Goal: Task Accomplishment & Management: Complete application form

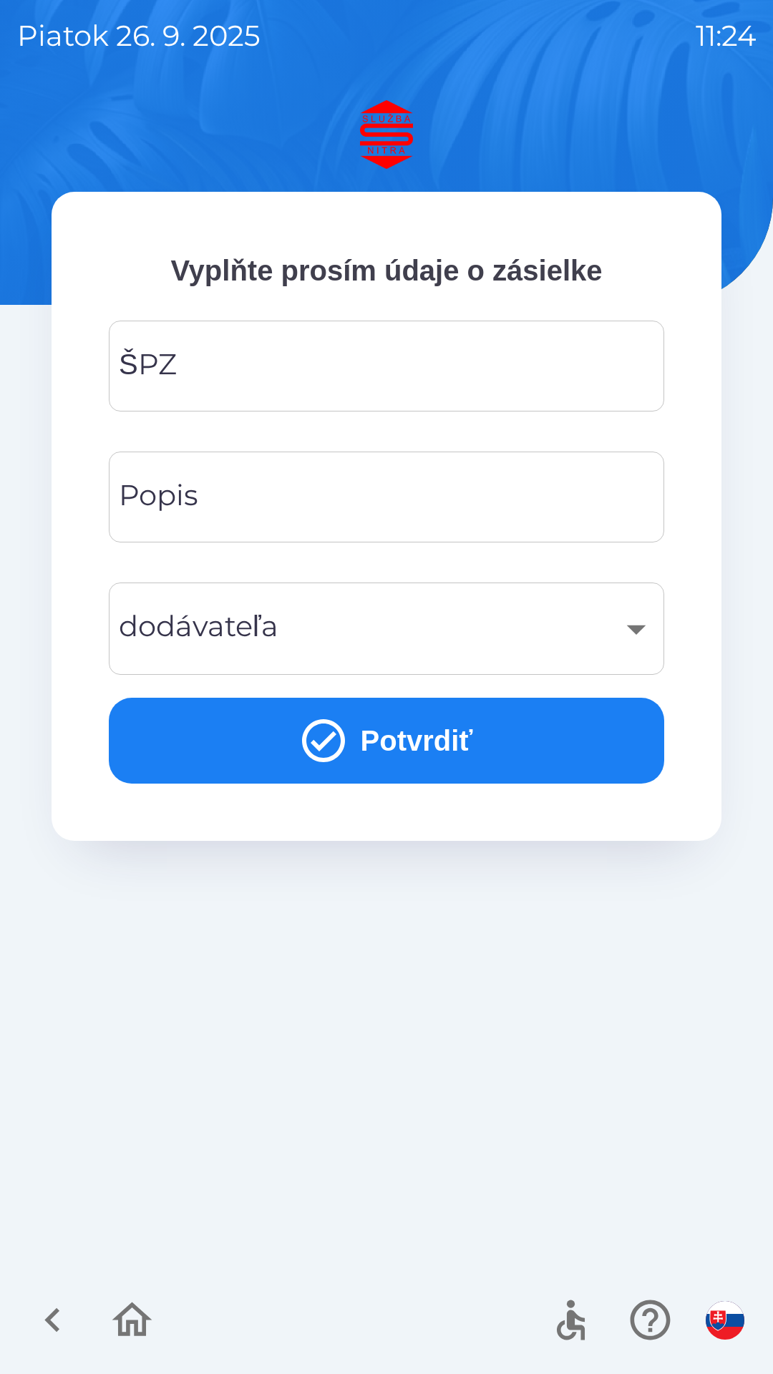
click at [180, 379] on input "ŠPZ" at bounding box center [386, 366] width 521 height 57
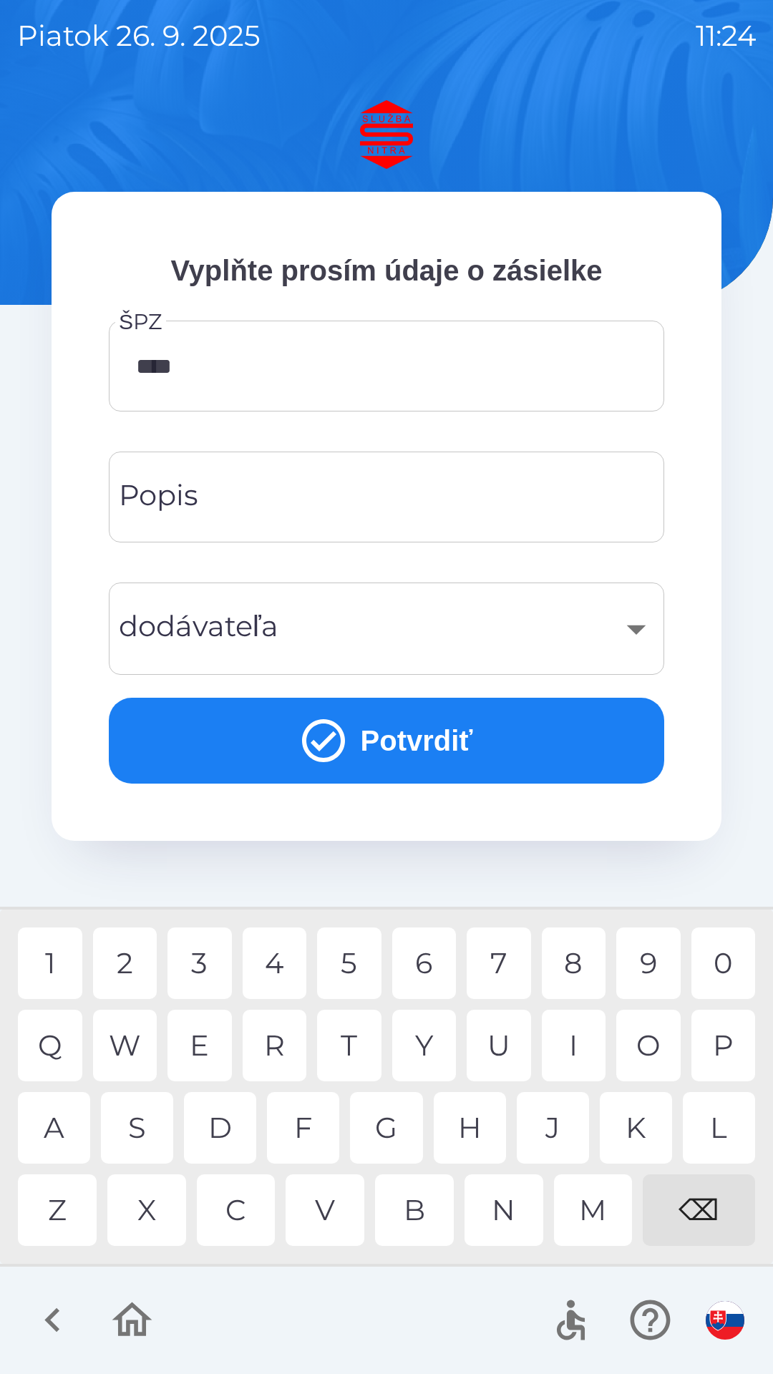
click at [724, 970] on div "0" at bounding box center [723, 964] width 64 height 72
click at [208, 1060] on div "E" at bounding box center [199, 1046] width 64 height 72
type input "*******"
click at [173, 500] on div "Popis Popis" at bounding box center [386, 497] width 555 height 91
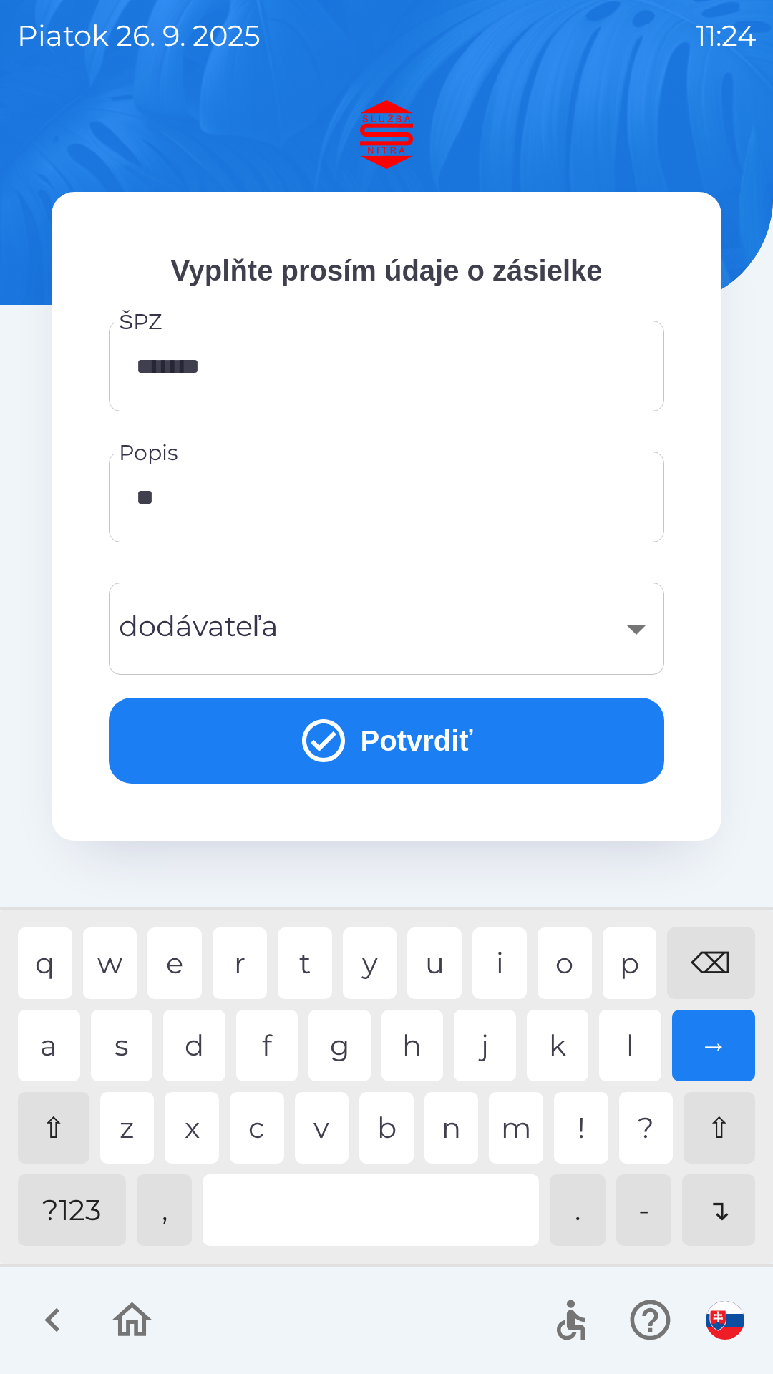
click at [255, 975] on div "r" at bounding box center [240, 964] width 54 height 72
click at [443, 971] on div "u" at bounding box center [434, 964] width 54 height 72
click at [623, 1053] on div "l" at bounding box center [630, 1046] width 62 height 72
click at [78, 1041] on div "a" at bounding box center [49, 1046] width 62 height 72
type input "********"
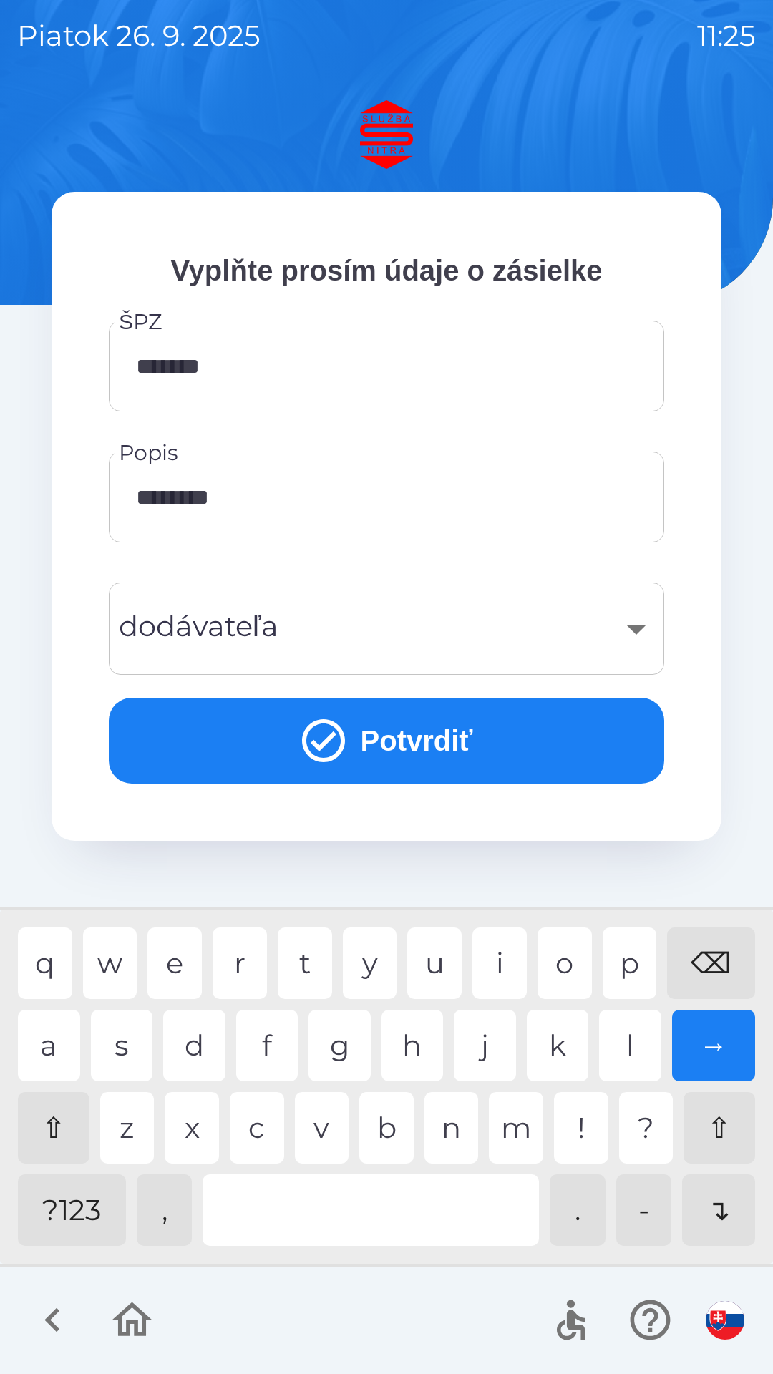
click at [182, 632] on div "​" at bounding box center [386, 629] width 521 height 58
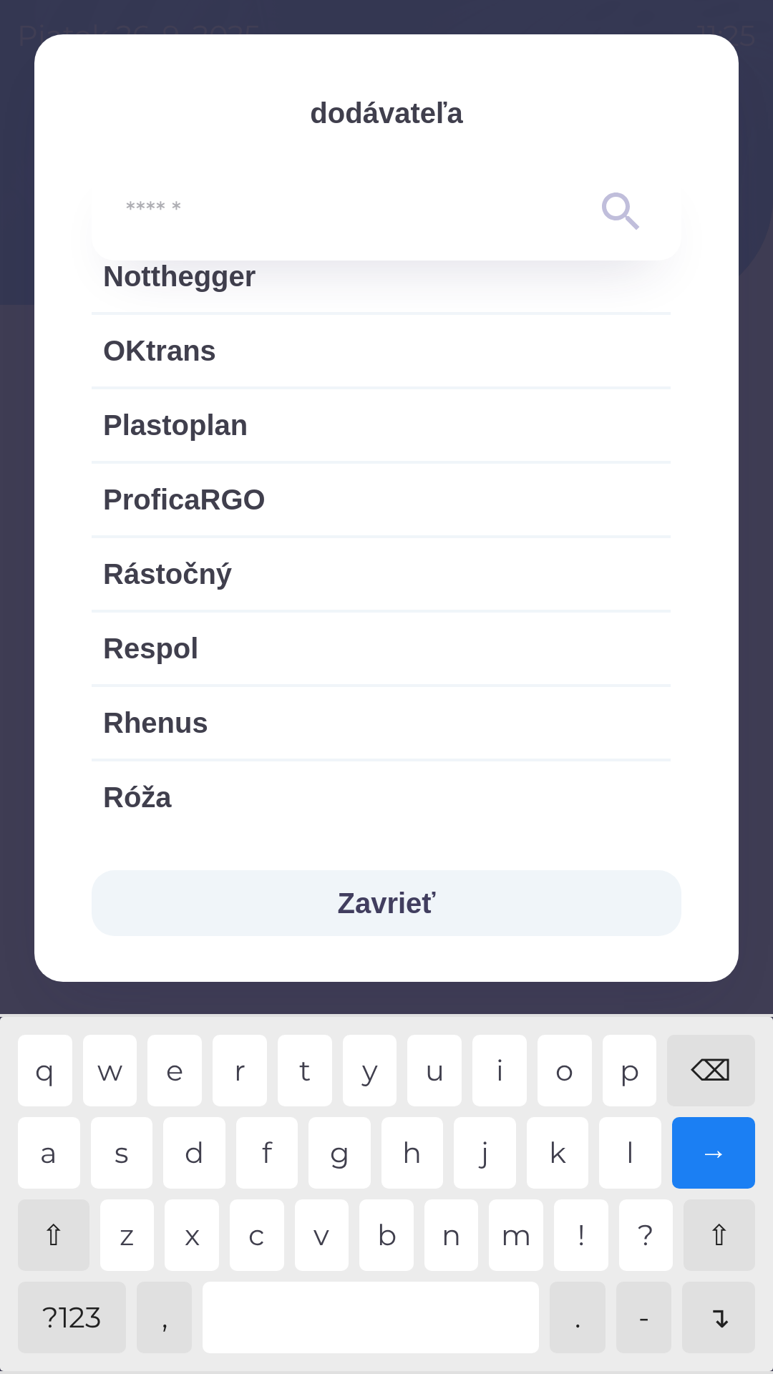
scroll to position [2073, 0]
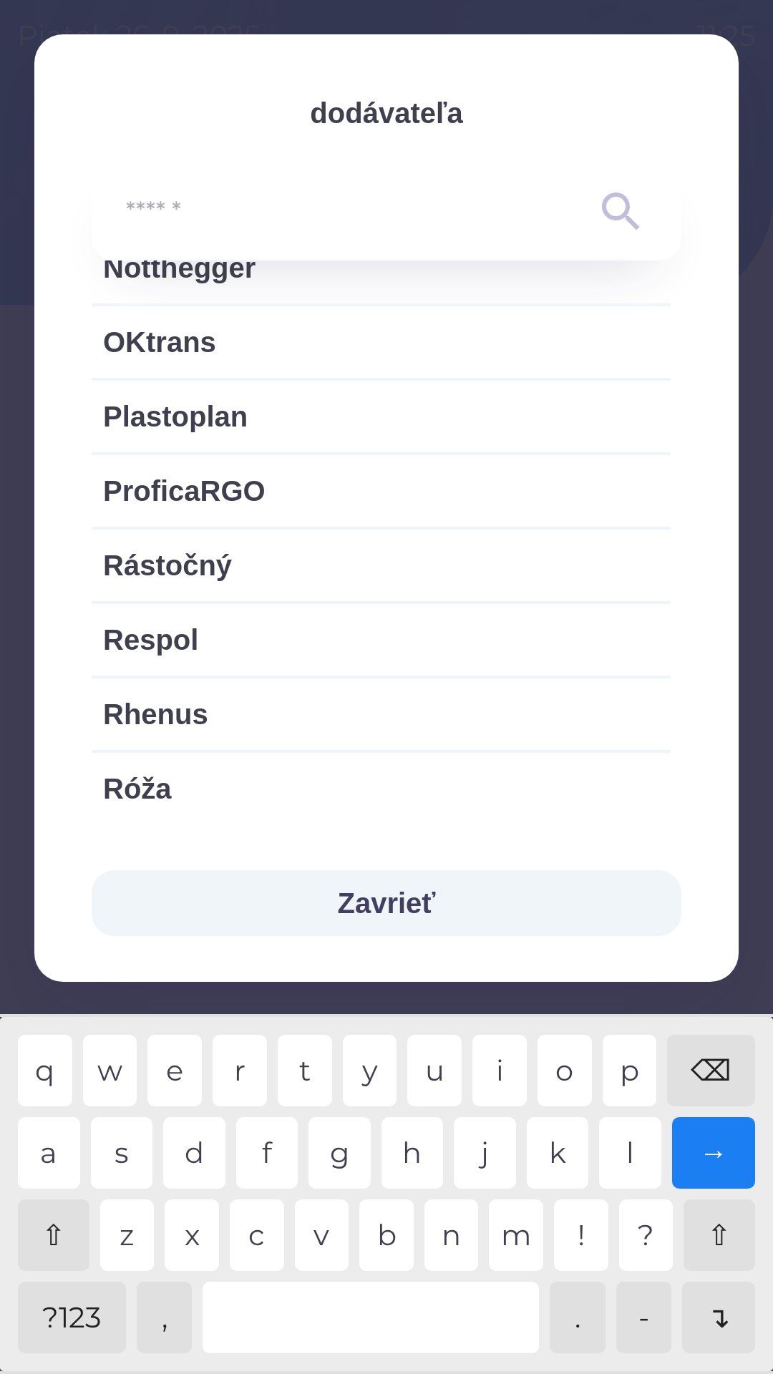
click at [149, 713] on span "Rhenus" at bounding box center [381, 714] width 556 height 43
type input "***"
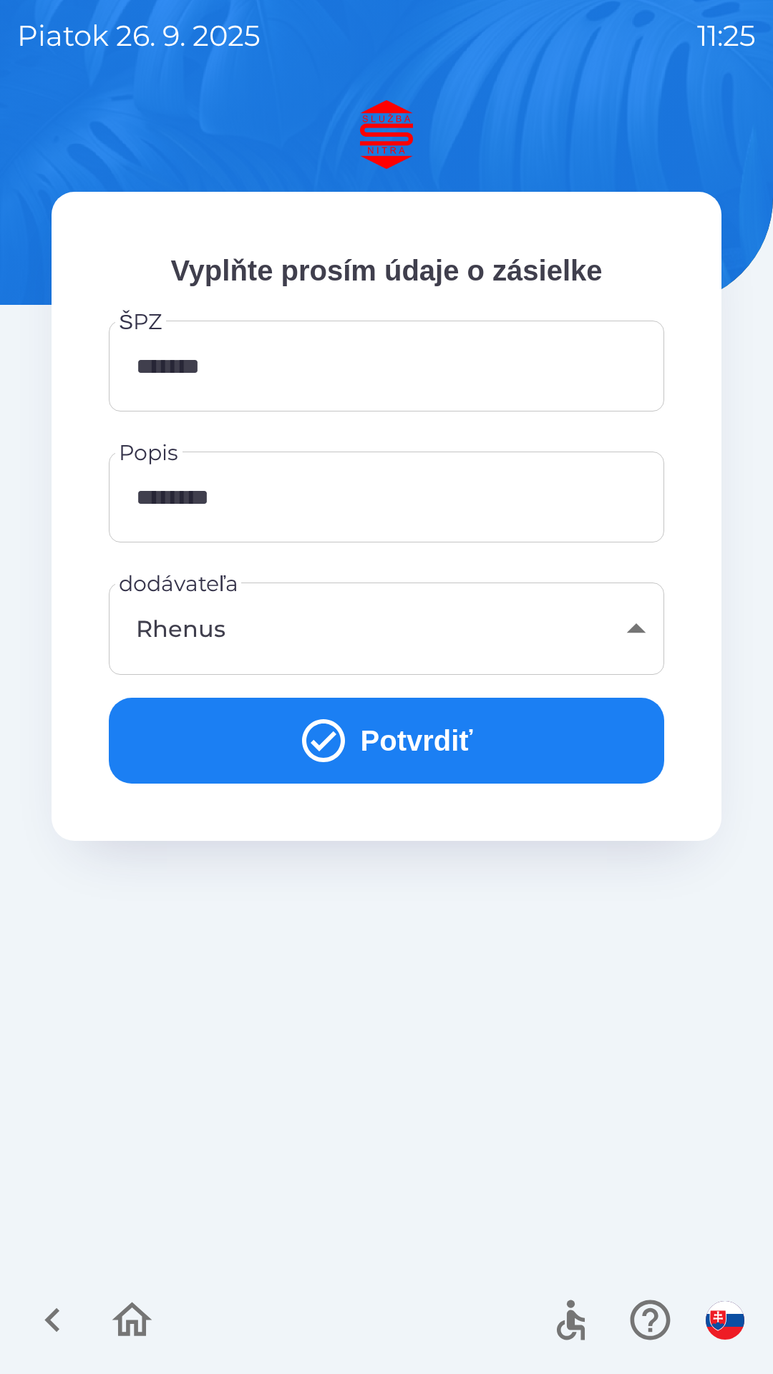
click at [225, 735] on button "Potvrdiť" at bounding box center [386, 741] width 555 height 86
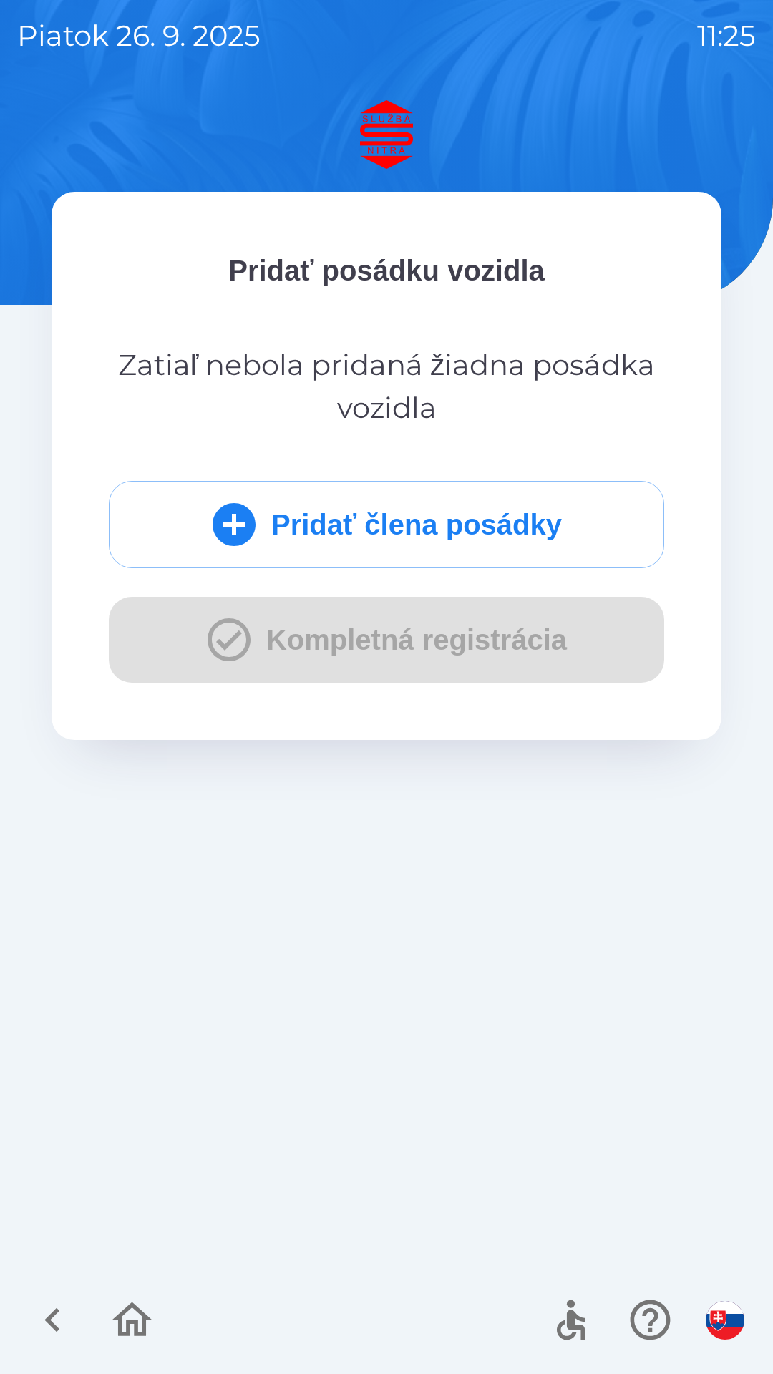
click at [316, 530] on button "Pridať člena posádky" at bounding box center [386, 524] width 555 height 87
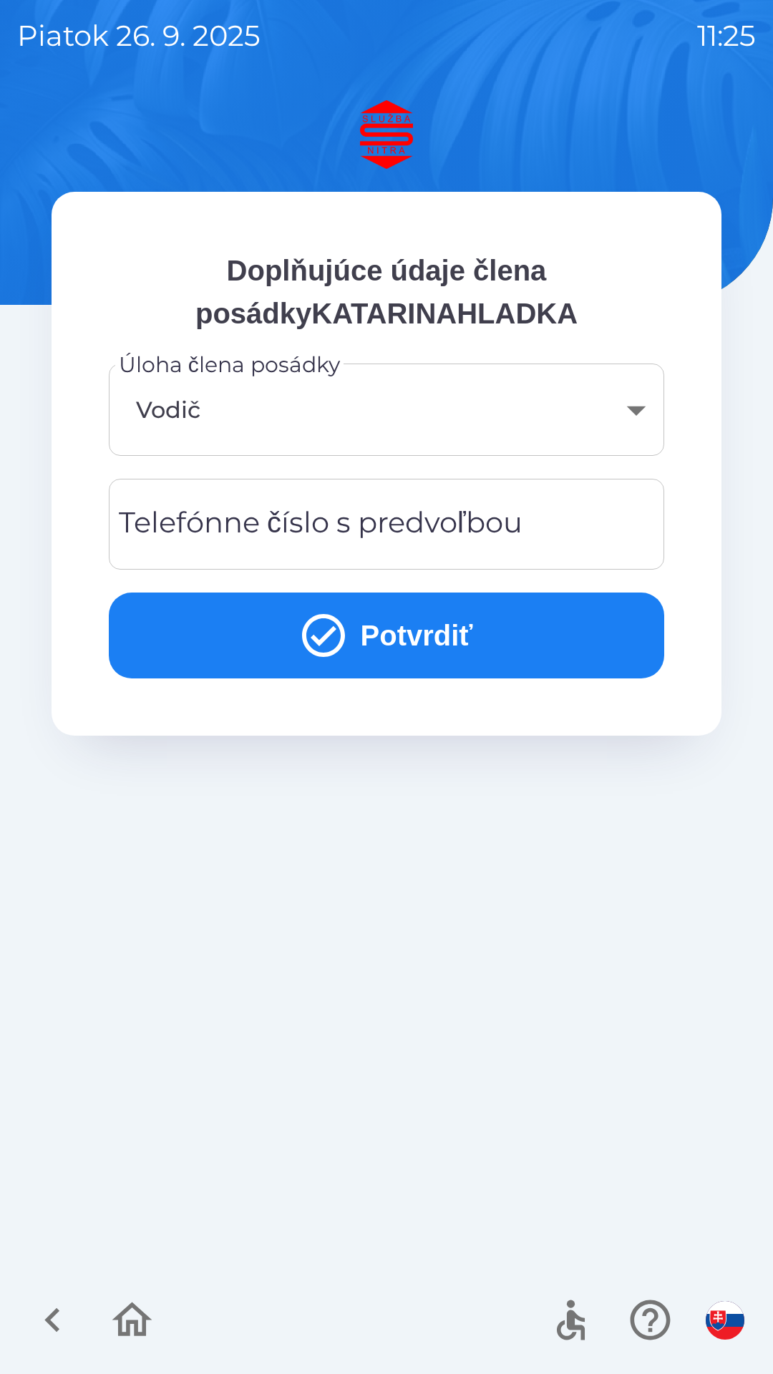
click at [233, 531] on div "Telefónne číslo s predvoľbou Telefónne číslo s predvoľbou" at bounding box center [386, 524] width 555 height 91
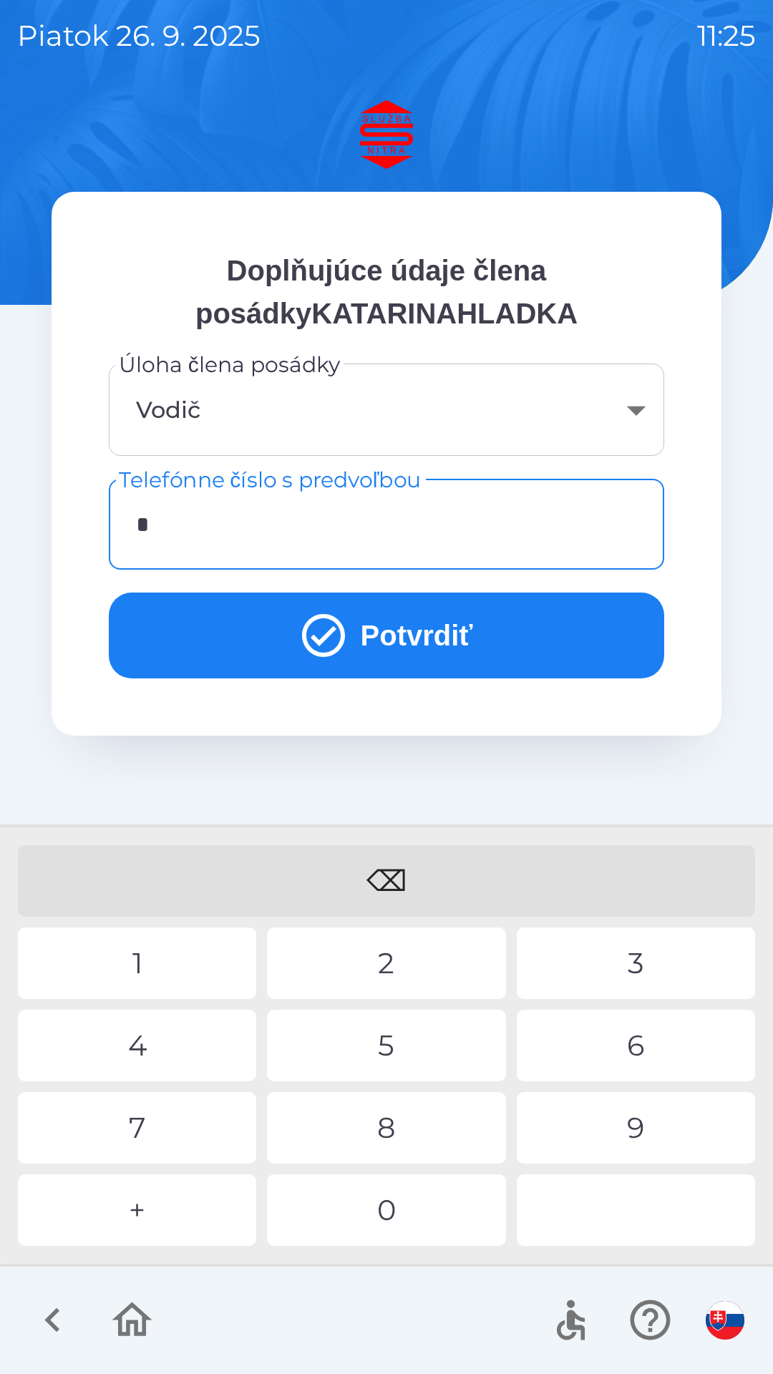
click at [175, 1210] on div "+" at bounding box center [137, 1210] width 238 height 72
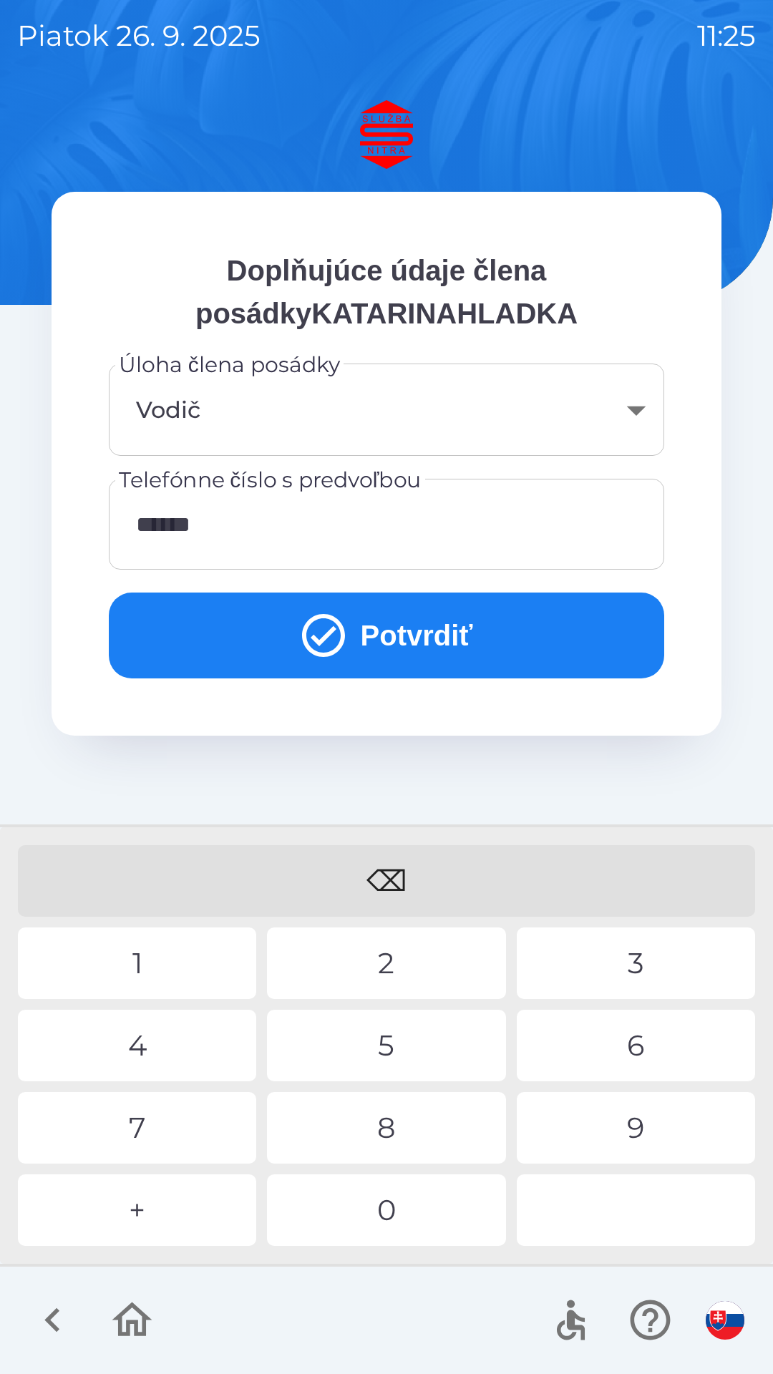
click at [148, 1041] on div "4" at bounding box center [137, 1046] width 238 height 72
click at [150, 1129] on div "7" at bounding box center [137, 1128] width 238 height 72
type input "**********"
click at [299, 623] on icon "submit" at bounding box center [324, 636] width 52 height 52
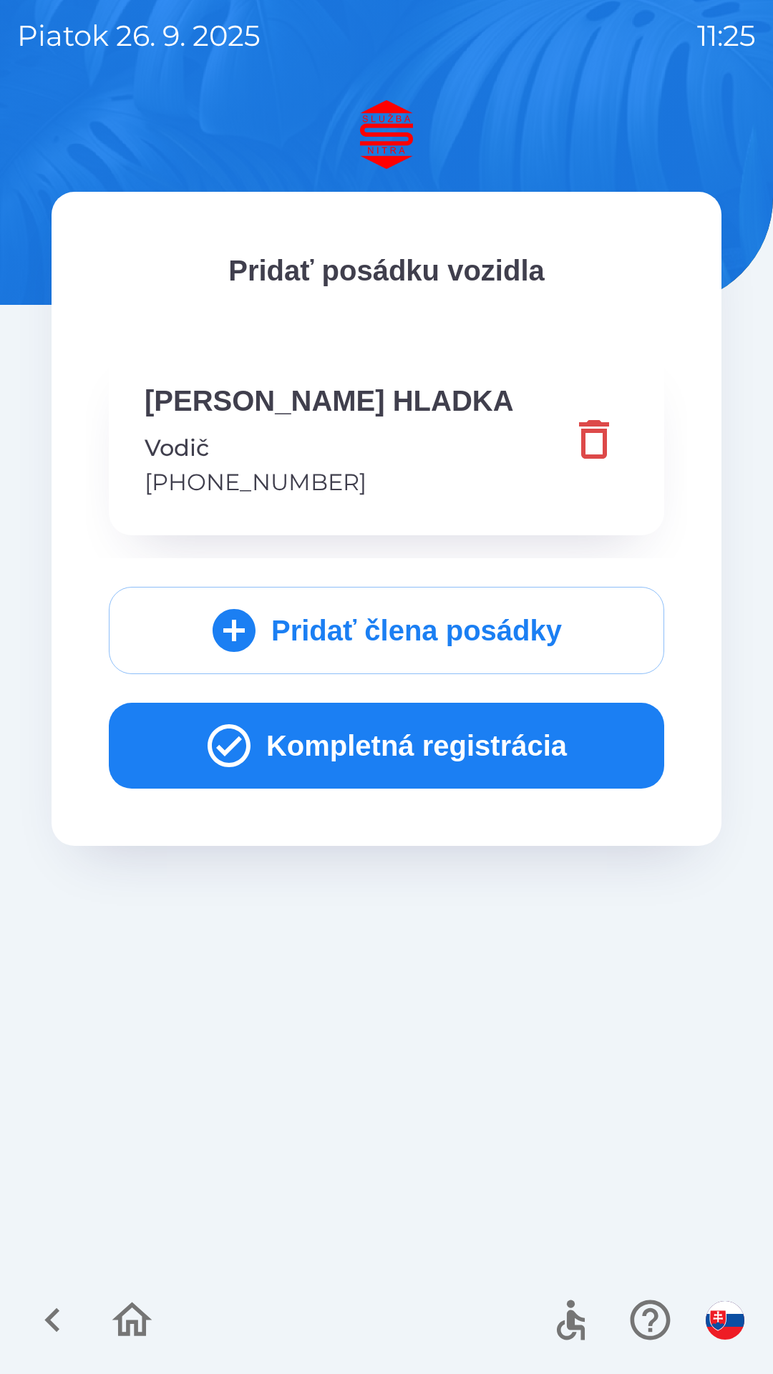
click at [313, 741] on button "Kompletná registrácia" at bounding box center [386, 746] width 555 height 86
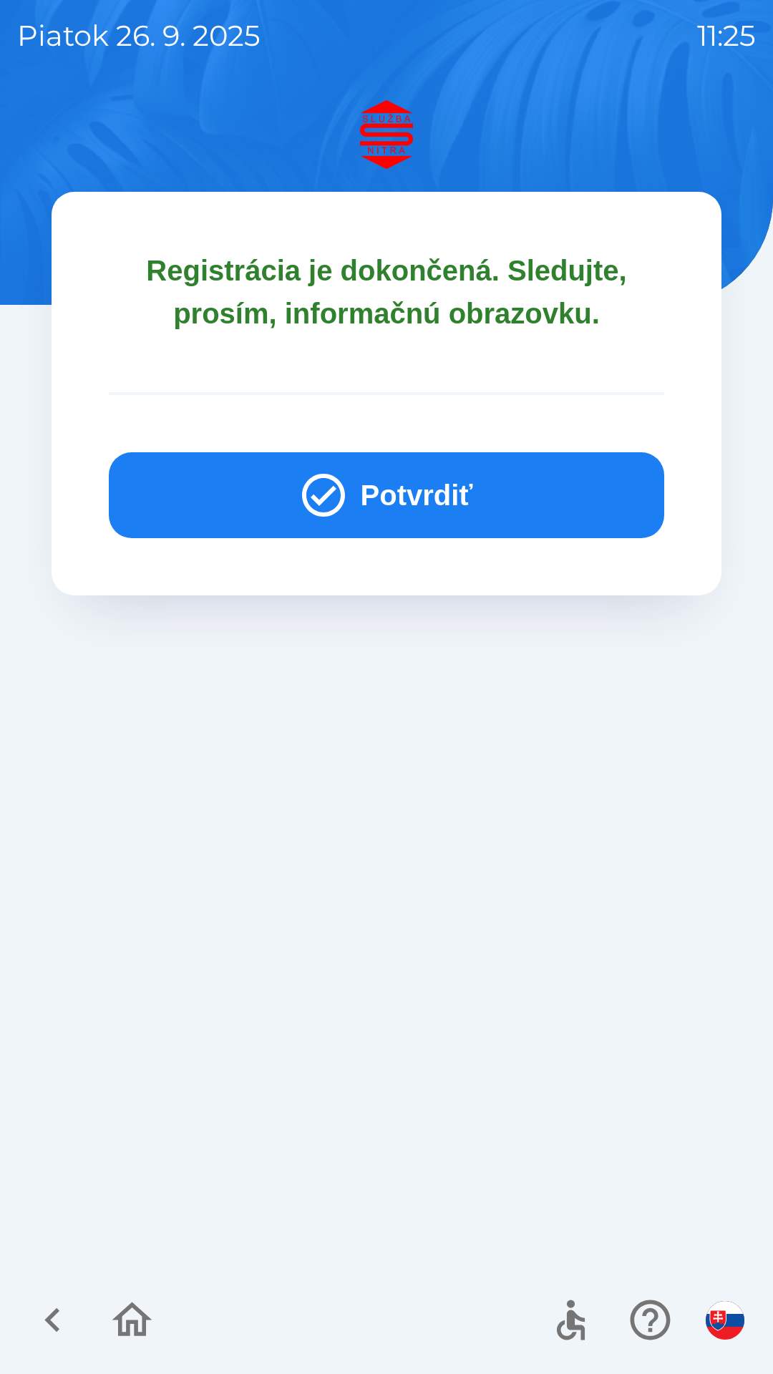
click at [233, 477] on button "Potvrdiť" at bounding box center [386, 495] width 555 height 86
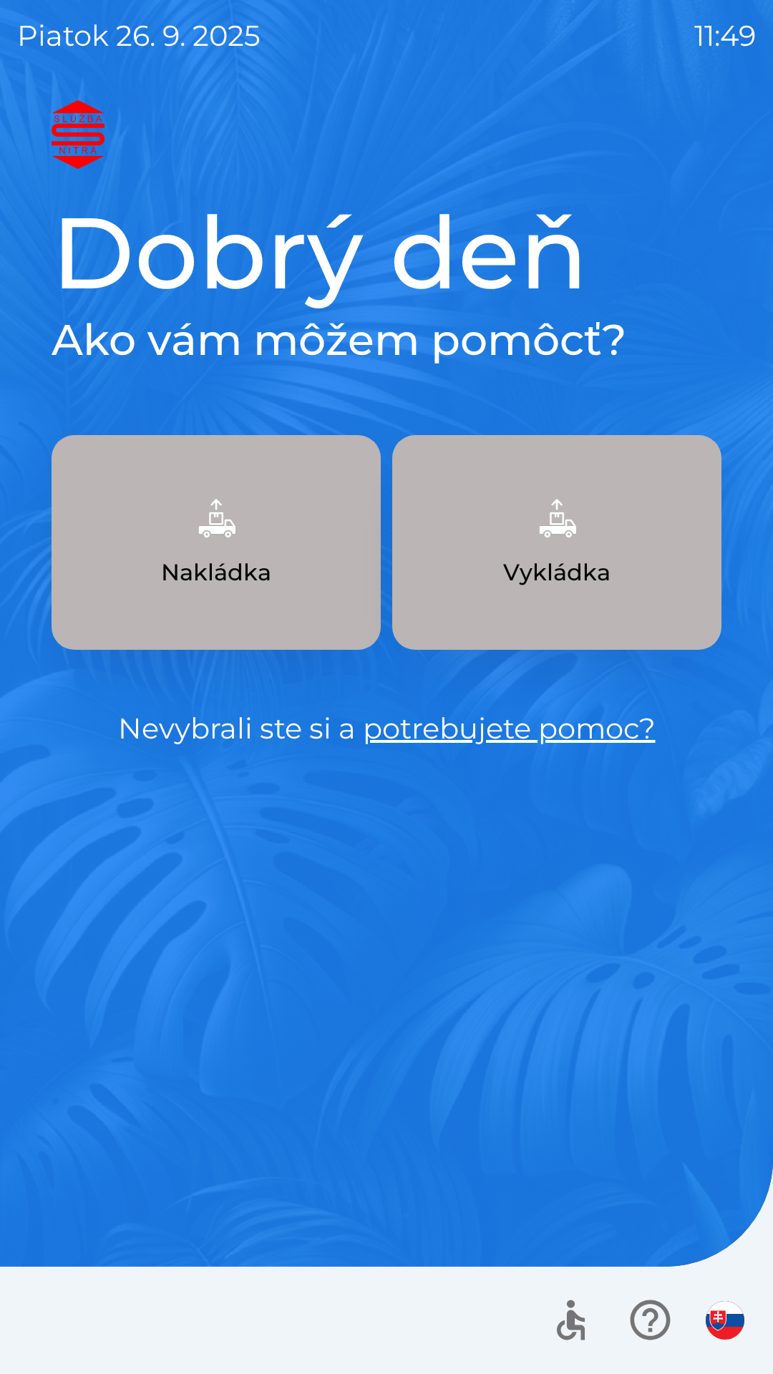
click at [550, 552] on button "Vykládka" at bounding box center [556, 542] width 329 height 215
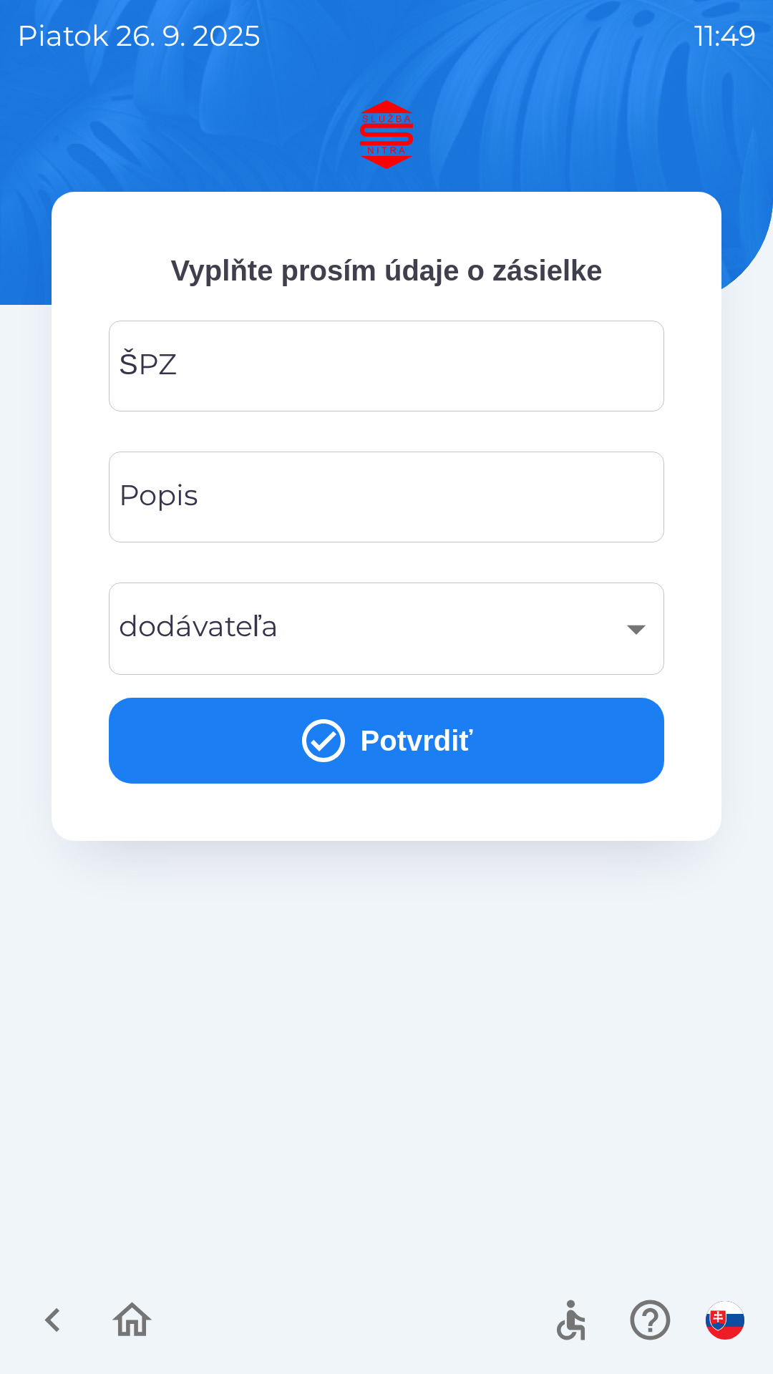
click at [331, 370] on input "ŠPZ" at bounding box center [386, 366] width 521 height 57
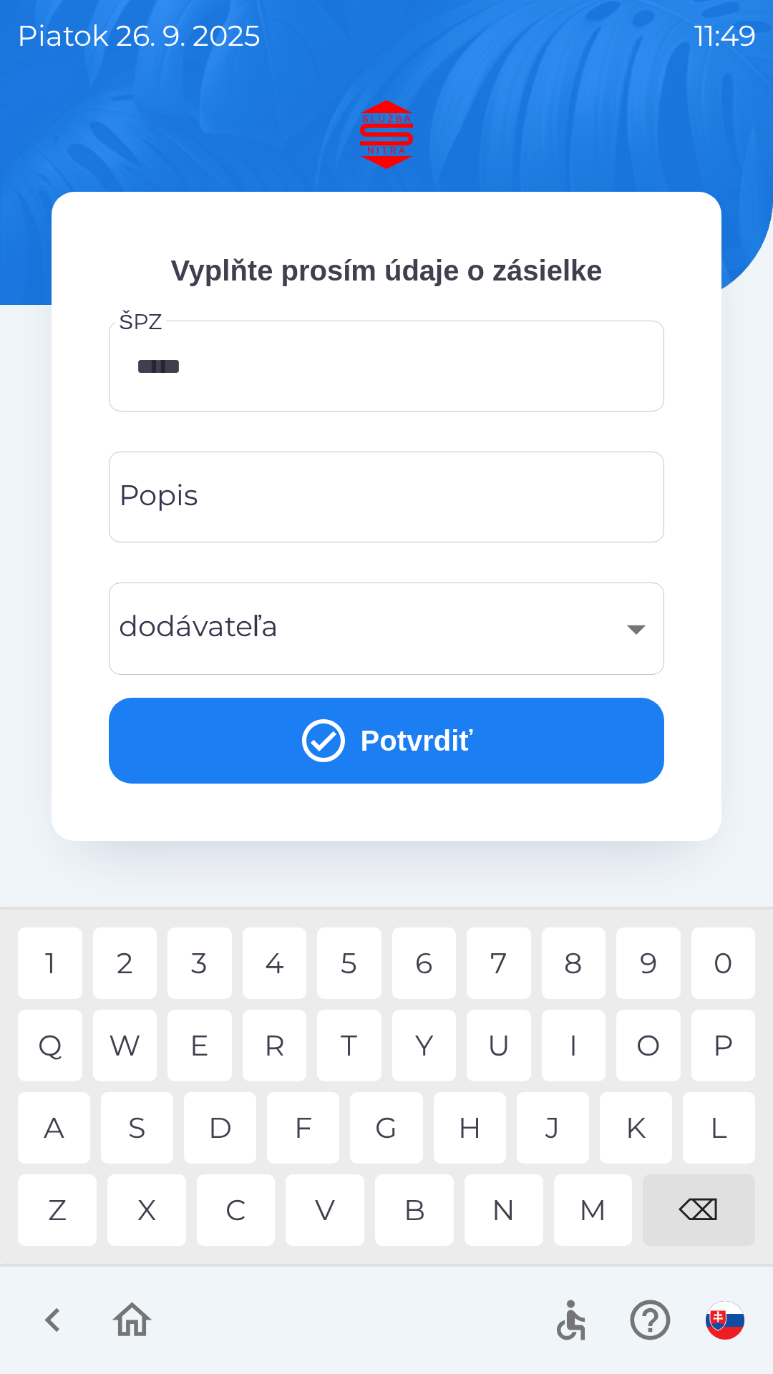
click at [433, 956] on div "6" at bounding box center [424, 964] width 64 height 72
type input "*******"
click at [721, 1045] on div "P" at bounding box center [723, 1046] width 64 height 72
click at [313, 502] on input "Popis" at bounding box center [386, 497] width 521 height 57
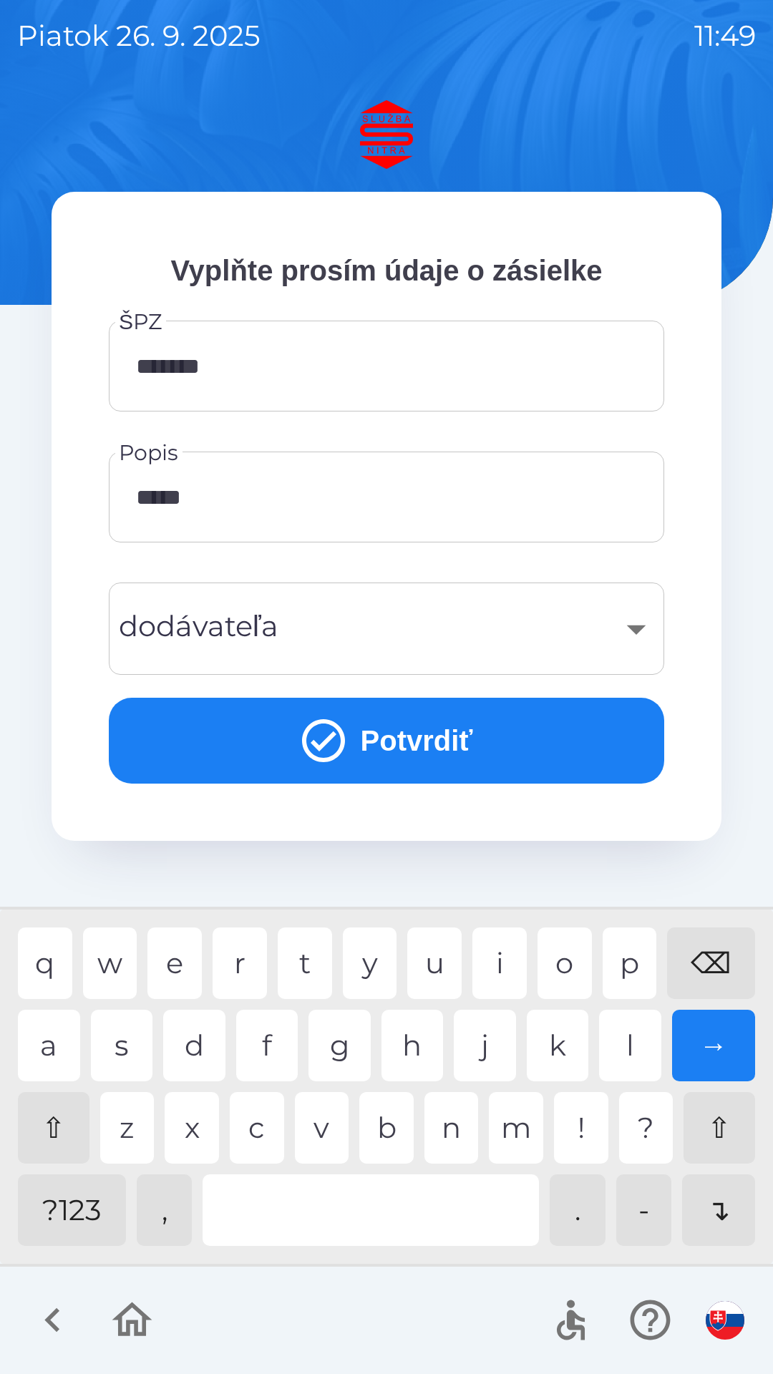
type input "******"
click at [248, 955] on div "r" at bounding box center [240, 964] width 54 height 72
click at [380, 732] on button "Potvrdiť" at bounding box center [386, 741] width 555 height 86
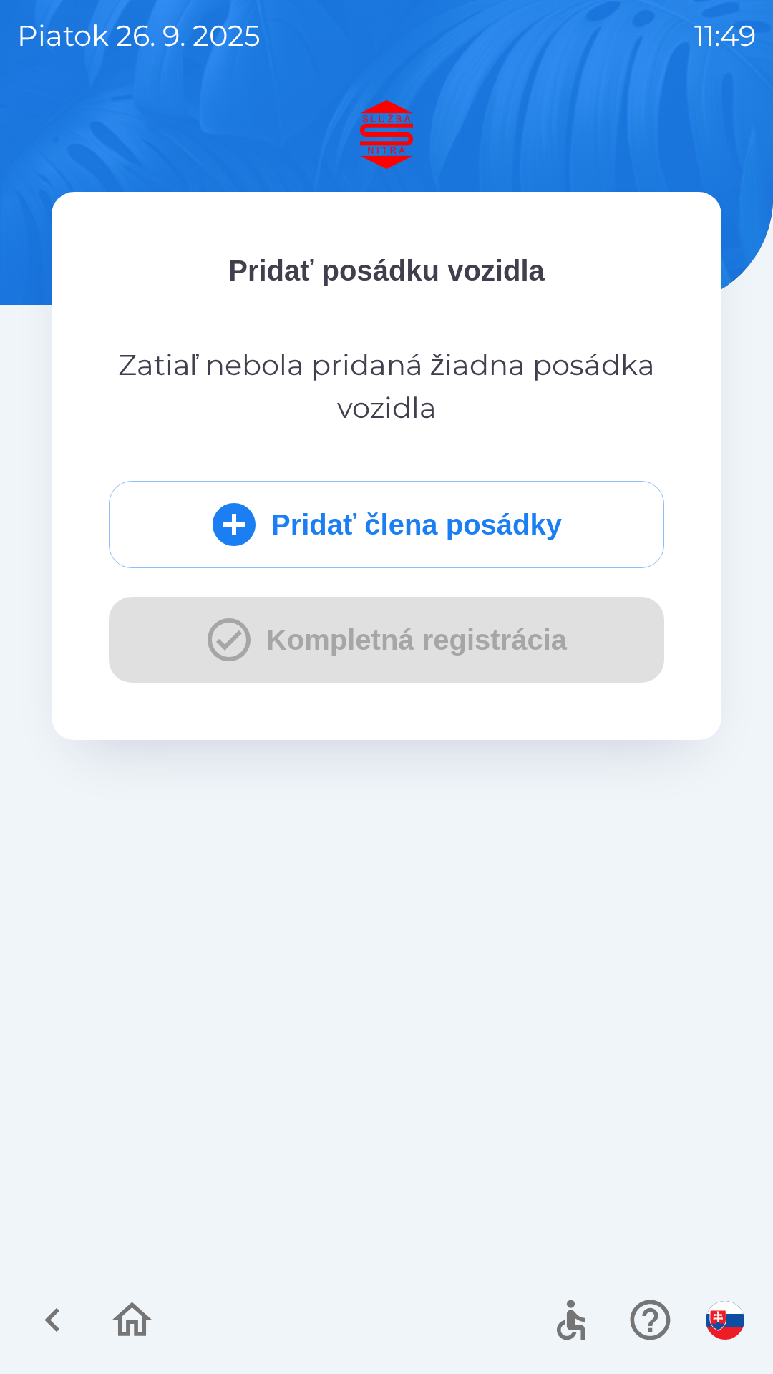
click at [259, 520] on button "Pridať člena posádky" at bounding box center [386, 524] width 555 height 87
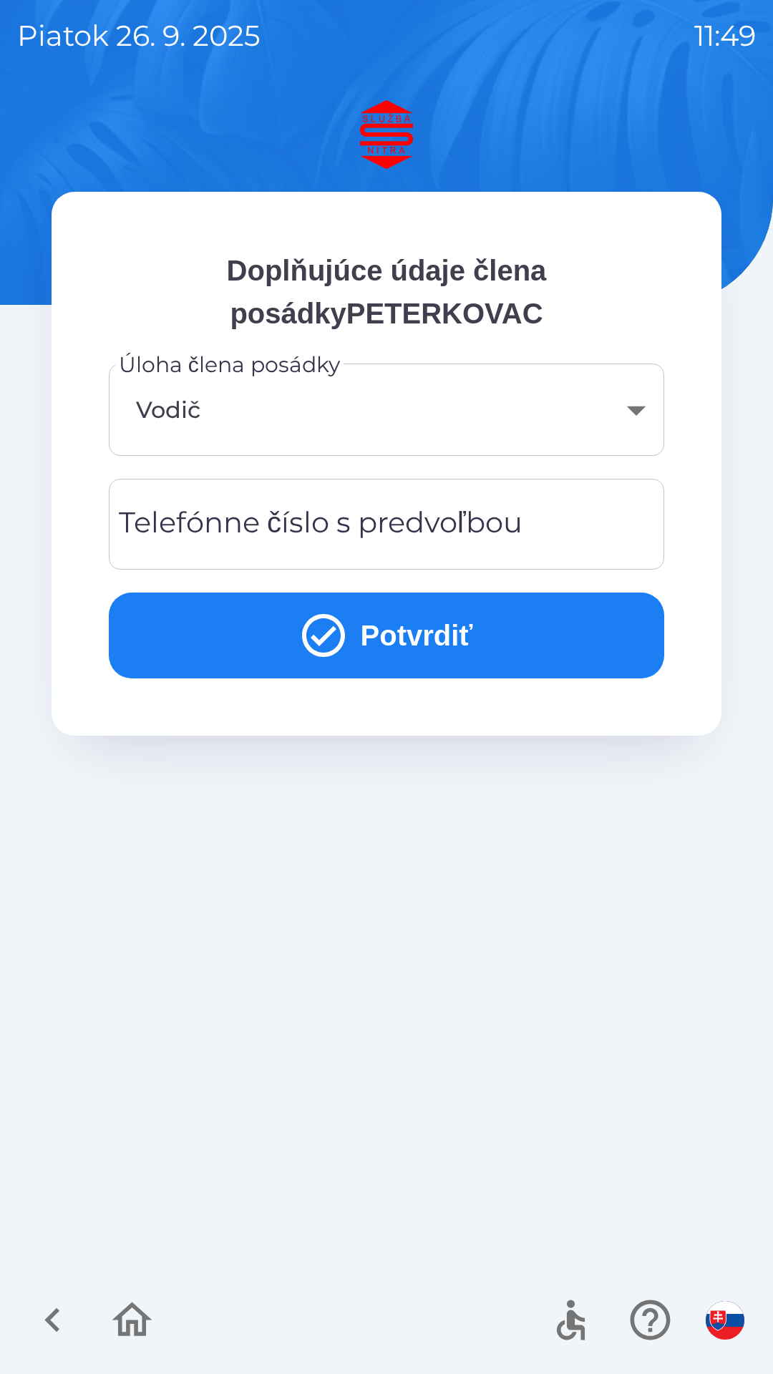
click at [328, 530] on div "Telefónne číslo s predvoľbou Telefónne číslo s predvoľbou" at bounding box center [386, 524] width 555 height 91
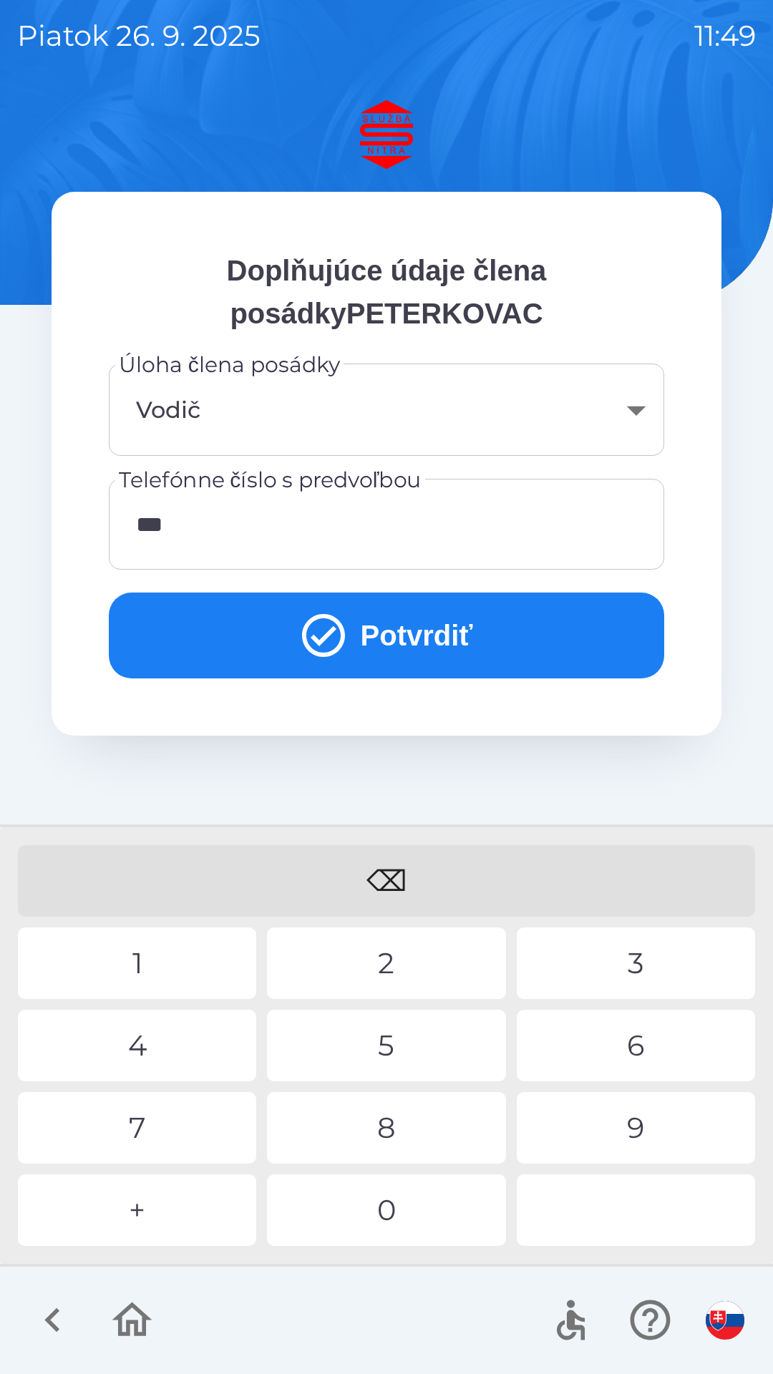
click at [379, 949] on div "2" at bounding box center [386, 964] width 238 height 72
click at [167, 949] on div "1" at bounding box center [137, 964] width 238 height 72
click at [634, 1123] on div "9" at bounding box center [636, 1128] width 238 height 72
click at [650, 1124] on div "9" at bounding box center [636, 1128] width 238 height 72
type input "**********"
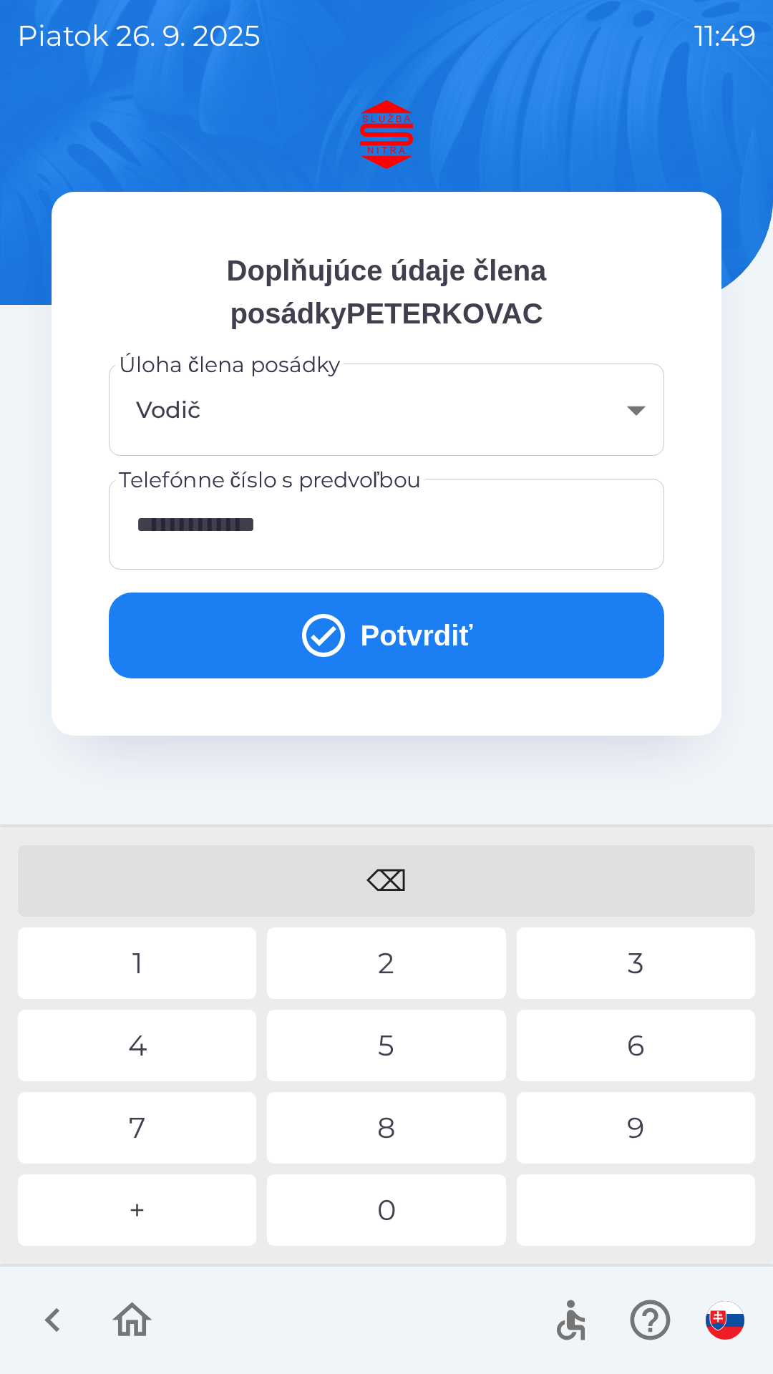
click at [420, 1202] on div "0" at bounding box center [386, 1210] width 238 height 72
click at [415, 633] on button "Potvrdiť" at bounding box center [386, 636] width 555 height 86
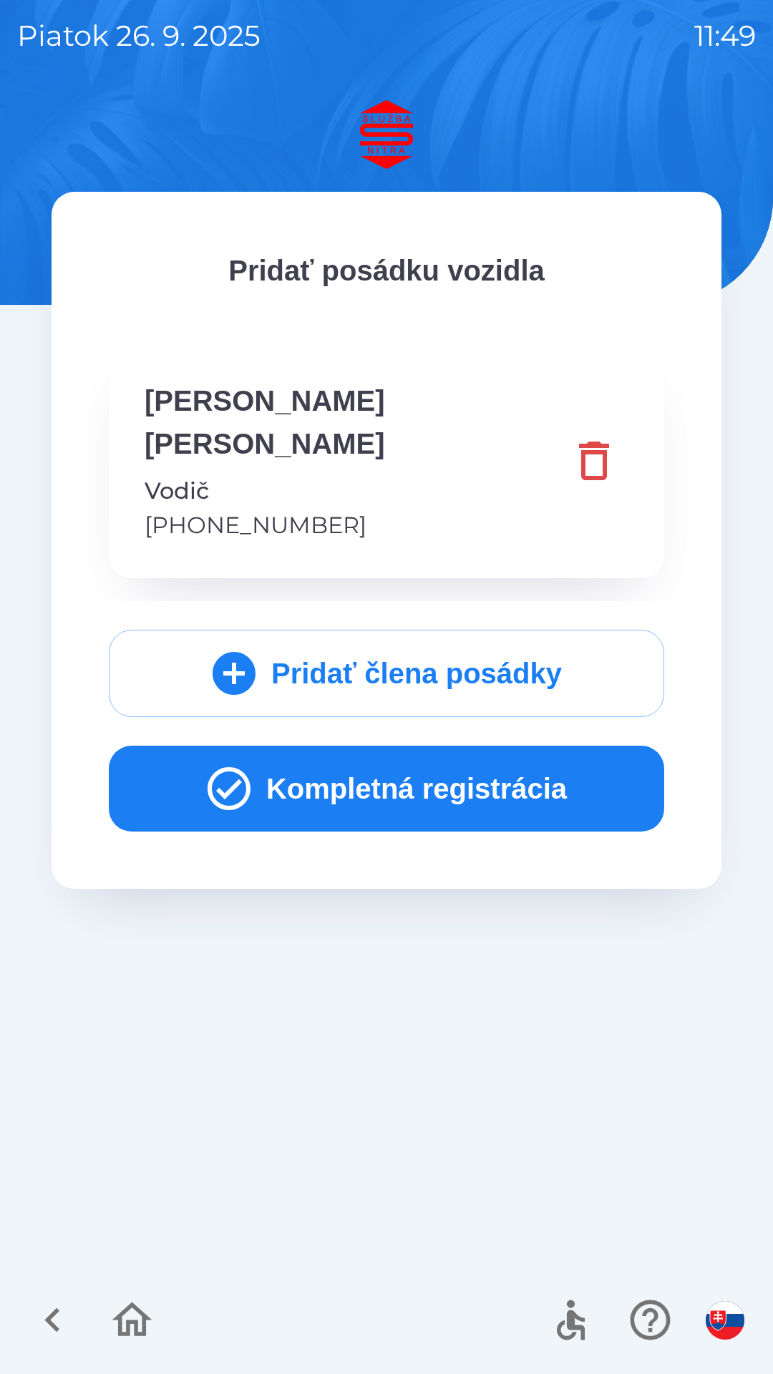
click at [243, 652] on icon "submit" at bounding box center [234, 673] width 43 height 43
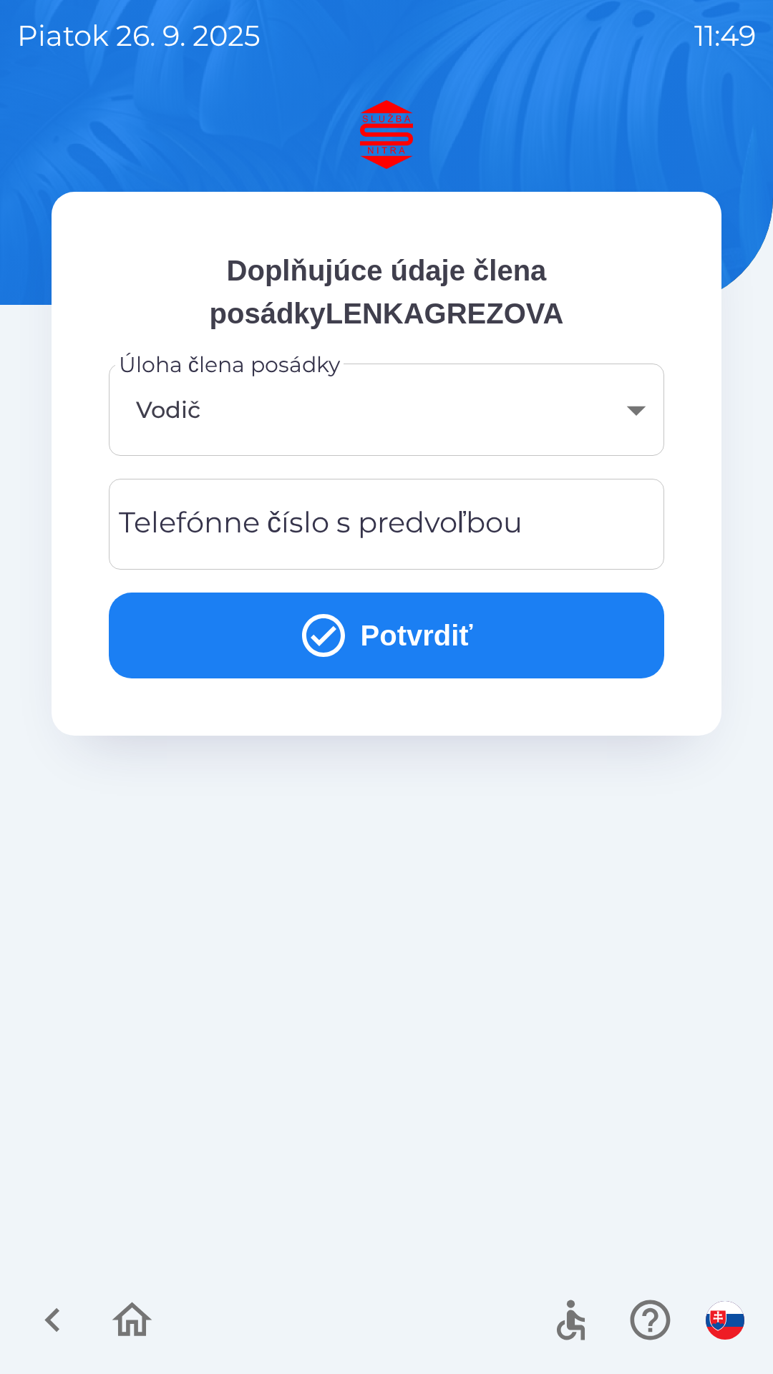
click at [265, 522] on div "Telefónne číslo s predvoľbou Telefónne číslo s predvoľbou" at bounding box center [386, 524] width 555 height 91
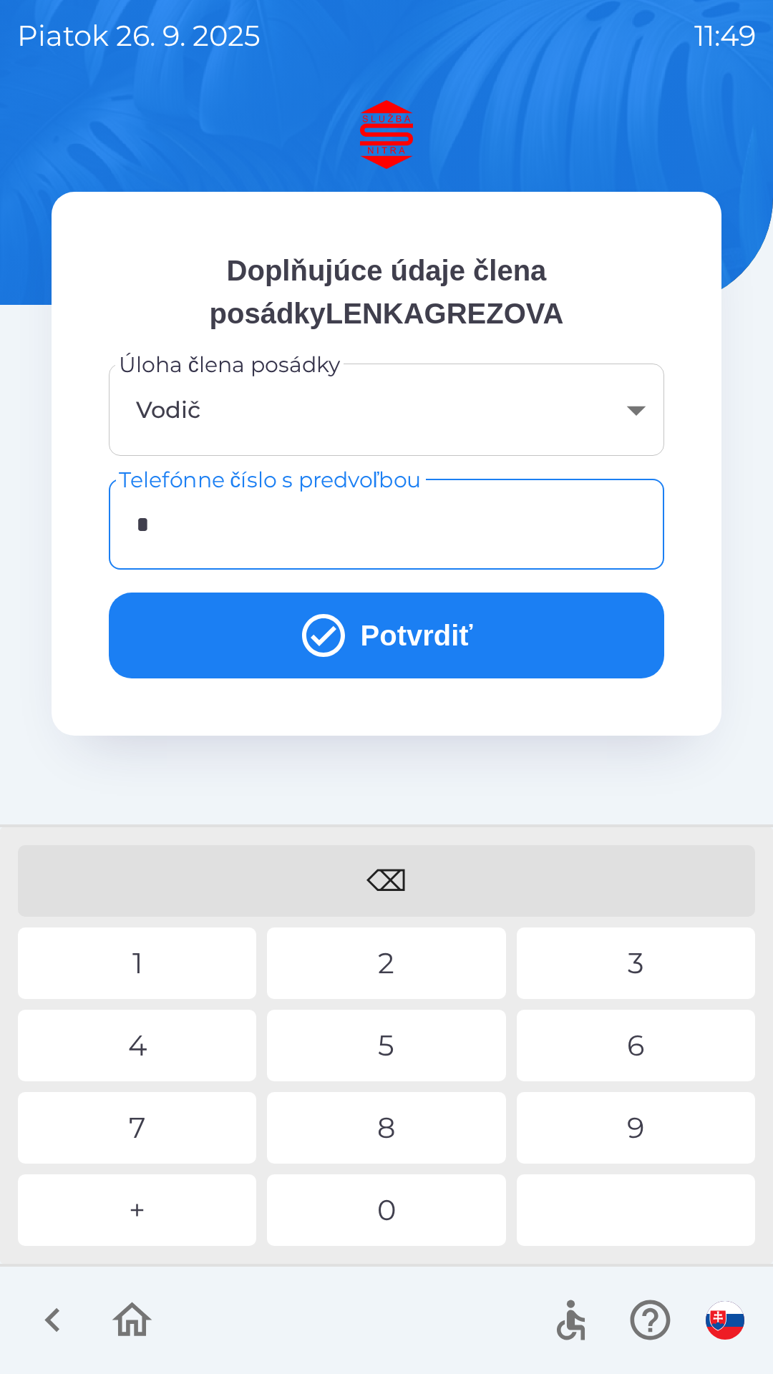
click at [174, 1207] on div "+" at bounding box center [137, 1210] width 238 height 72
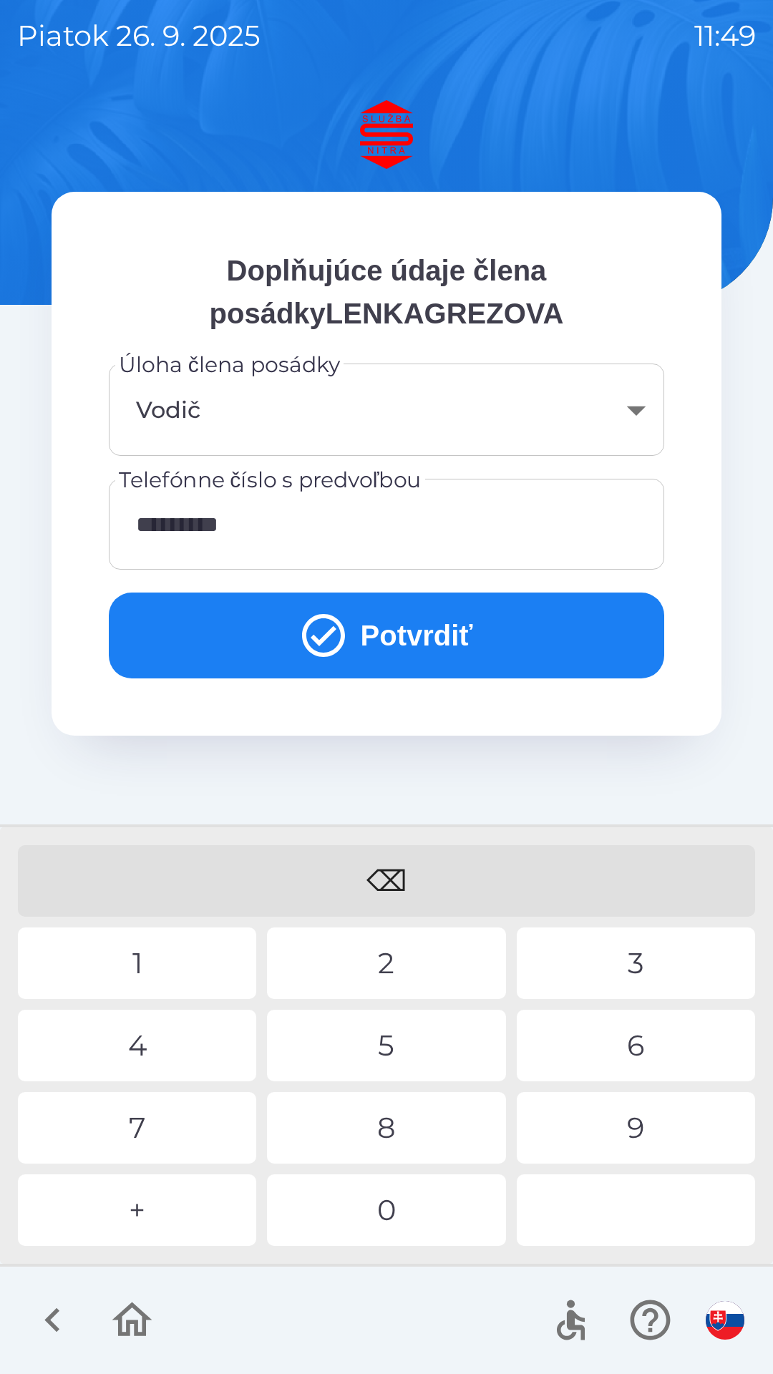
click at [648, 1119] on div "9" at bounding box center [636, 1128] width 238 height 72
click at [650, 969] on div "3" at bounding box center [636, 964] width 238 height 72
type input "**********"
click at [387, 1226] on div "0" at bounding box center [386, 1210] width 238 height 72
click at [417, 628] on button "Potvrdiť" at bounding box center [386, 636] width 555 height 86
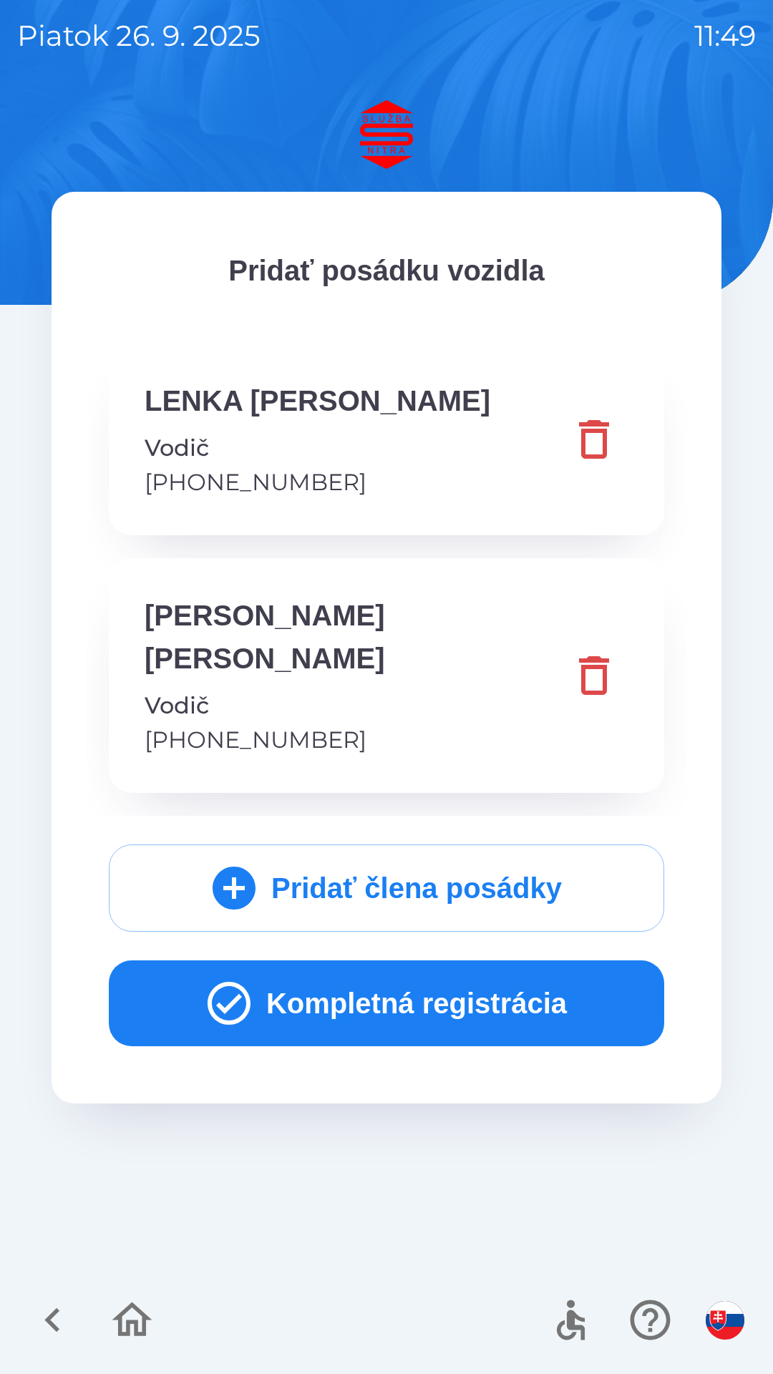
click at [381, 962] on button "Kompletná registrácia" at bounding box center [386, 1003] width 555 height 86
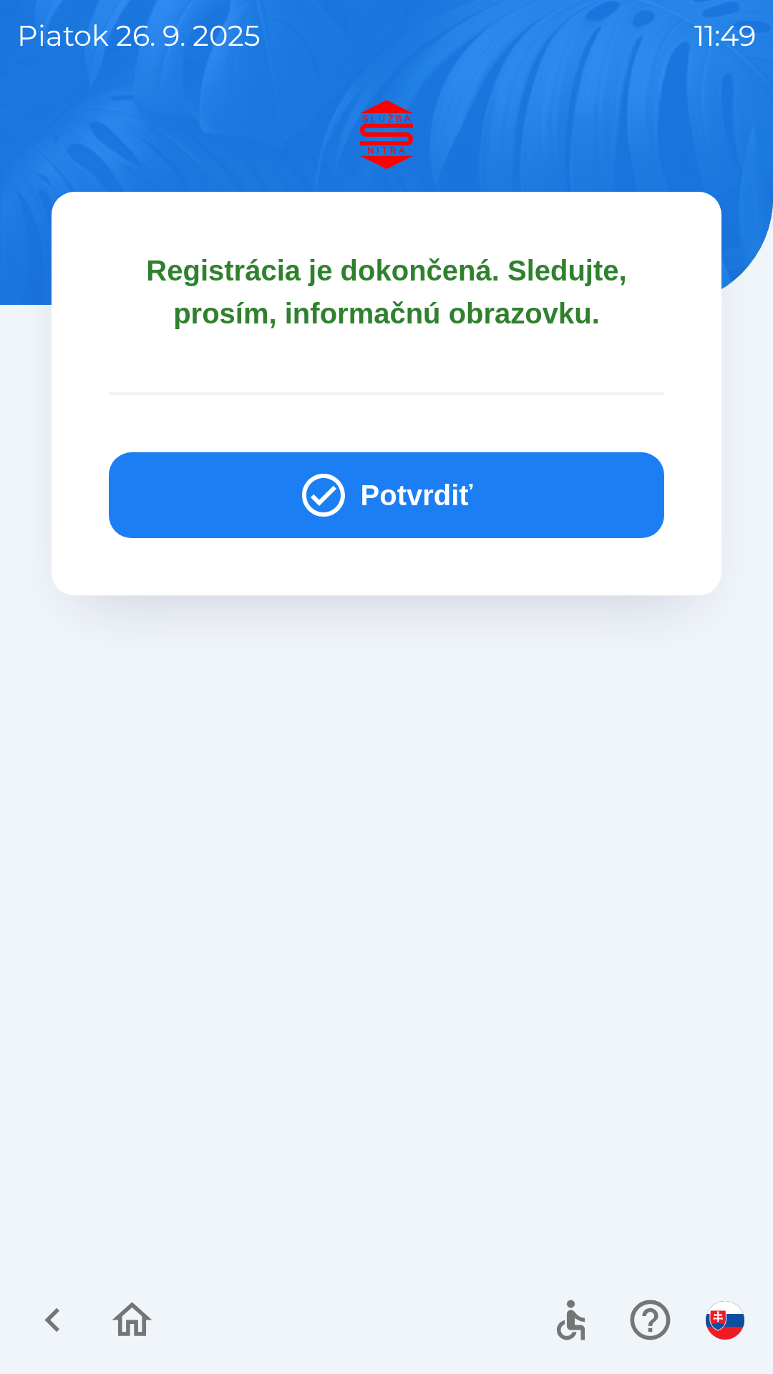
click at [400, 492] on button "Potvrdiť" at bounding box center [386, 495] width 555 height 86
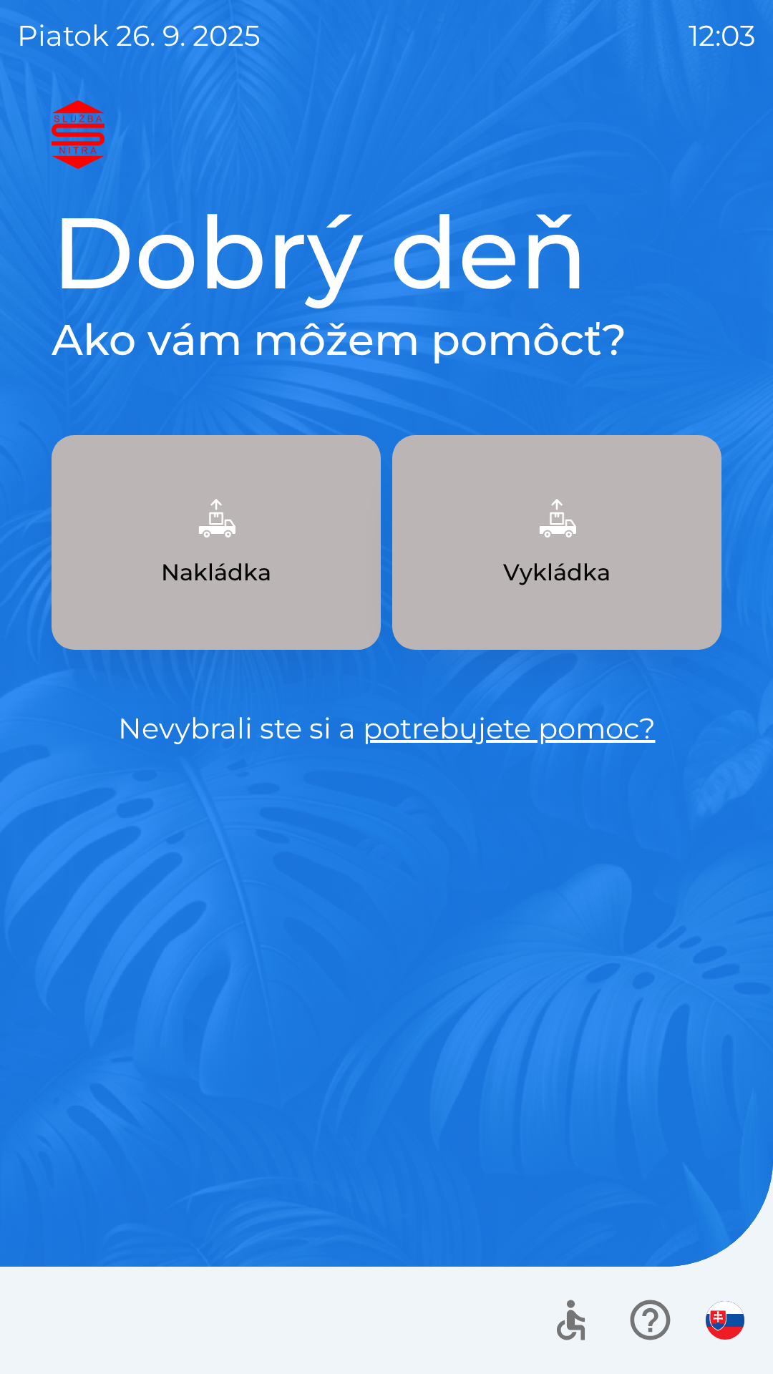
click at [233, 557] on p "Nakládka" at bounding box center [216, 572] width 110 height 34
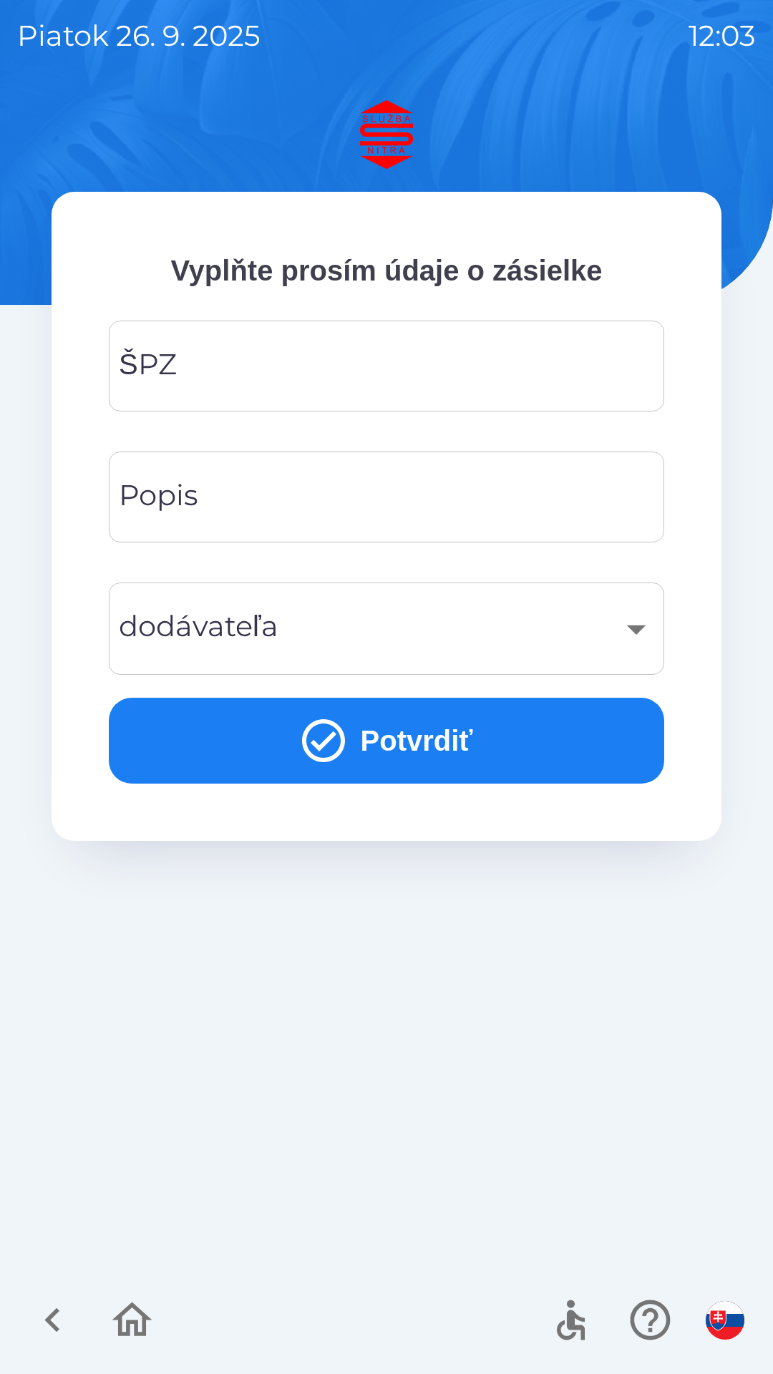
click at [364, 369] on input "ŠPZ" at bounding box center [386, 366] width 521 height 57
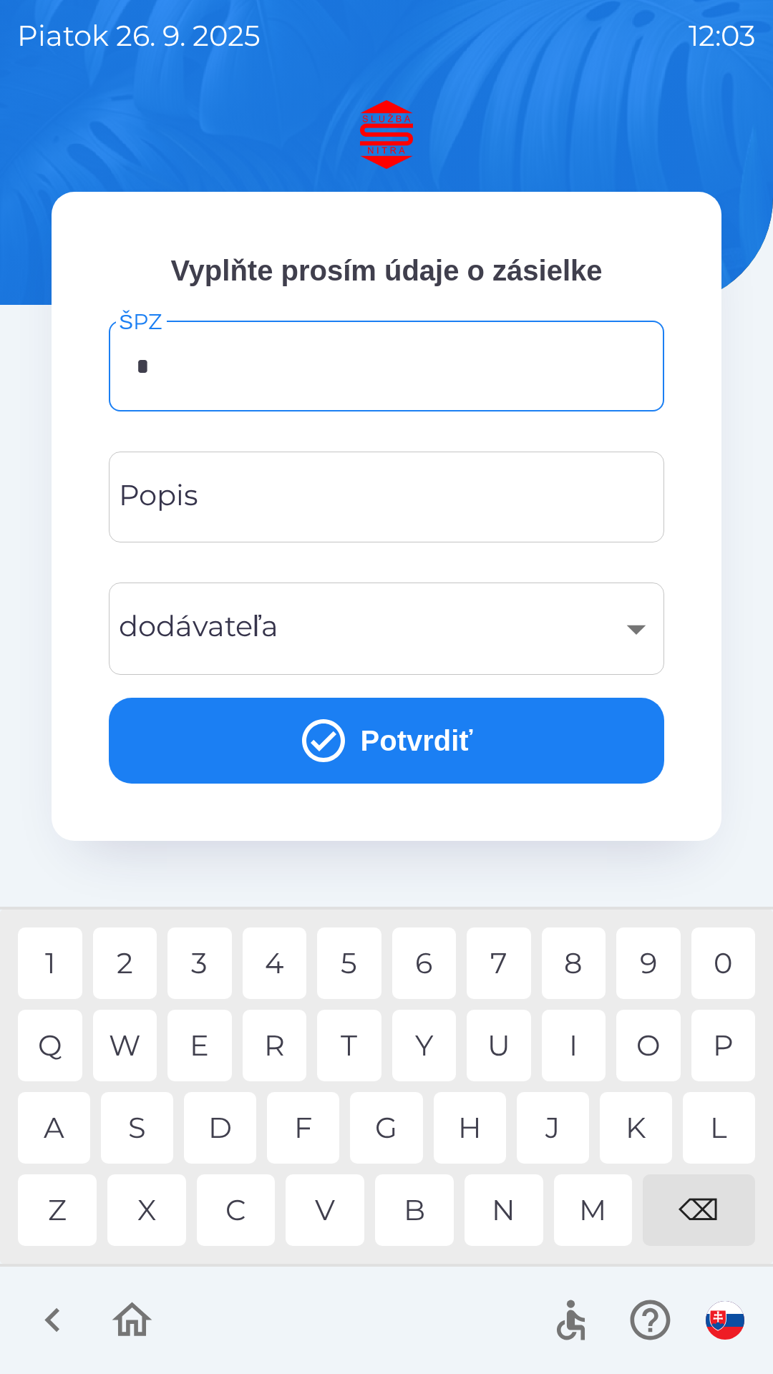
click at [142, 1133] on div "S" at bounding box center [137, 1128] width 72 height 72
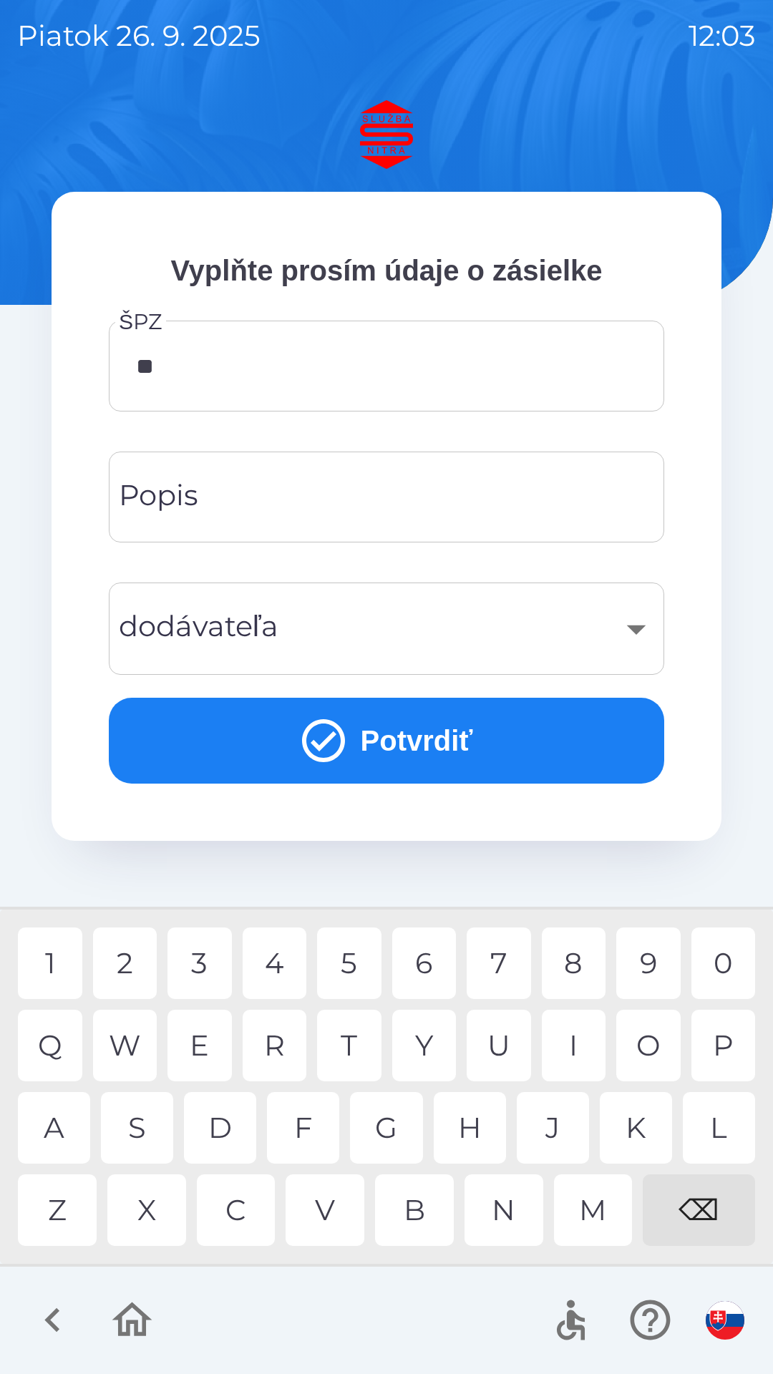
click at [69, 1121] on div "A" at bounding box center [54, 1128] width 72 height 72
click at [361, 962] on div "5" at bounding box center [349, 964] width 64 height 72
click at [209, 967] on div "3" at bounding box center [199, 964] width 64 height 72
click at [141, 962] on div "2" at bounding box center [125, 964] width 64 height 72
type input "*******"
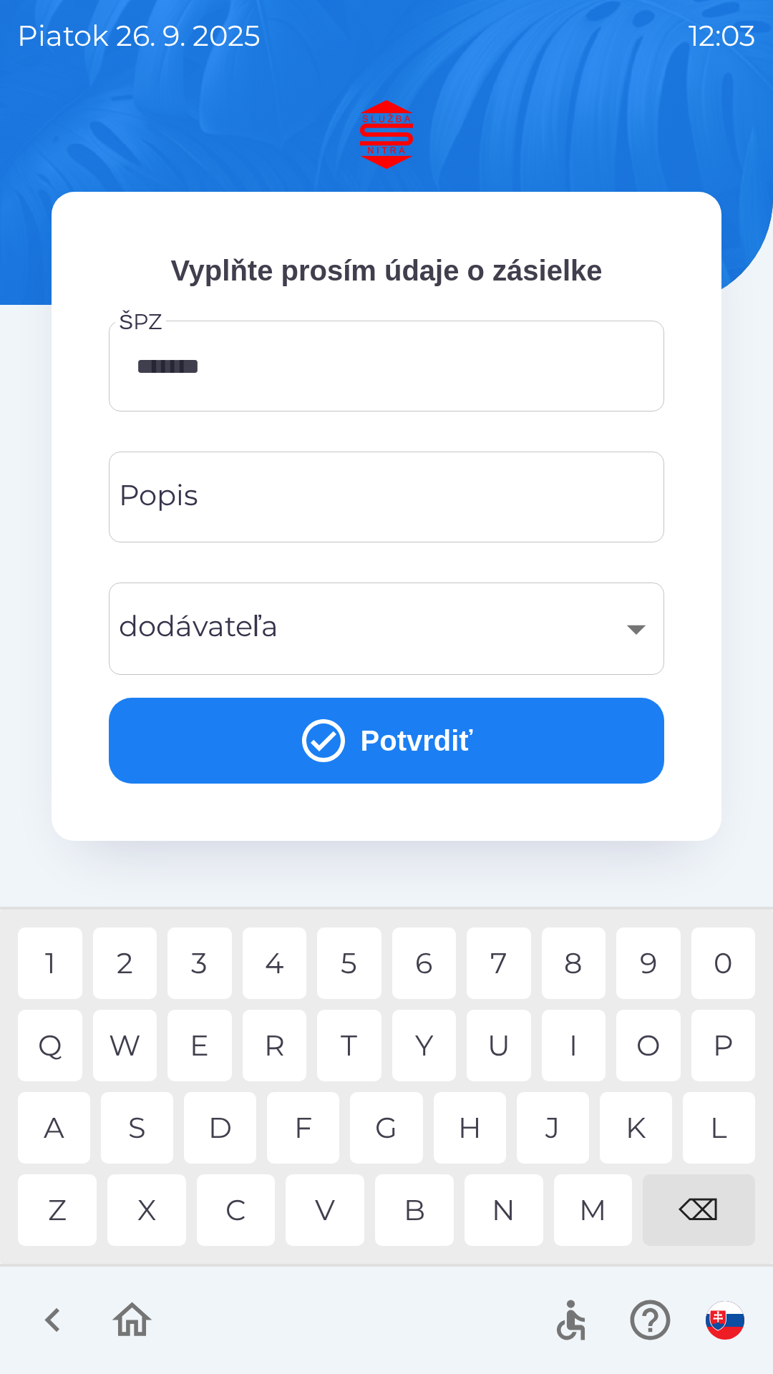
click at [334, 1201] on div "V" at bounding box center [325, 1210] width 79 height 72
click at [288, 504] on input "Popis" at bounding box center [386, 497] width 521 height 57
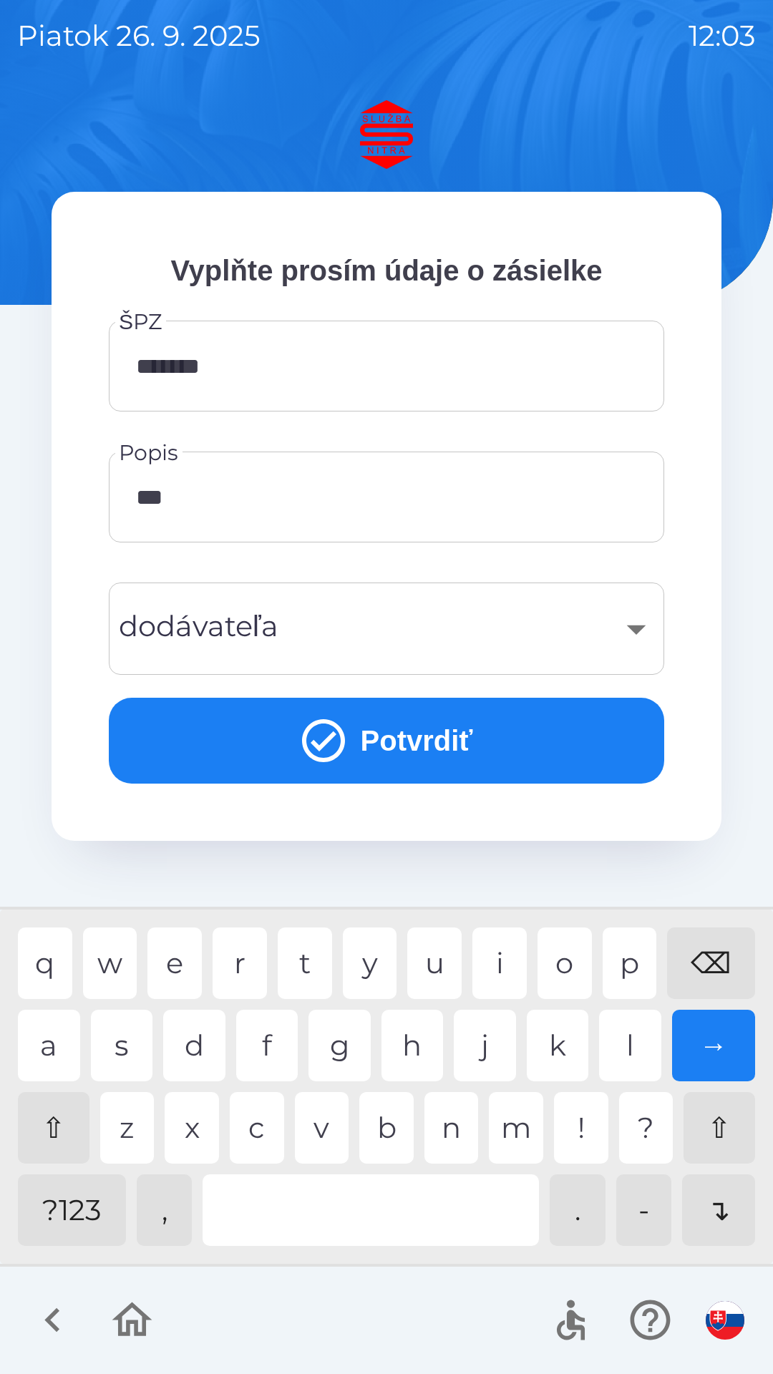
click at [72, 1046] on div "a" at bounding box center [49, 1046] width 62 height 72
click at [132, 1046] on div "s" at bounding box center [122, 1046] width 62 height 72
click at [505, 960] on div "i" at bounding box center [499, 964] width 54 height 72
click at [52, 1041] on div "a" at bounding box center [49, 1046] width 62 height 72
type input "********"
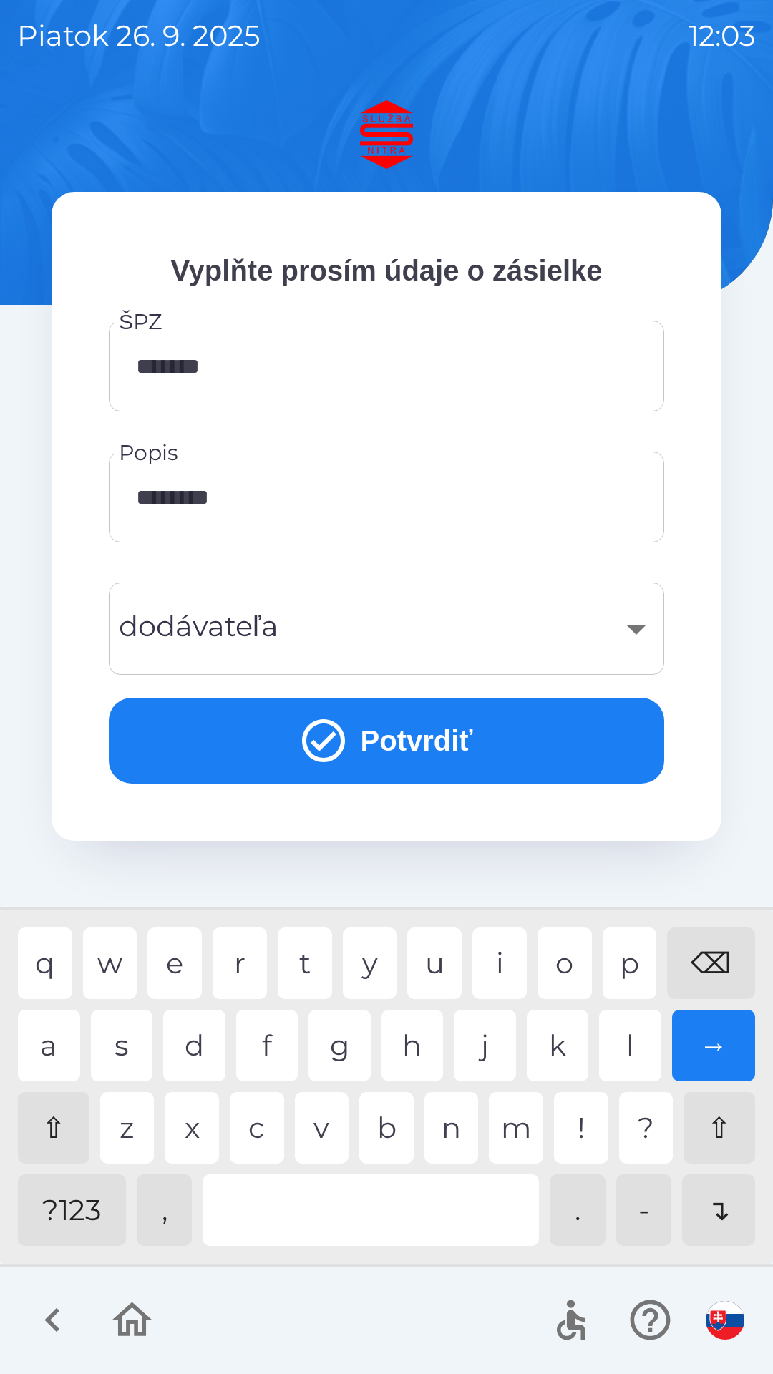
click at [629, 628] on div "​" at bounding box center [386, 629] width 521 height 58
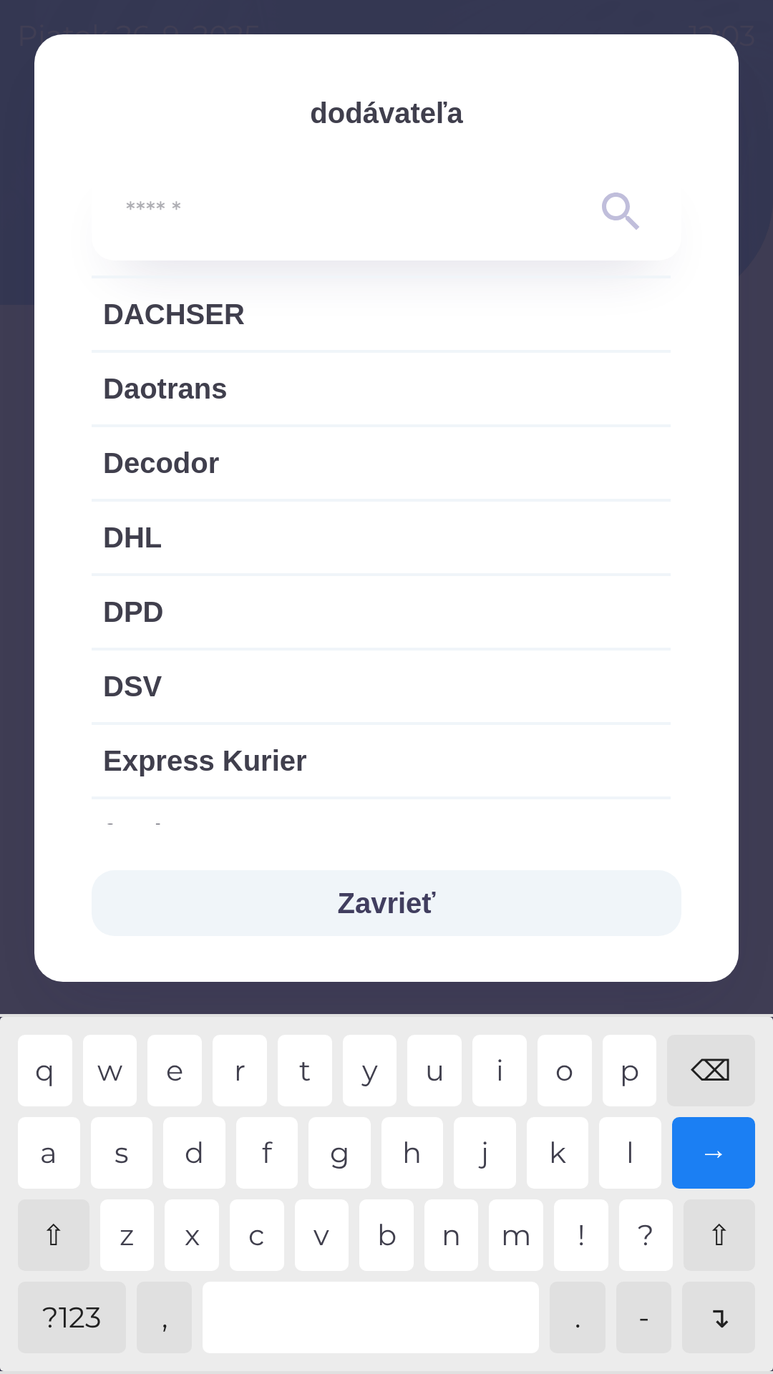
scroll to position [671, 0]
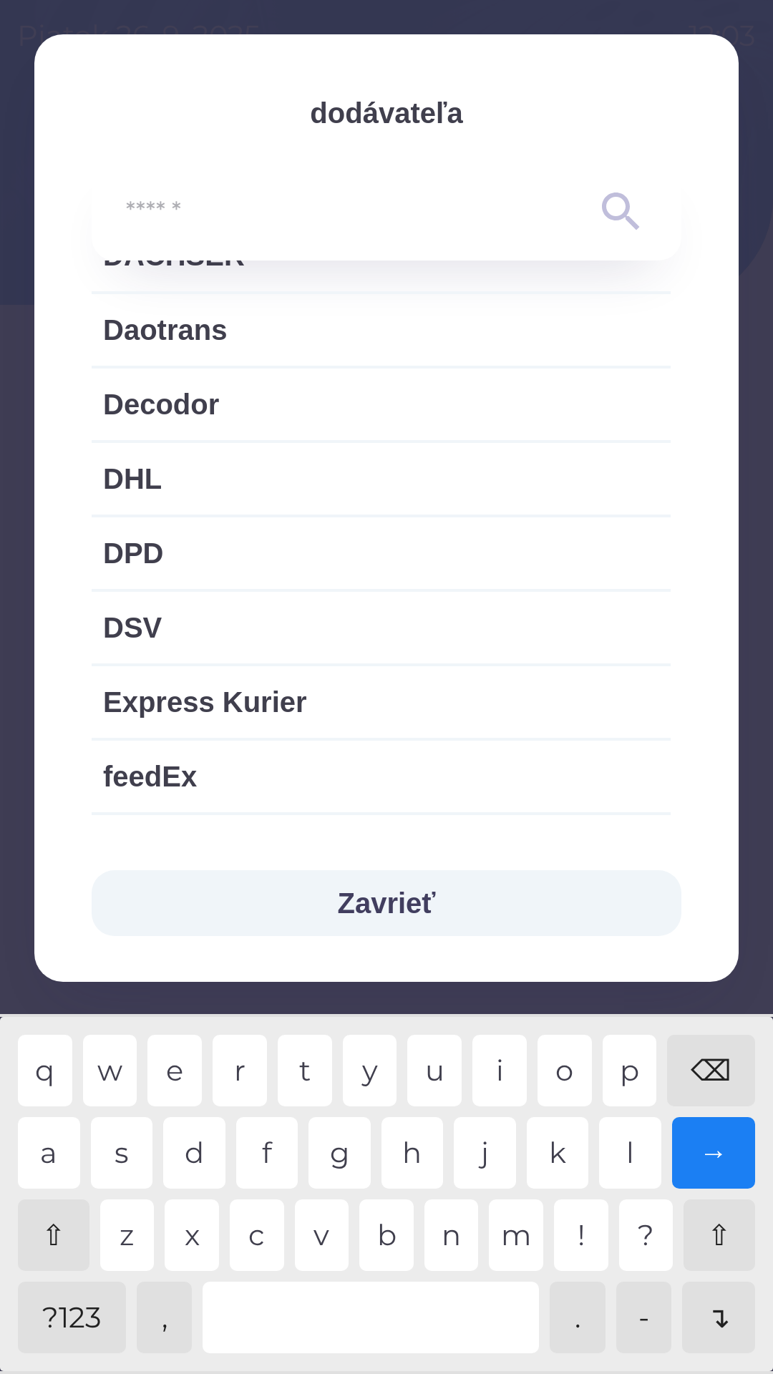
click at [284, 633] on span "DSV" at bounding box center [381, 627] width 556 height 43
type input "***"
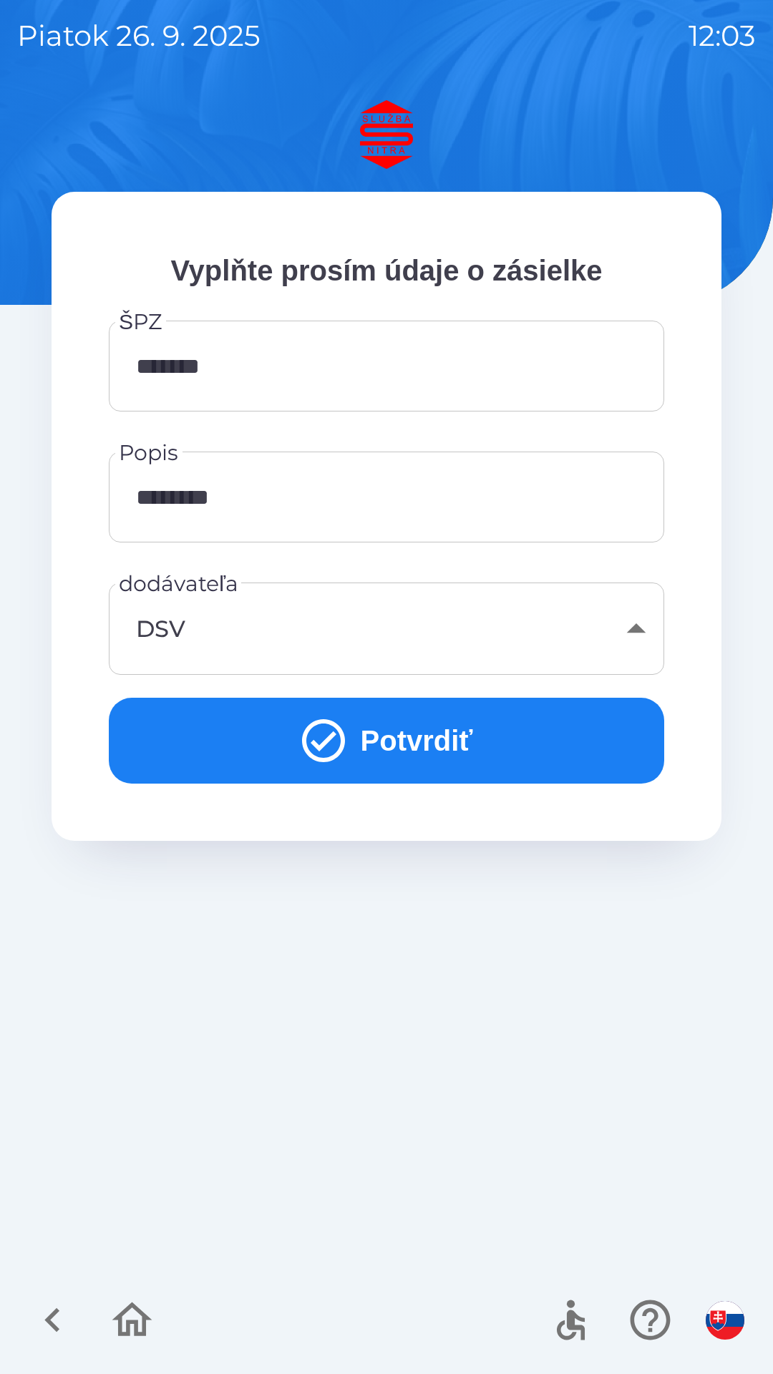
click at [416, 741] on button "Potvrdiť" at bounding box center [386, 741] width 555 height 86
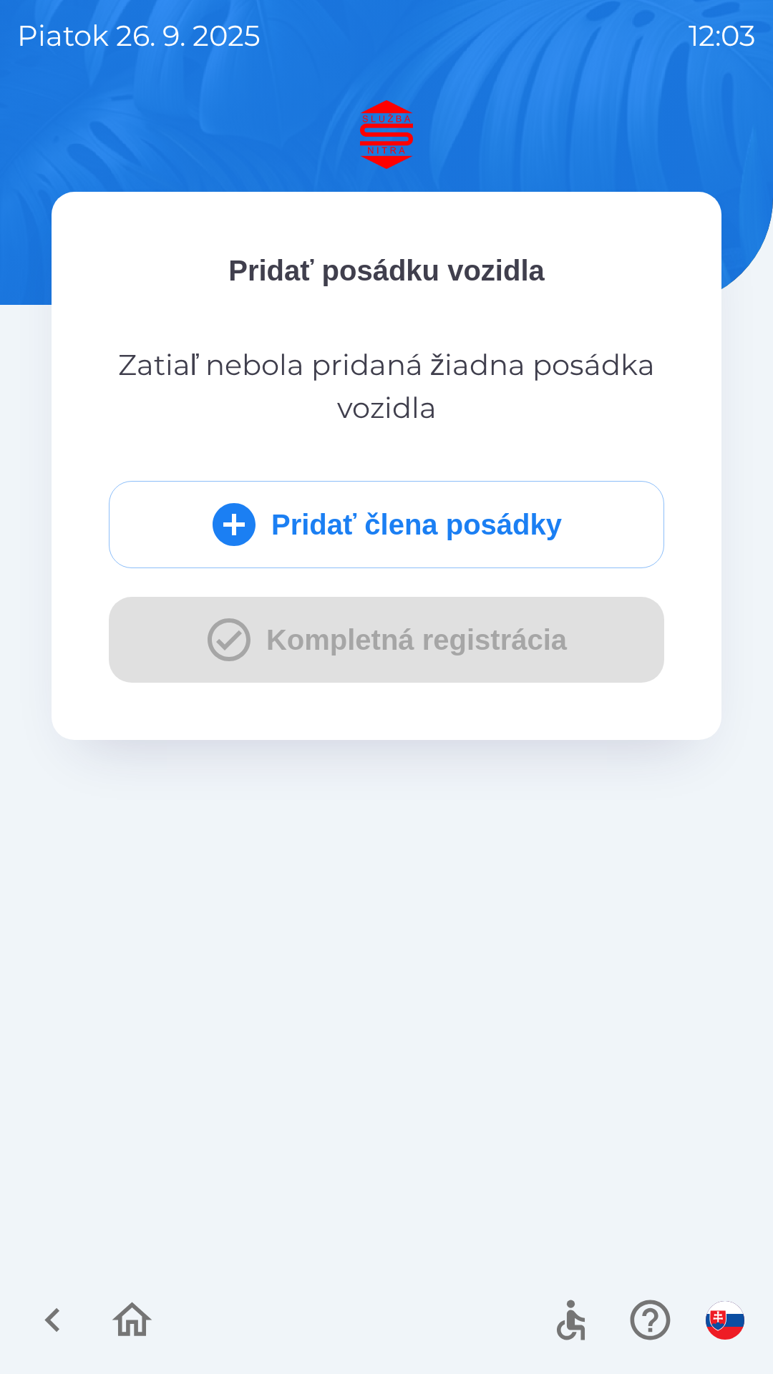
click at [418, 645] on div "Pridať člena posádky Kompletná registrácia" at bounding box center [386, 582] width 555 height 202
click at [404, 523] on button "Pridať člena posádky" at bounding box center [386, 524] width 555 height 87
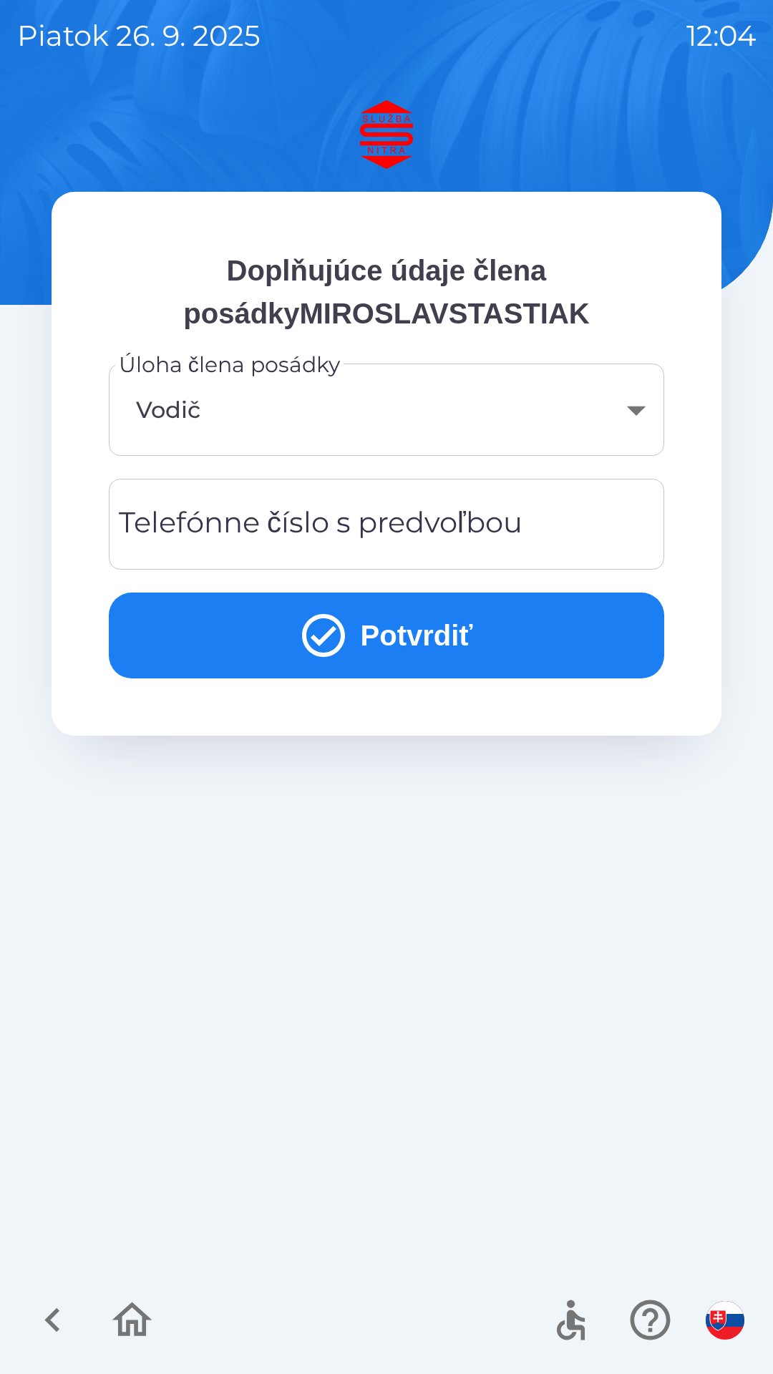
click at [425, 528] on div "Telefónne číslo s predvoľbou Telefónne číslo s predvoľbou" at bounding box center [386, 524] width 555 height 91
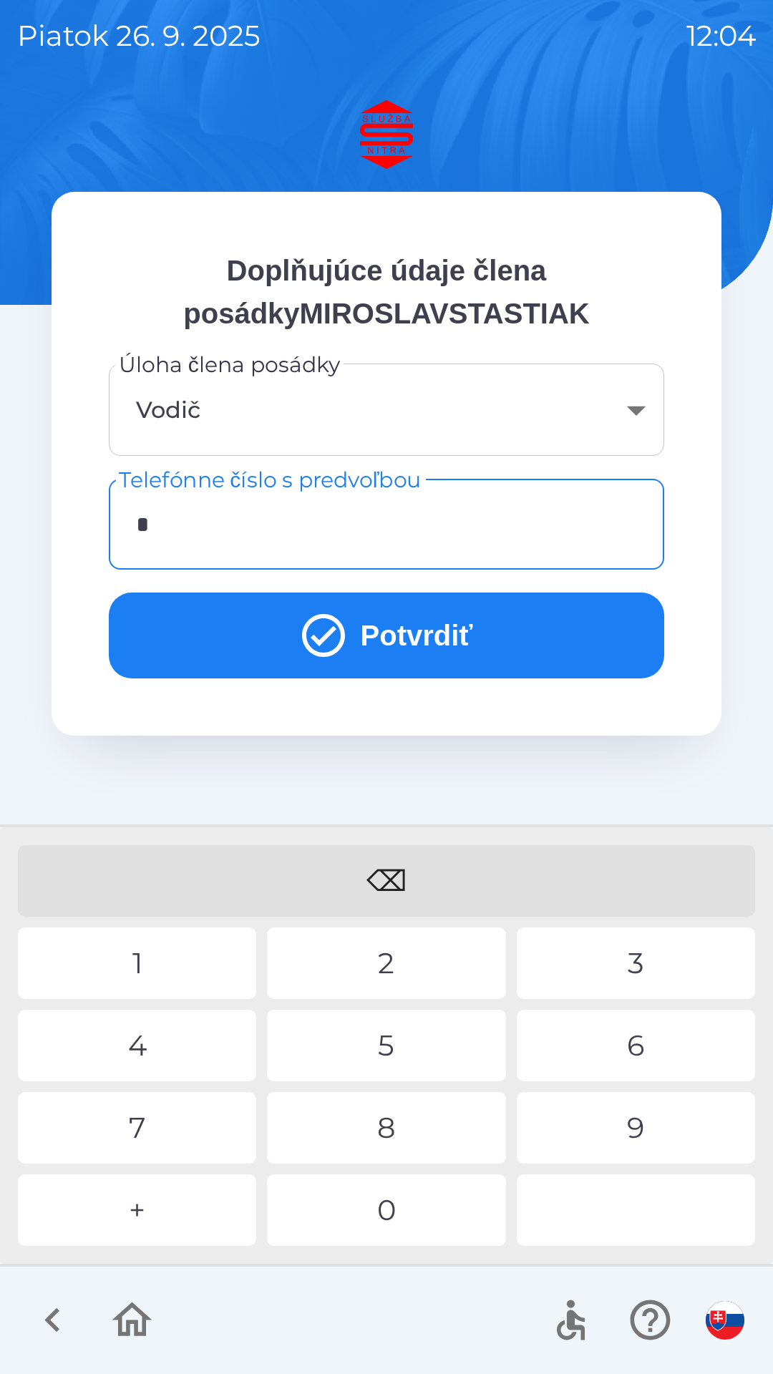
click at [163, 1219] on div "+" at bounding box center [137, 1210] width 238 height 72
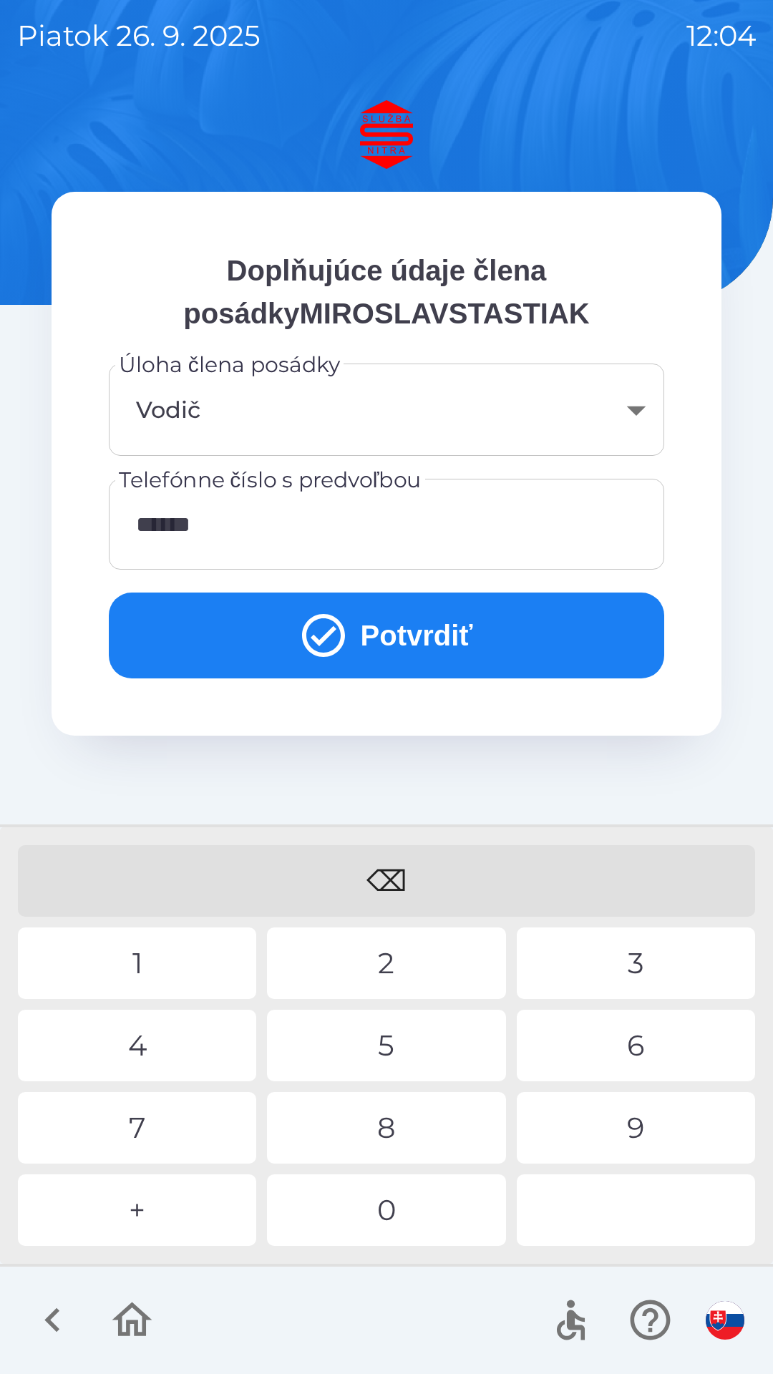
click at [157, 953] on div "1" at bounding box center [137, 964] width 238 height 72
type input "**********"
click at [386, 634] on button "Potvrdiť" at bounding box center [386, 636] width 555 height 86
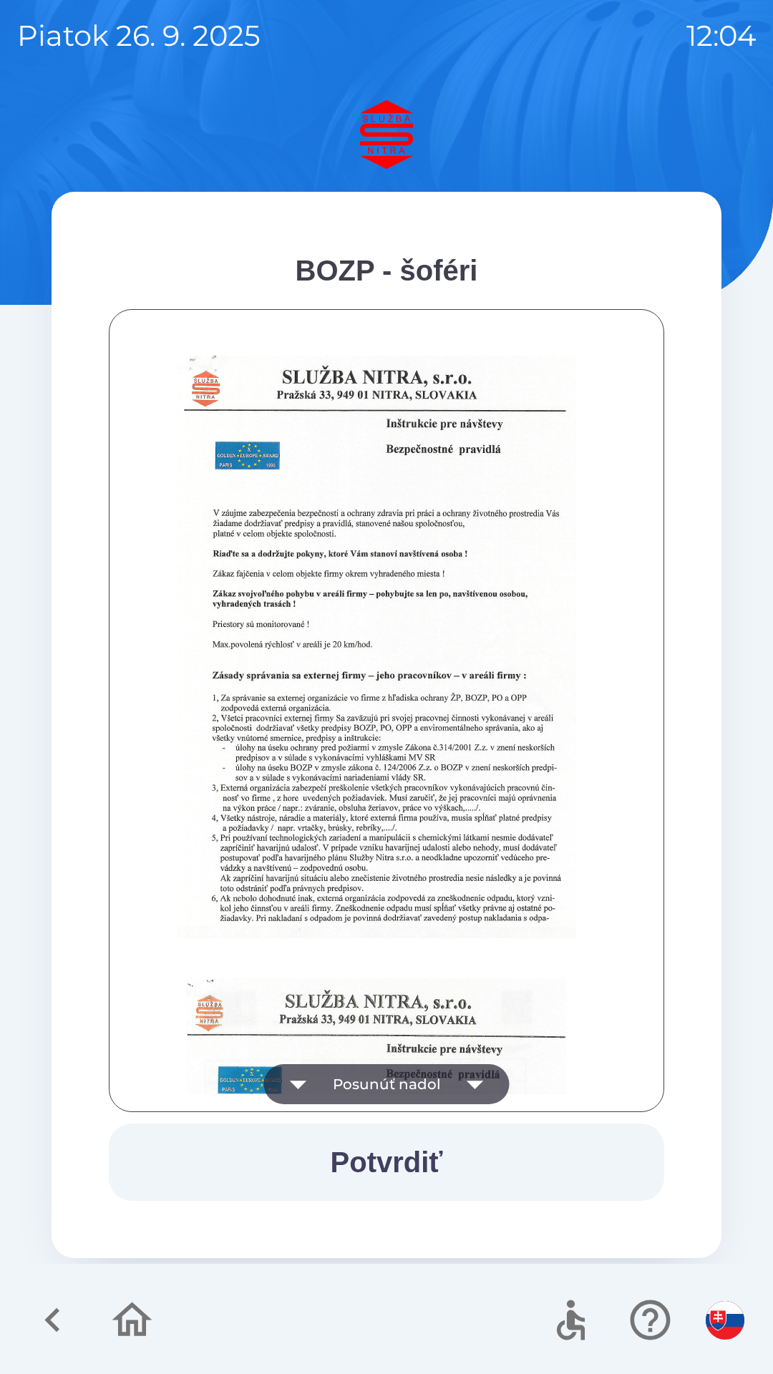
click at [415, 1162] on button "Potvrdiť" at bounding box center [386, 1162] width 555 height 77
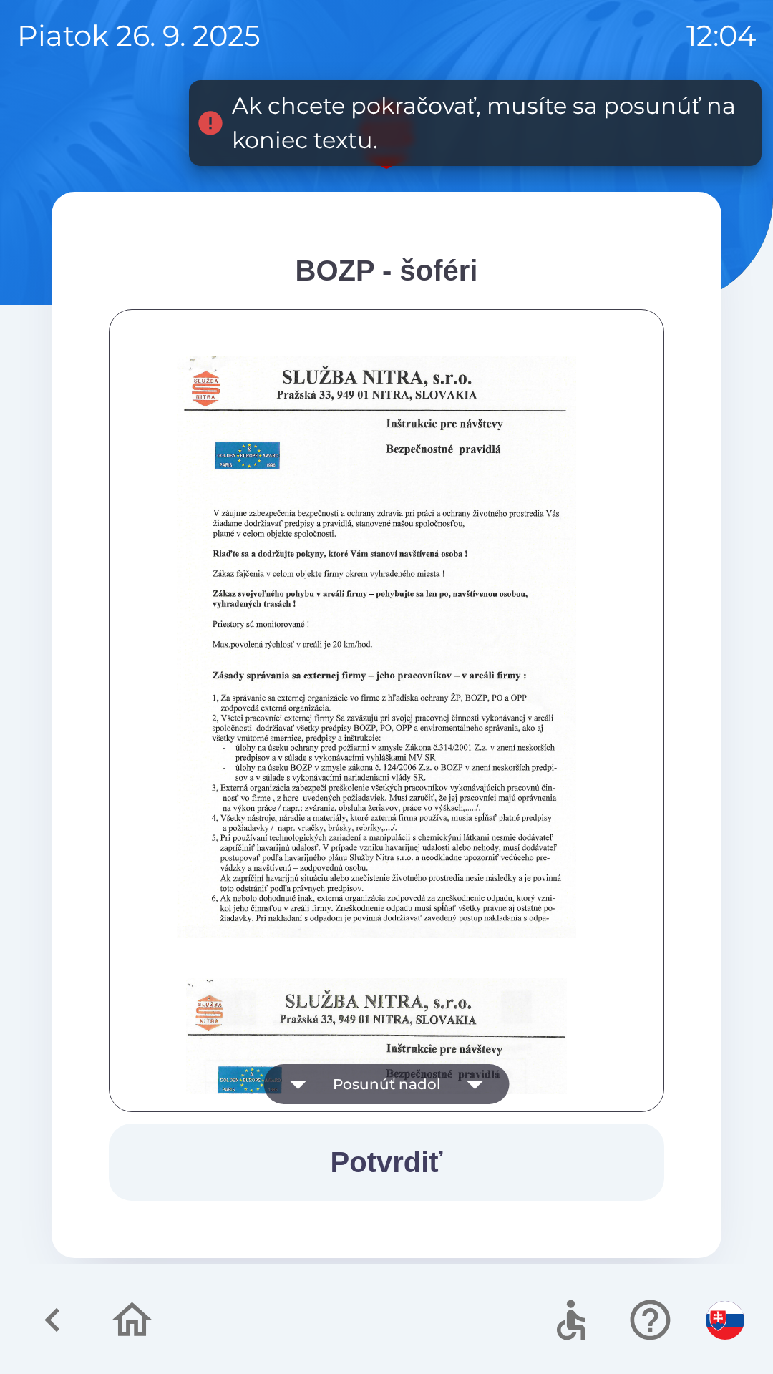
click at [485, 1091] on icon "button" at bounding box center [475, 1084] width 40 height 40
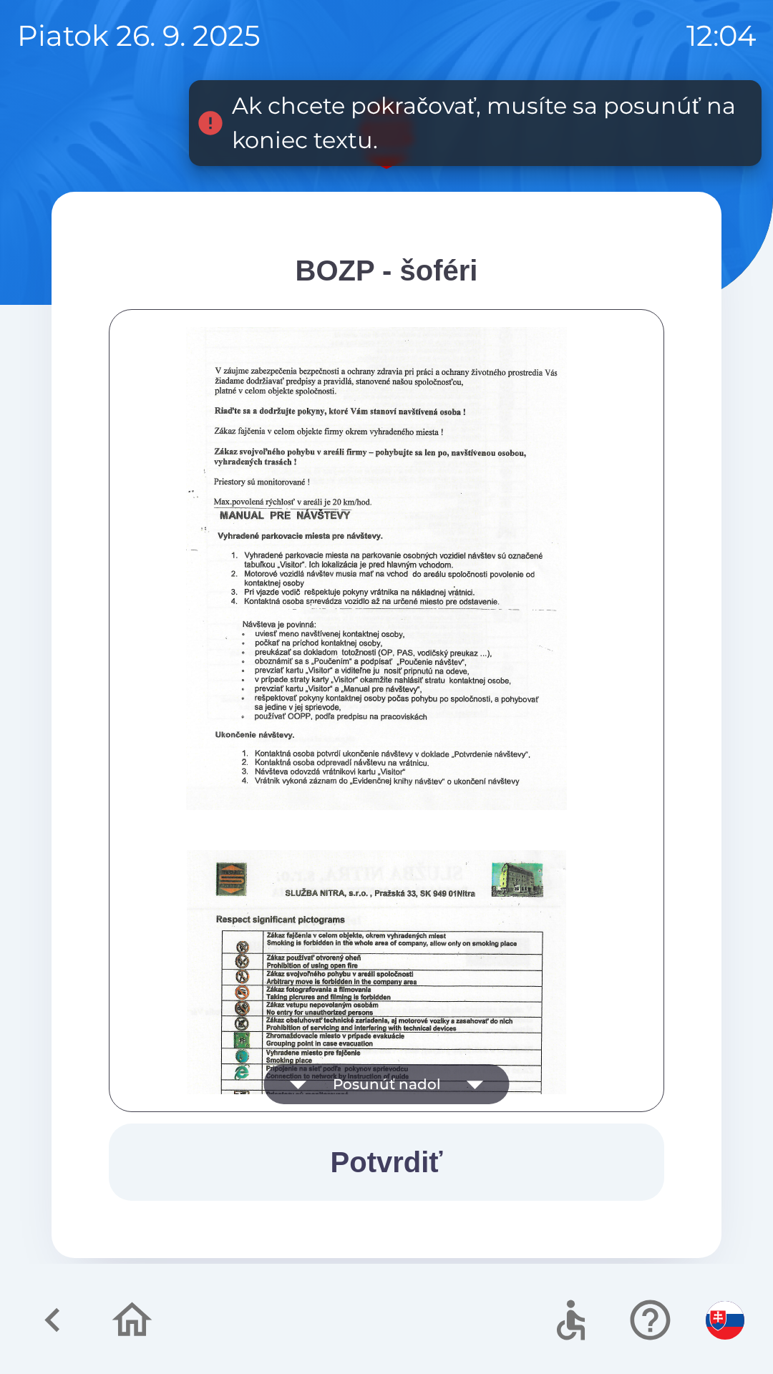
click at [476, 1085] on icon "button" at bounding box center [475, 1085] width 16 height 9
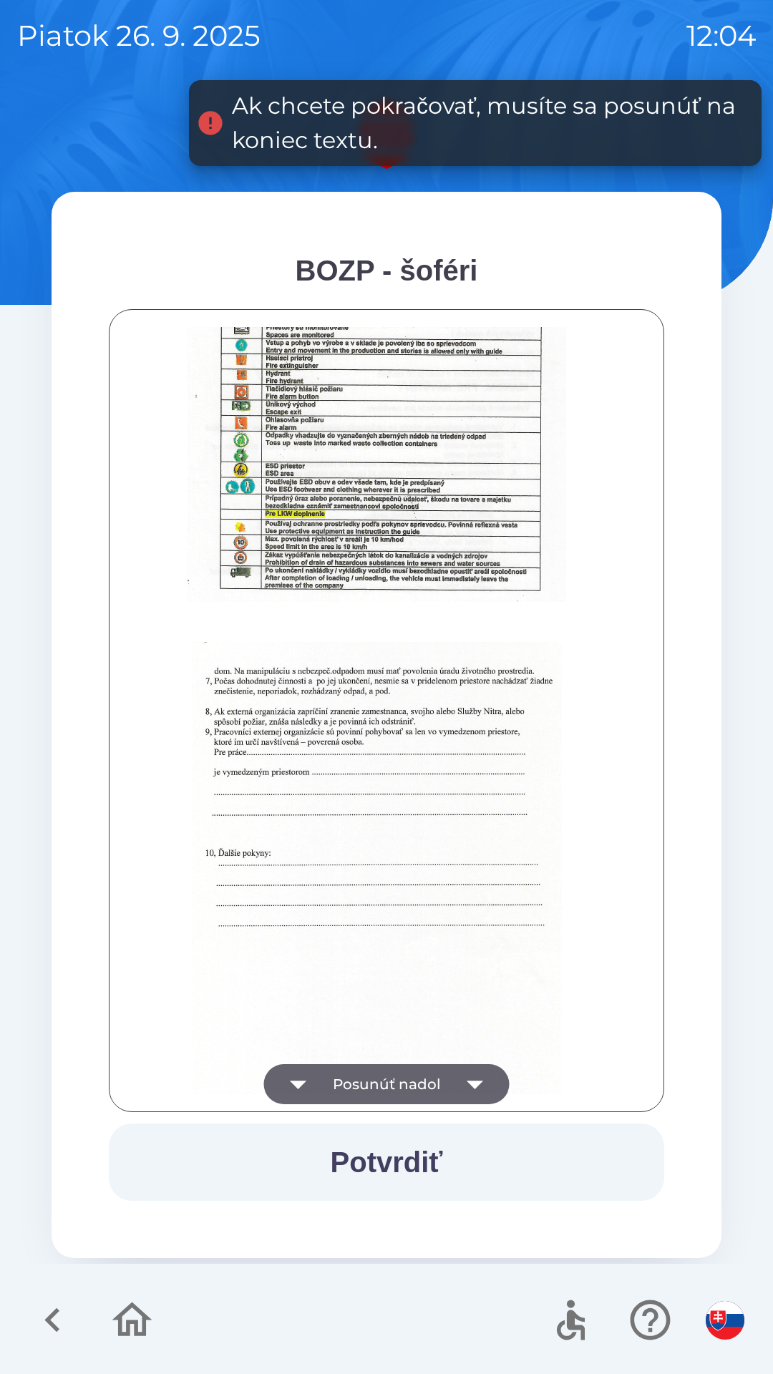
click at [477, 1088] on icon "button" at bounding box center [475, 1084] width 40 height 40
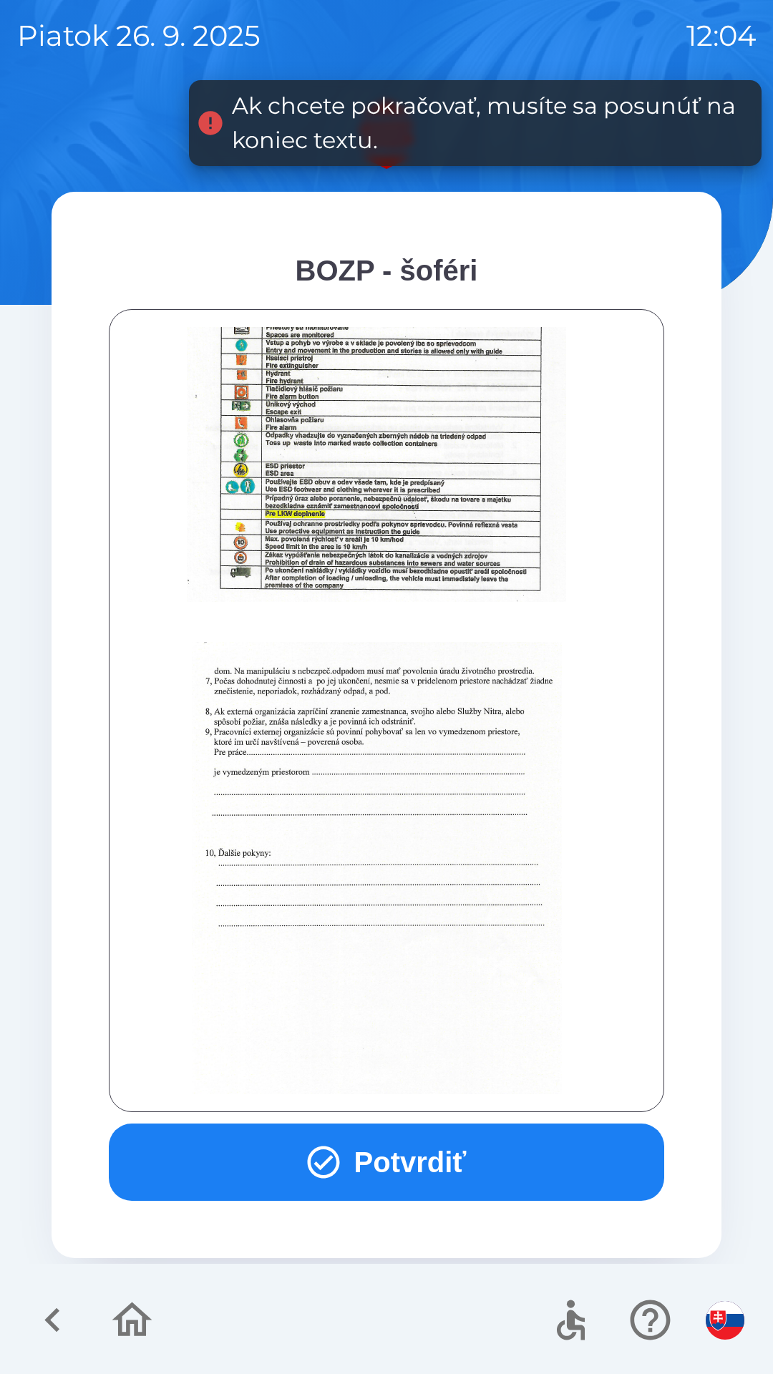
scroll to position [1604, 0]
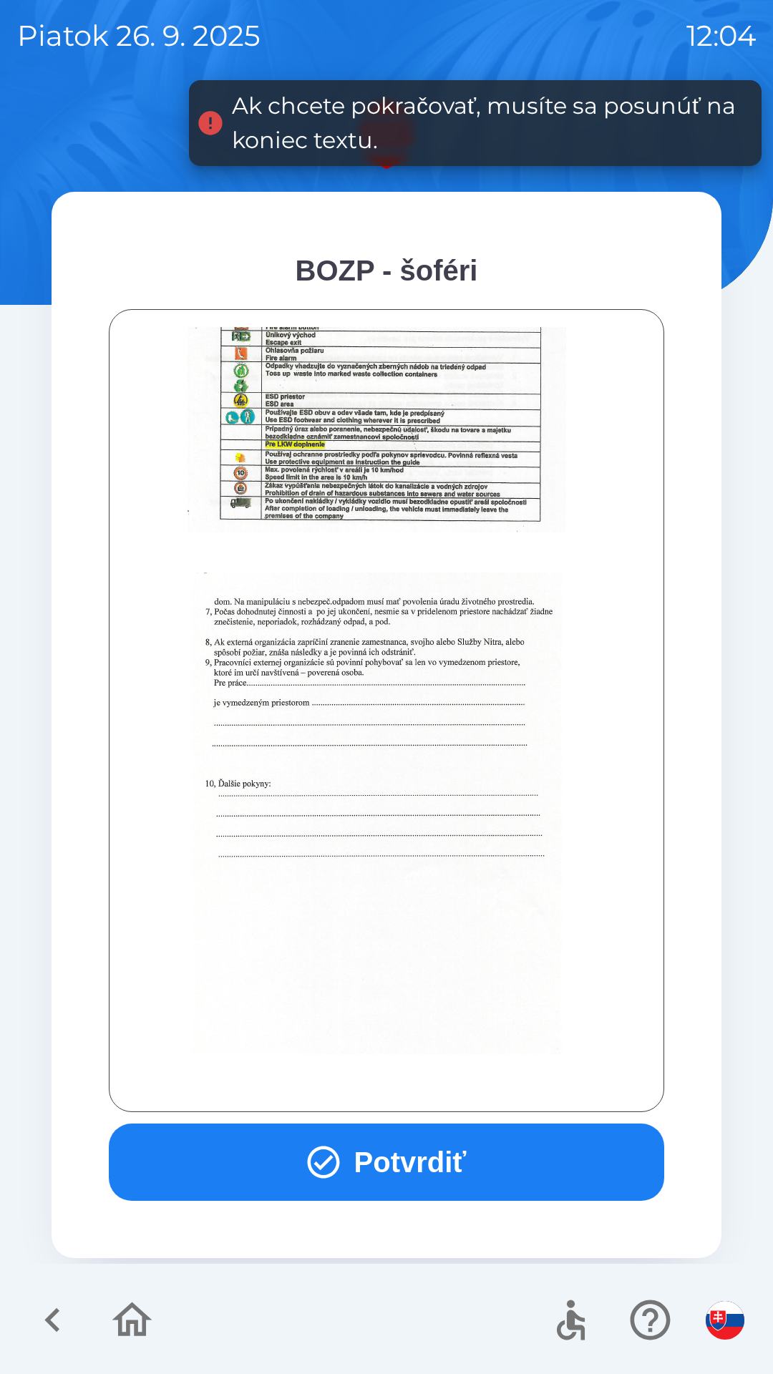
click at [474, 1089] on div at bounding box center [387, 710] width 520 height 767
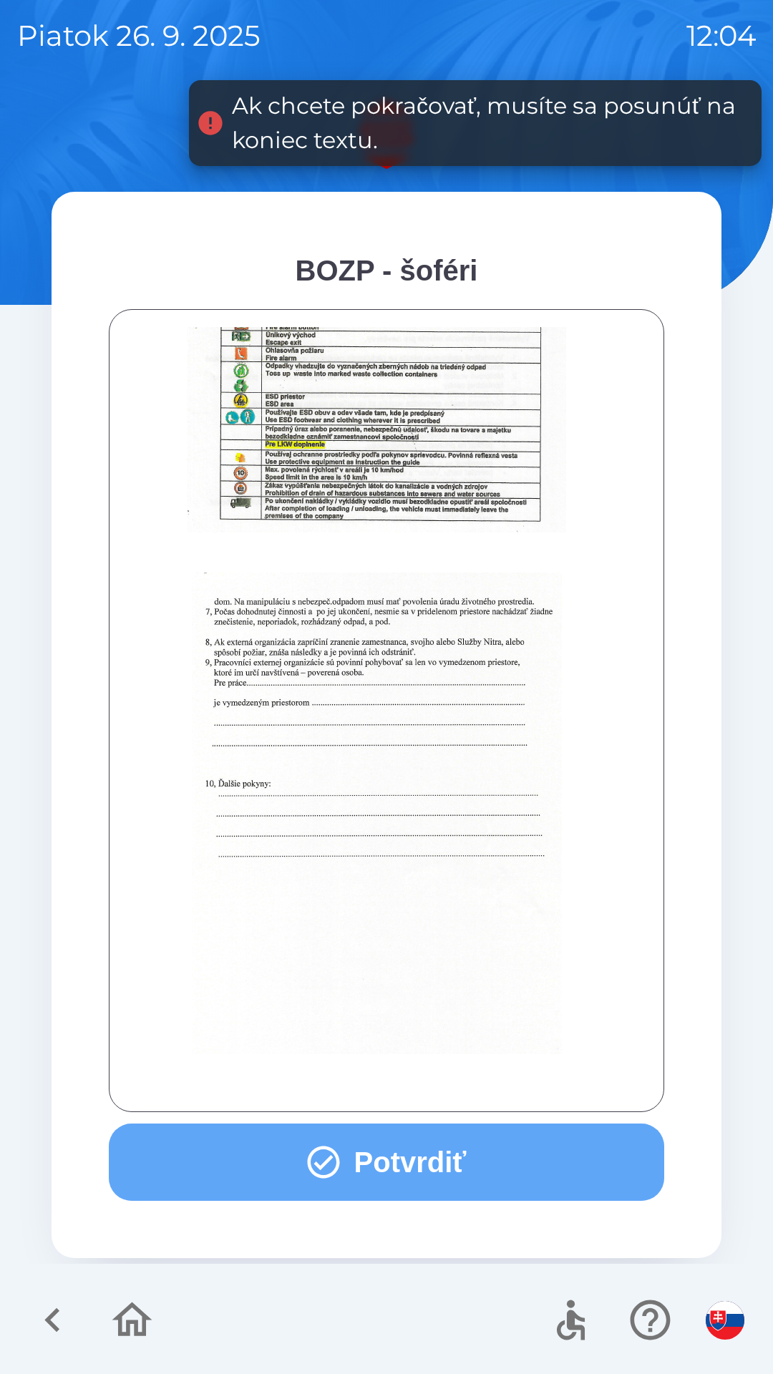
click at [401, 1174] on button "Potvrdiť" at bounding box center [386, 1162] width 555 height 77
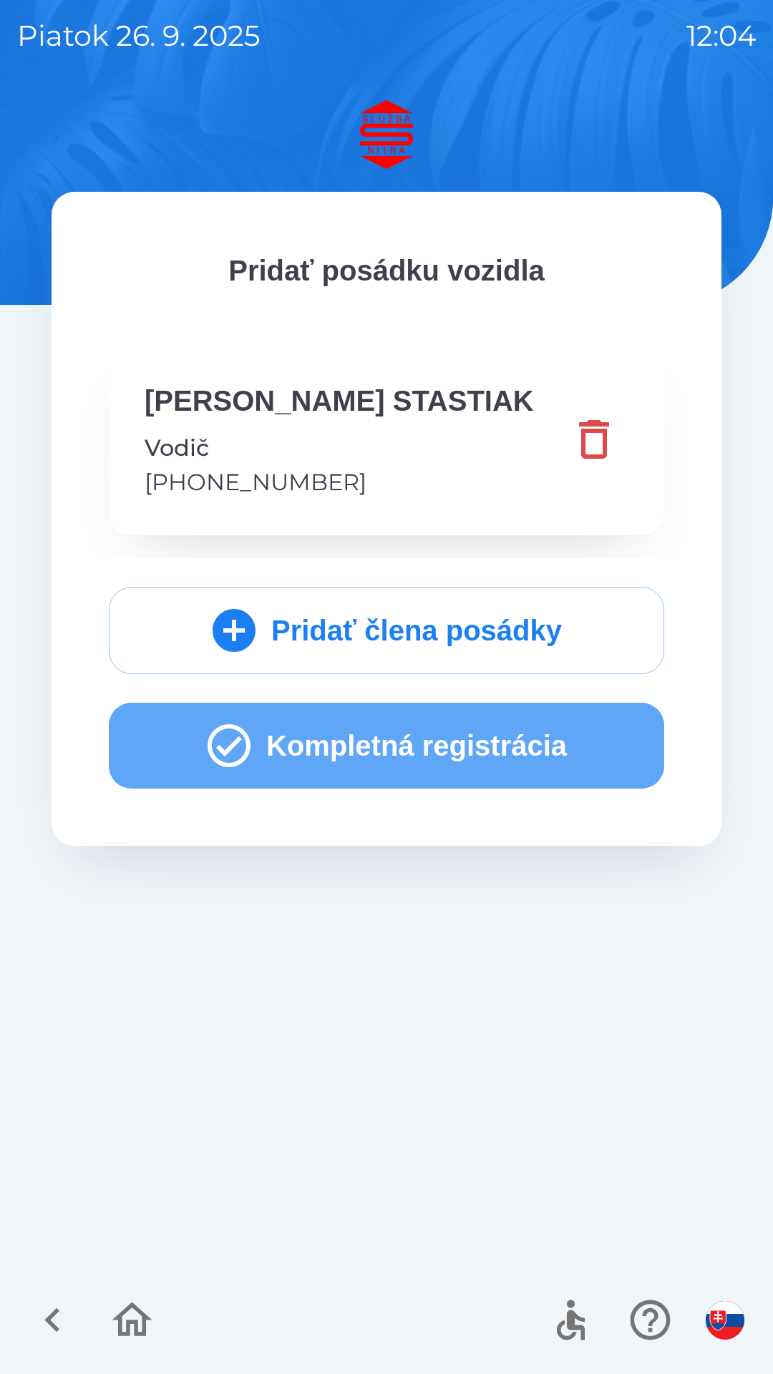
click at [381, 745] on button "Kompletná registrácia" at bounding box center [386, 746] width 555 height 86
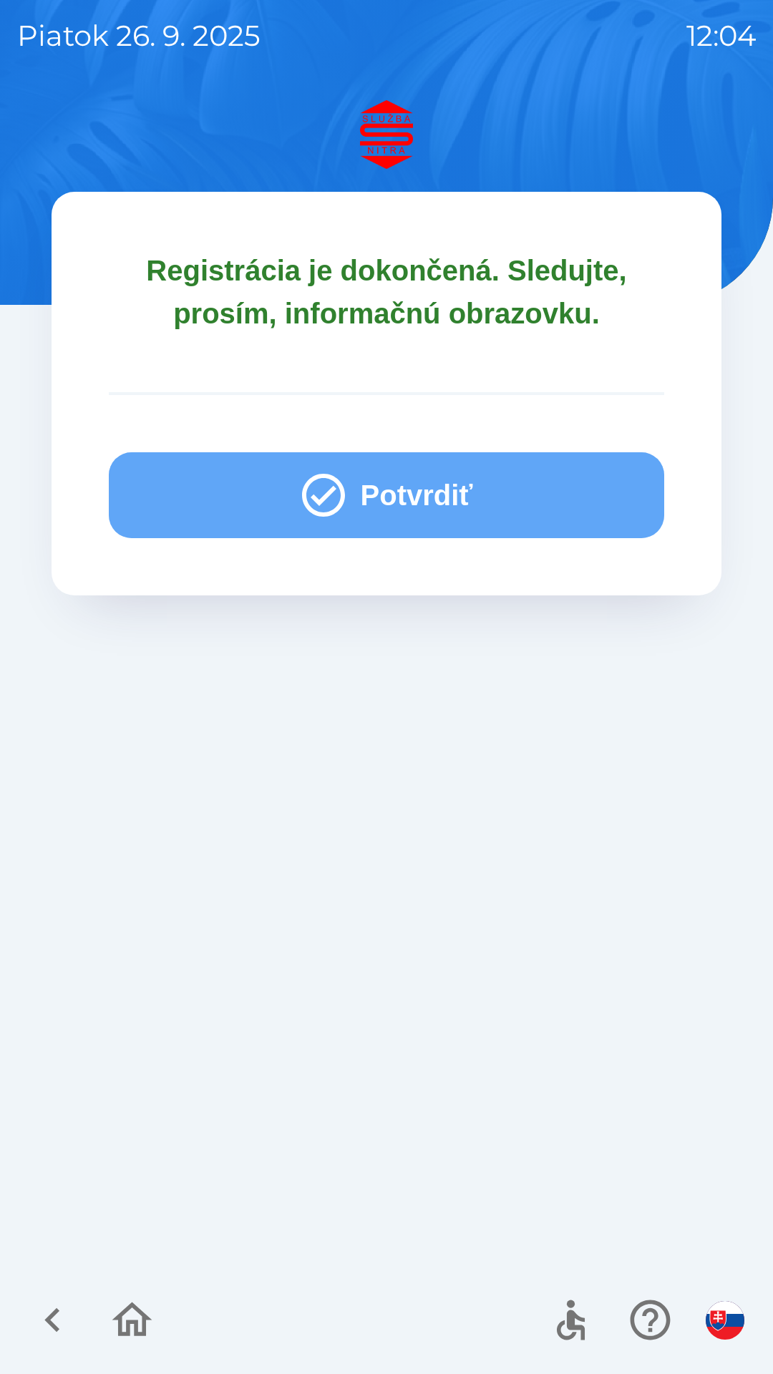
click at [409, 500] on button "Potvrdiť" at bounding box center [386, 495] width 555 height 86
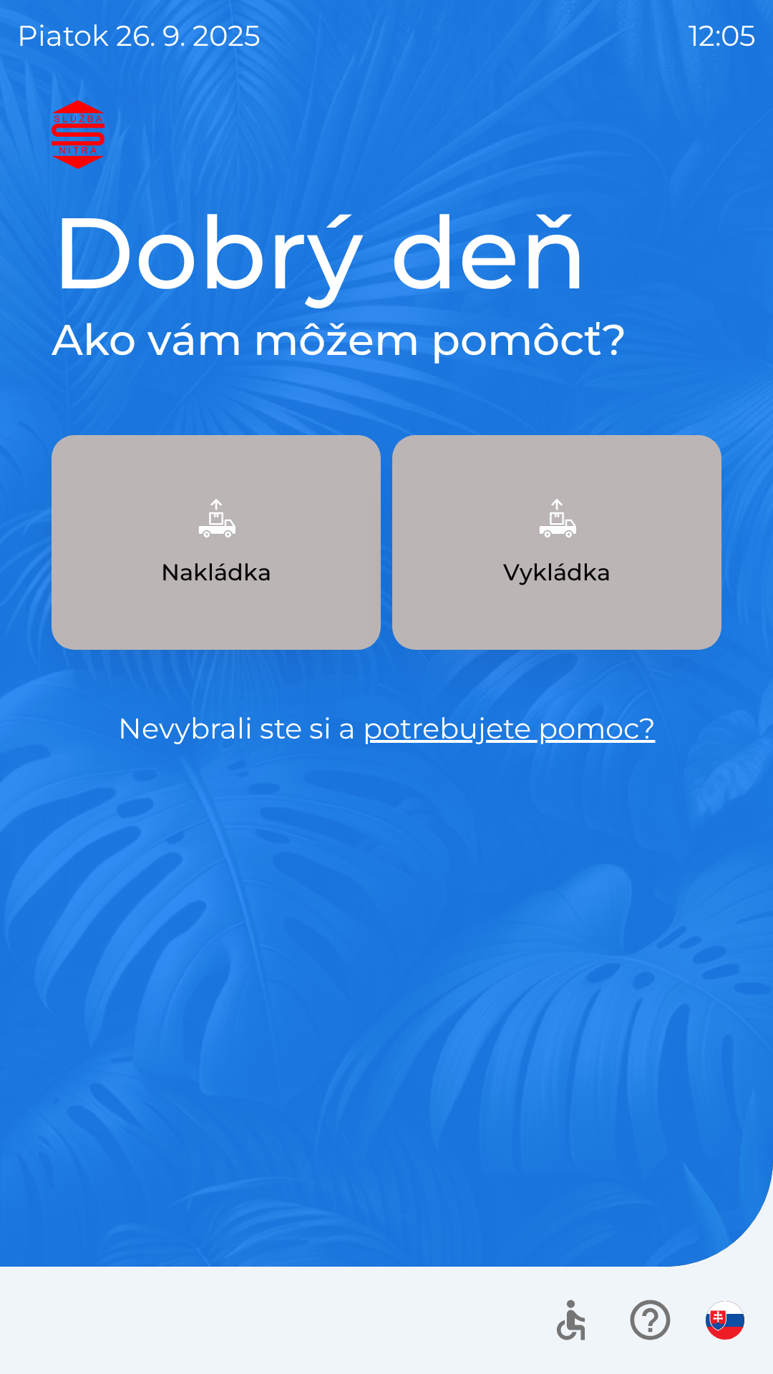
click at [271, 571] on p "Nakládka" at bounding box center [216, 572] width 110 height 34
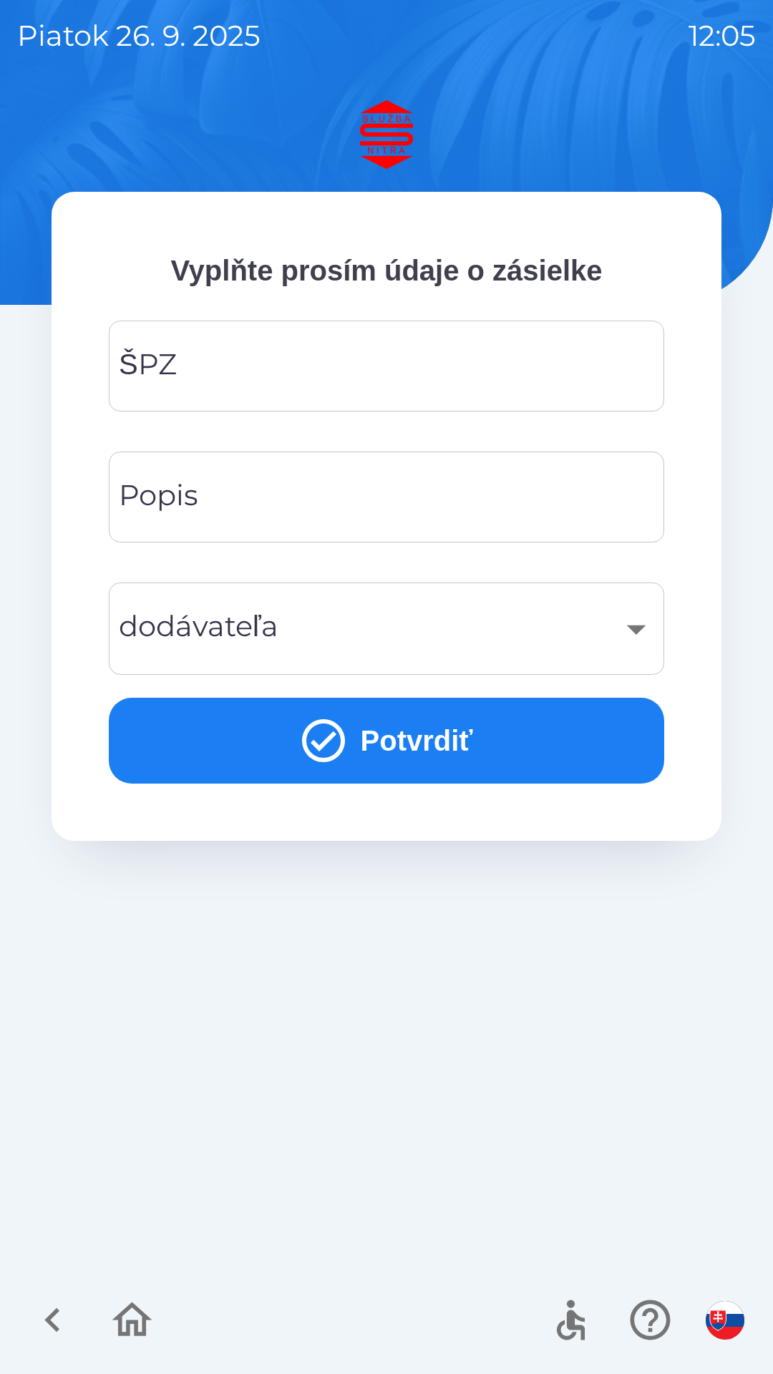
click at [283, 349] on input "ŠPZ" at bounding box center [386, 366] width 521 height 57
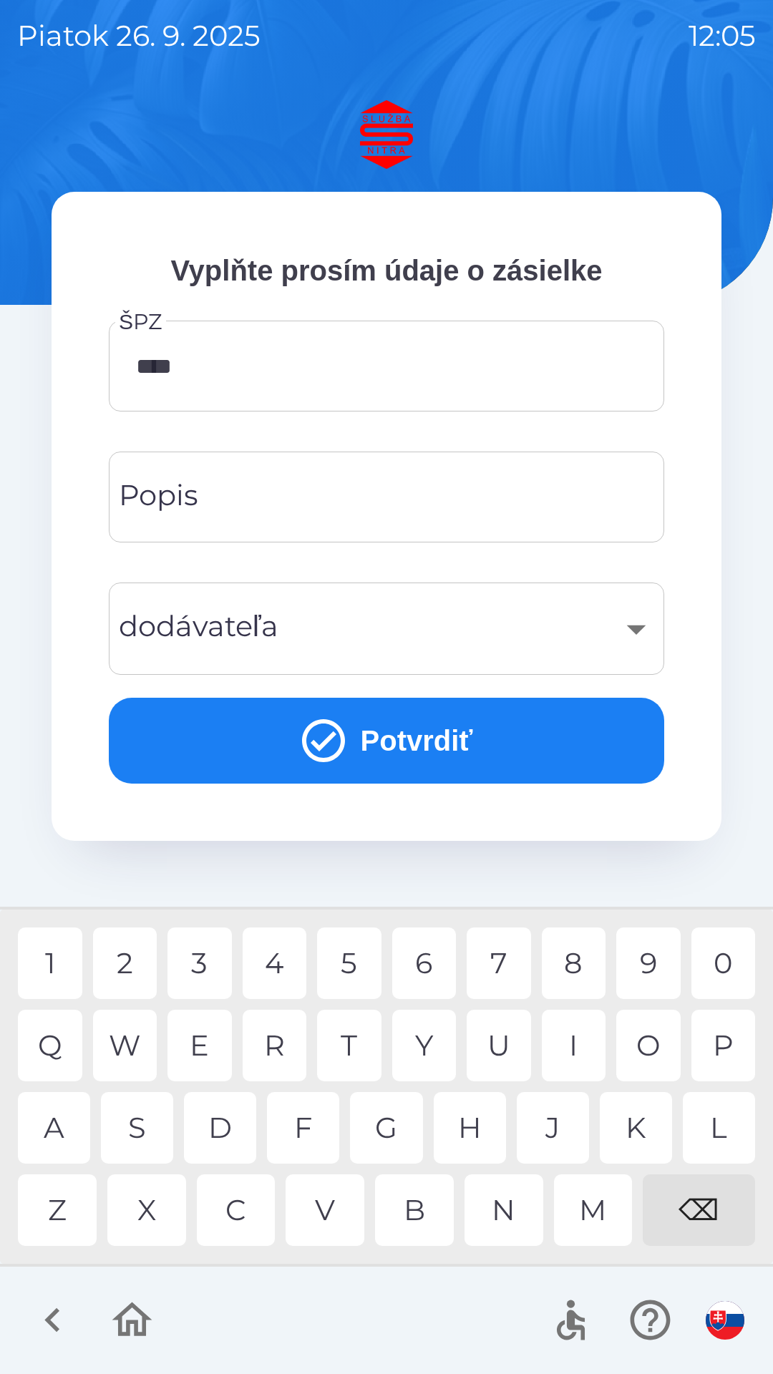
click at [722, 967] on div "0" at bounding box center [723, 964] width 64 height 72
click at [390, 1126] on div "G" at bounding box center [386, 1128] width 72 height 72
type input "*******"
click at [715, 1124] on div "L" at bounding box center [719, 1128] width 72 height 72
click at [373, 499] on input "Popis" at bounding box center [386, 497] width 521 height 57
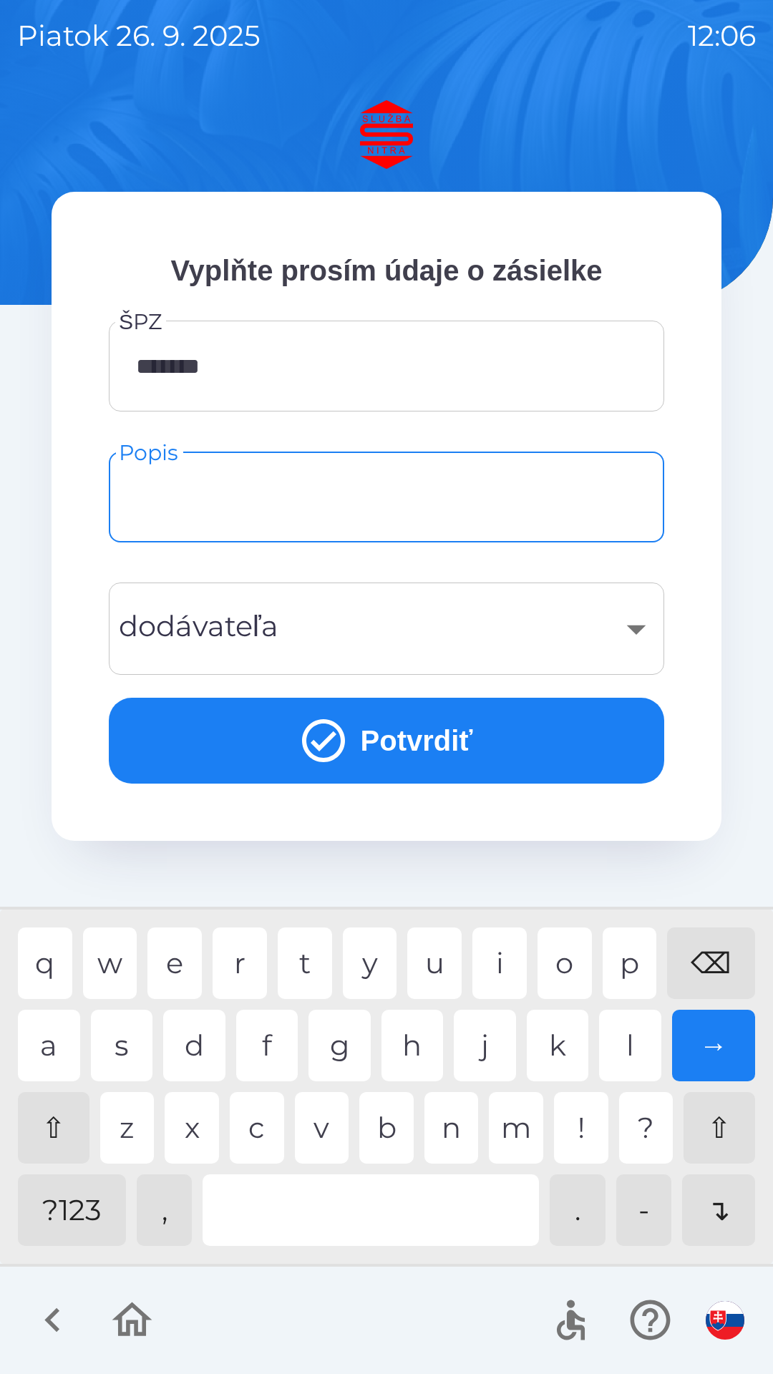
click at [424, 743] on button "Potvrdiť" at bounding box center [386, 741] width 555 height 86
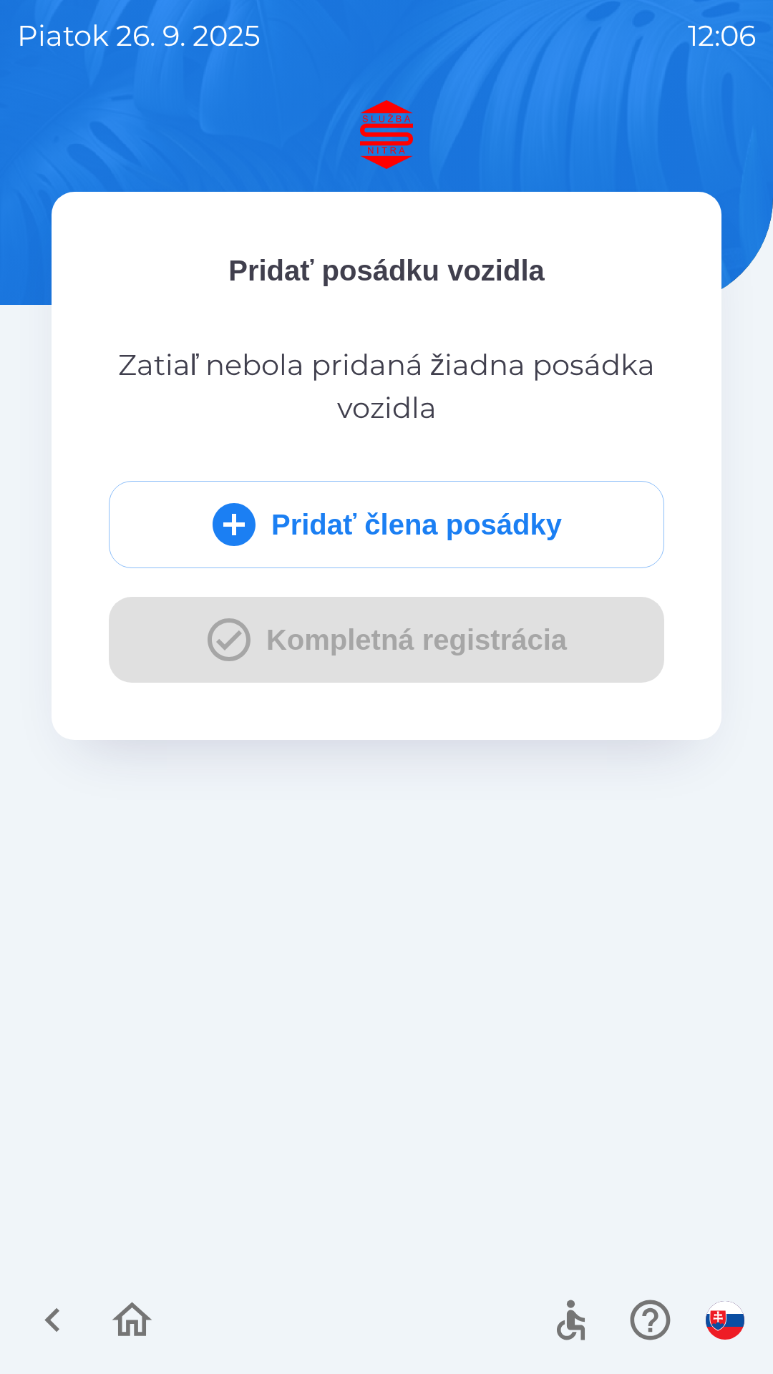
click at [432, 533] on button "Pridať člena posádky" at bounding box center [386, 524] width 555 height 87
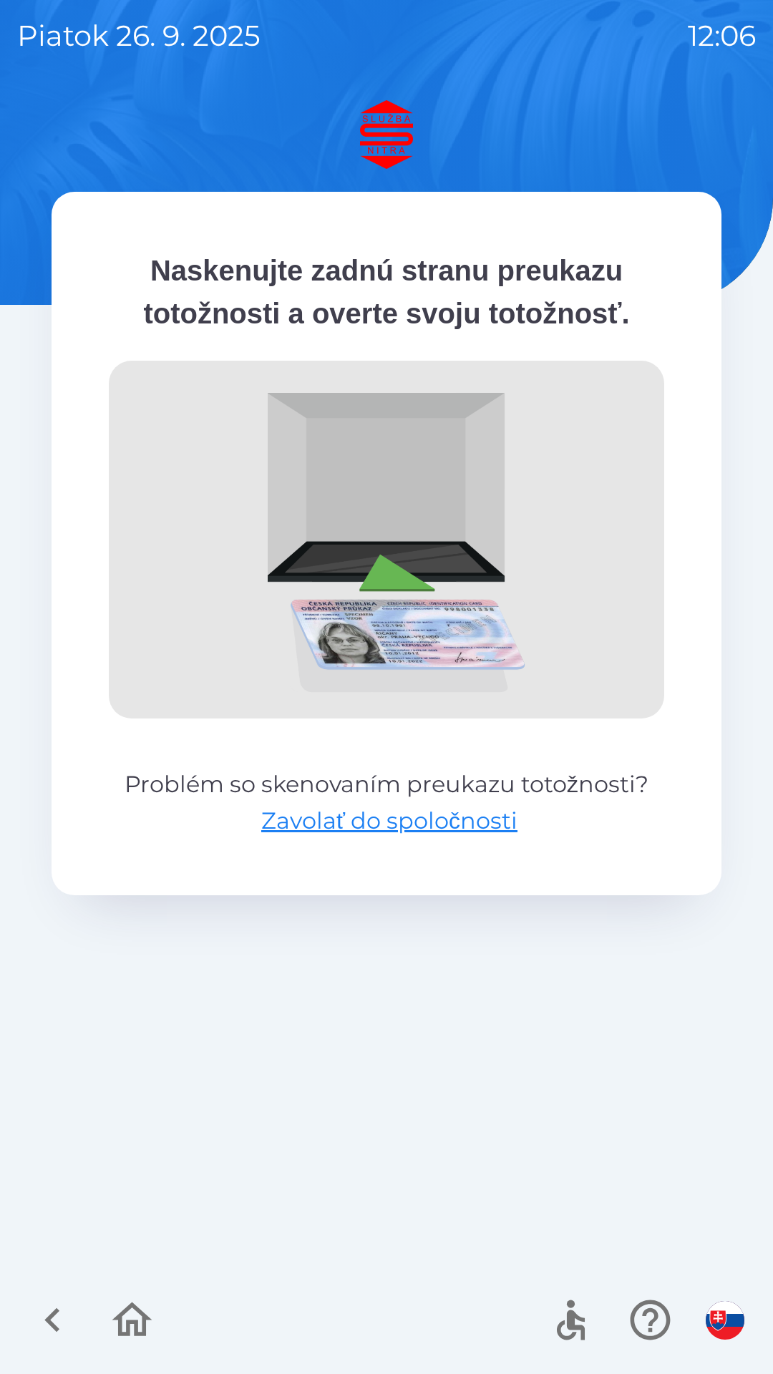
click at [52, 1320] on icon "button" at bounding box center [53, 1320] width 48 height 48
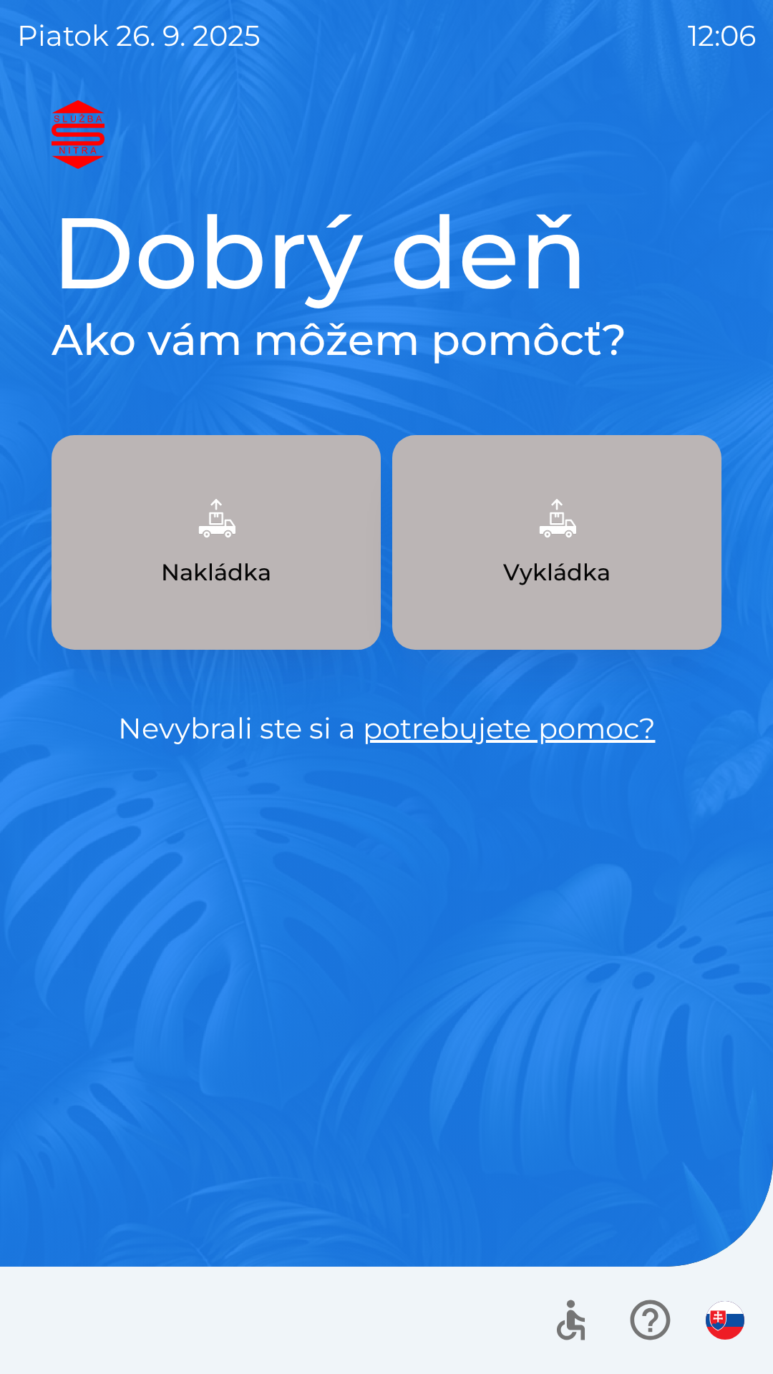
click at [271, 578] on p "Nakládka" at bounding box center [216, 572] width 110 height 34
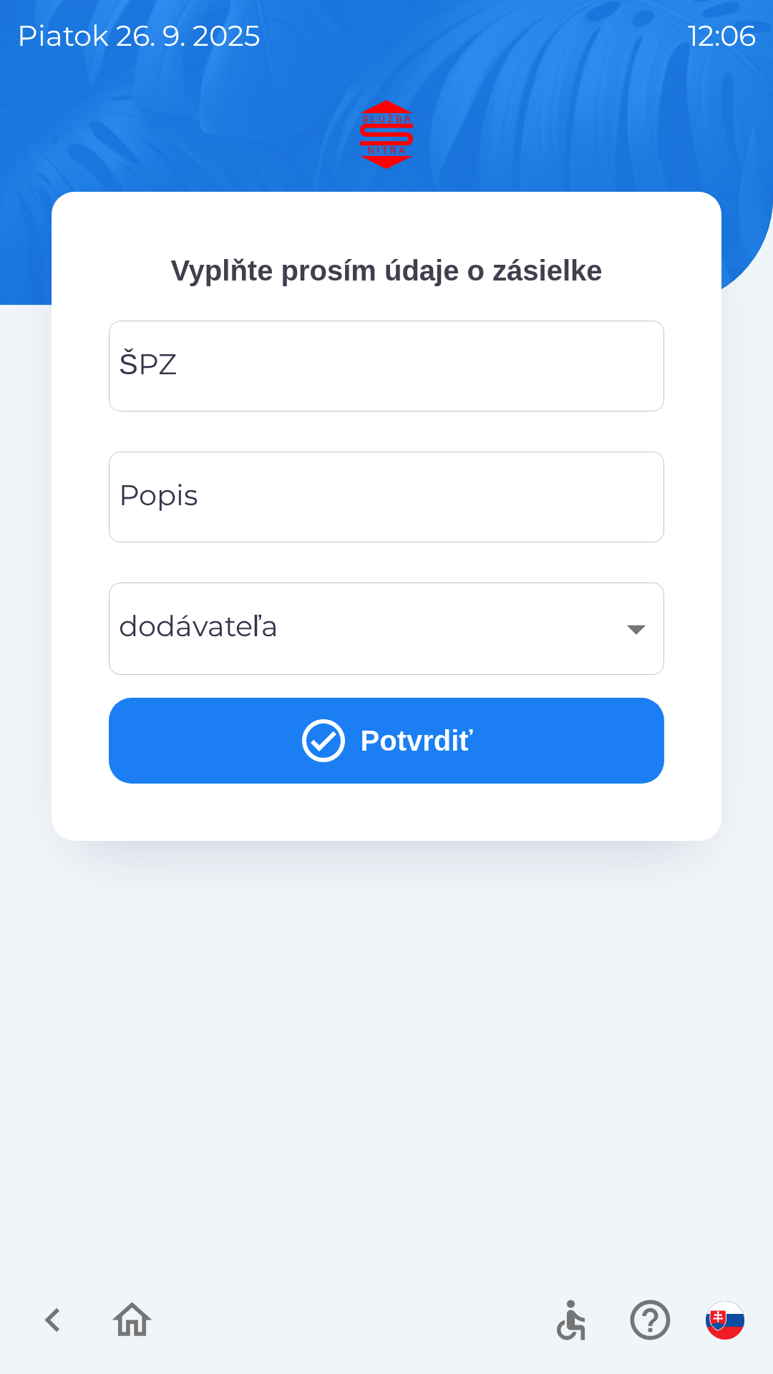
click at [289, 381] on input "ŠPZ" at bounding box center [386, 366] width 521 height 57
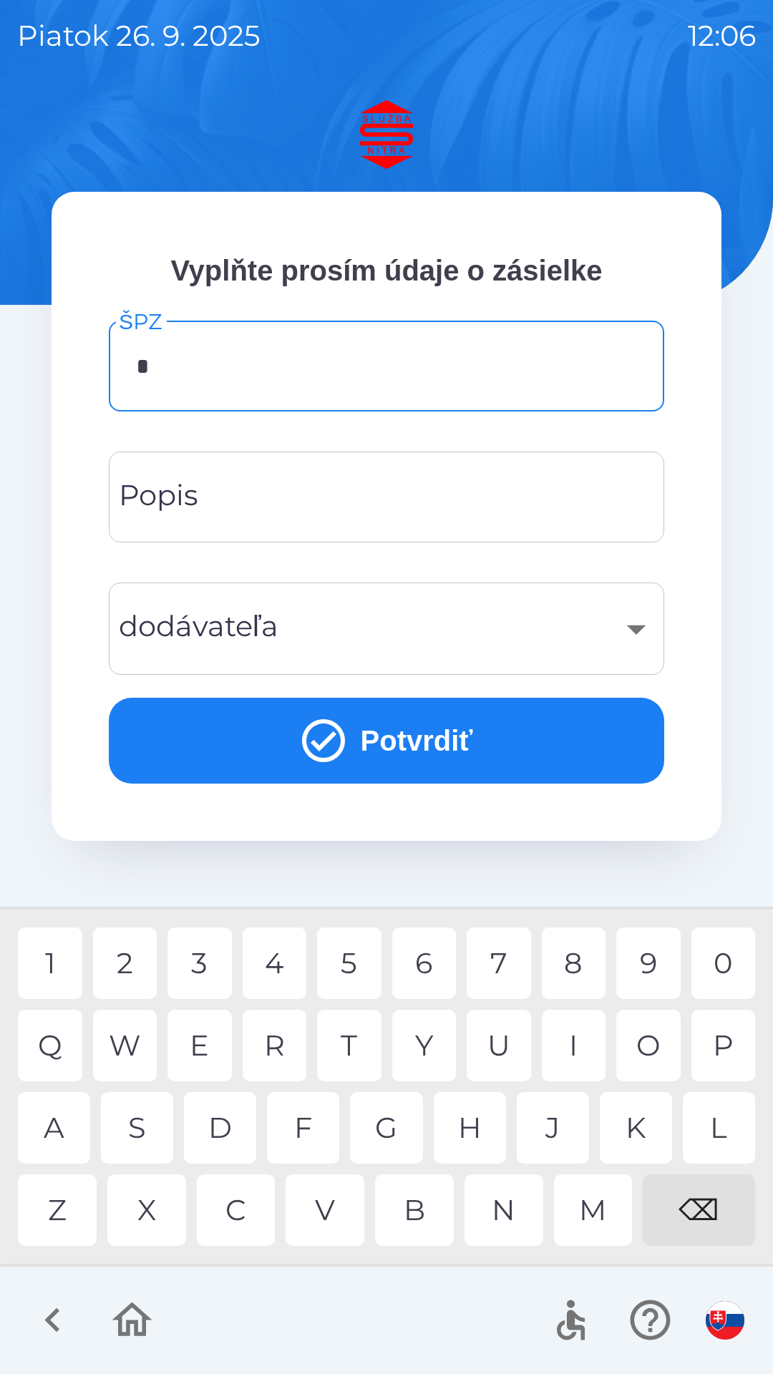
click at [514, 1202] on div "N" at bounding box center [503, 1210] width 79 height 72
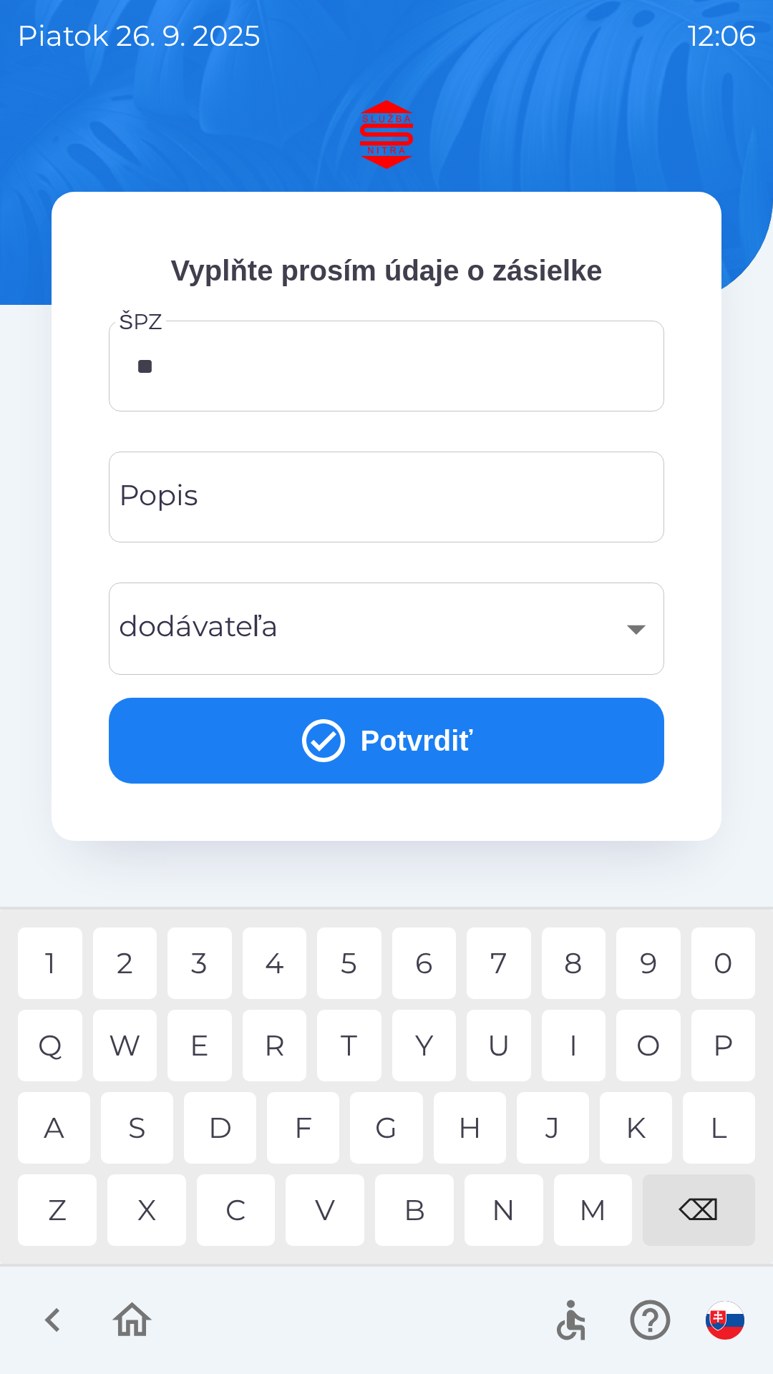
click at [290, 1051] on div "R" at bounding box center [275, 1046] width 64 height 72
click at [651, 1053] on div "O" at bounding box center [648, 1046] width 64 height 72
click at [706, 1215] on div "⌫" at bounding box center [699, 1210] width 112 height 72
click at [729, 961] on div "0" at bounding box center [723, 964] width 64 height 72
click at [391, 1127] on div "G" at bounding box center [386, 1128] width 72 height 72
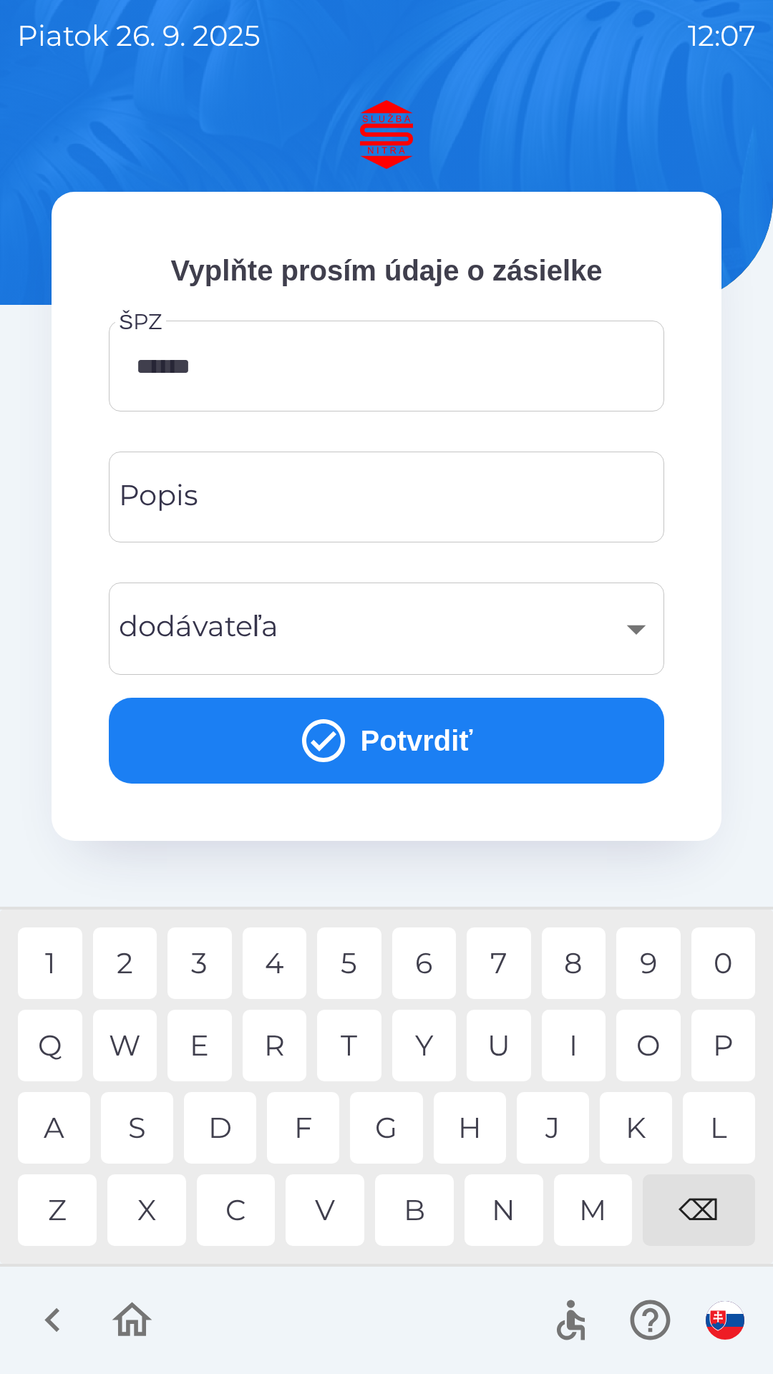
type input "*******"
click at [214, 498] on input "Popis" at bounding box center [386, 497] width 521 height 57
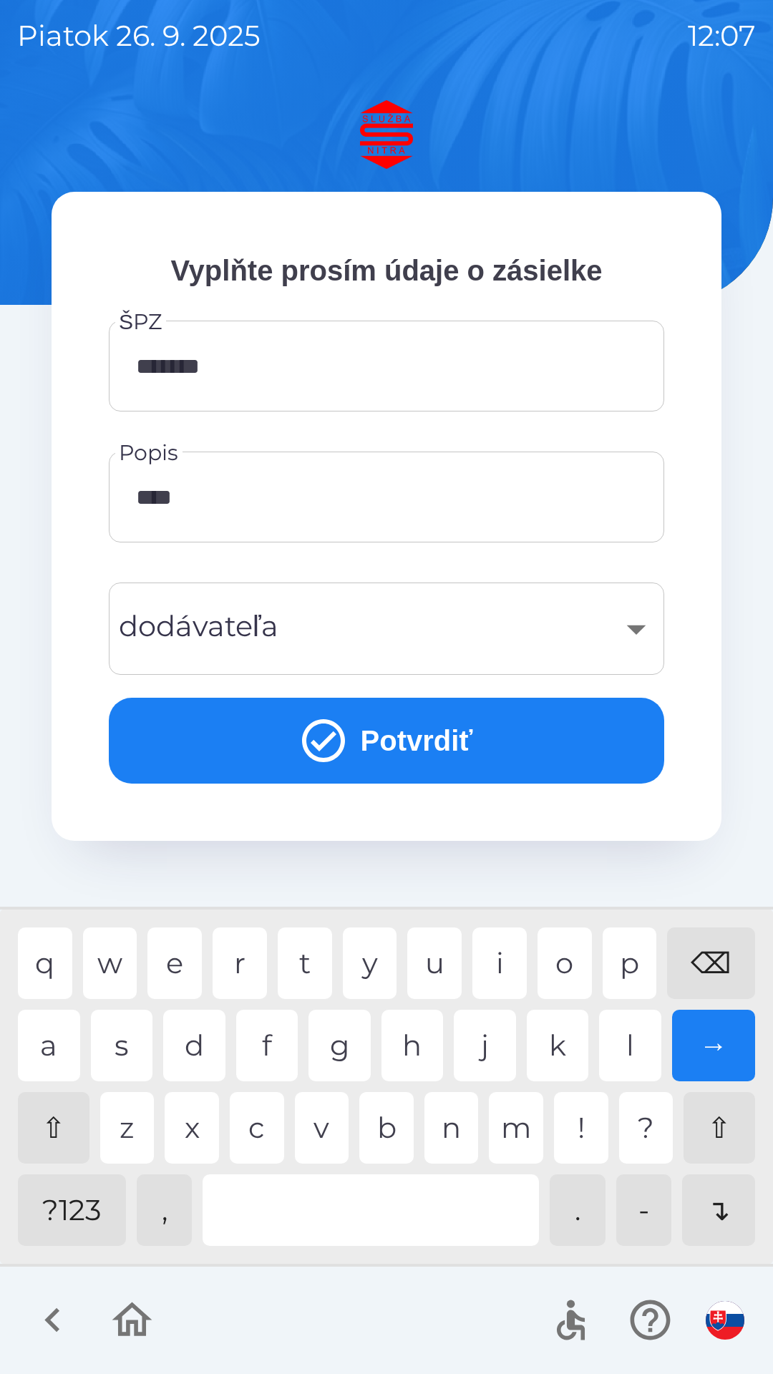
click at [59, 1048] on div "a" at bounding box center [49, 1046] width 62 height 72
click at [447, 1124] on div "n" at bounding box center [451, 1128] width 54 height 72
click at [564, 965] on div "o" at bounding box center [564, 964] width 54 height 72
click at [142, 1133] on div "z" at bounding box center [127, 1128] width 54 height 72
click at [180, 967] on div "e" at bounding box center [174, 964] width 54 height 72
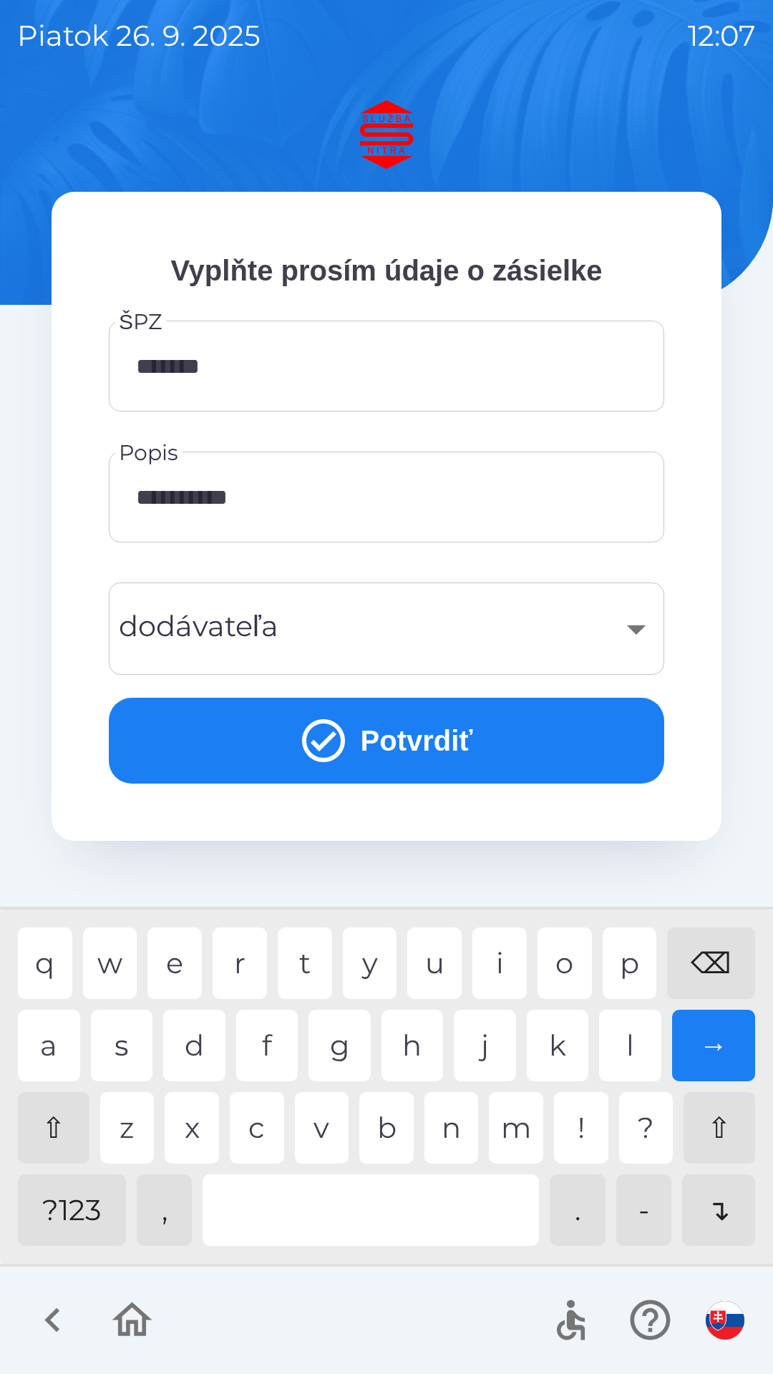
type input "**********"
click at [364, 653] on div "​" at bounding box center [386, 629] width 521 height 58
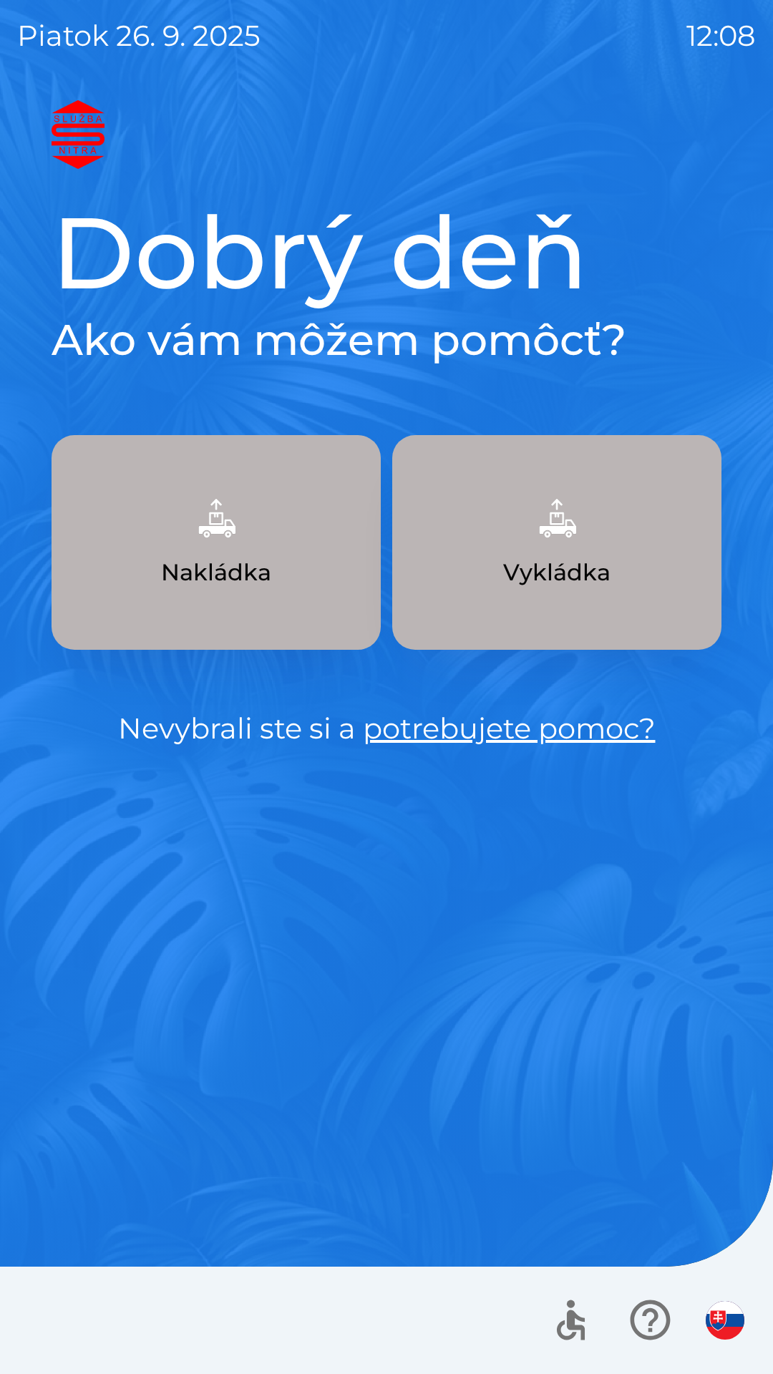
click at [311, 574] on button "Nakládka" at bounding box center [216, 542] width 329 height 215
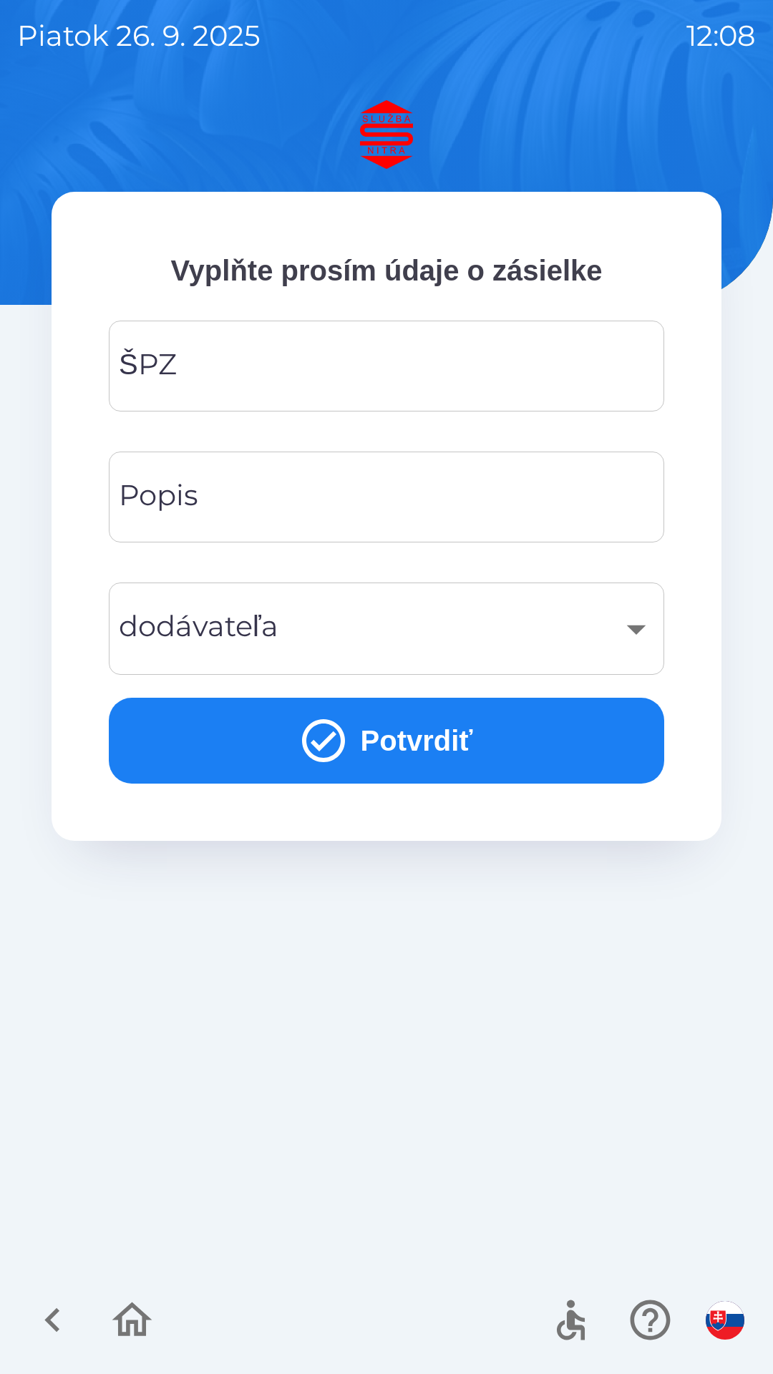
click at [311, 383] on input "ŠPZ" at bounding box center [386, 366] width 521 height 57
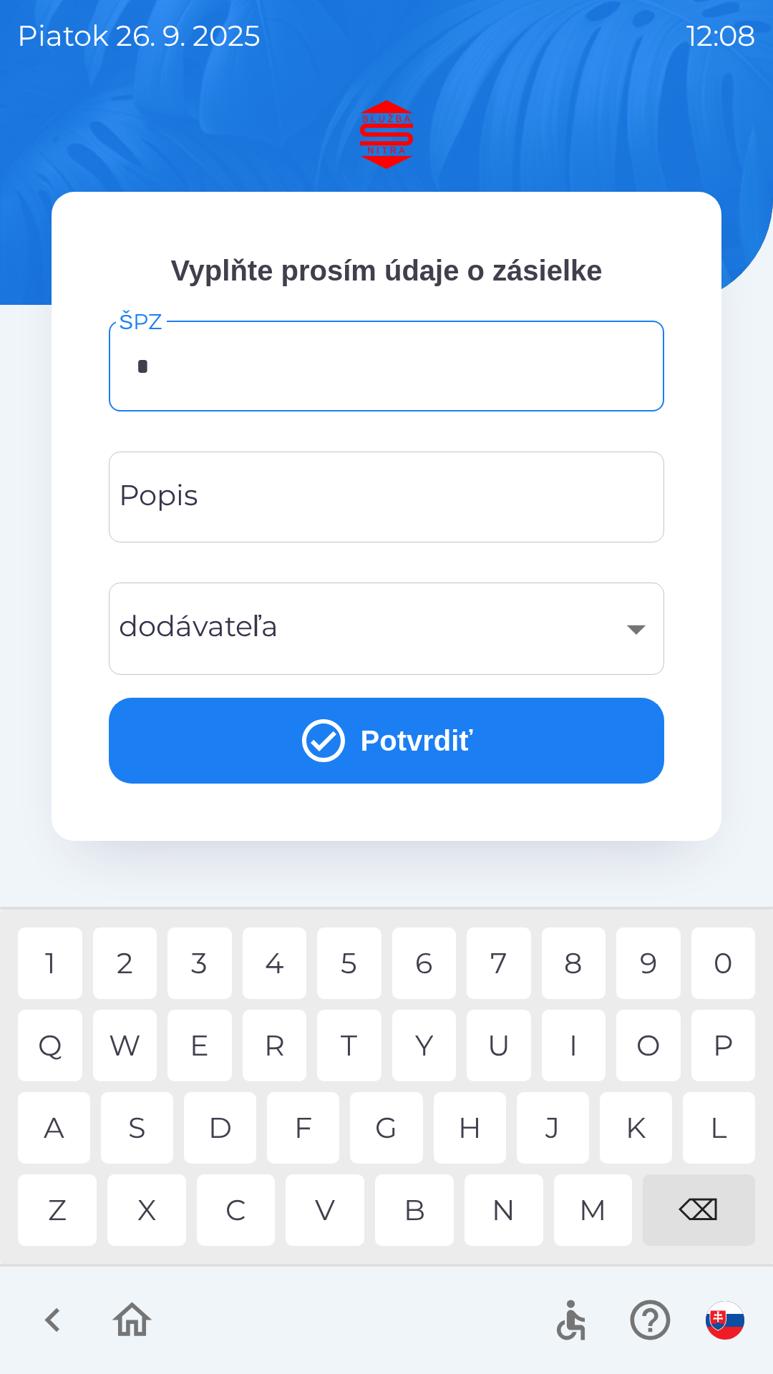
click at [507, 1202] on div "N" at bounding box center [503, 1210] width 79 height 72
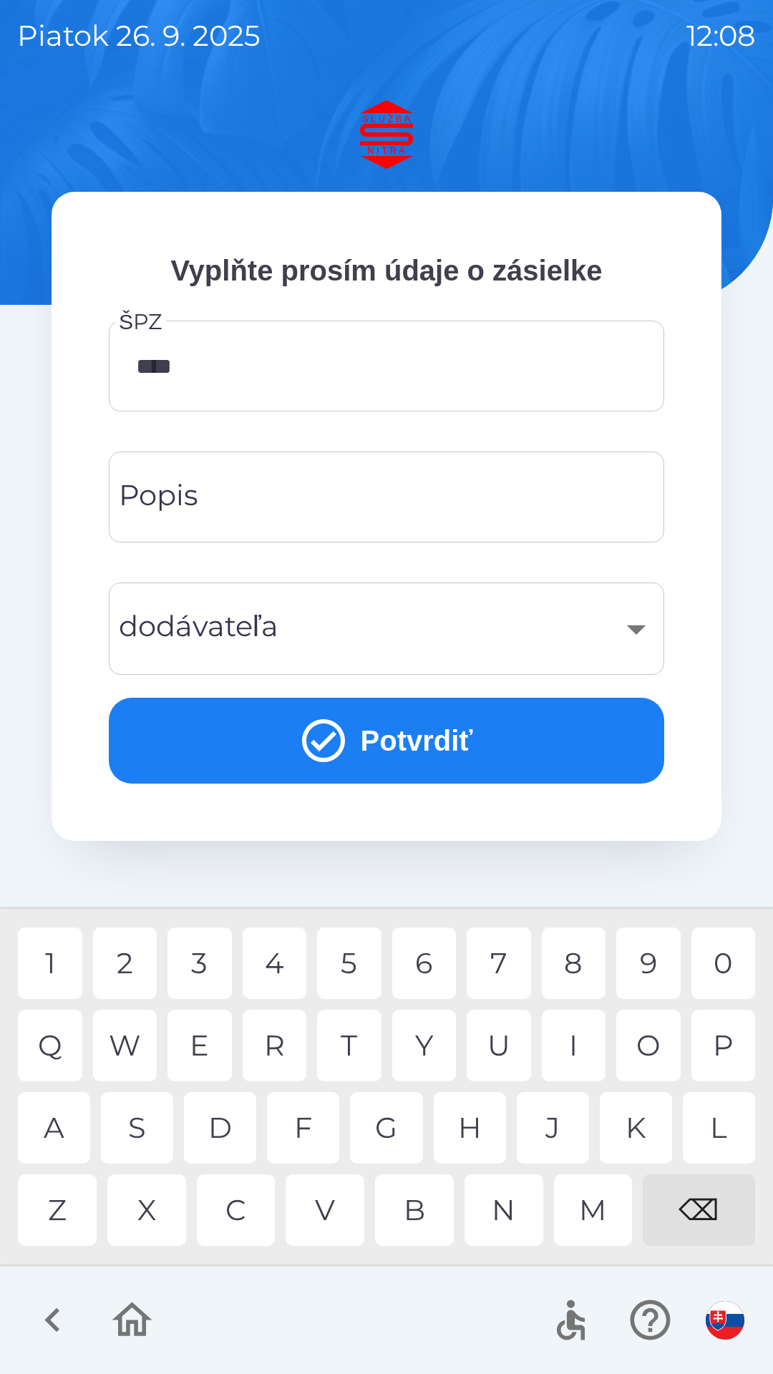
click at [736, 966] on div "0" at bounding box center [723, 964] width 64 height 72
type input "*******"
click at [432, 738] on button "Potvrdiť" at bounding box center [386, 741] width 555 height 86
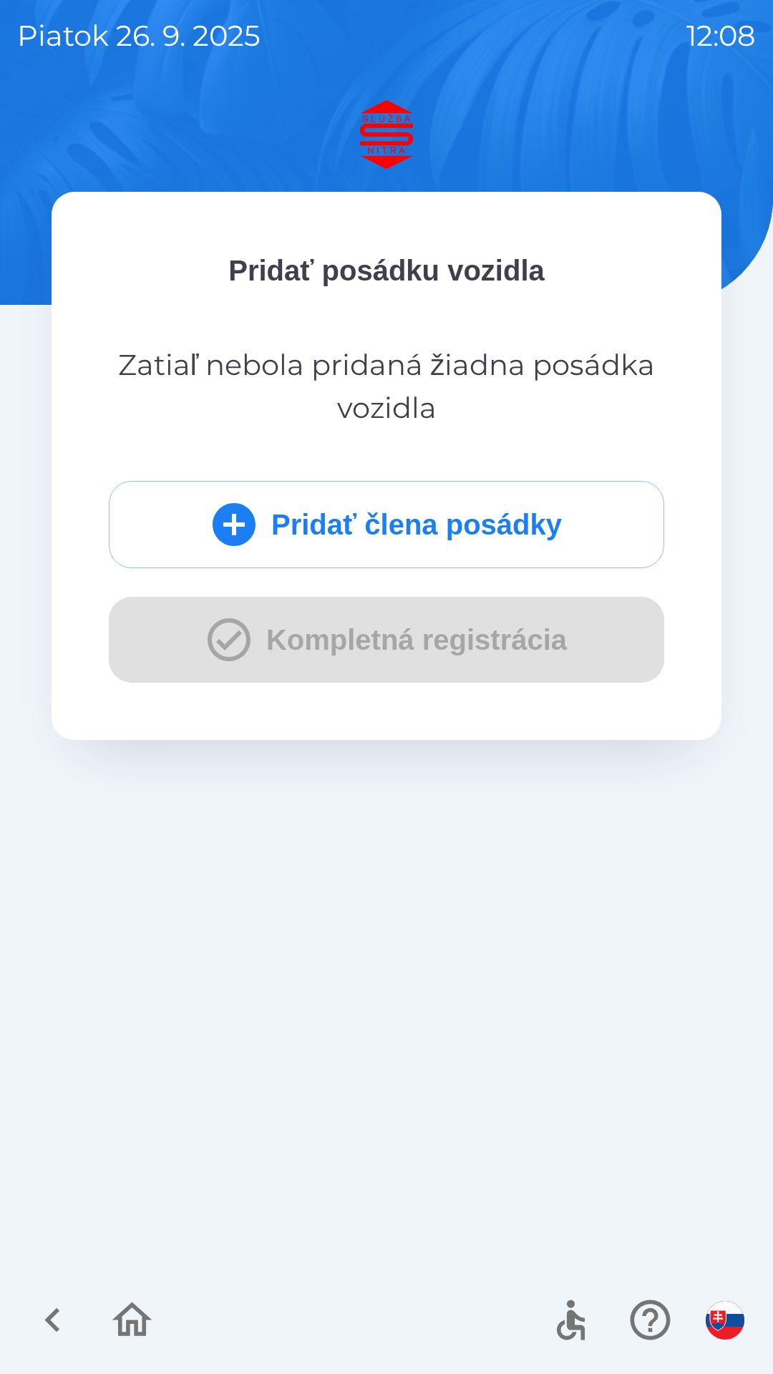
click at [429, 649] on div "Pridať člena posádky Kompletná registrácia" at bounding box center [386, 582] width 555 height 202
click at [80, 1305] on button "button" at bounding box center [52, 1319] width 59 height 59
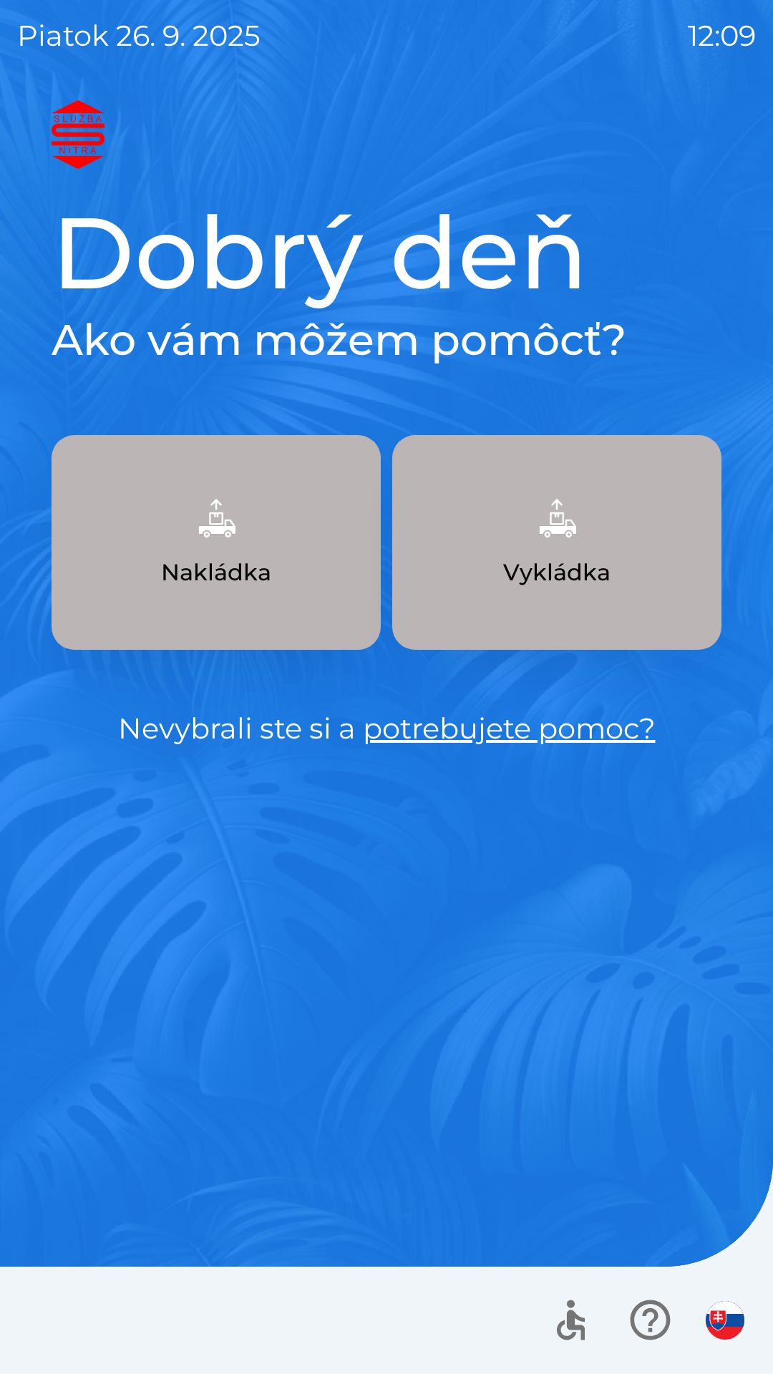
click at [322, 739] on p "Nevybrali ste si a potrebujete pomoc?" at bounding box center [387, 728] width 670 height 43
click at [472, 740] on link "potrebujete pomoc?" at bounding box center [509, 728] width 293 height 35
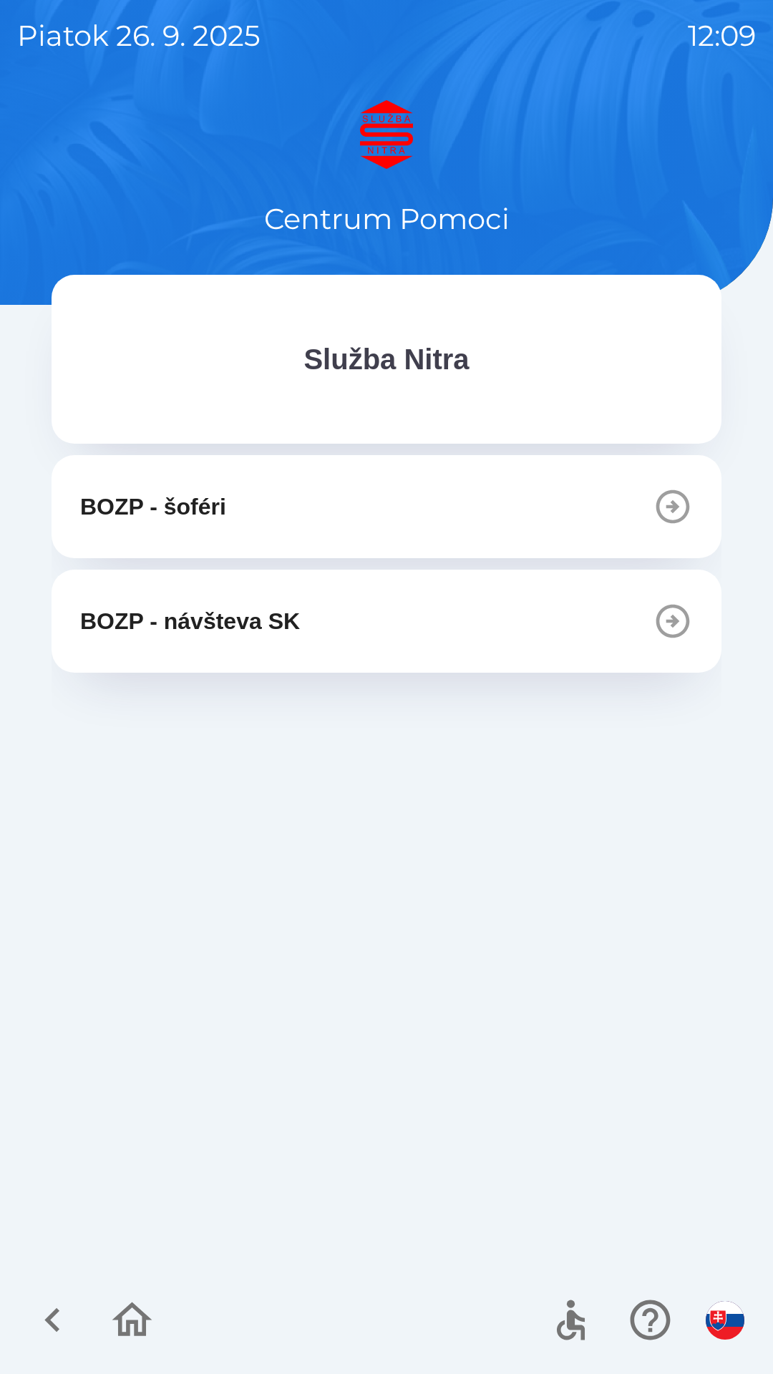
click at [664, 520] on icon "button" at bounding box center [673, 507] width 34 height 34
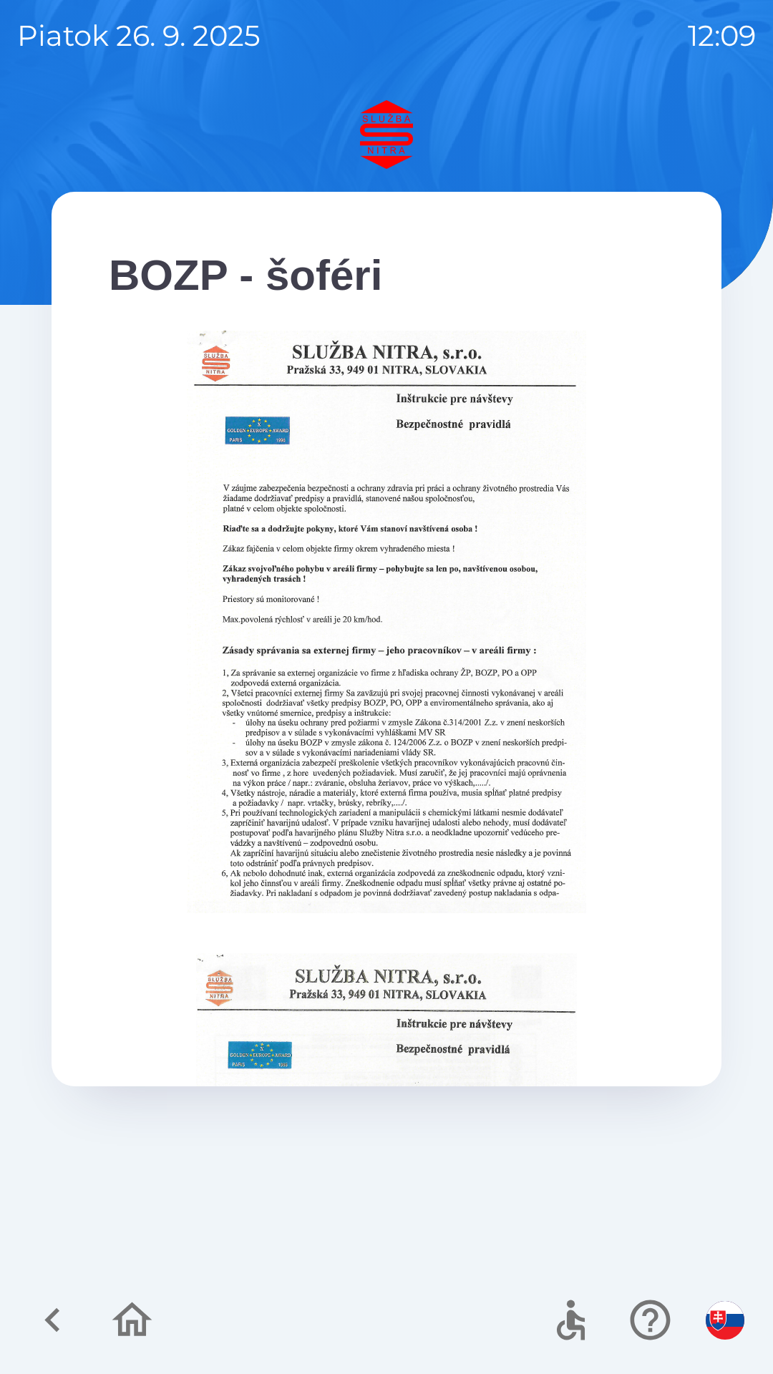
click at [69, 1315] on icon "button" at bounding box center [53, 1320] width 48 height 48
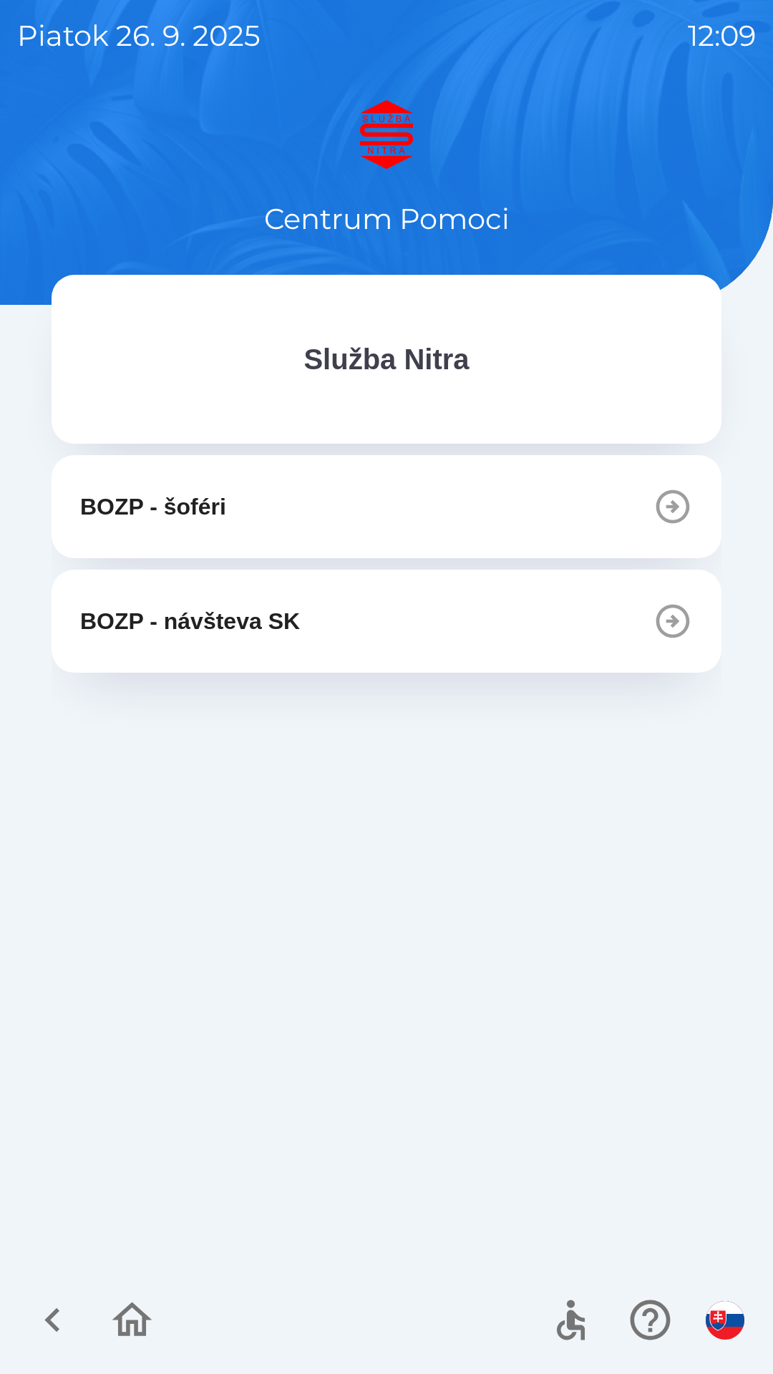
click at [59, 1320] on icon "button" at bounding box center [53, 1320] width 48 height 48
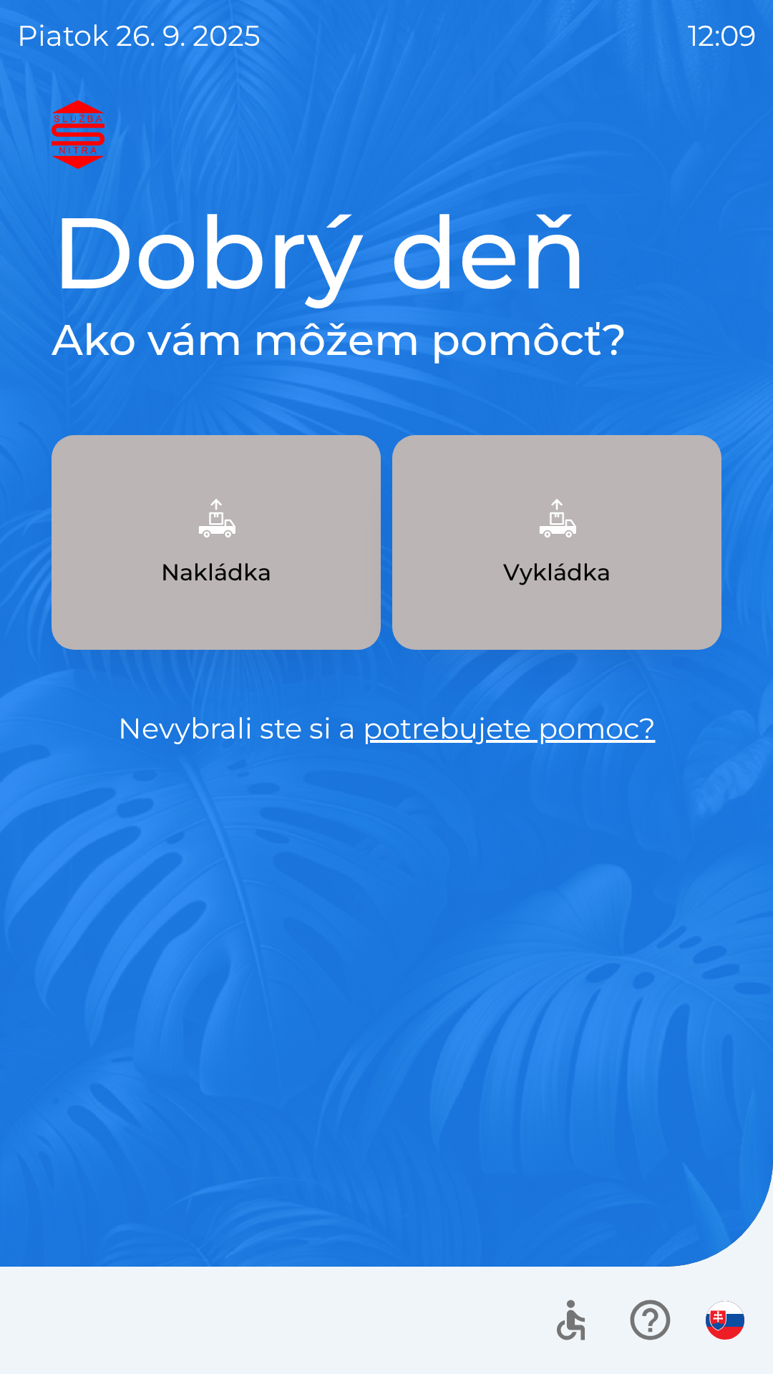
click at [307, 591] on button "Nakládka" at bounding box center [216, 542] width 329 height 215
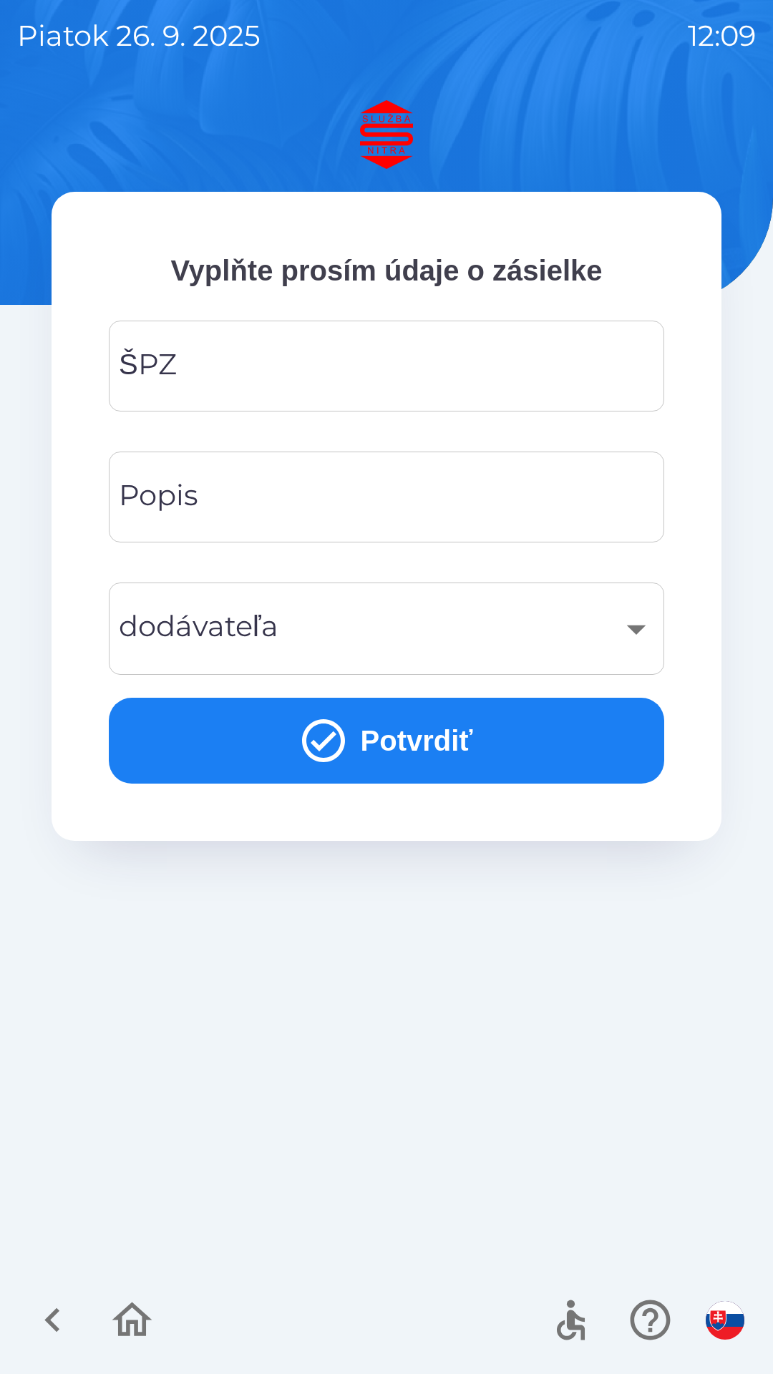
click at [308, 359] on input "ŠPZ" at bounding box center [386, 366] width 521 height 57
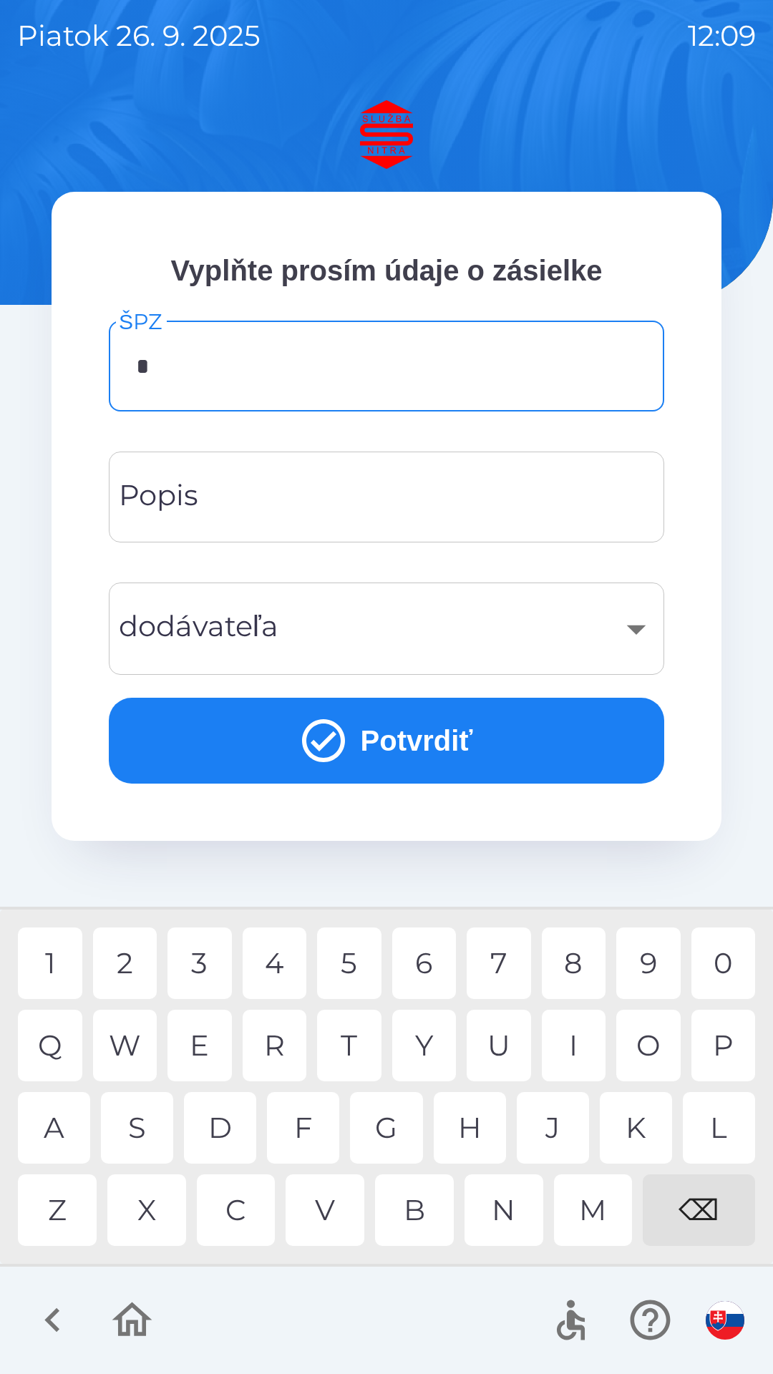
click at [497, 1206] on div "N" at bounding box center [503, 1210] width 79 height 72
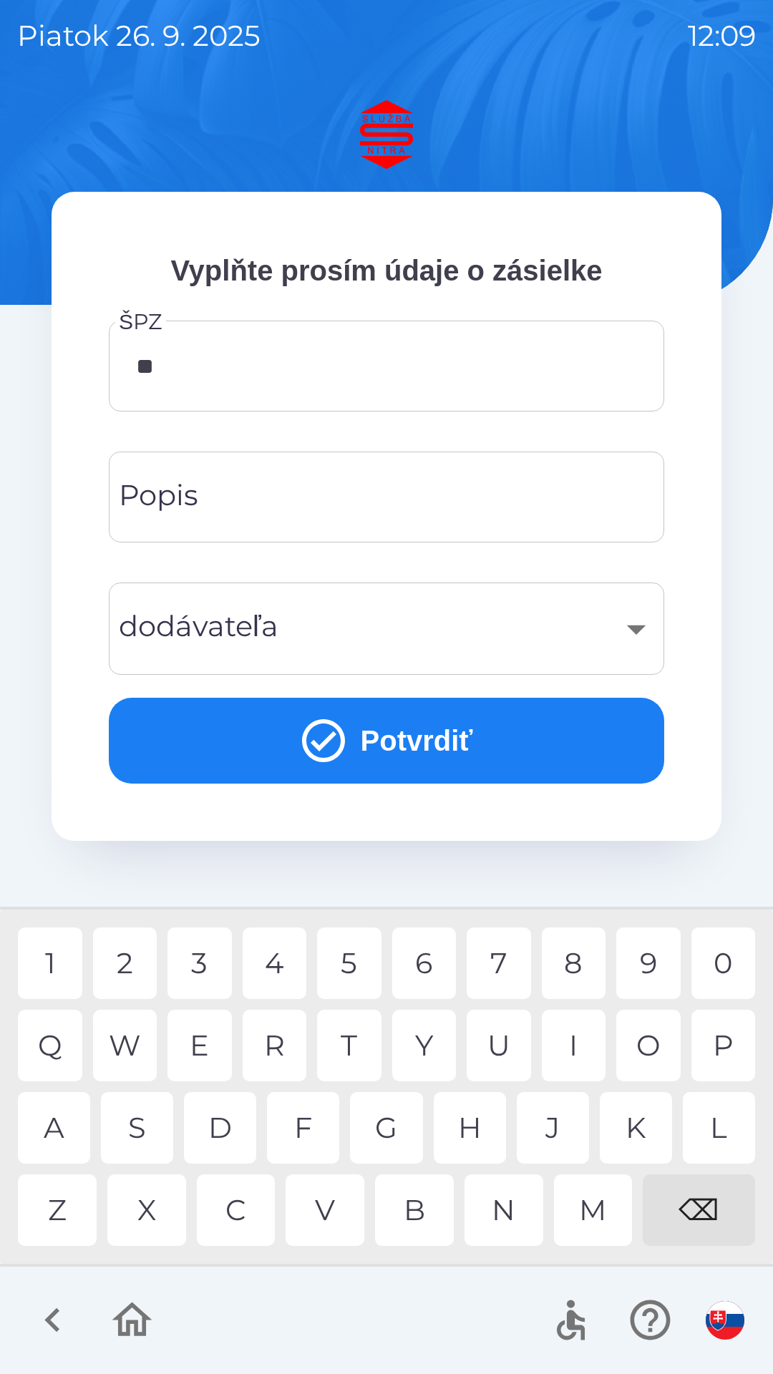
click at [281, 1047] on div "R" at bounding box center [275, 1046] width 64 height 72
click at [422, 968] on div "6" at bounding box center [424, 964] width 64 height 72
click at [726, 966] on div "0" at bounding box center [723, 964] width 64 height 72
click at [386, 1137] on div "G" at bounding box center [386, 1128] width 72 height 72
type input "*******"
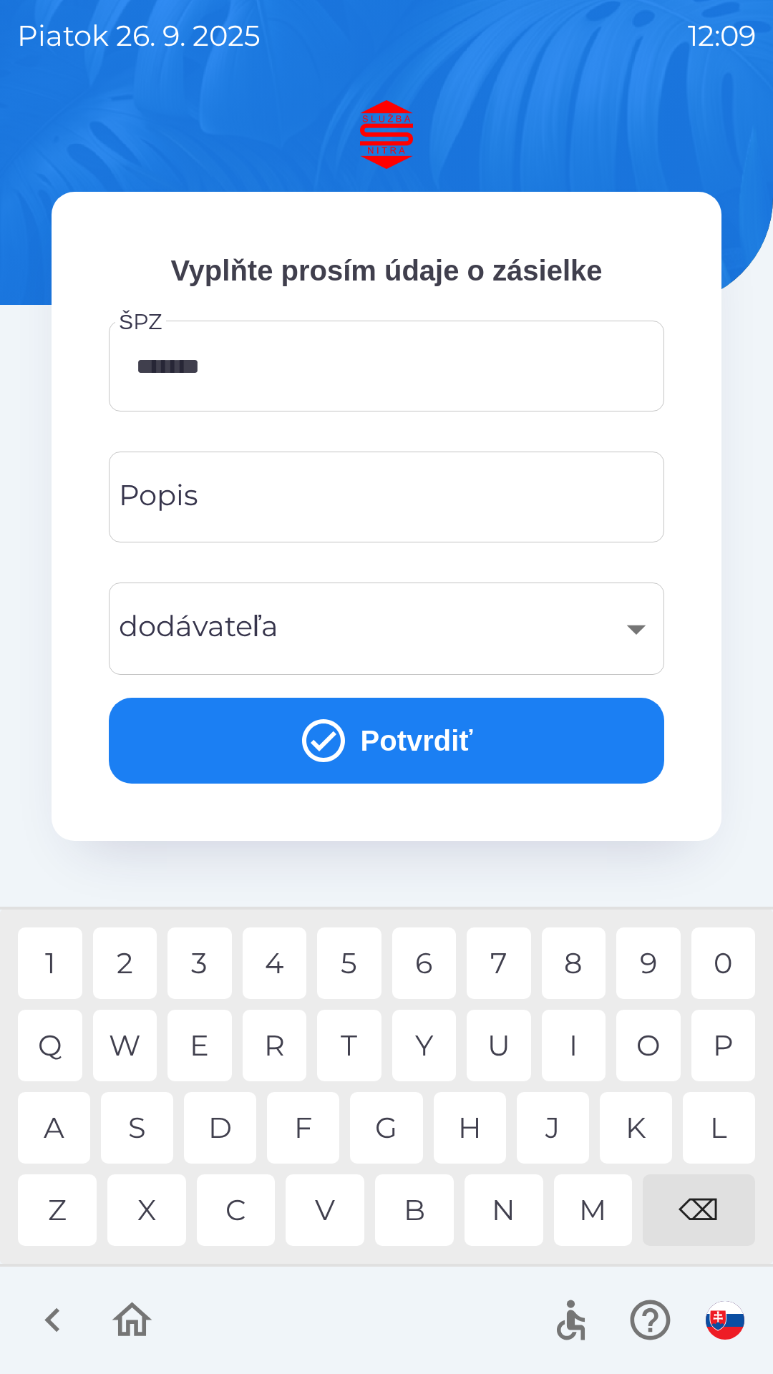
click at [709, 1134] on div "L" at bounding box center [719, 1128] width 72 height 72
click at [329, 522] on input "Popis" at bounding box center [386, 497] width 521 height 57
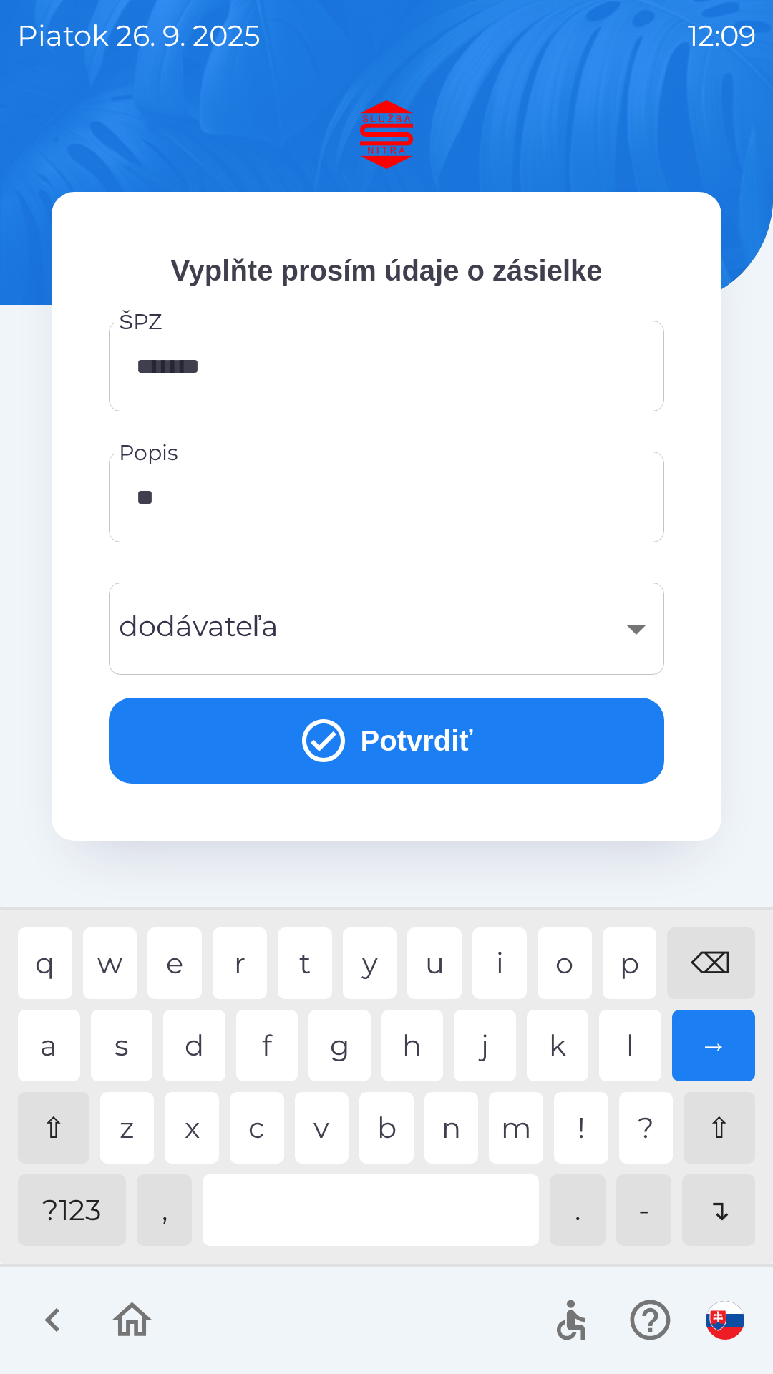
click at [62, 1046] on div "a" at bounding box center [49, 1046] width 62 height 72
click at [250, 963] on div "r" at bounding box center [240, 964] width 54 height 72
type input "**********"
click at [719, 1048] on div "→" at bounding box center [714, 1046] width 84 height 72
click at [728, 1323] on img "button" at bounding box center [725, 1320] width 39 height 39
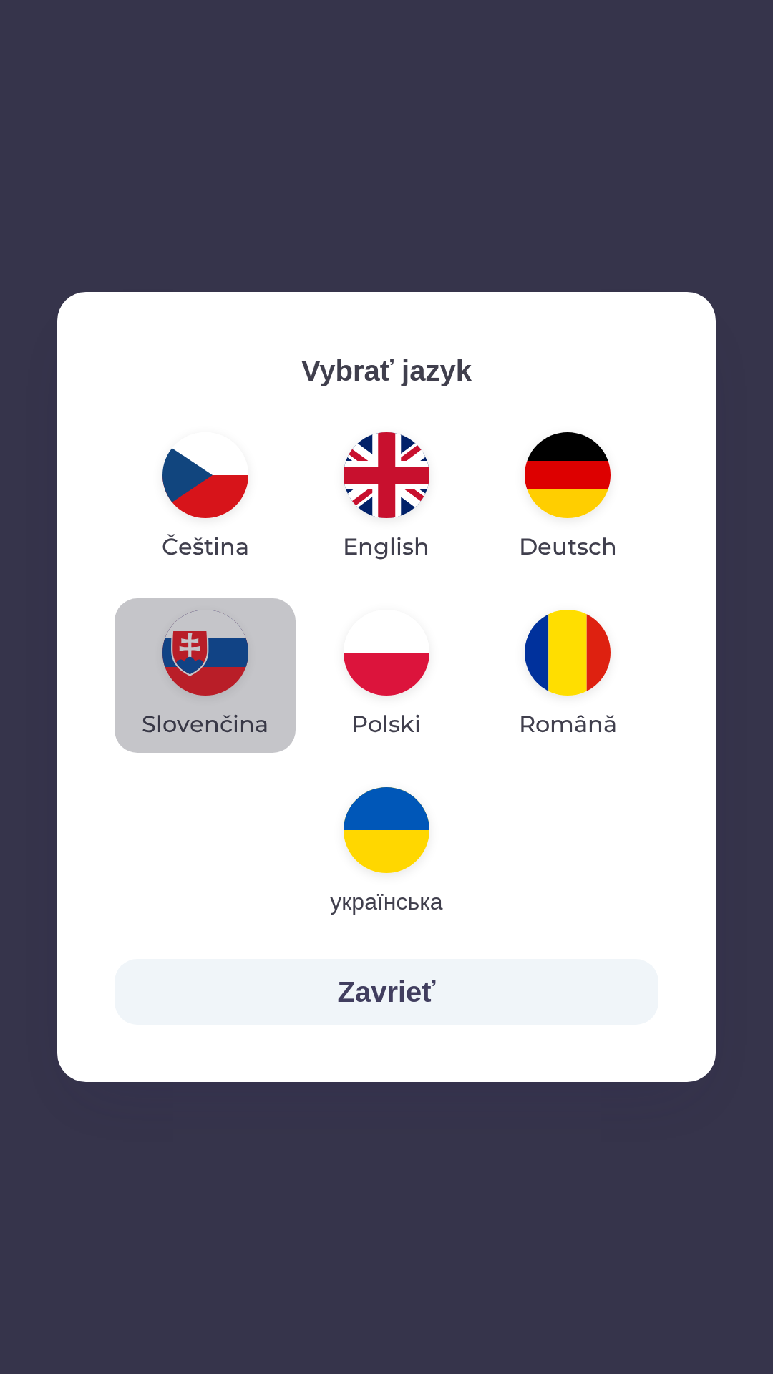
click at [215, 711] on p "Slovenčina" at bounding box center [205, 724] width 127 height 34
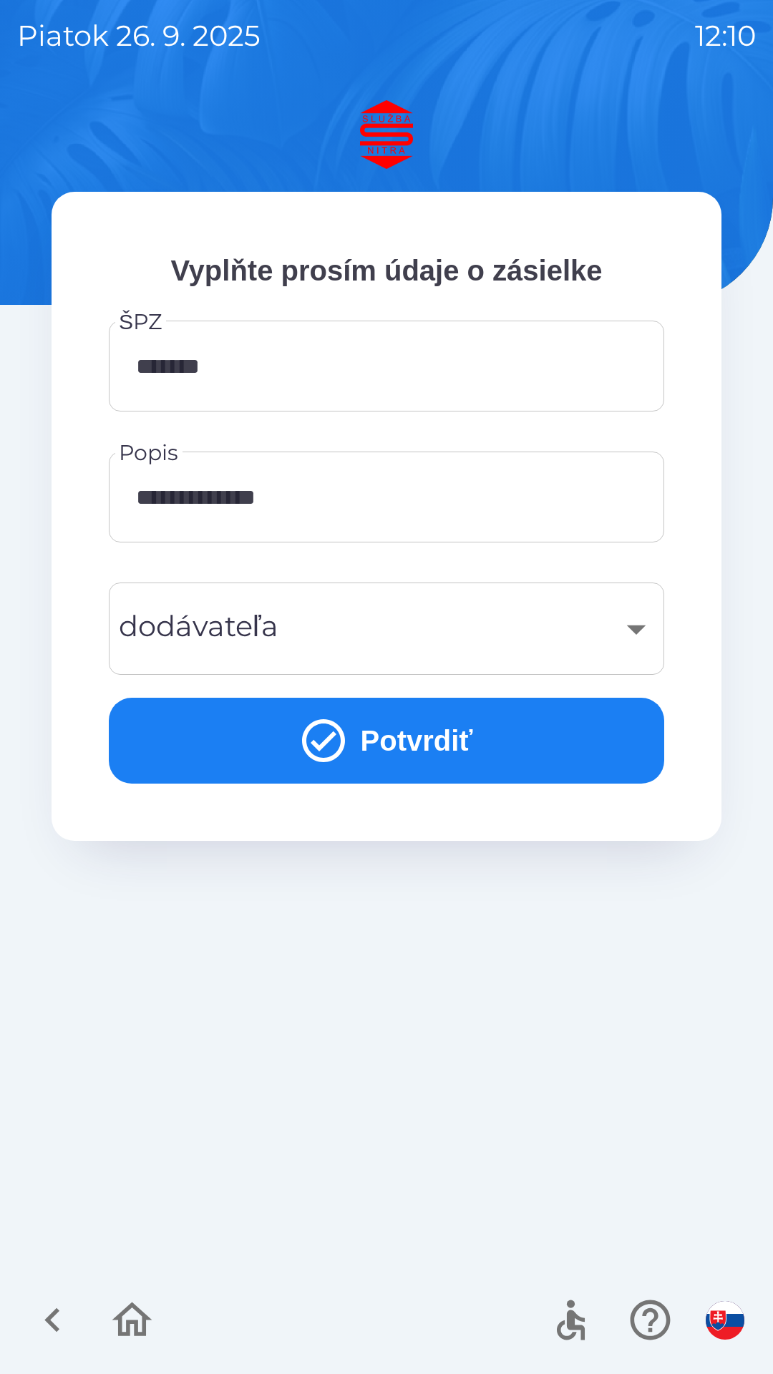
click at [437, 747] on button "Potvrdiť" at bounding box center [386, 741] width 555 height 86
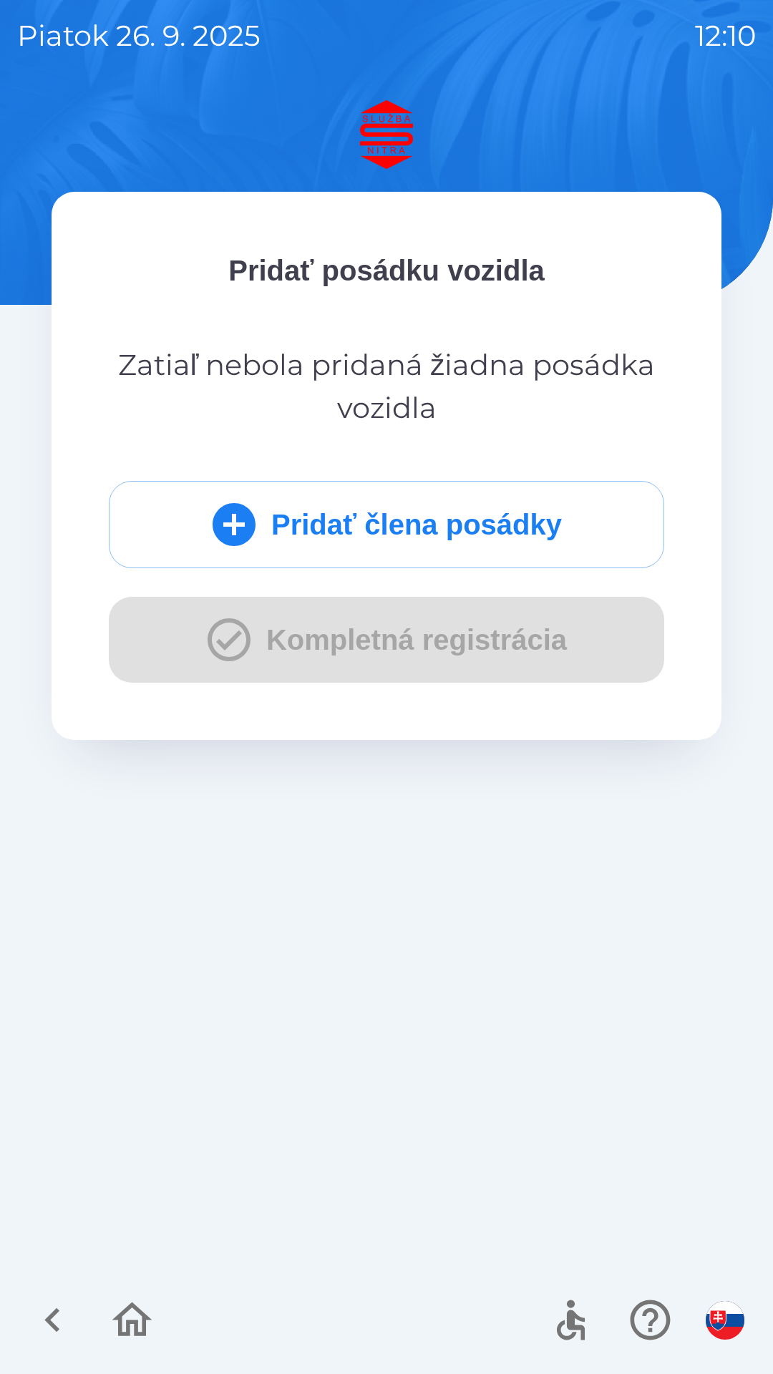
click at [51, 1320] on icon "button" at bounding box center [53, 1320] width 48 height 48
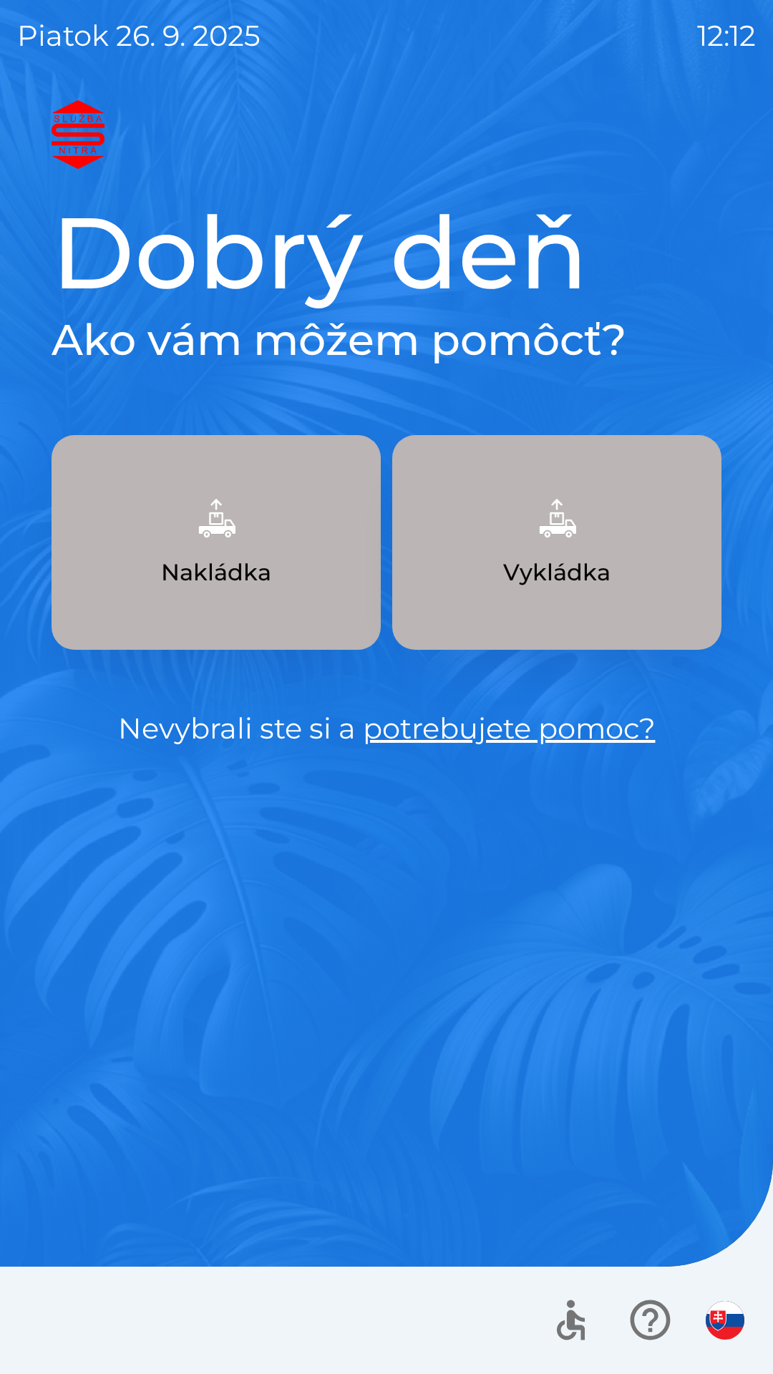
click at [575, 518] on img "button" at bounding box center [556, 518] width 63 height 63
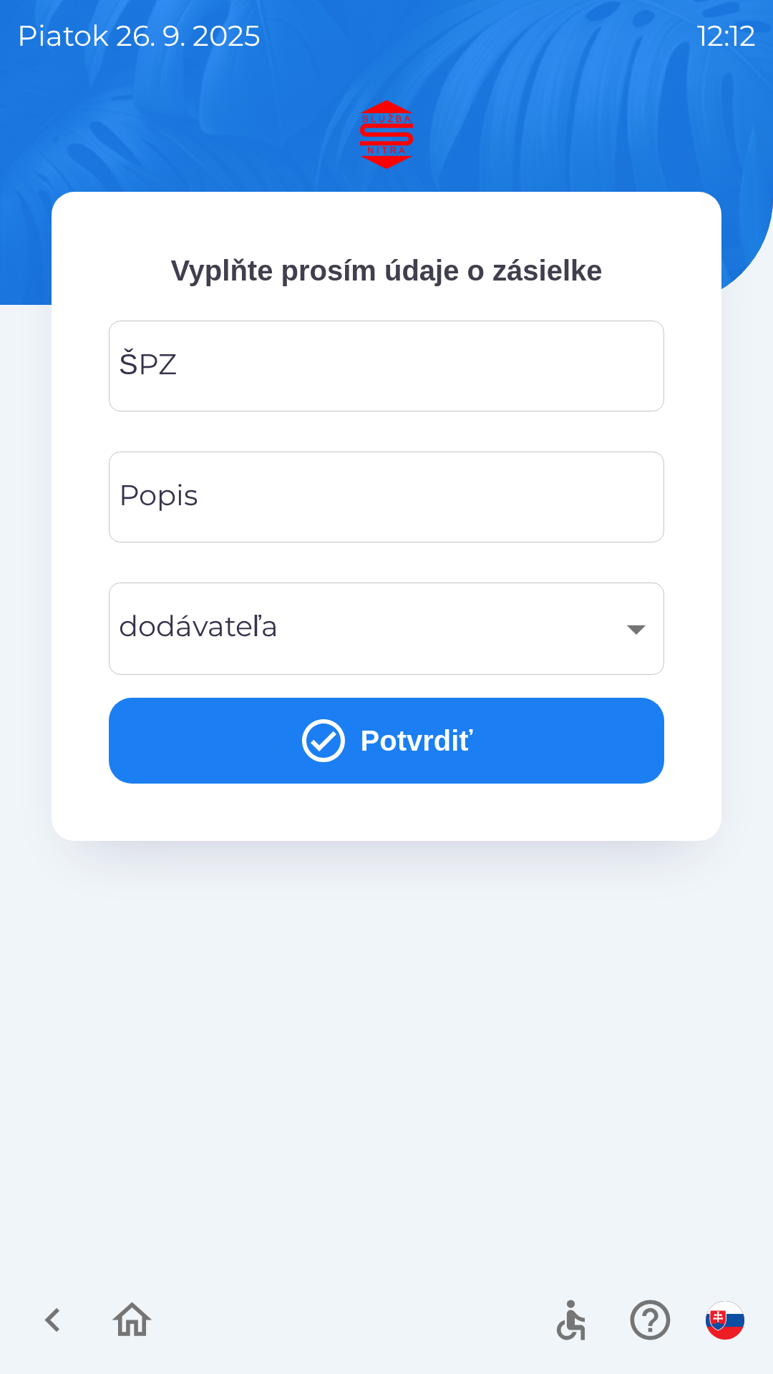
click at [320, 371] on input "ŠPZ" at bounding box center [386, 366] width 521 height 57
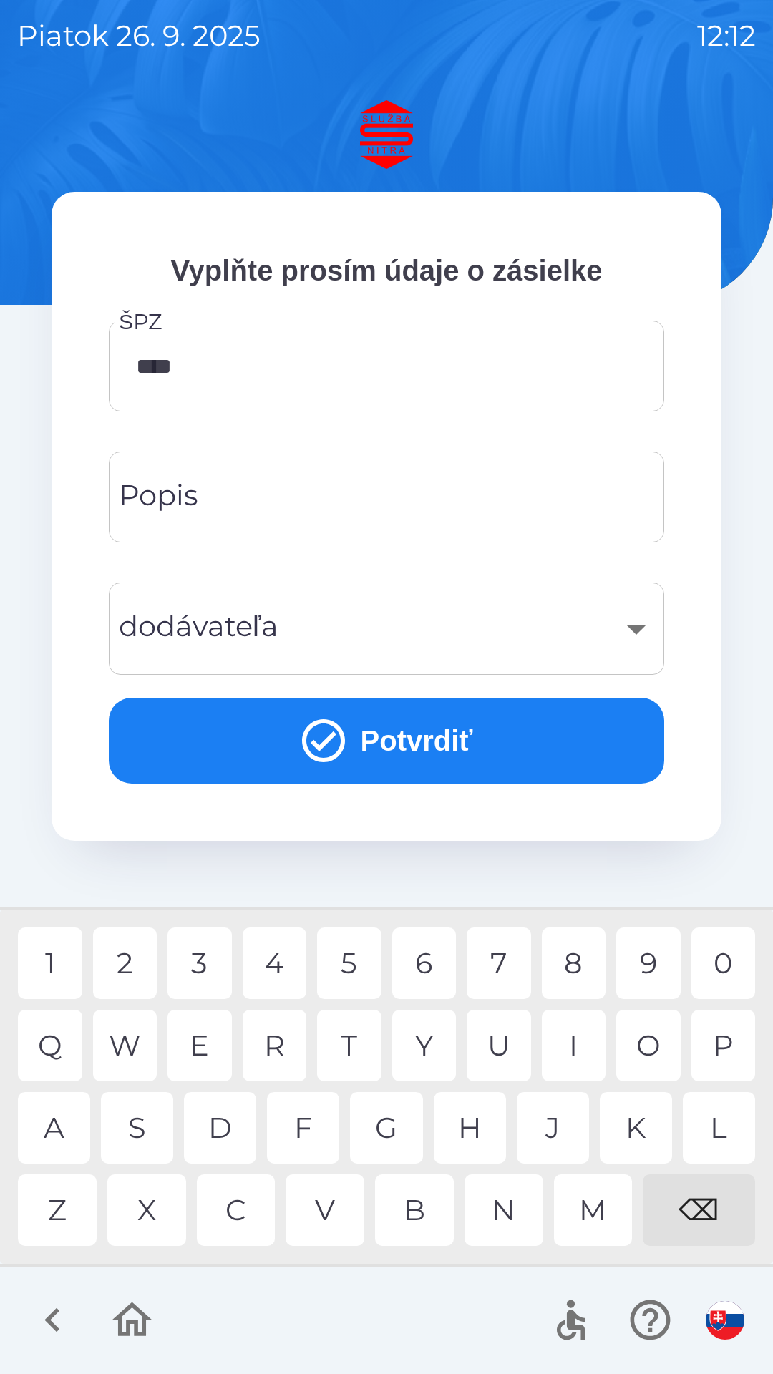
click at [724, 958] on div "0" at bounding box center [723, 964] width 64 height 72
click at [42, 955] on div "1" at bounding box center [50, 964] width 64 height 72
click at [472, 1124] on div "H" at bounding box center [470, 1128] width 72 height 72
type input "*******"
click at [288, 492] on input "Popis" at bounding box center [386, 497] width 521 height 57
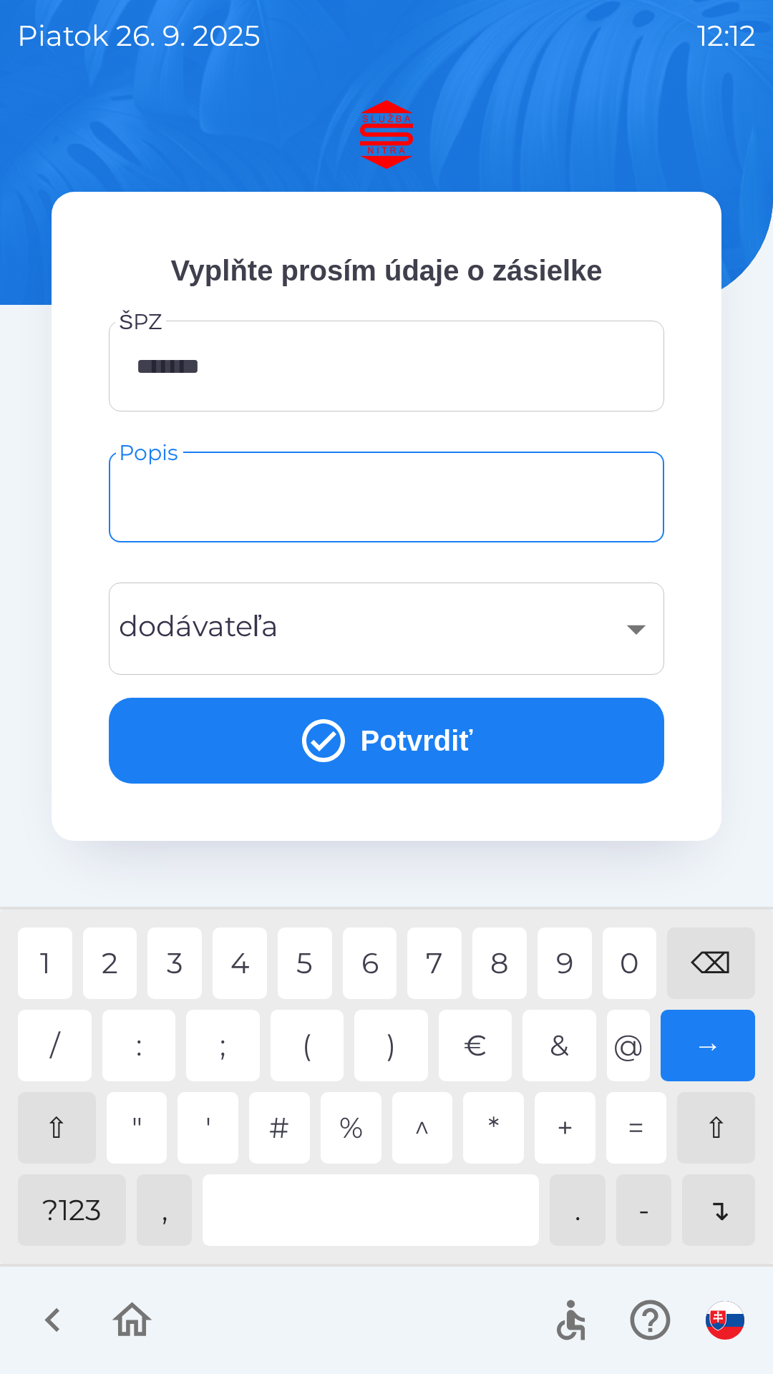
click at [75, 1203] on div "?123" at bounding box center [72, 1210] width 108 height 72
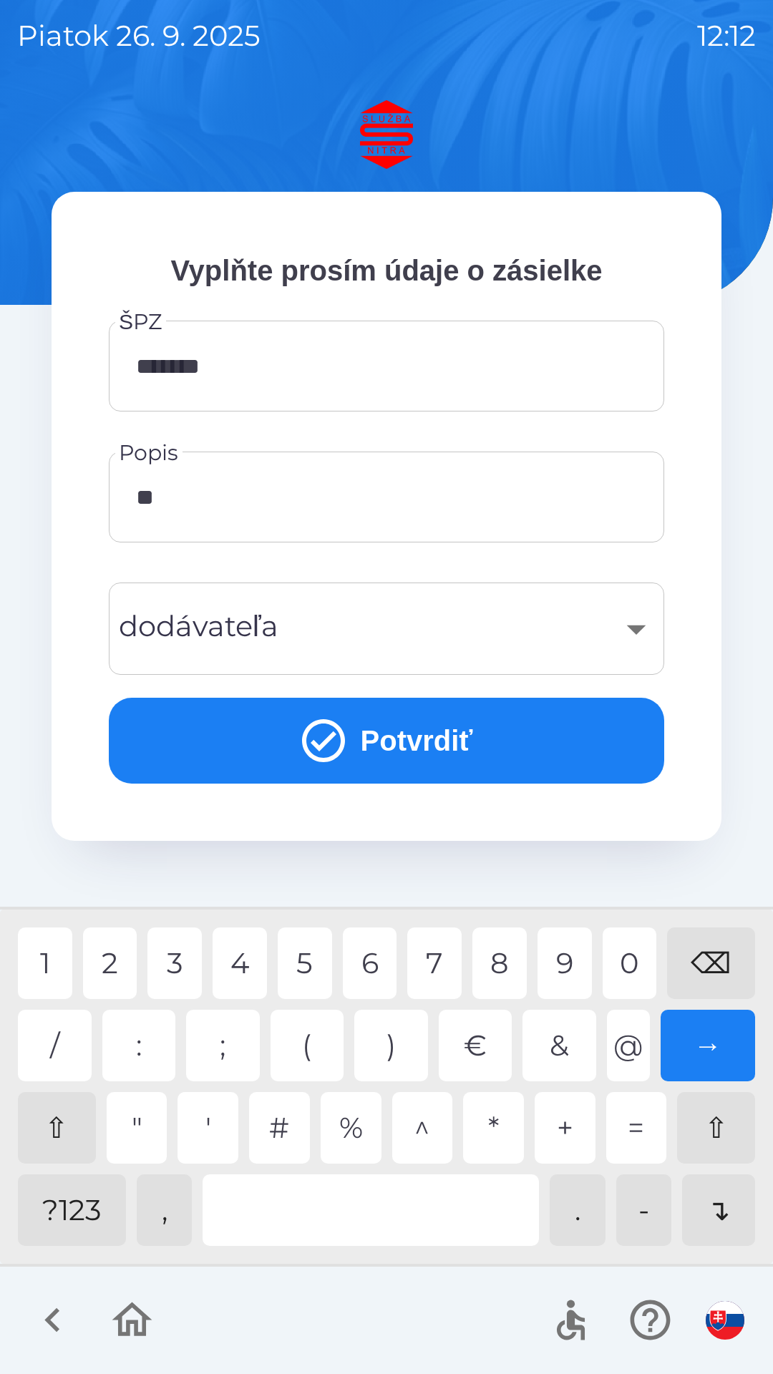
click at [394, 1209] on div at bounding box center [371, 1210] width 336 height 72
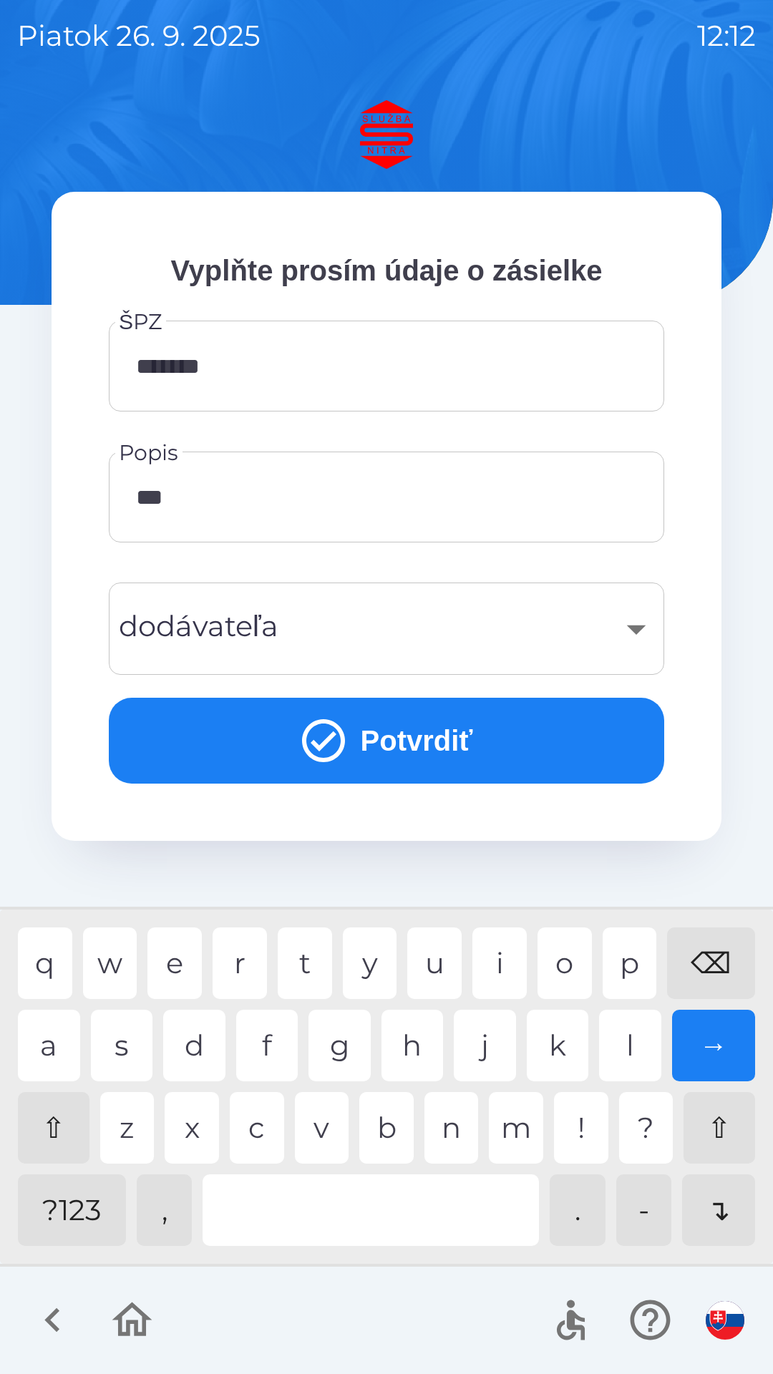
click at [638, 967] on div "p" at bounding box center [630, 964] width 54 height 72
type input "*****"
click at [642, 1041] on div "l" at bounding box center [630, 1046] width 62 height 72
click at [323, 616] on div "​" at bounding box center [386, 629] width 521 height 58
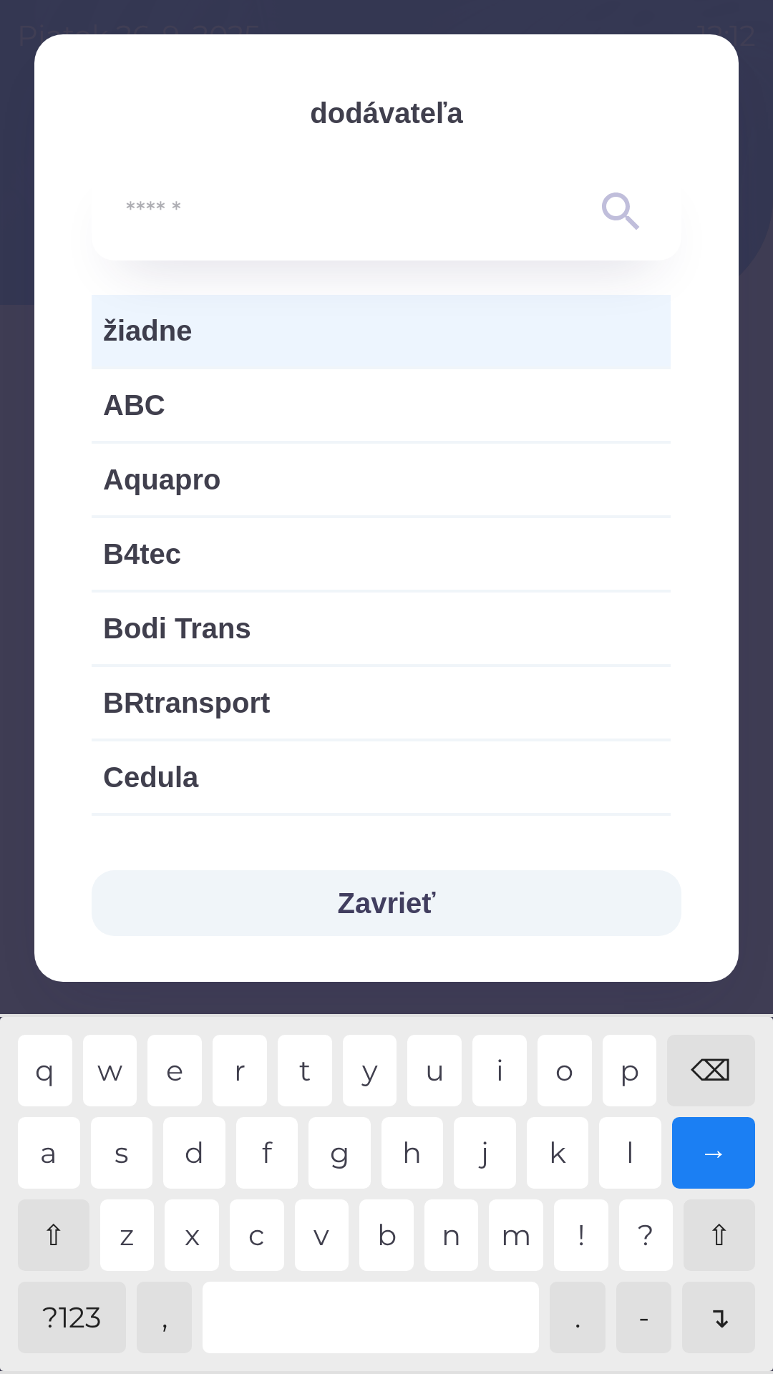
click at [359, 213] on input "text" at bounding box center [358, 212] width 464 height 39
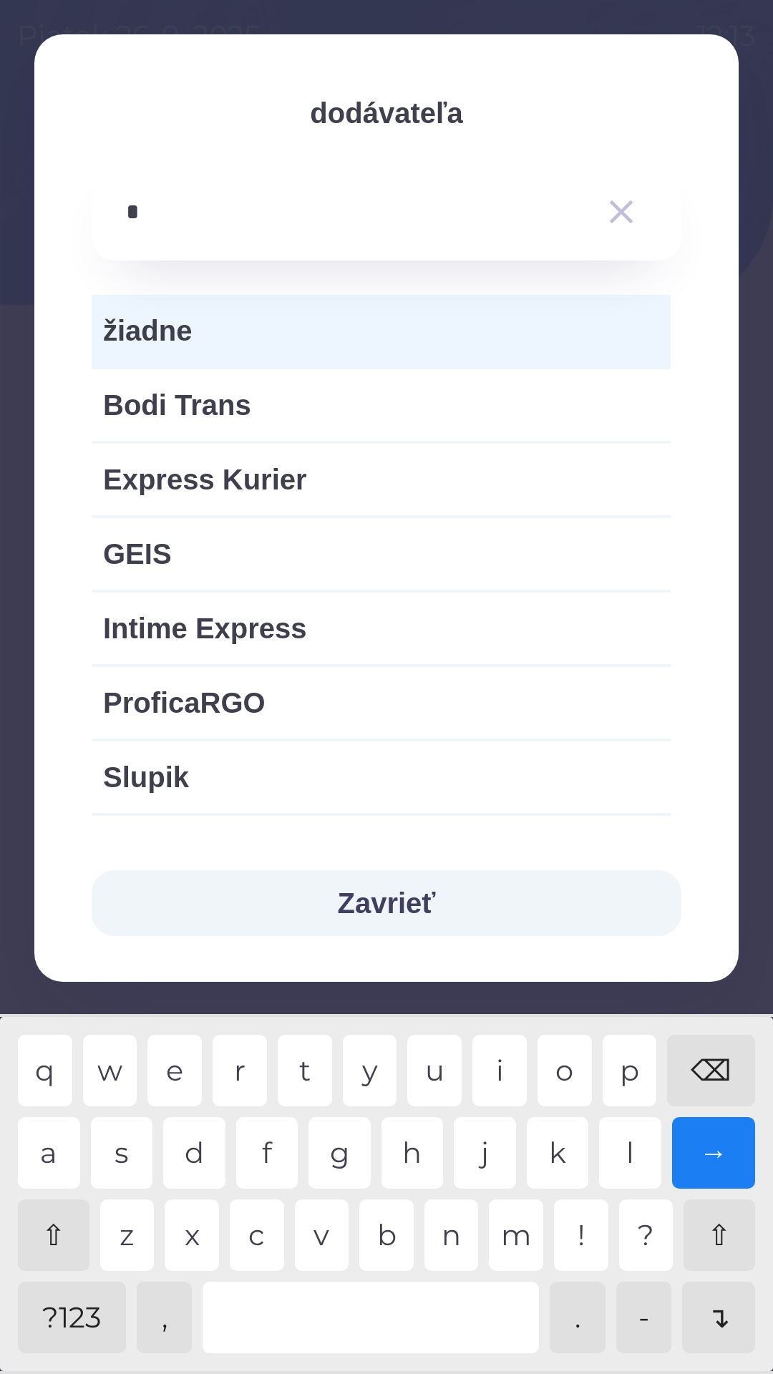
click at [520, 1064] on div "i" at bounding box center [499, 1071] width 54 height 72
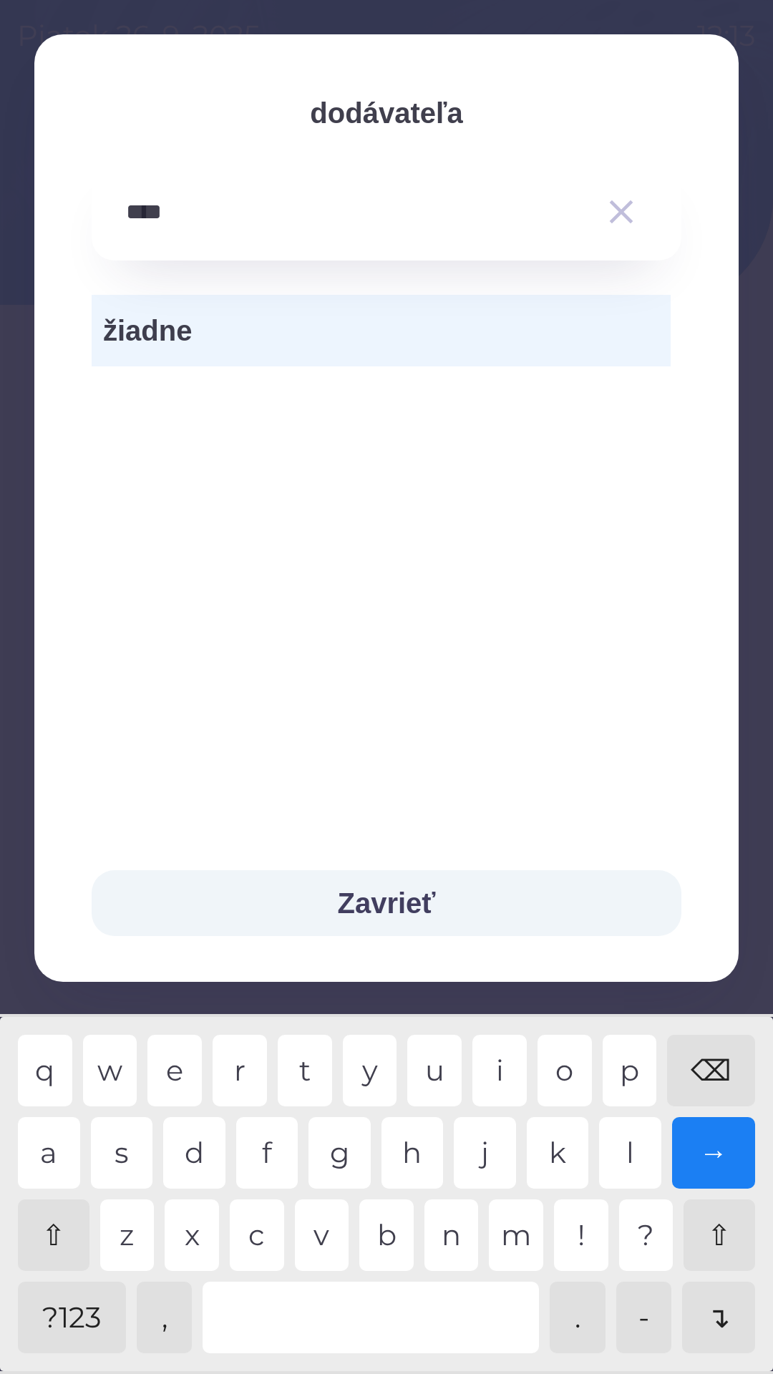
click at [371, 1325] on div at bounding box center [371, 1318] width 336 height 72
click at [623, 1077] on div "p" at bounding box center [630, 1071] width 54 height 72
click at [628, 1137] on div "l" at bounding box center [630, 1153] width 62 height 72
type input "**********"
click at [639, 191] on button "button" at bounding box center [621, 212] width 52 height 52
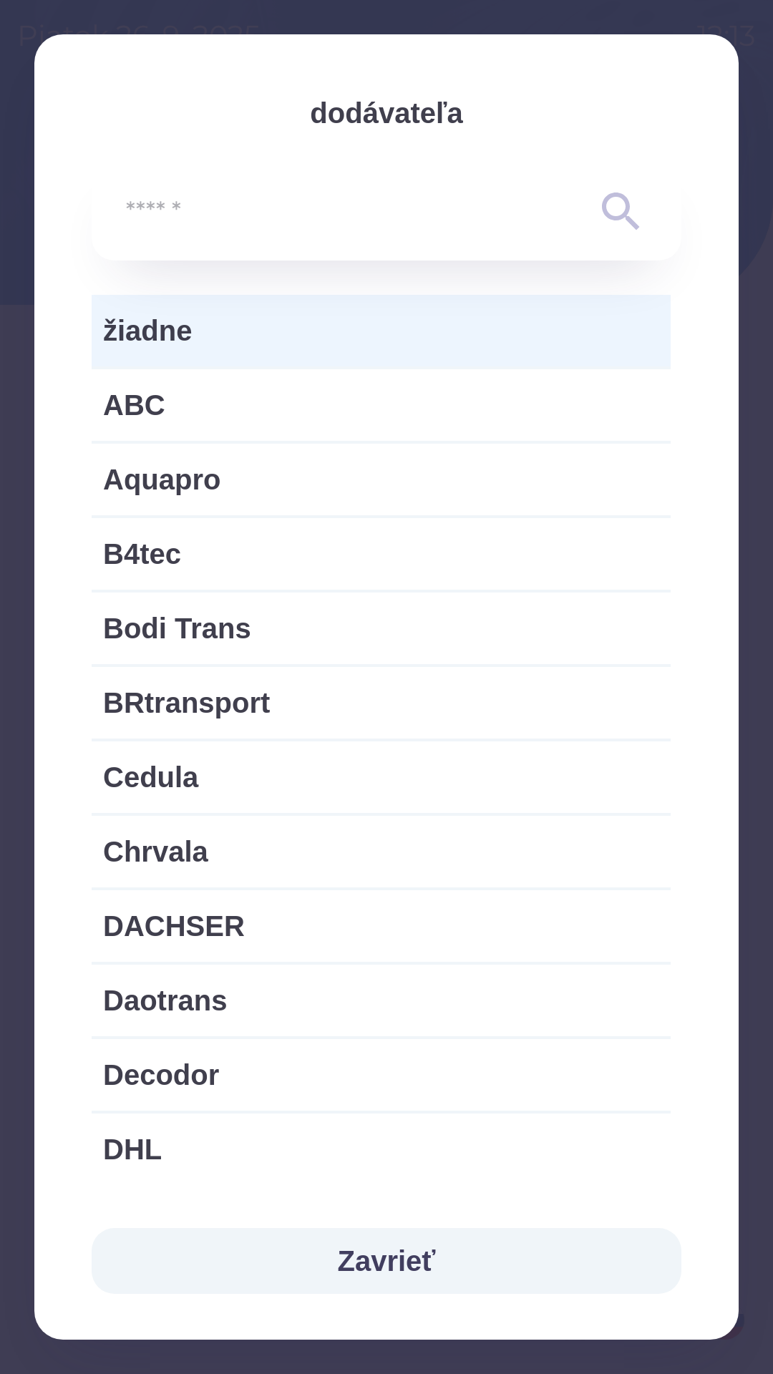
click at [428, 1250] on button "Zavrieť" at bounding box center [387, 1261] width 590 height 66
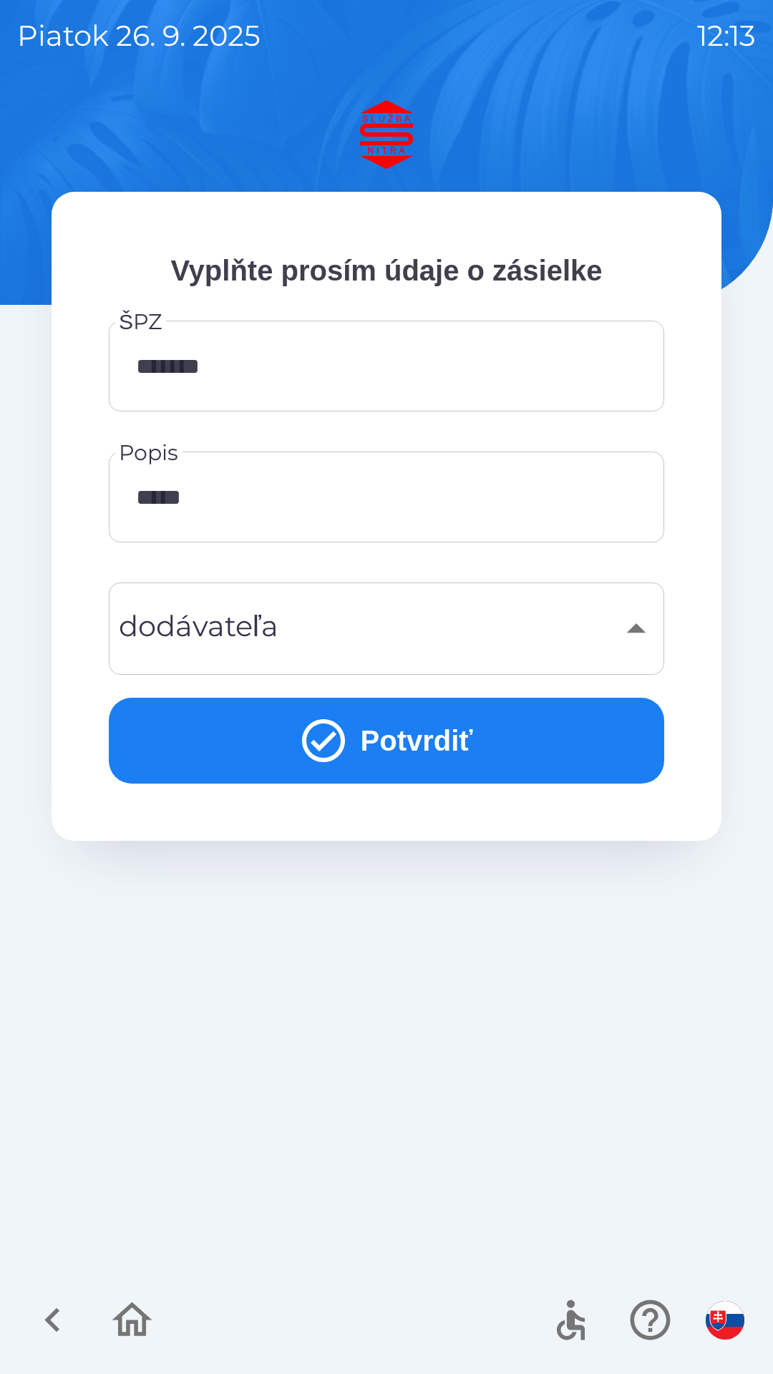
click at [437, 729] on button "Potvrdiť" at bounding box center [386, 741] width 555 height 86
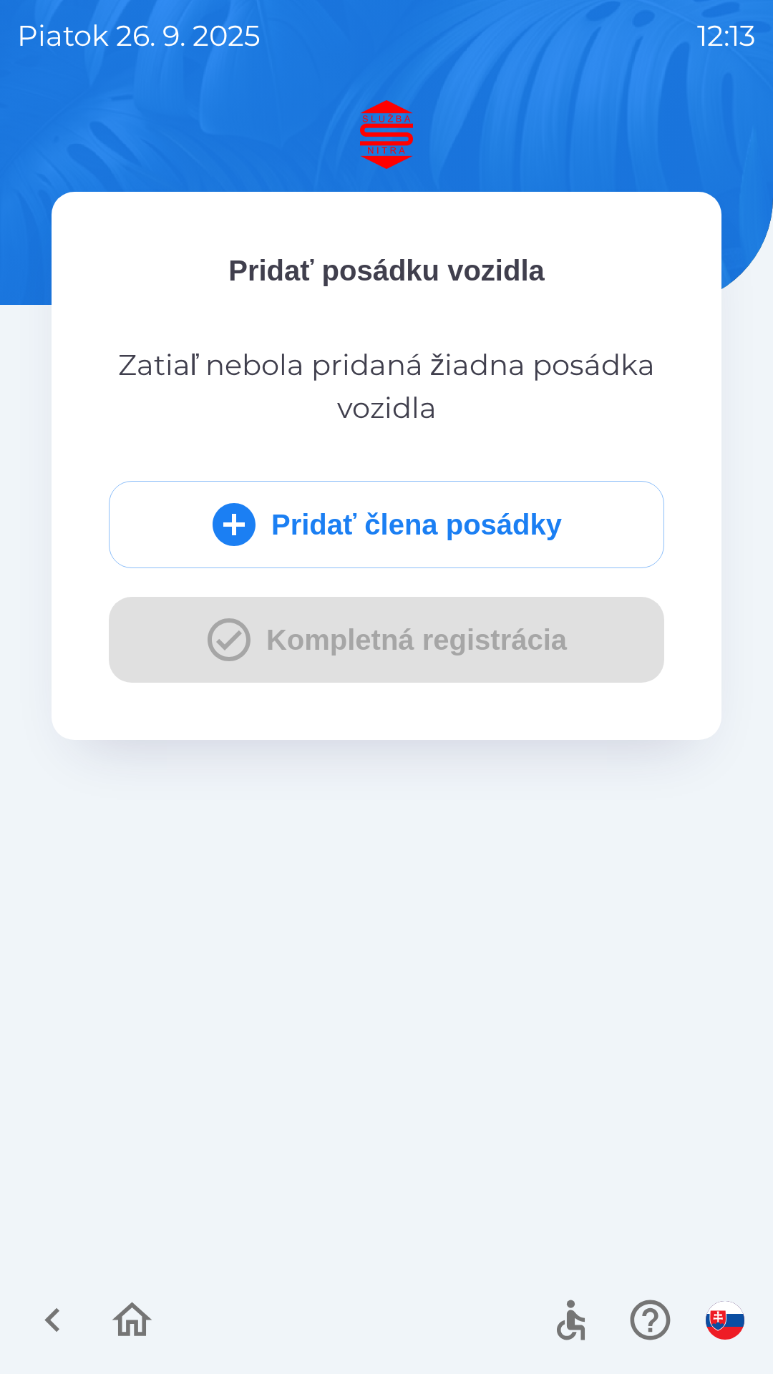
click at [437, 517] on button "Pridať člena posádky" at bounding box center [386, 524] width 555 height 87
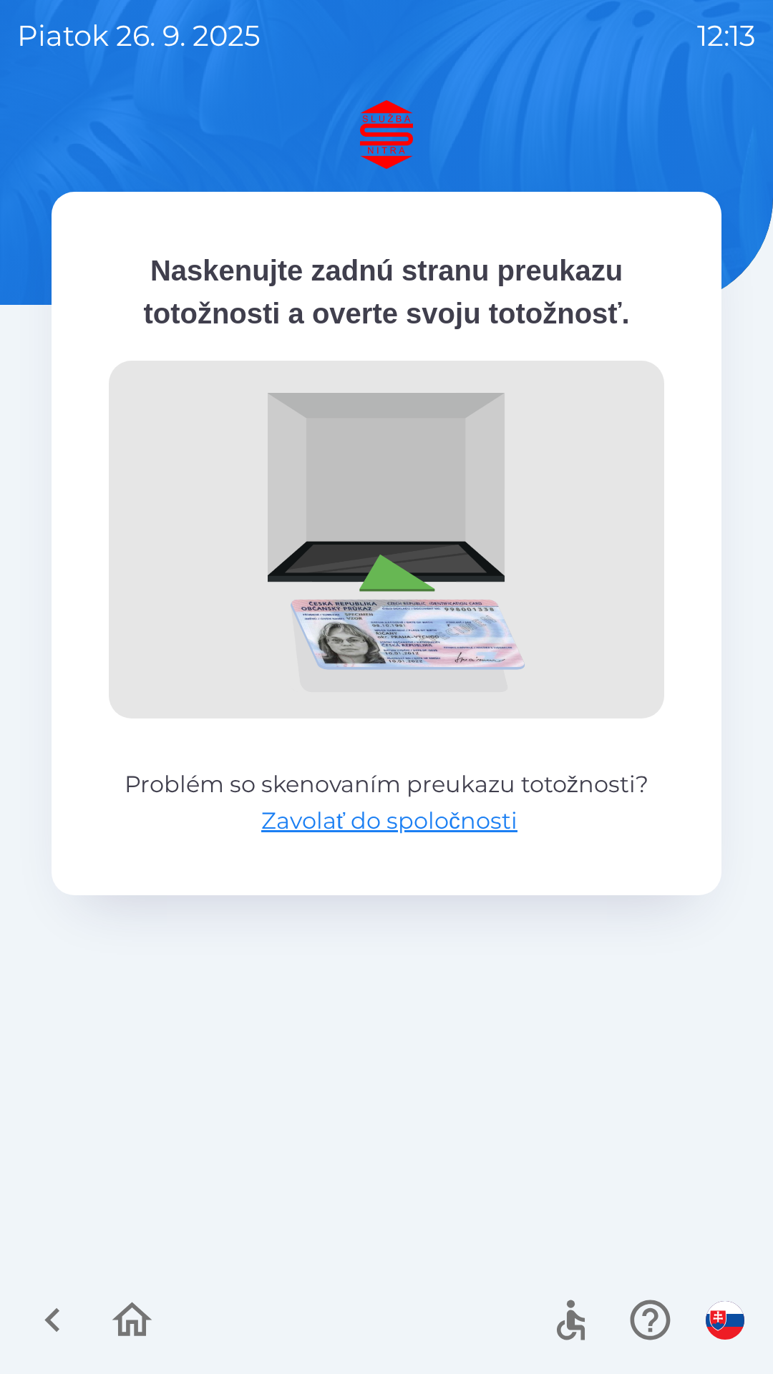
click at [156, 1311] on icon "button" at bounding box center [132, 1320] width 48 height 48
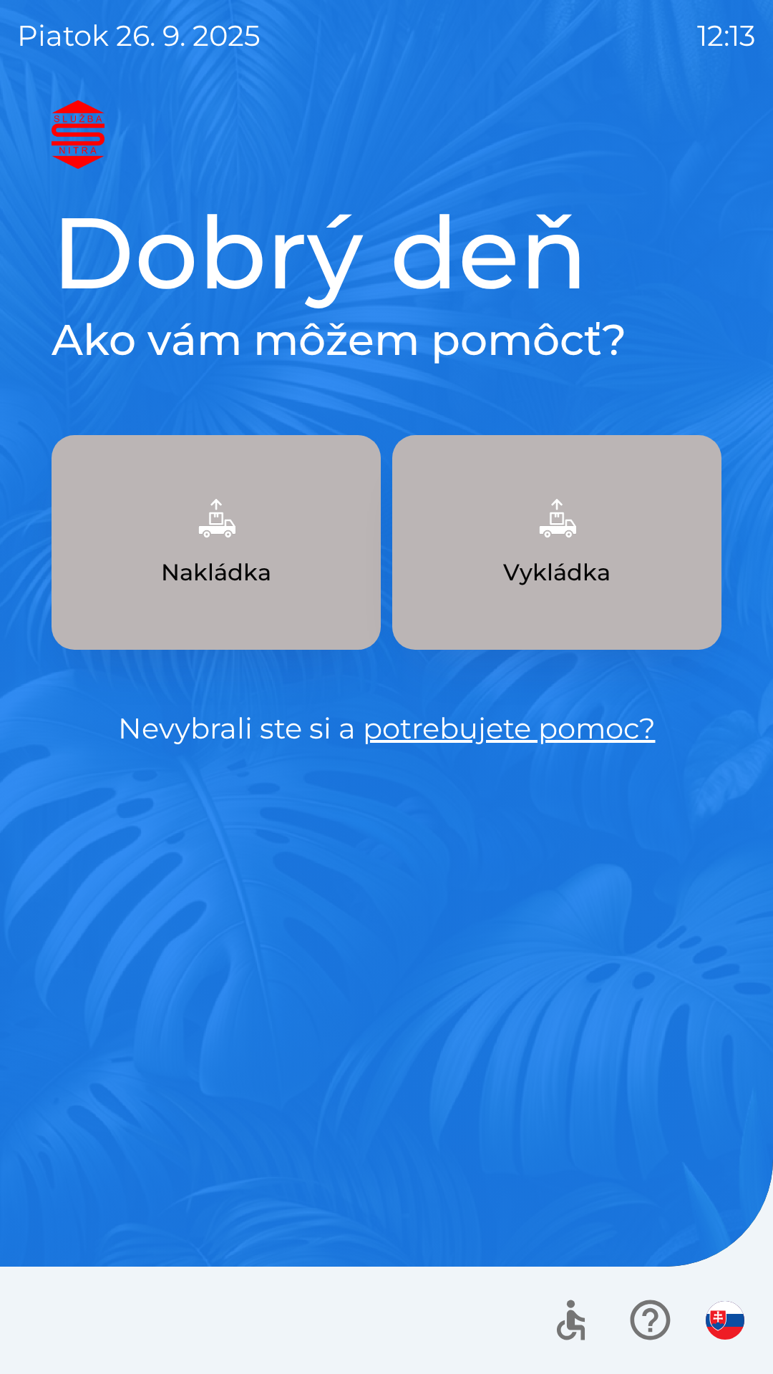
click at [261, 612] on button "Nakládka" at bounding box center [216, 542] width 329 height 215
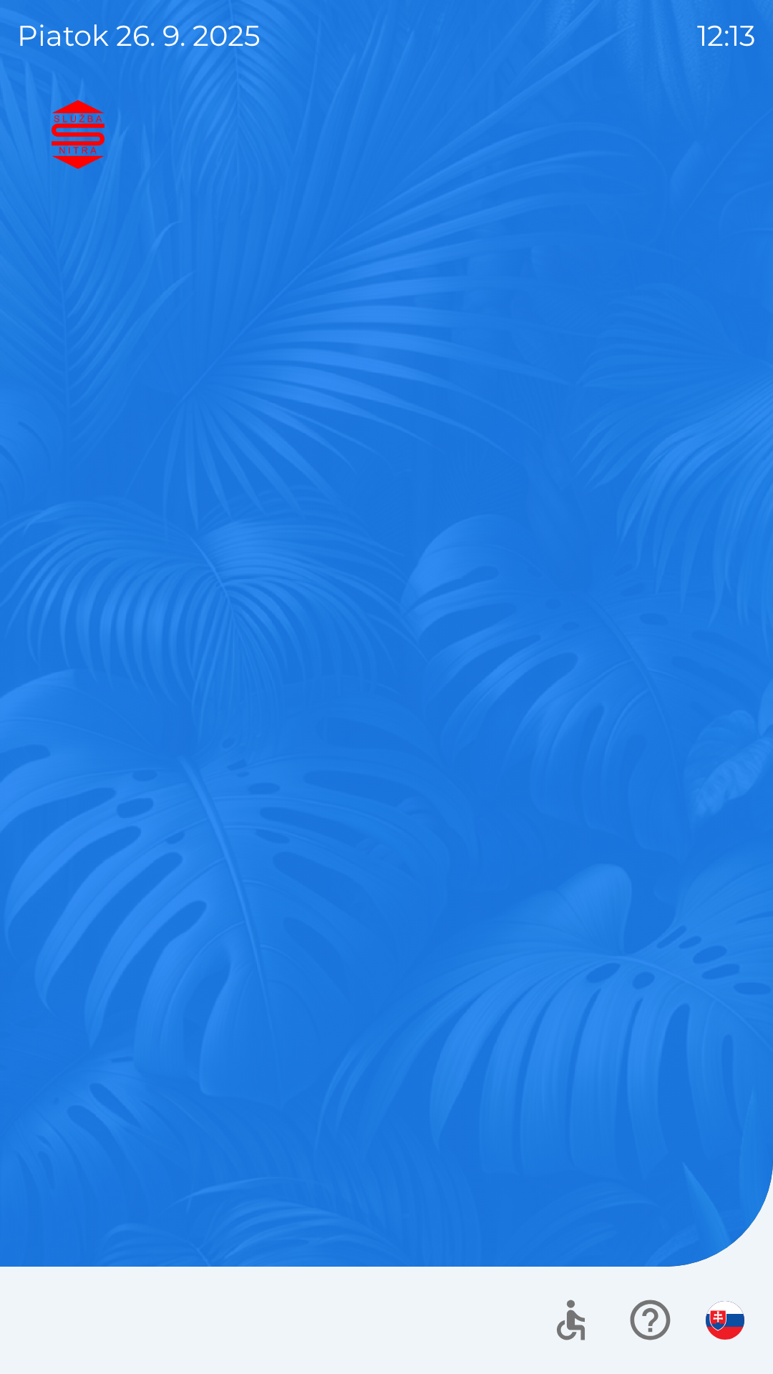
click at [284, 565] on div "Dobrý deň Ako vám môžem pomôcť? Nakládka Vykládka Nevybrali ste si a potrebujet…" at bounding box center [386, 737] width 739 height 1274
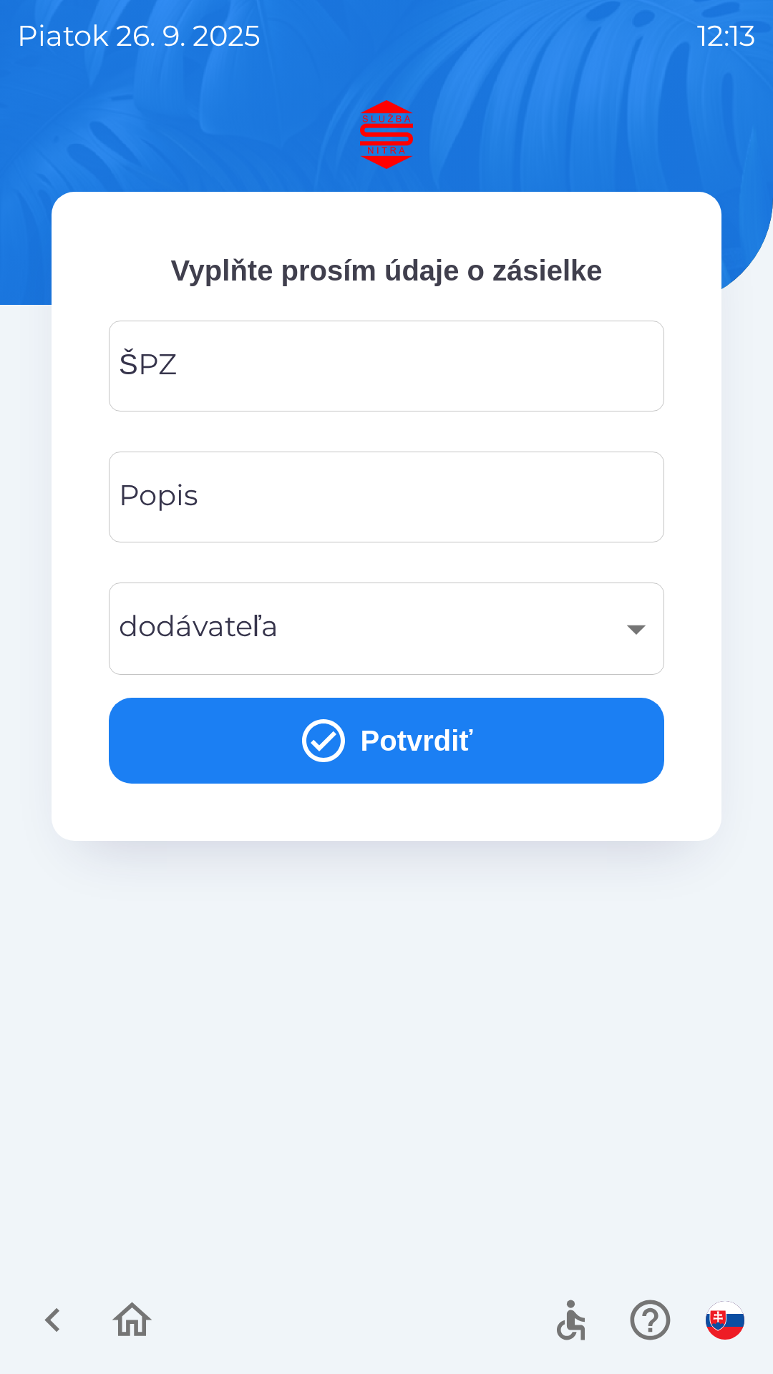
click at [247, 370] on input "ŠPZ" at bounding box center [386, 366] width 521 height 57
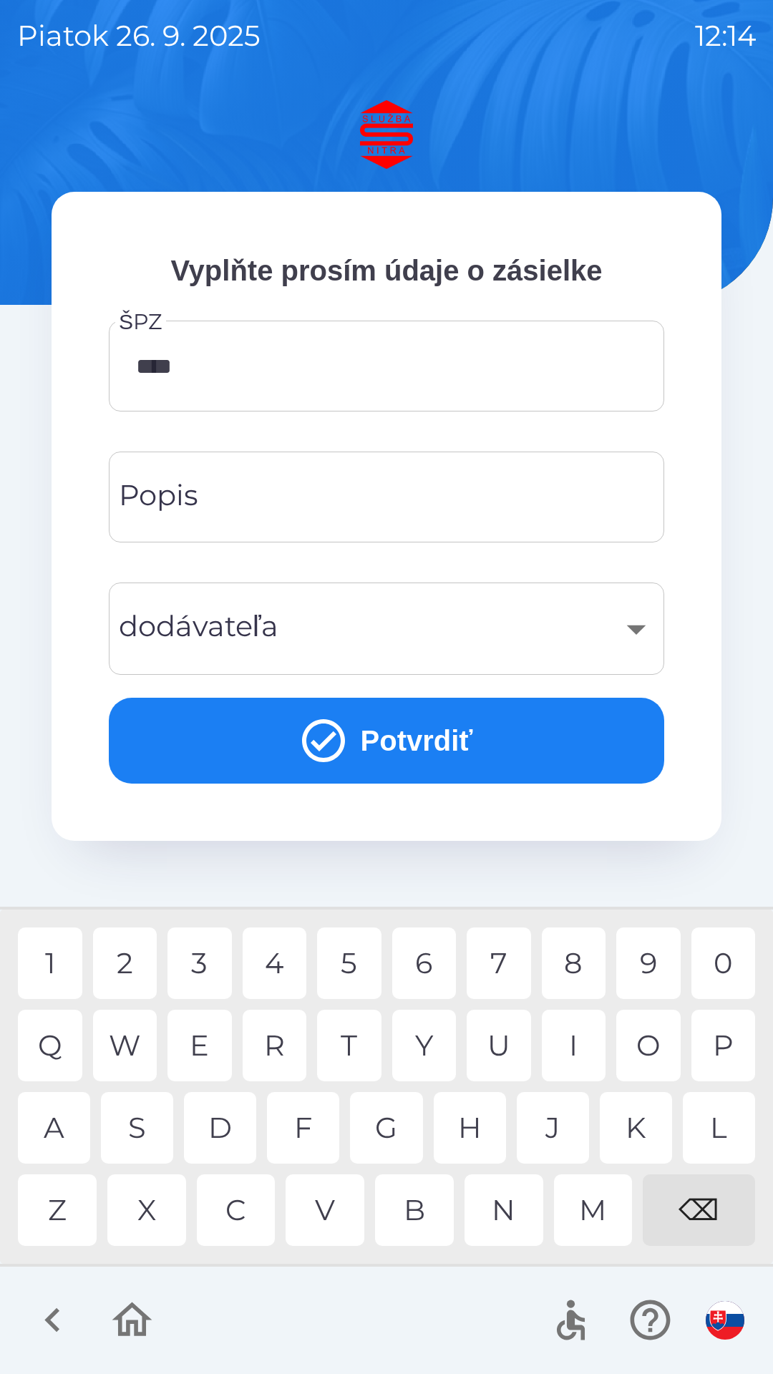
click at [726, 968] on div "0" at bounding box center [723, 964] width 64 height 72
click at [357, 970] on div "5" at bounding box center [349, 964] width 64 height 72
click at [387, 1131] on div "G" at bounding box center [386, 1128] width 72 height 72
type input "*******"
click at [707, 1126] on div "L" at bounding box center [719, 1128] width 72 height 72
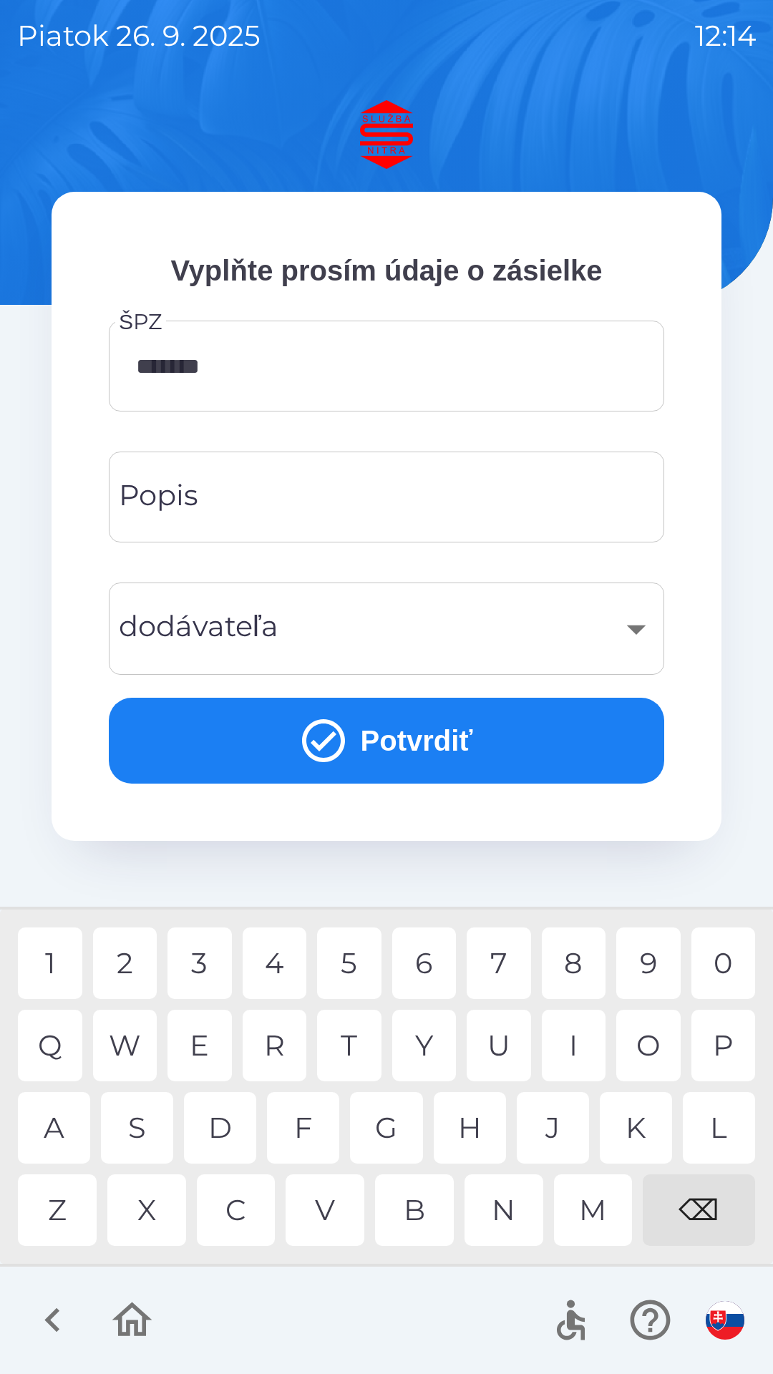
click at [339, 500] on input "Popis" at bounding box center [386, 497] width 521 height 57
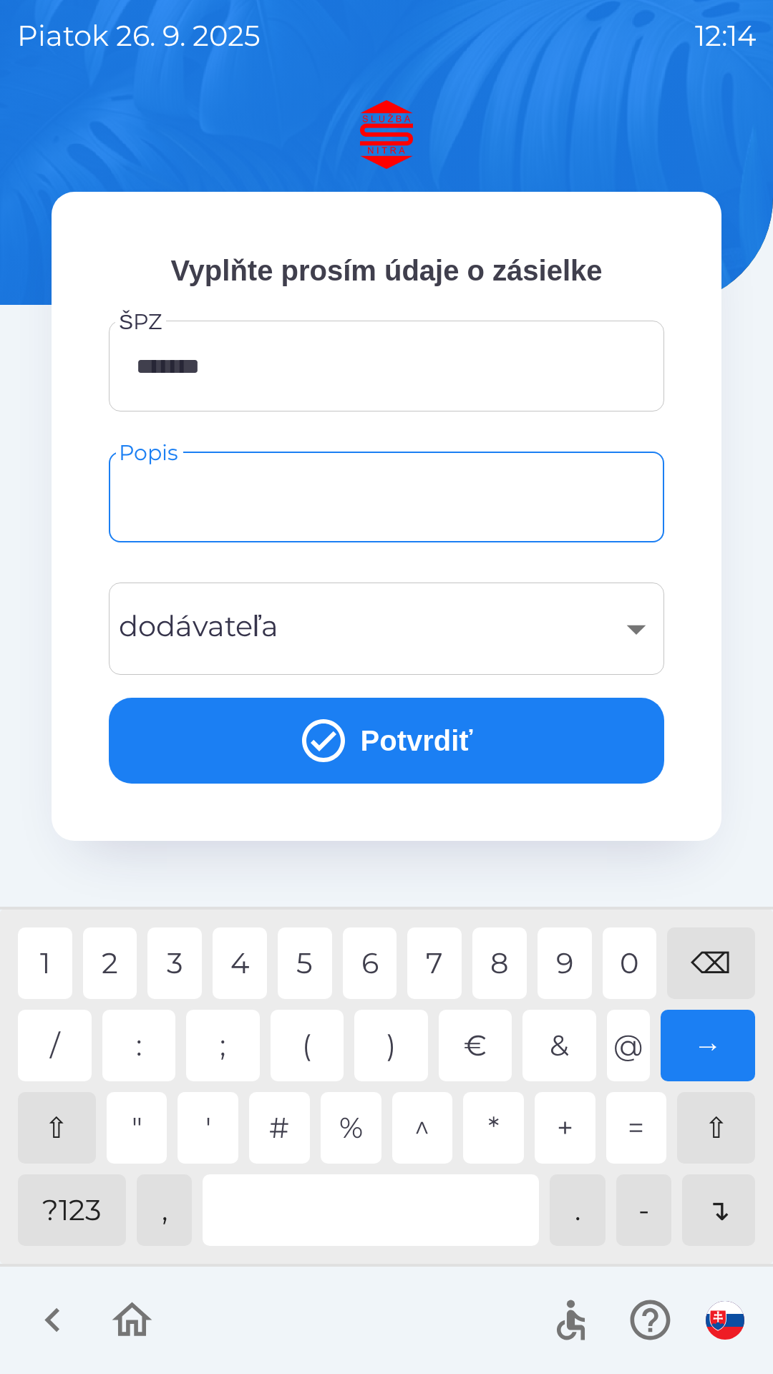
click at [116, 1215] on div "?123" at bounding box center [72, 1210] width 108 height 72
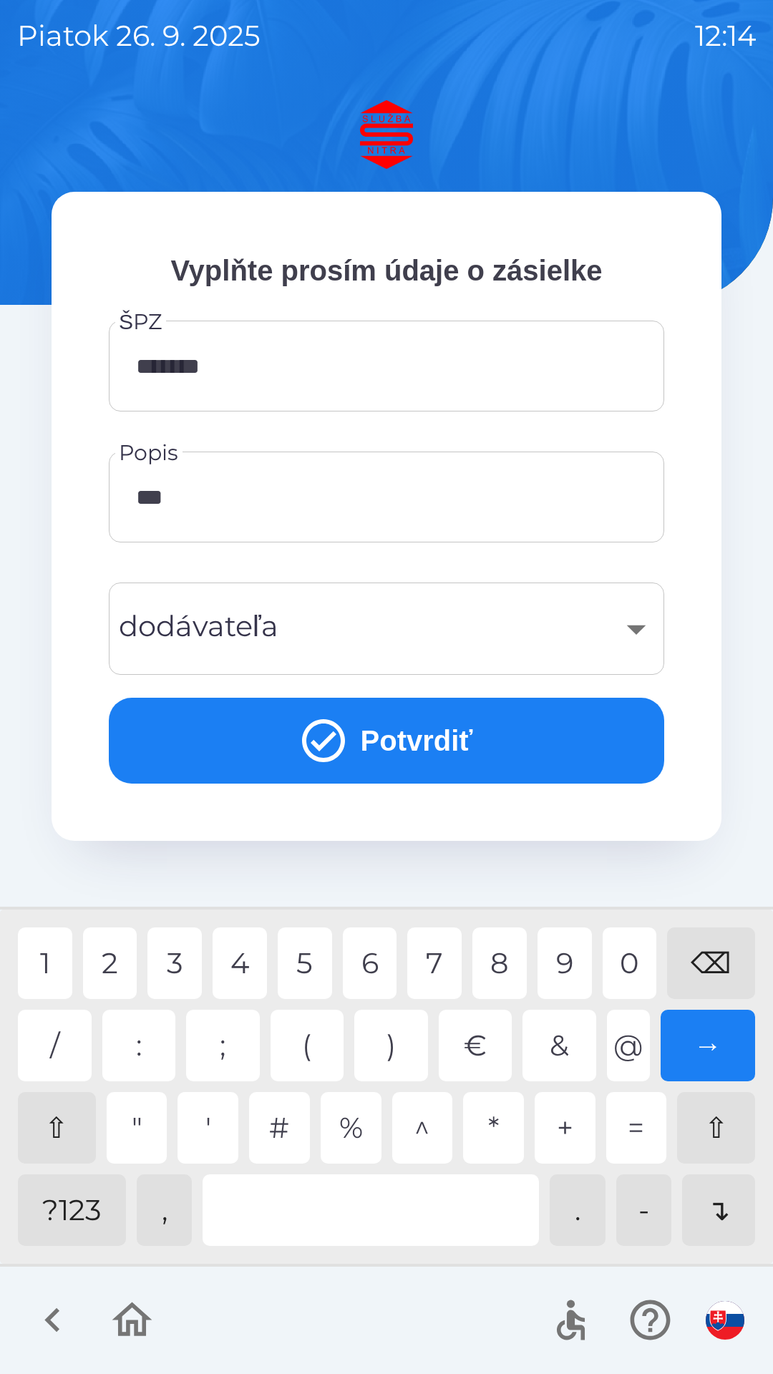
click at [313, 965] on div "5" at bounding box center [305, 964] width 54 height 72
click at [565, 966] on div "9" at bounding box center [564, 964] width 54 height 72
type input "********"
click at [389, 644] on div "​" at bounding box center [386, 629] width 521 height 58
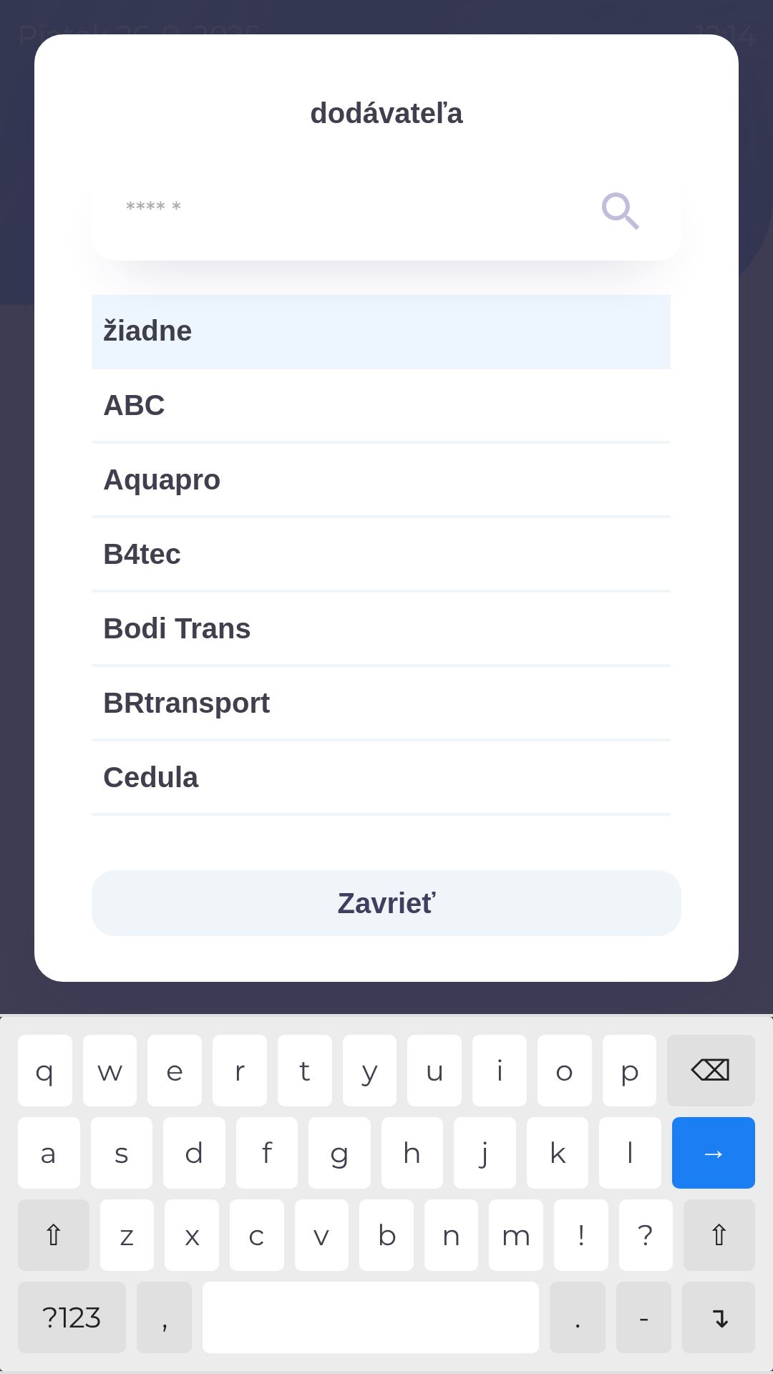
click at [380, 225] on input "text" at bounding box center [358, 212] width 464 height 39
click at [274, 213] on input "text" at bounding box center [358, 212] width 464 height 39
click at [390, 227] on input "text" at bounding box center [358, 212] width 464 height 39
click at [518, 920] on button "Zavrieť" at bounding box center [387, 903] width 590 height 66
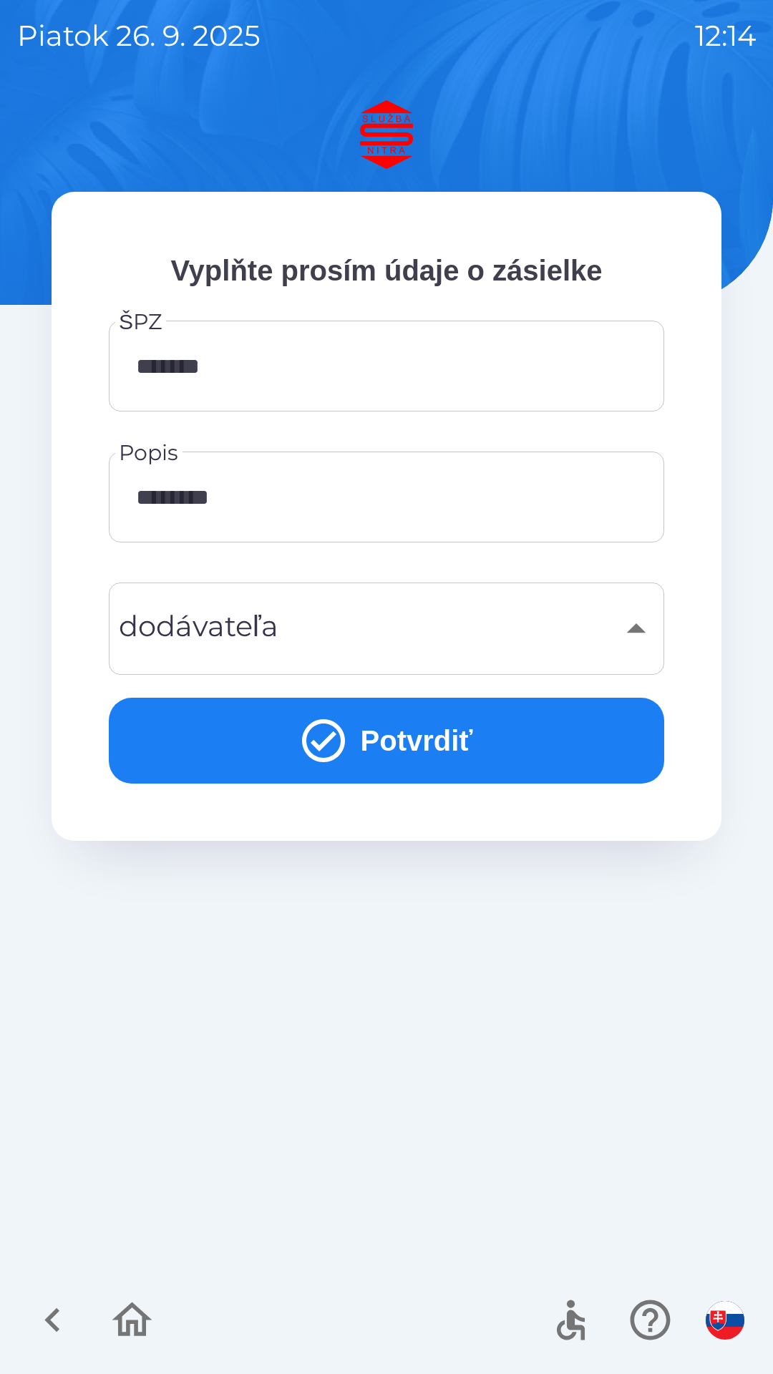
click at [404, 748] on button "Potvrdiť" at bounding box center [386, 741] width 555 height 86
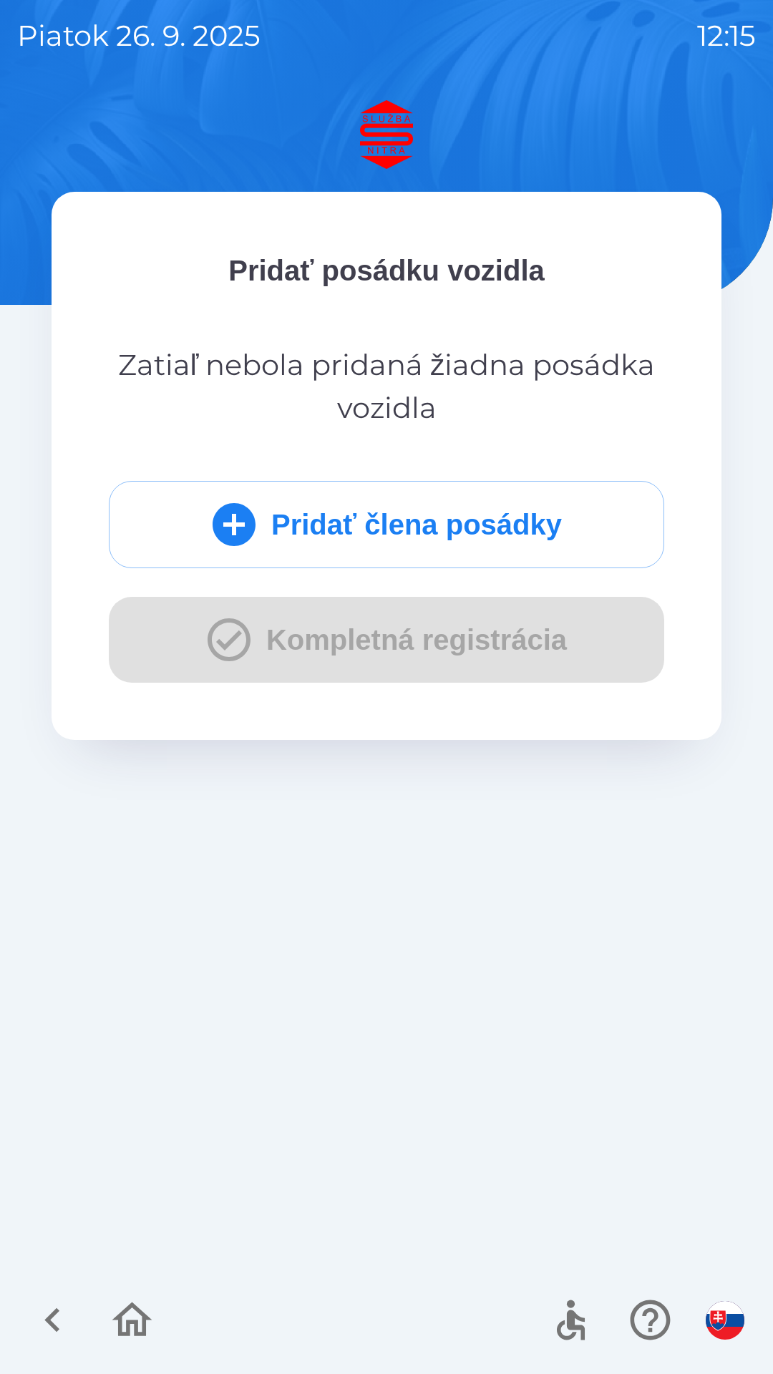
click at [423, 390] on p "Zatiaľ nebola pridaná žiadna posádka vozidla" at bounding box center [386, 387] width 555 height 86
click at [477, 270] on p "Pridať posádku vozidla" at bounding box center [386, 270] width 555 height 43
click at [646, 1322] on icon "button" at bounding box center [650, 1320] width 48 height 48
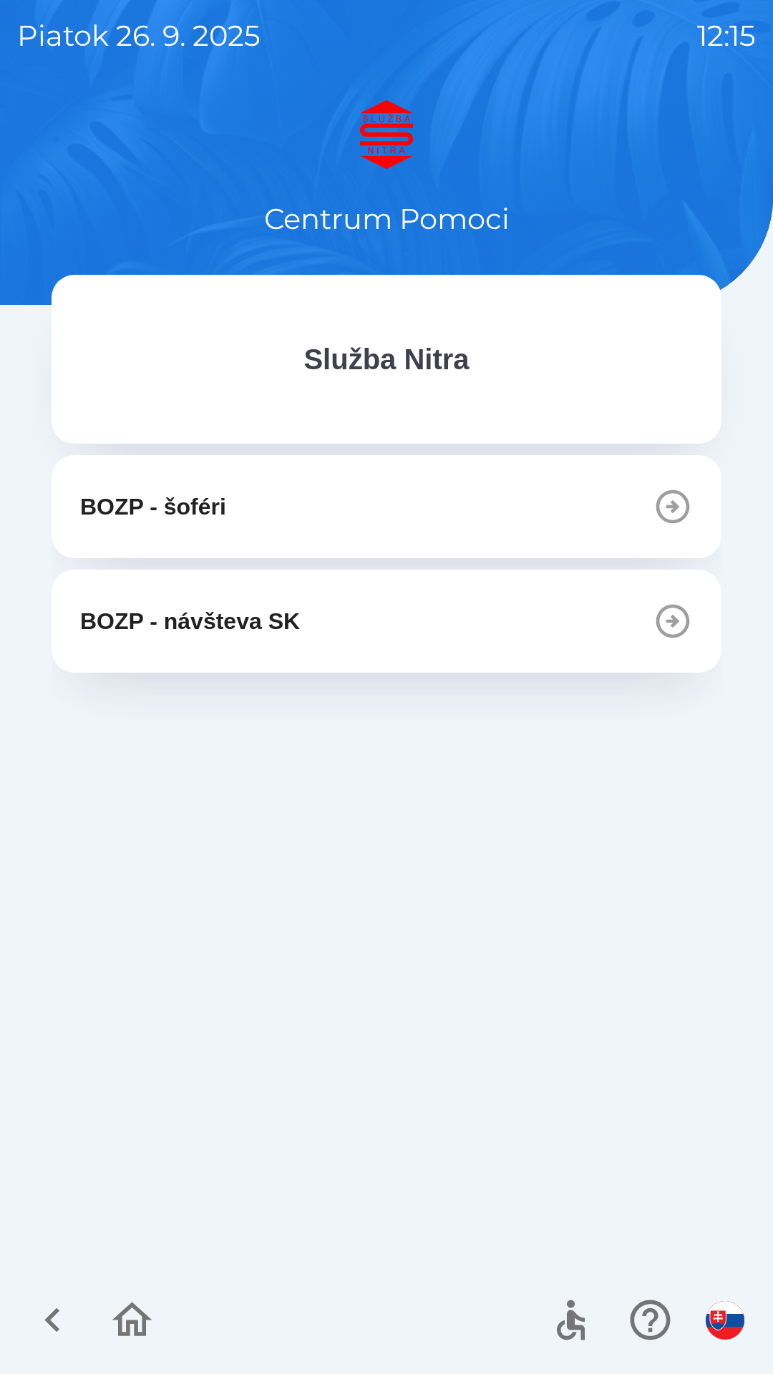
click at [595, 1322] on button "button" at bounding box center [570, 1319] width 59 height 59
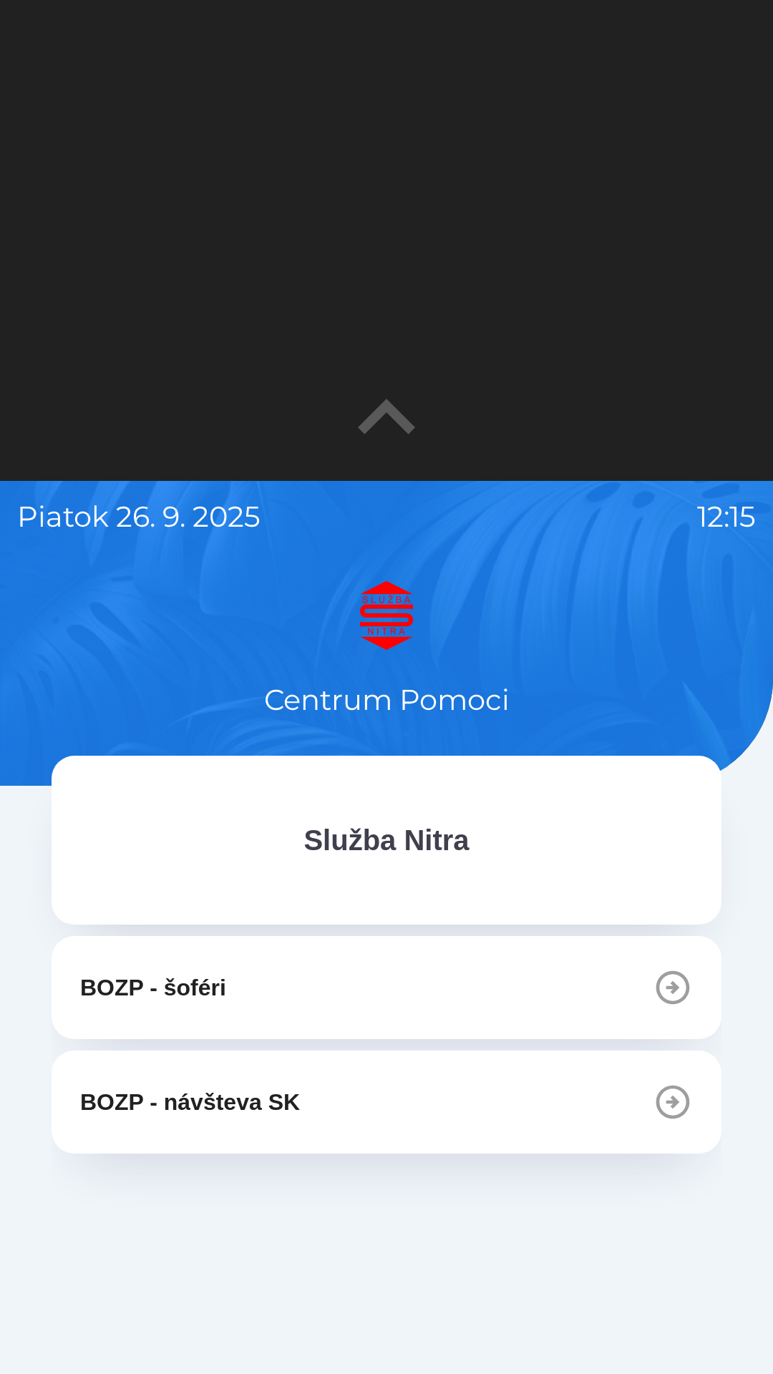
click at [700, 983] on button "BOZP - šoféri" at bounding box center [387, 987] width 670 height 103
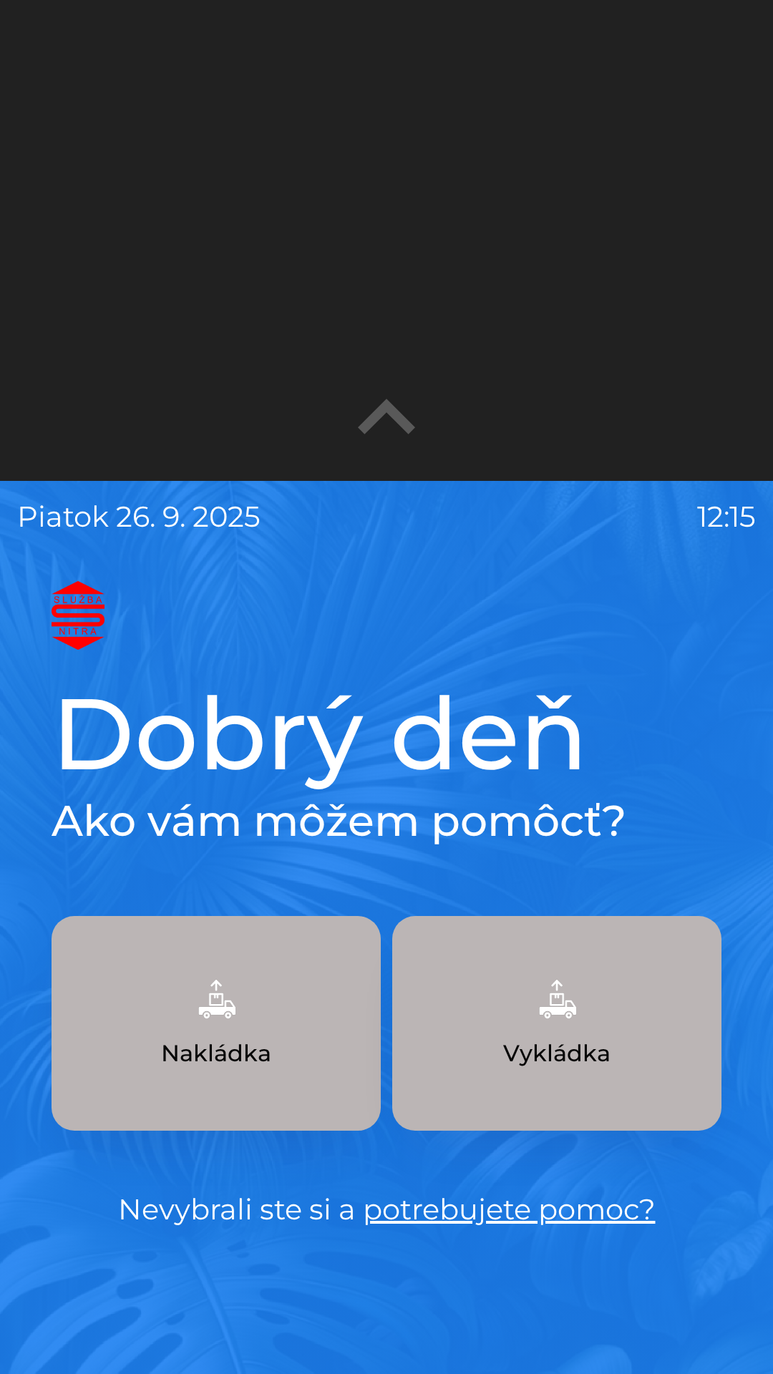
click at [568, 1016] on img "button" at bounding box center [556, 999] width 63 height 63
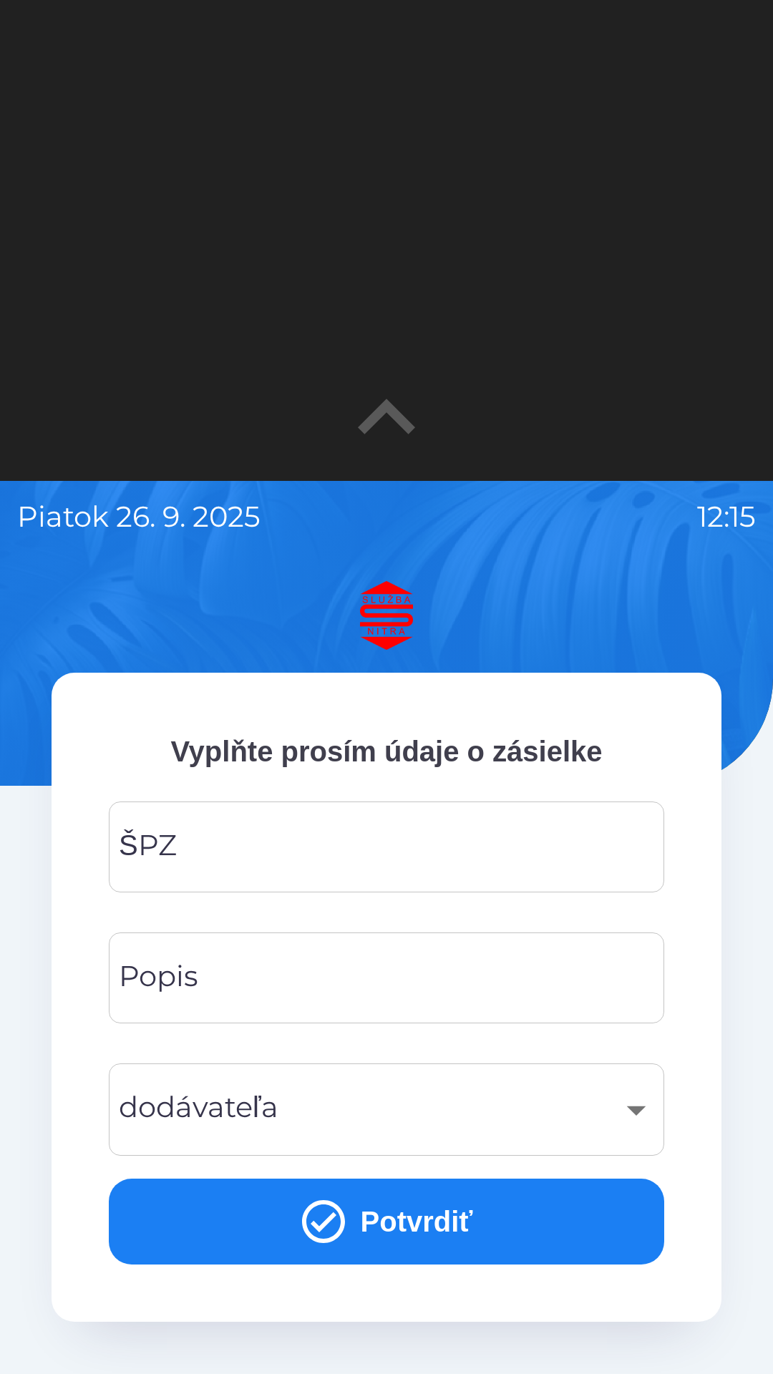
click at [381, 830] on input "ŠPZ" at bounding box center [386, 847] width 521 height 57
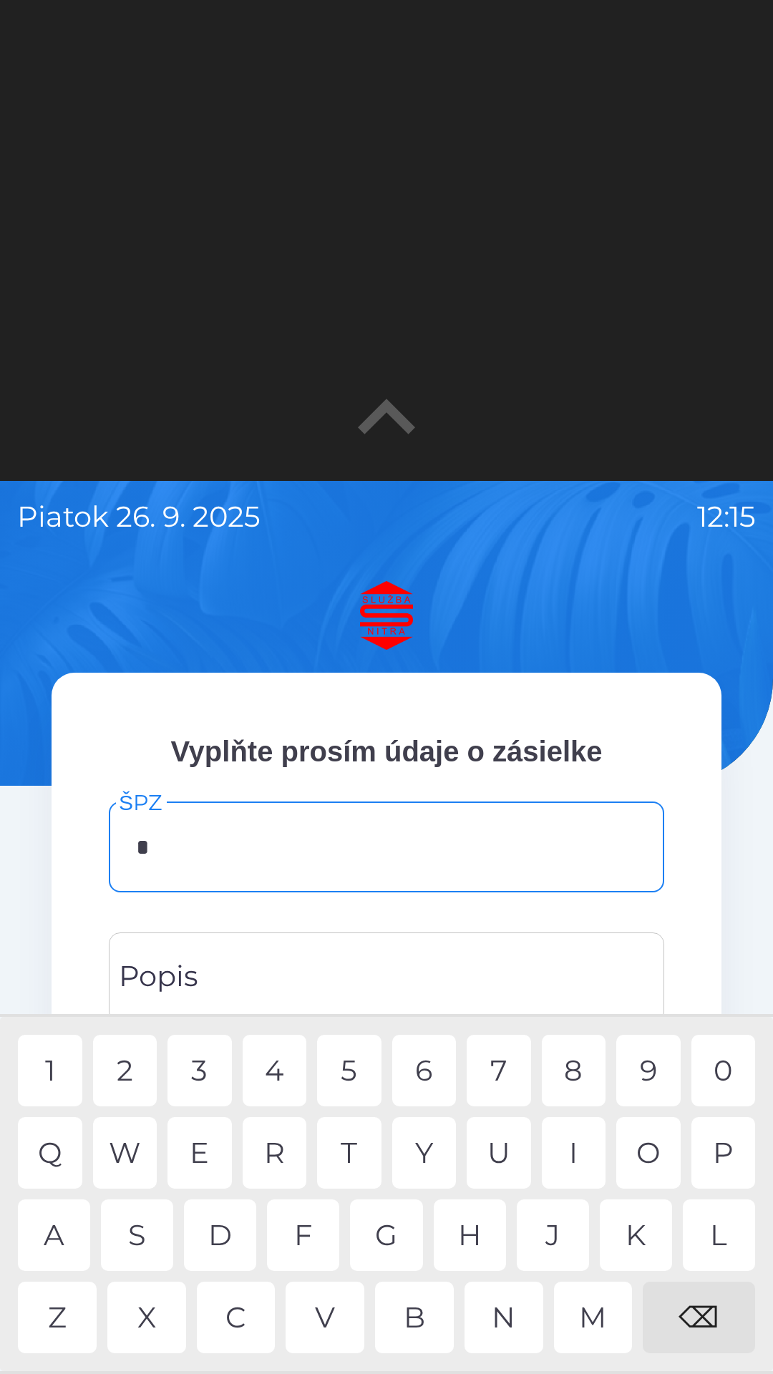
click at [67, 1224] on div "A" at bounding box center [54, 1235] width 72 height 72
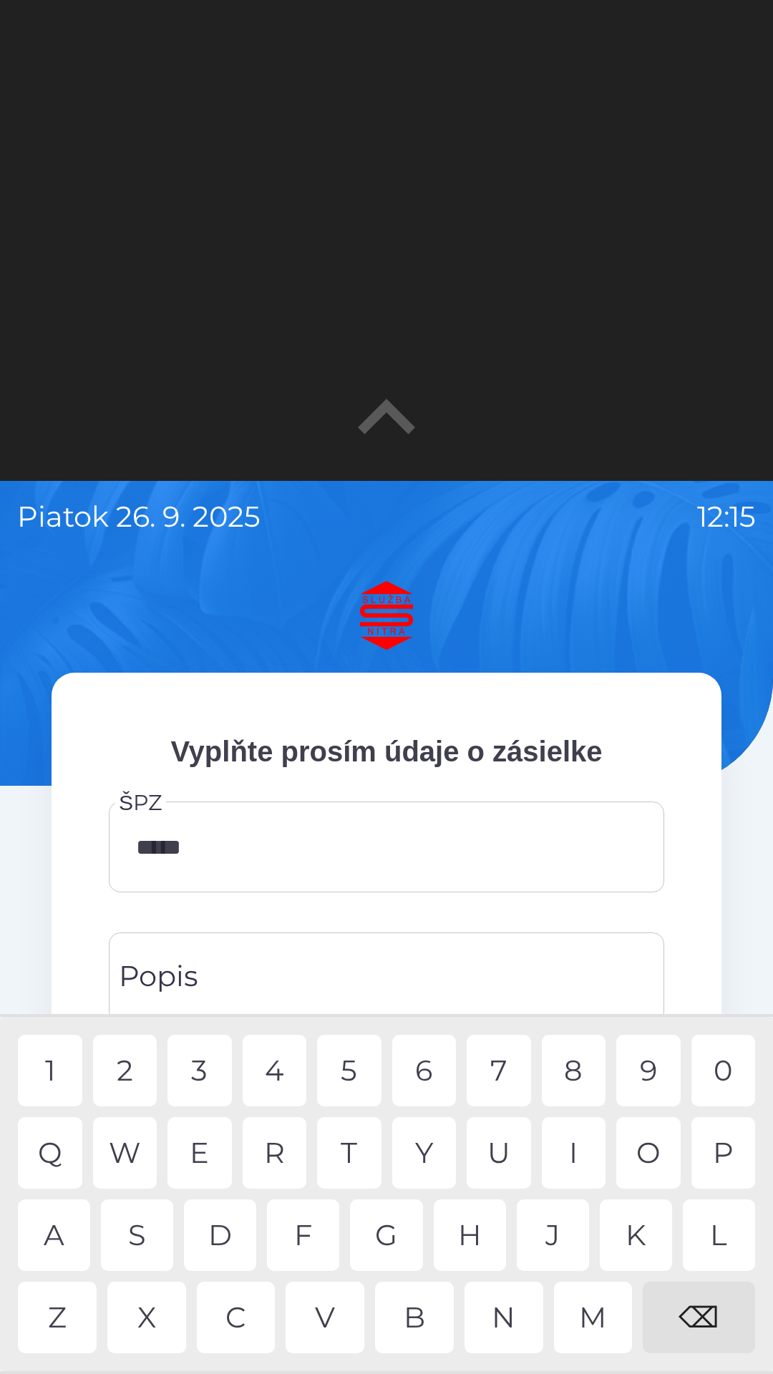
click at [48, 1065] on div "1" at bounding box center [50, 1071] width 64 height 72
click at [486, 1222] on div "H" at bounding box center [470, 1235] width 72 height 72
type input "*******"
click at [334, 963] on input "Popis" at bounding box center [386, 978] width 521 height 57
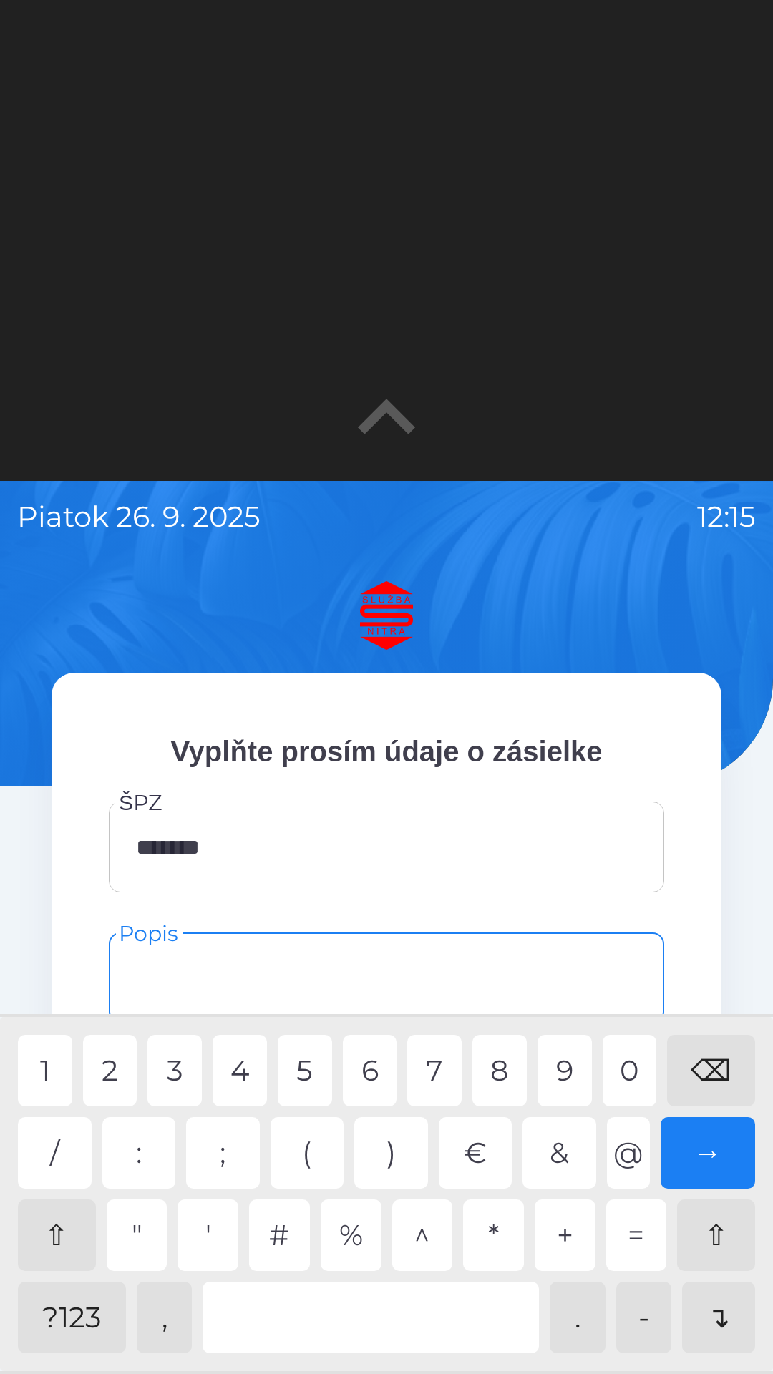
click at [80, 1319] on div "?123" at bounding box center [72, 1318] width 108 height 72
click at [251, 1058] on div "4" at bounding box center [240, 1071] width 54 height 72
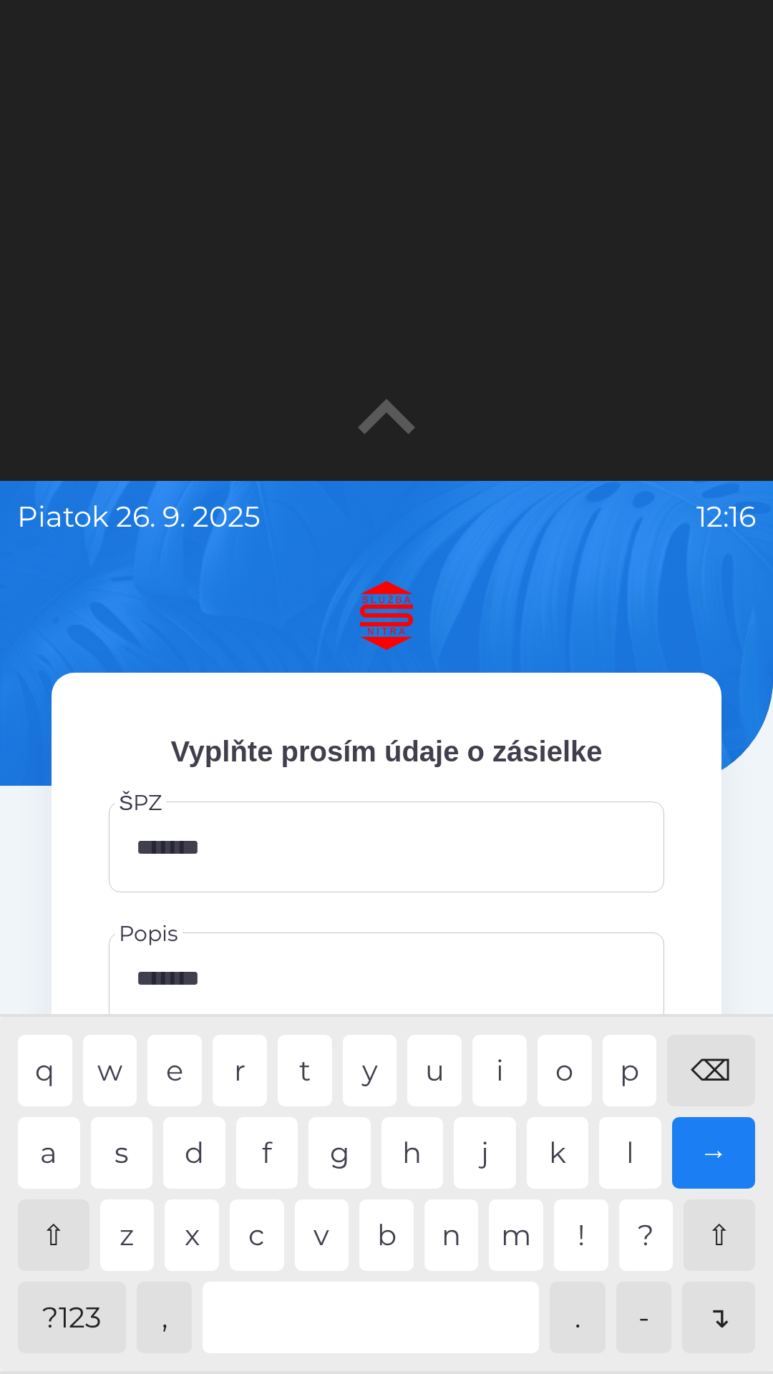
click at [135, 1217] on div "z" at bounding box center [127, 1235] width 54 height 72
click at [65, 1222] on div "⇧" at bounding box center [54, 1235] width 72 height 72
click at [650, 1046] on div "P" at bounding box center [630, 1071] width 54 height 72
click at [354, 1152] on div "G" at bounding box center [339, 1153] width 62 height 72
click at [652, 1048] on div "P" at bounding box center [630, 1071] width 54 height 72
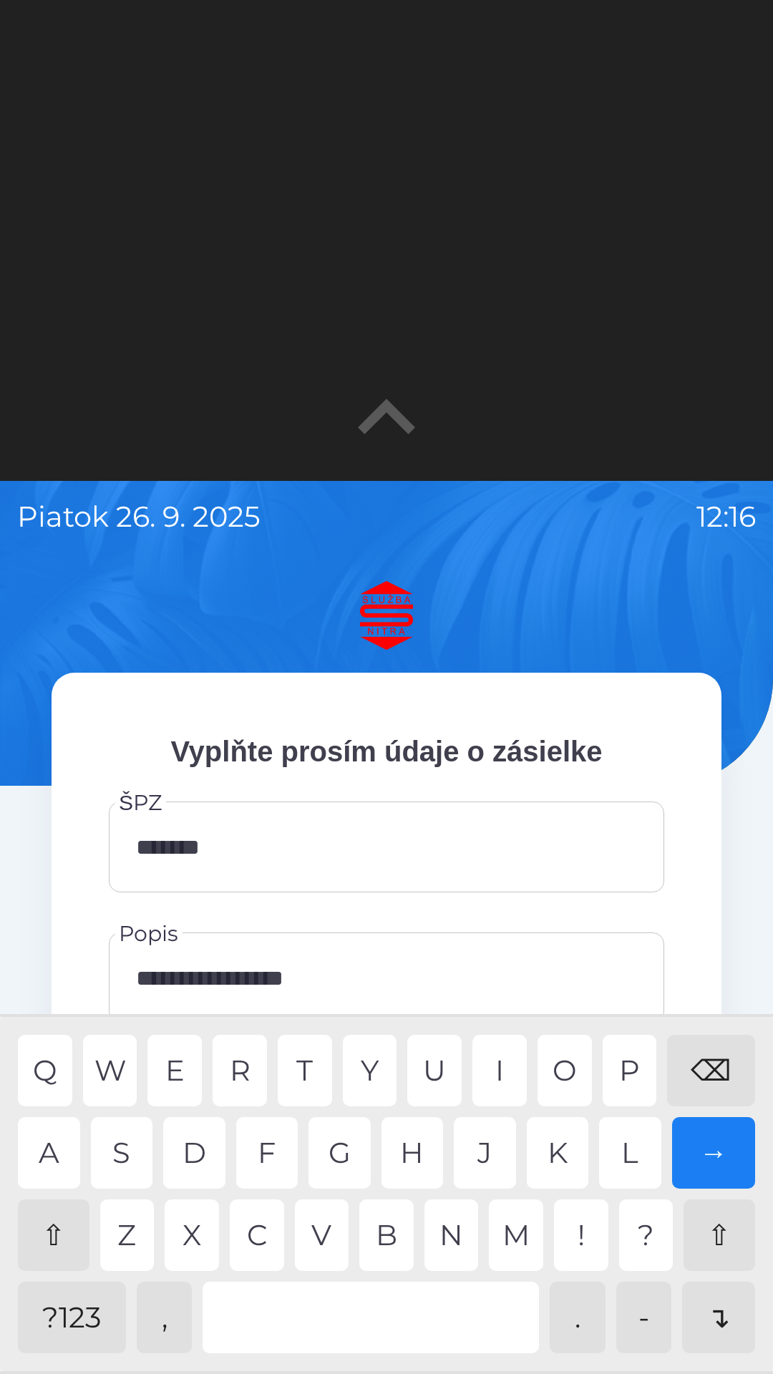
click at [129, 1146] on div "S" at bounding box center [122, 1153] width 62 height 72
click at [298, 1073] on div "T" at bounding box center [305, 1071] width 54 height 72
click at [380, 1052] on div "Y" at bounding box center [370, 1071] width 54 height 72
click at [262, 1222] on div "C" at bounding box center [257, 1235] width 54 height 72
type input "**********"
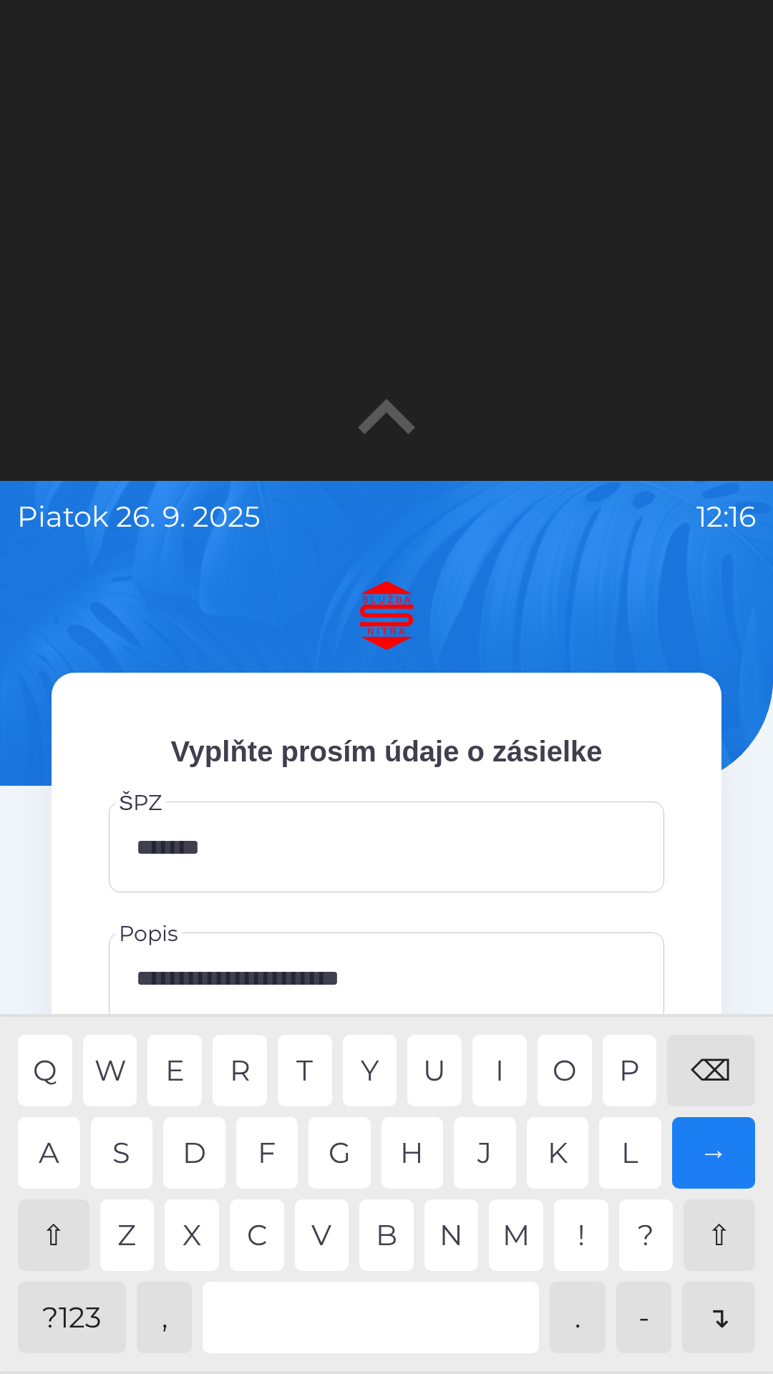
click at [135, 1225] on div "Z" at bounding box center [127, 1235] width 54 height 72
click at [746, 1144] on div "→" at bounding box center [714, 1153] width 84 height 72
click at [511, 969] on input "**********" at bounding box center [386, 978] width 521 height 57
click at [747, 951] on div "**********" at bounding box center [386, 1218] width 739 height 1274
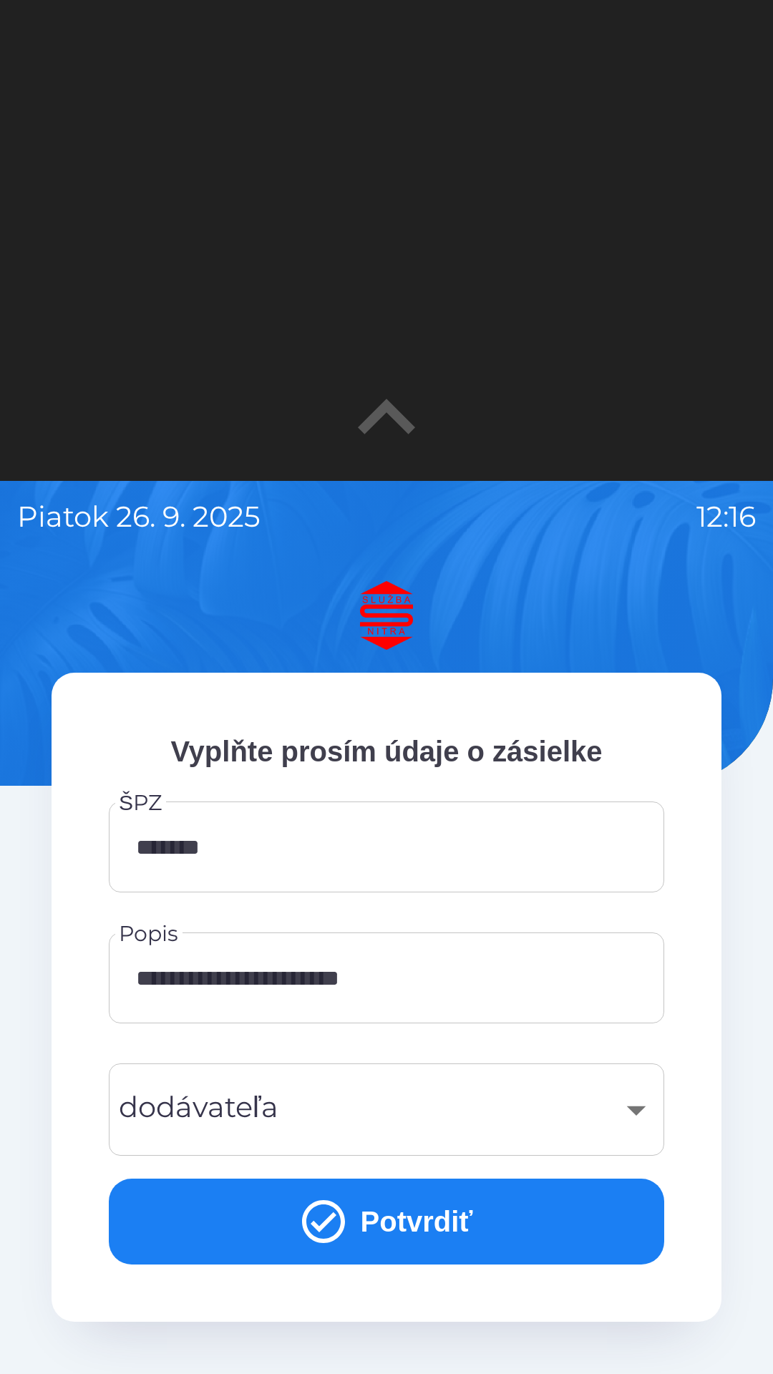
click at [499, 1209] on button "Potvrdiť" at bounding box center [386, 1222] width 555 height 86
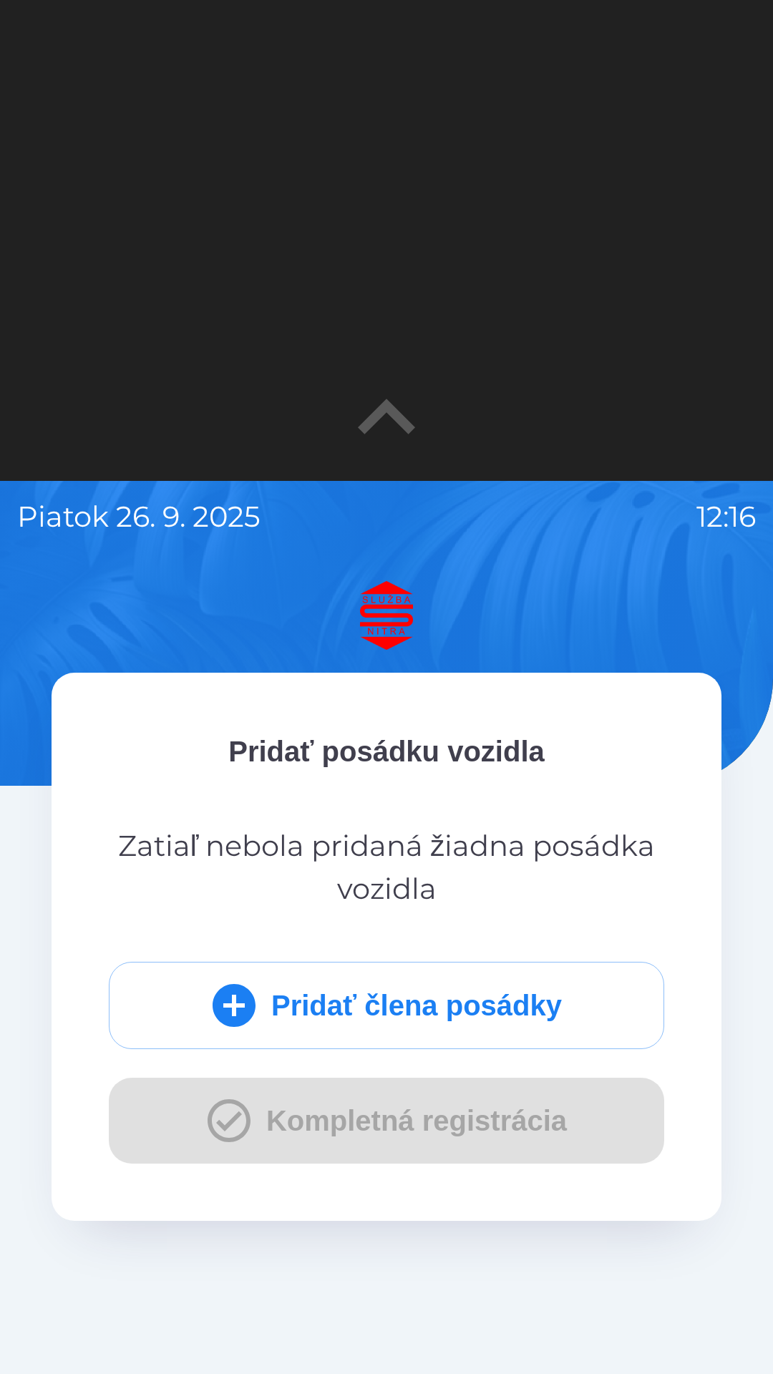
click at [480, 994] on button "Pridať člena posádky" at bounding box center [386, 1005] width 555 height 87
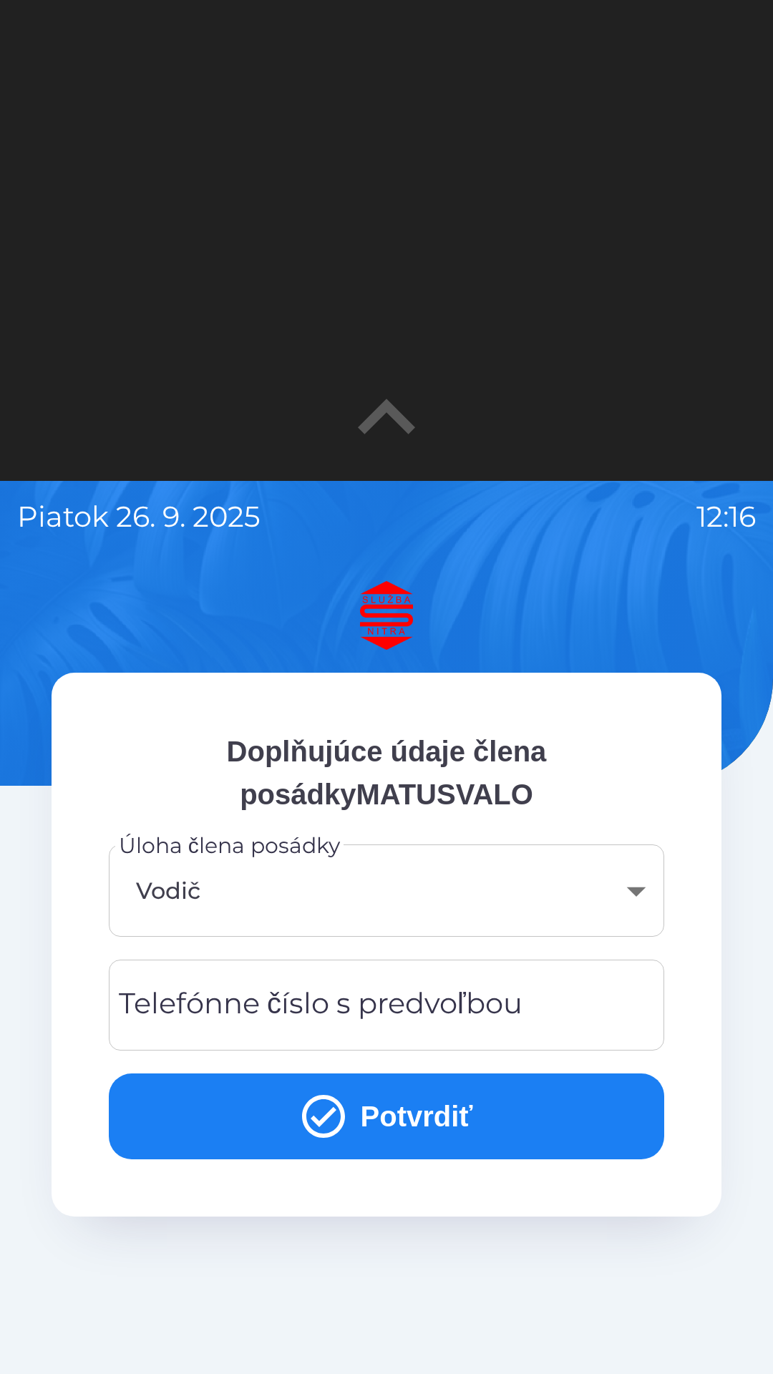
click at [429, 998] on div "Telefónne číslo s predvoľbou Telefónne číslo s predvoľbou" at bounding box center [386, 1005] width 555 height 91
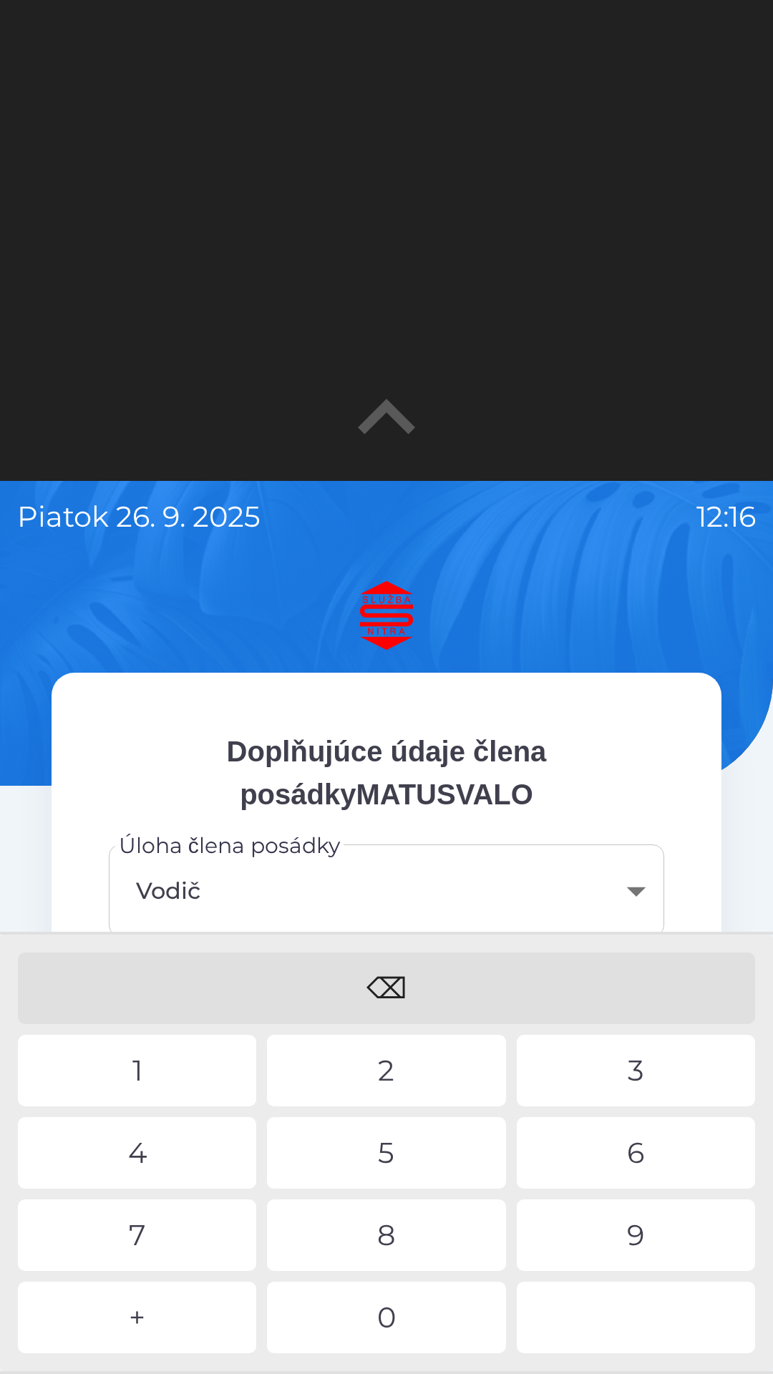
click at [406, 1311] on div "0" at bounding box center [386, 1318] width 238 height 72
click at [401, 1307] on div "0" at bounding box center [386, 1318] width 238 height 72
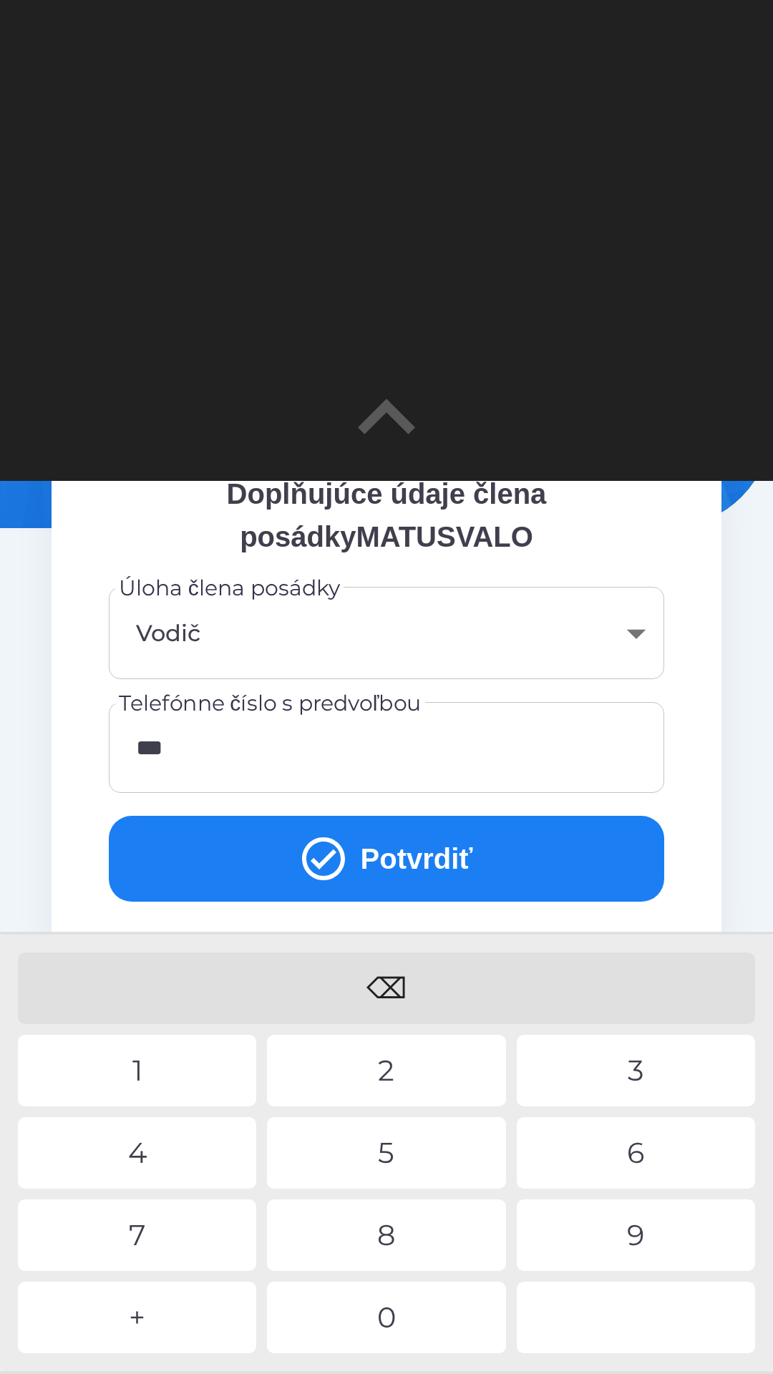
scroll to position [243, 0]
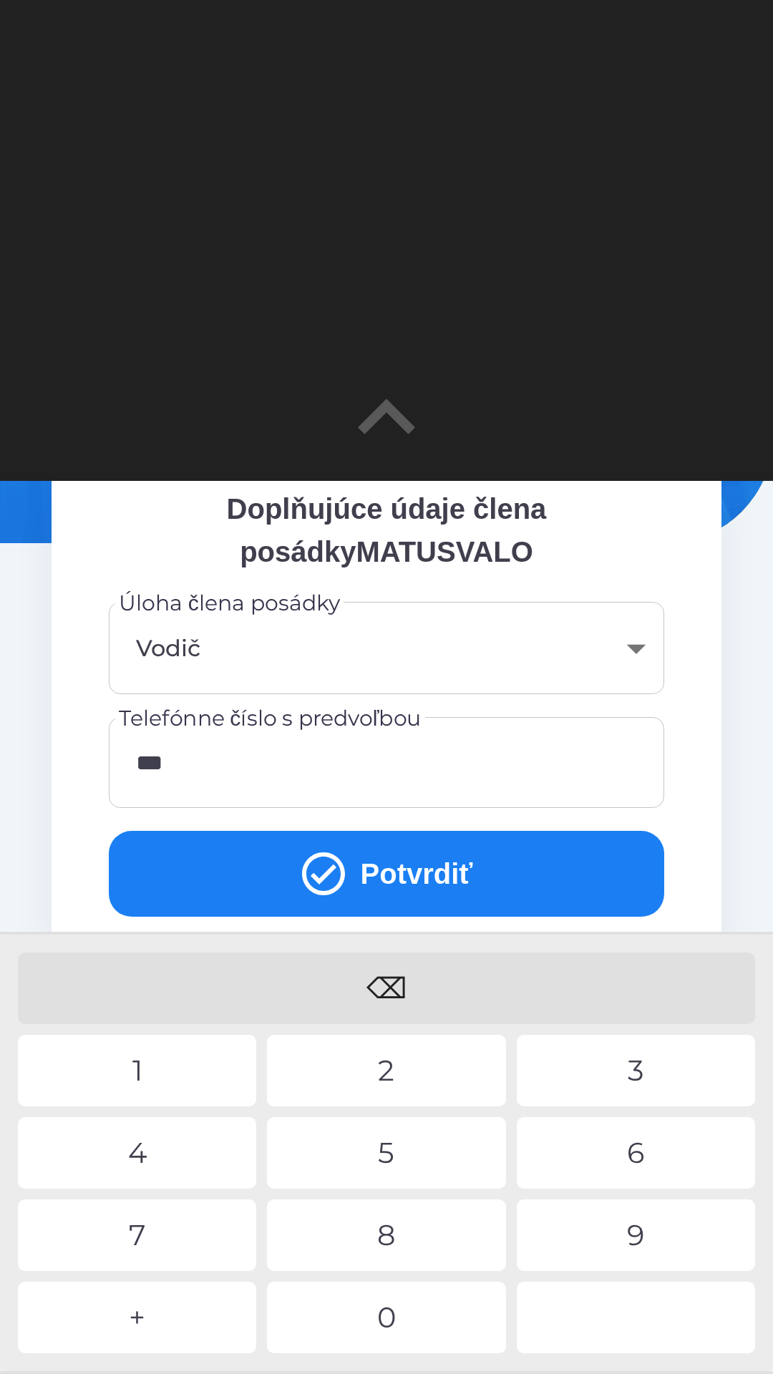
click at [263, 771] on input "***" at bounding box center [386, 762] width 521 height 57
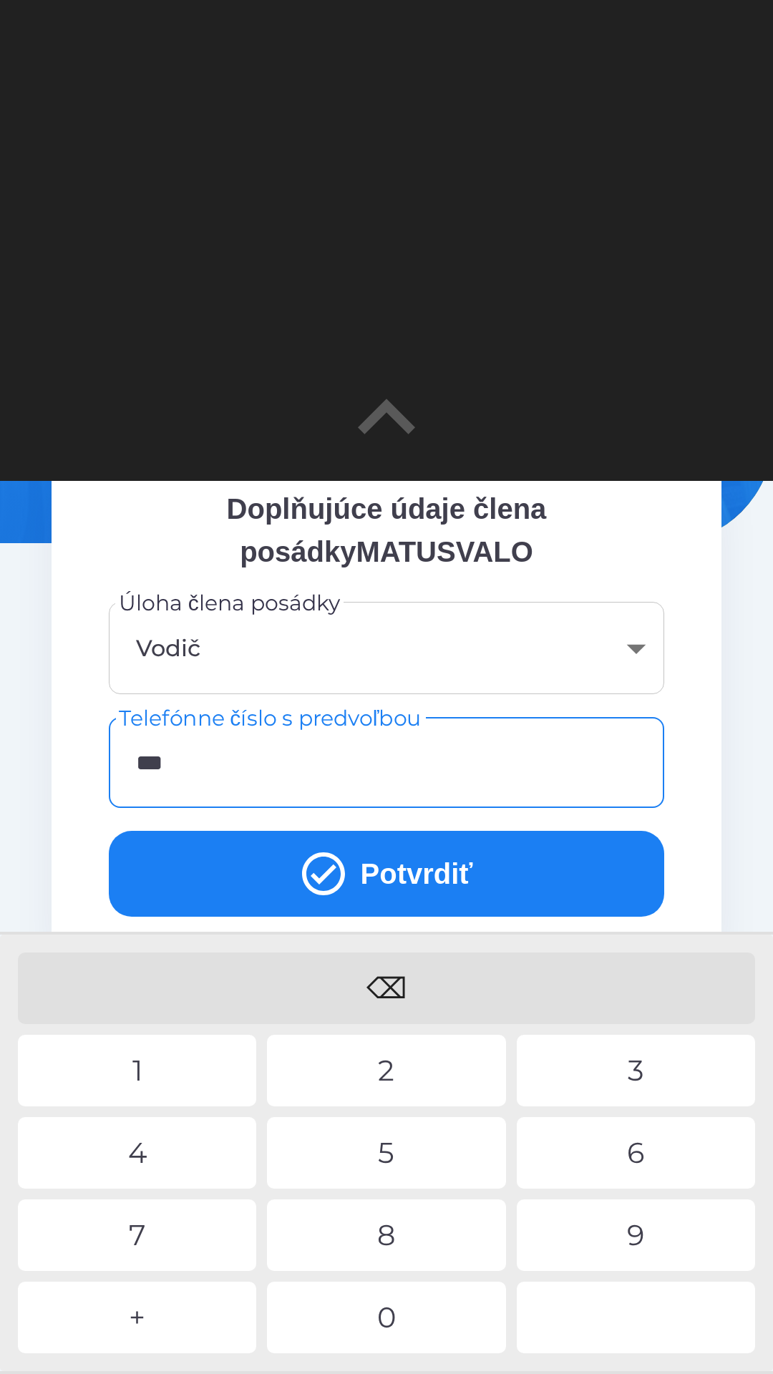
click at [487, 862] on button "Potvrdiť" at bounding box center [386, 874] width 555 height 86
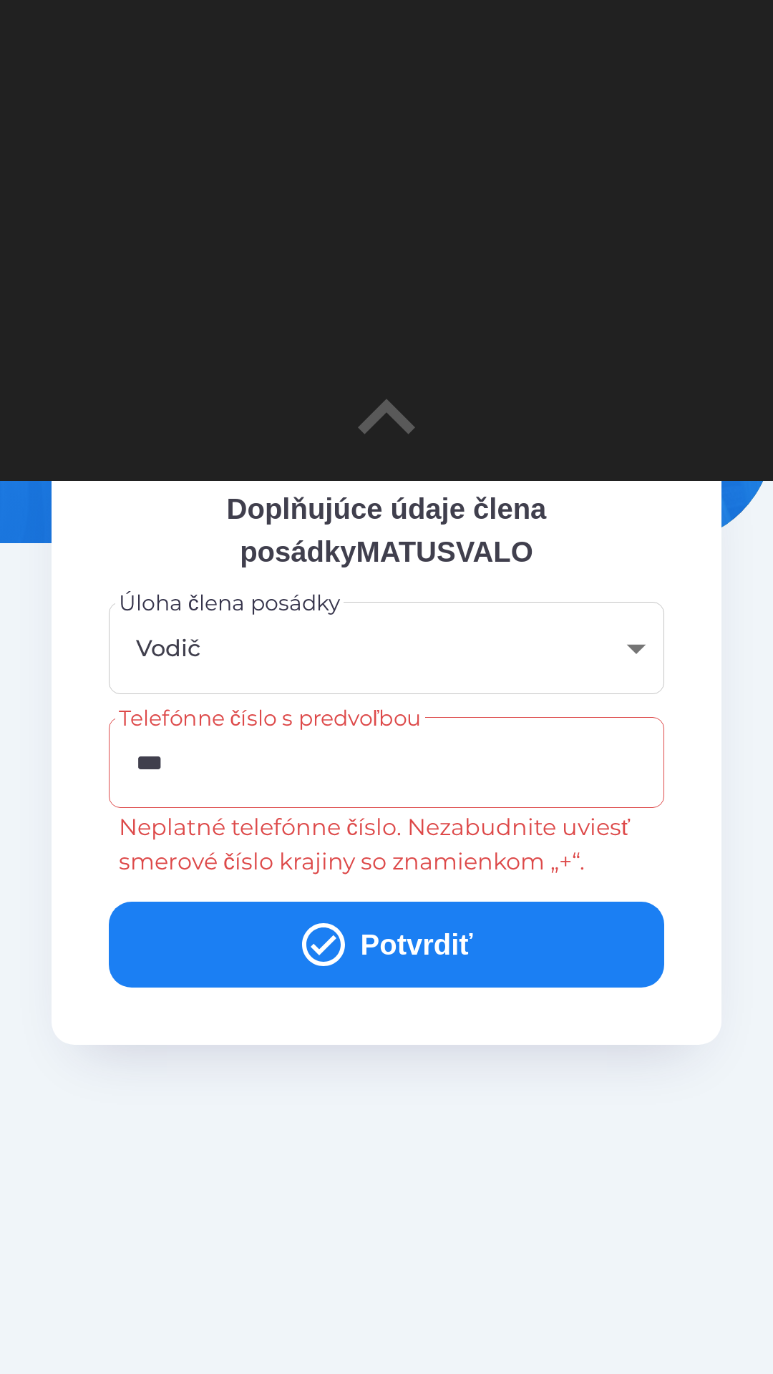
click at [386, 762] on input "***" at bounding box center [386, 762] width 521 height 57
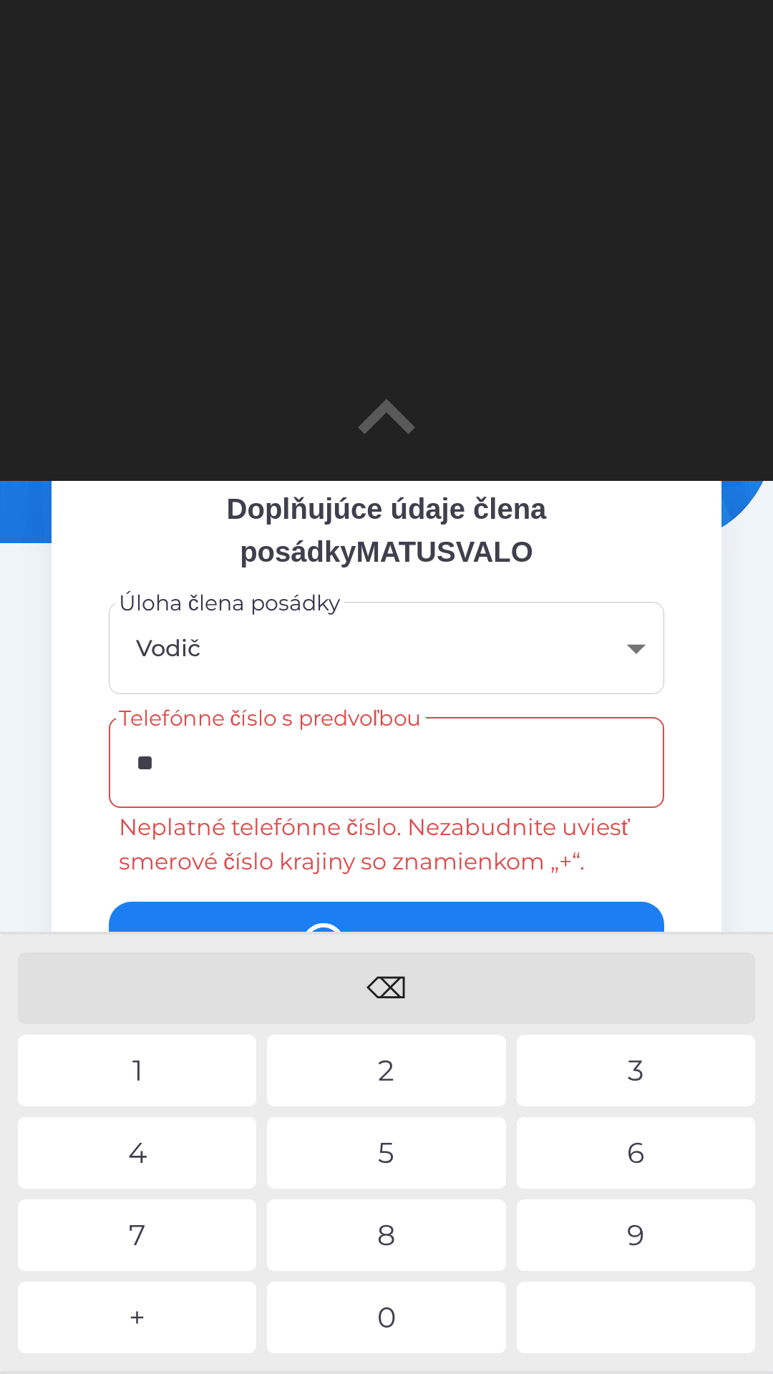
click at [402, 976] on div "⌫" at bounding box center [386, 989] width 737 height 72
click at [167, 1139] on div "4" at bounding box center [137, 1153] width 238 height 72
click at [156, 1069] on div "1" at bounding box center [137, 1071] width 238 height 72
click at [640, 1229] on div "9" at bounding box center [636, 1235] width 238 height 72
click at [693, 1162] on div "6" at bounding box center [636, 1153] width 238 height 72
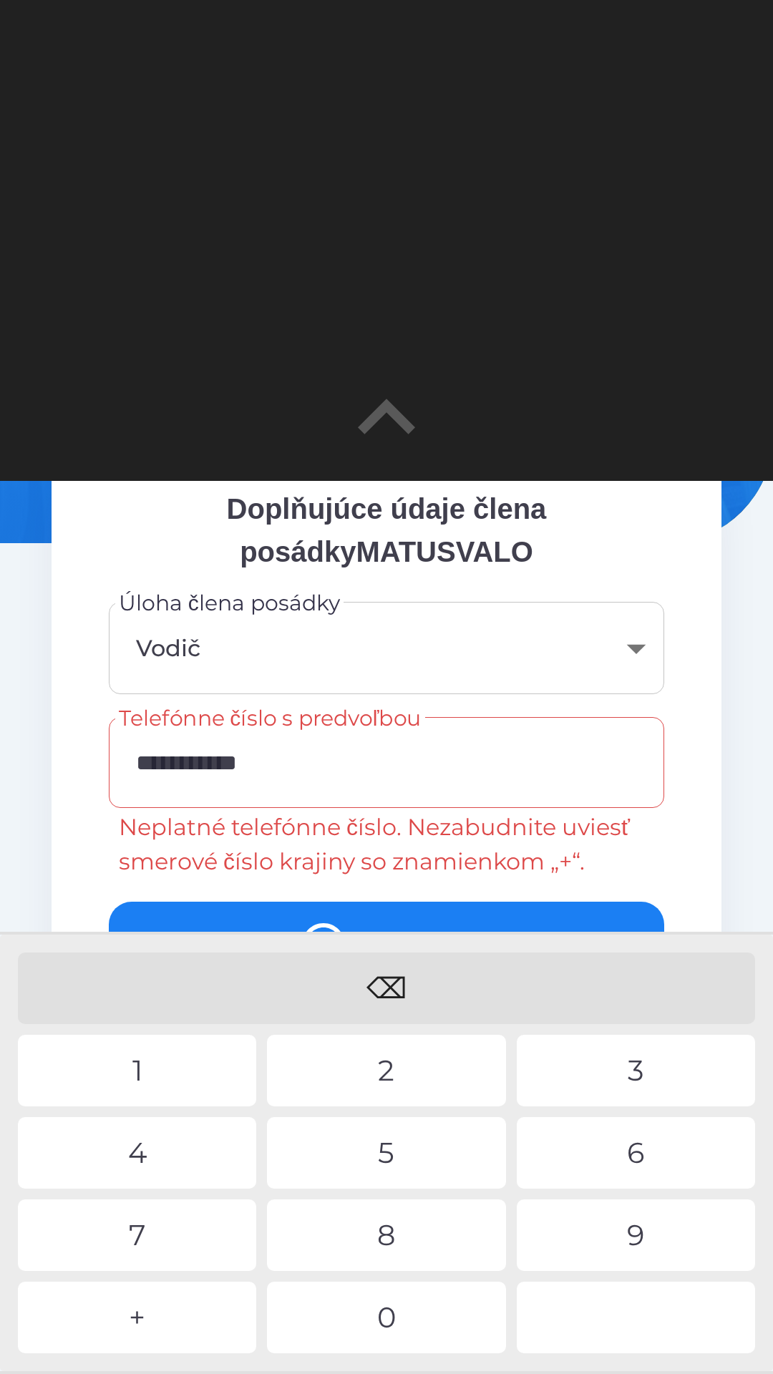
click at [360, 1144] on div "5" at bounding box center [386, 1153] width 238 height 72
click at [149, 1053] on div "1" at bounding box center [137, 1071] width 238 height 72
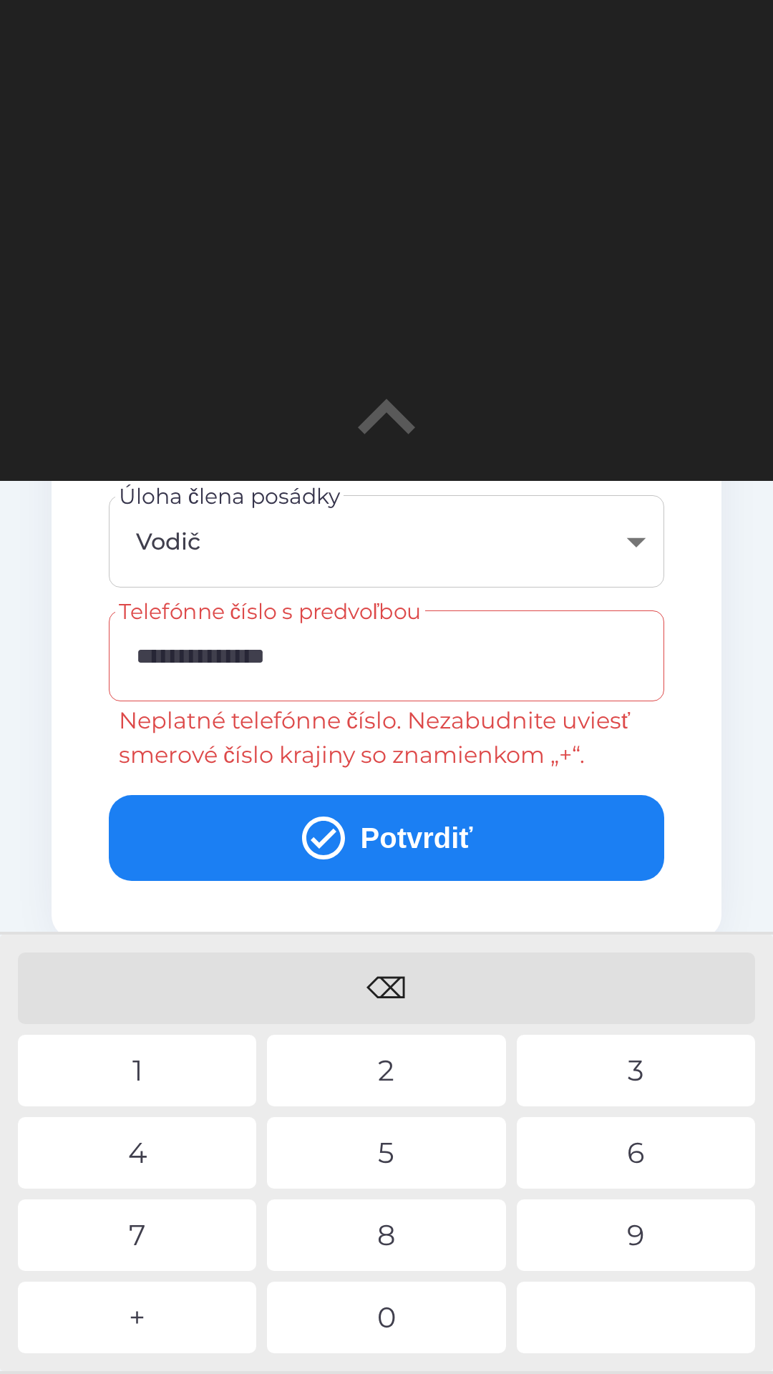
scroll to position [354, 0]
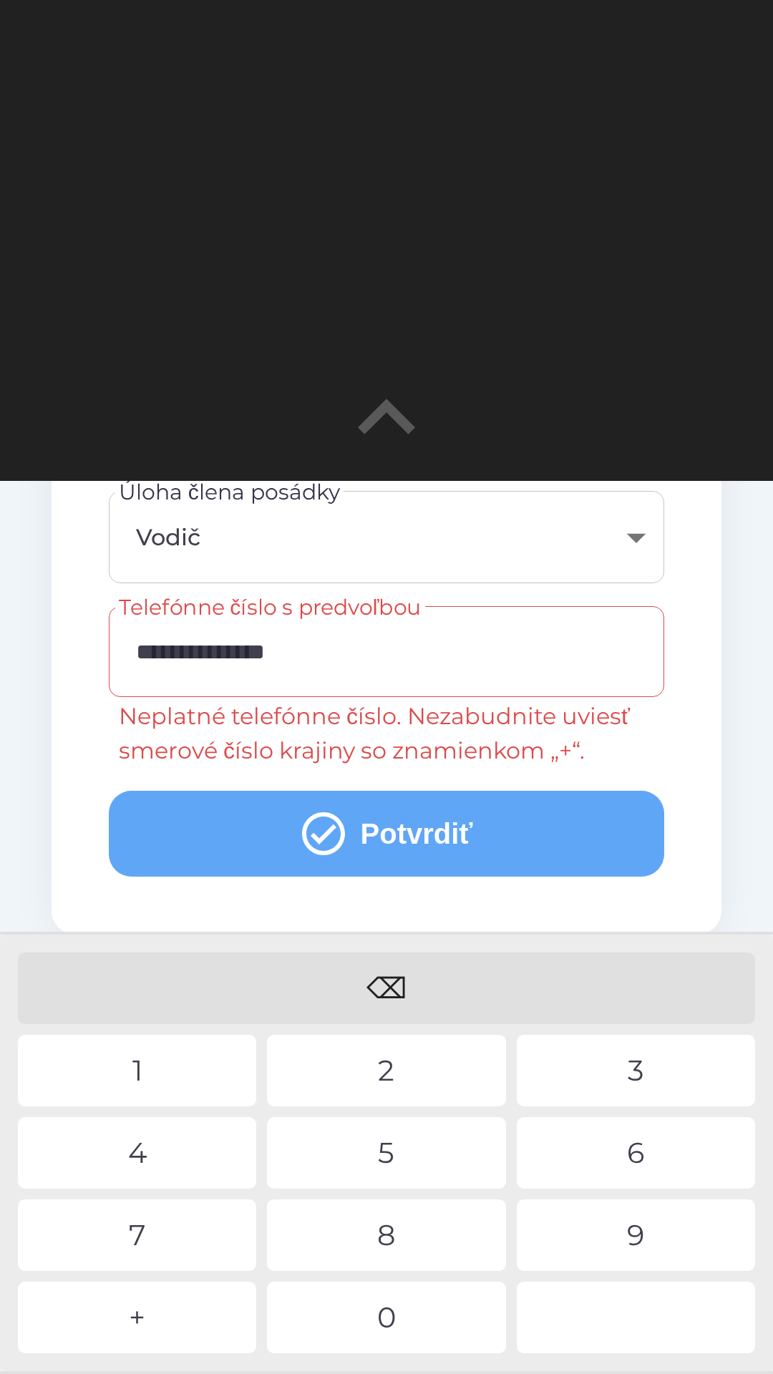
click at [380, 824] on button "Potvrdiť" at bounding box center [386, 834] width 555 height 86
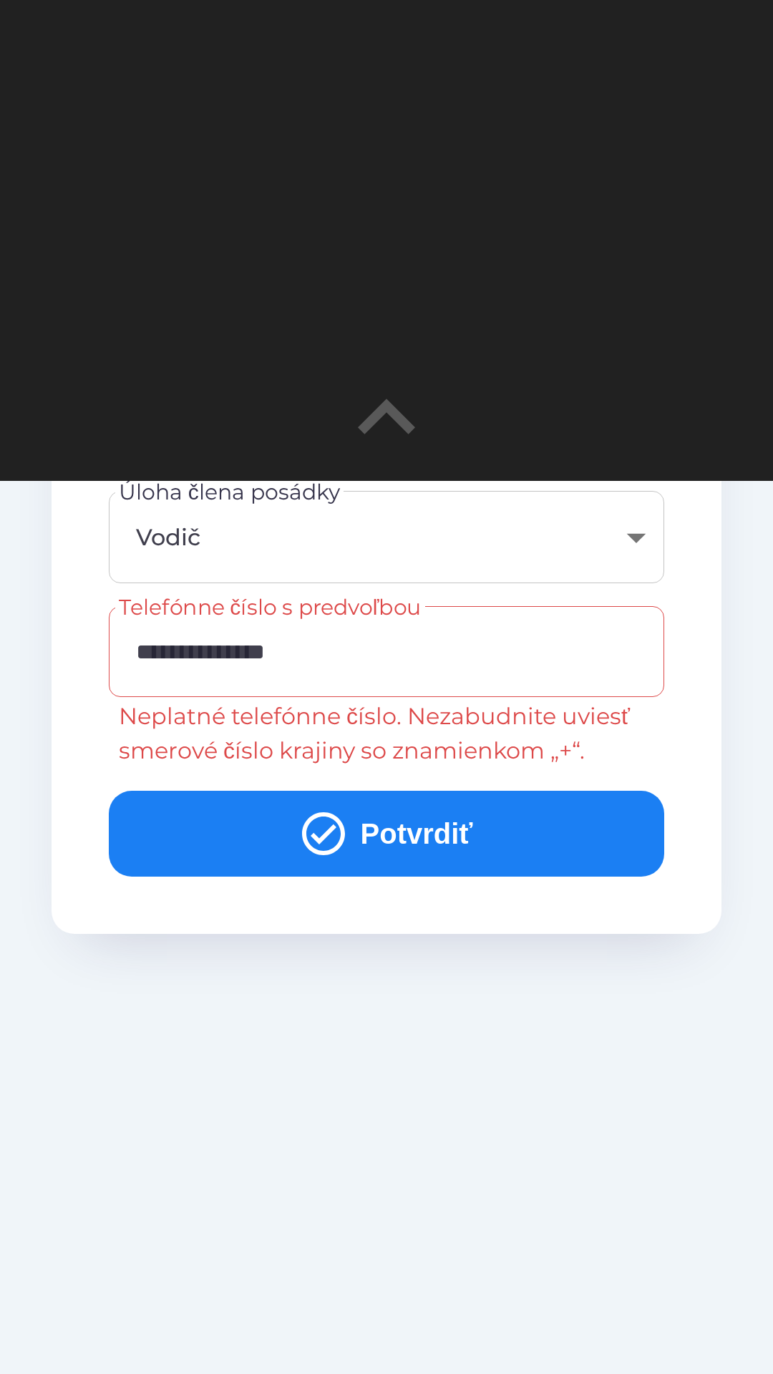
click at [168, 648] on input "**********" at bounding box center [386, 651] width 521 height 57
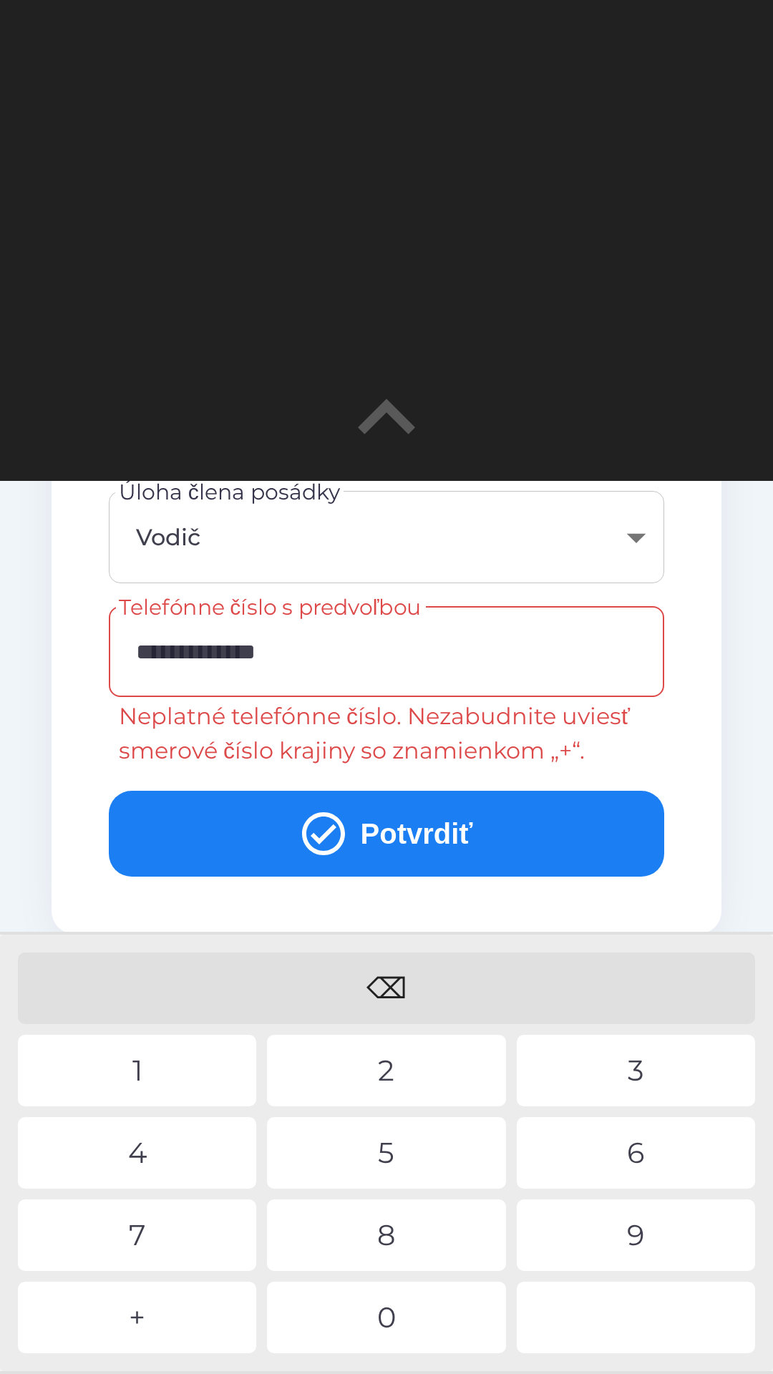
click at [552, 980] on div "⌫" at bounding box center [386, 989] width 737 height 72
click at [170, 648] on input "**********" at bounding box center [386, 651] width 521 height 57
click at [423, 976] on div "⌫" at bounding box center [386, 989] width 737 height 72
click at [427, 978] on div "⌫" at bounding box center [386, 989] width 737 height 72
type input "**********"
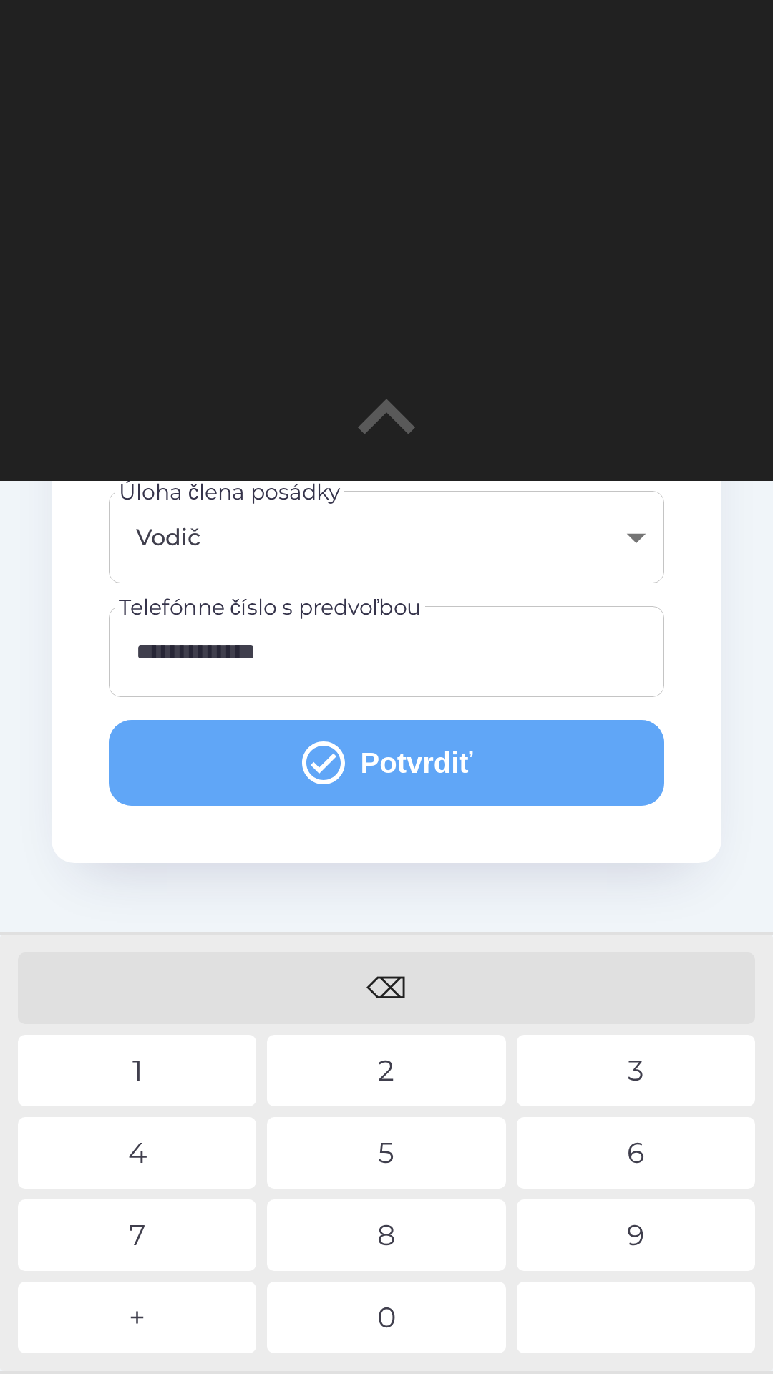
click at [433, 758] on button "Potvrdiť" at bounding box center [386, 763] width 555 height 86
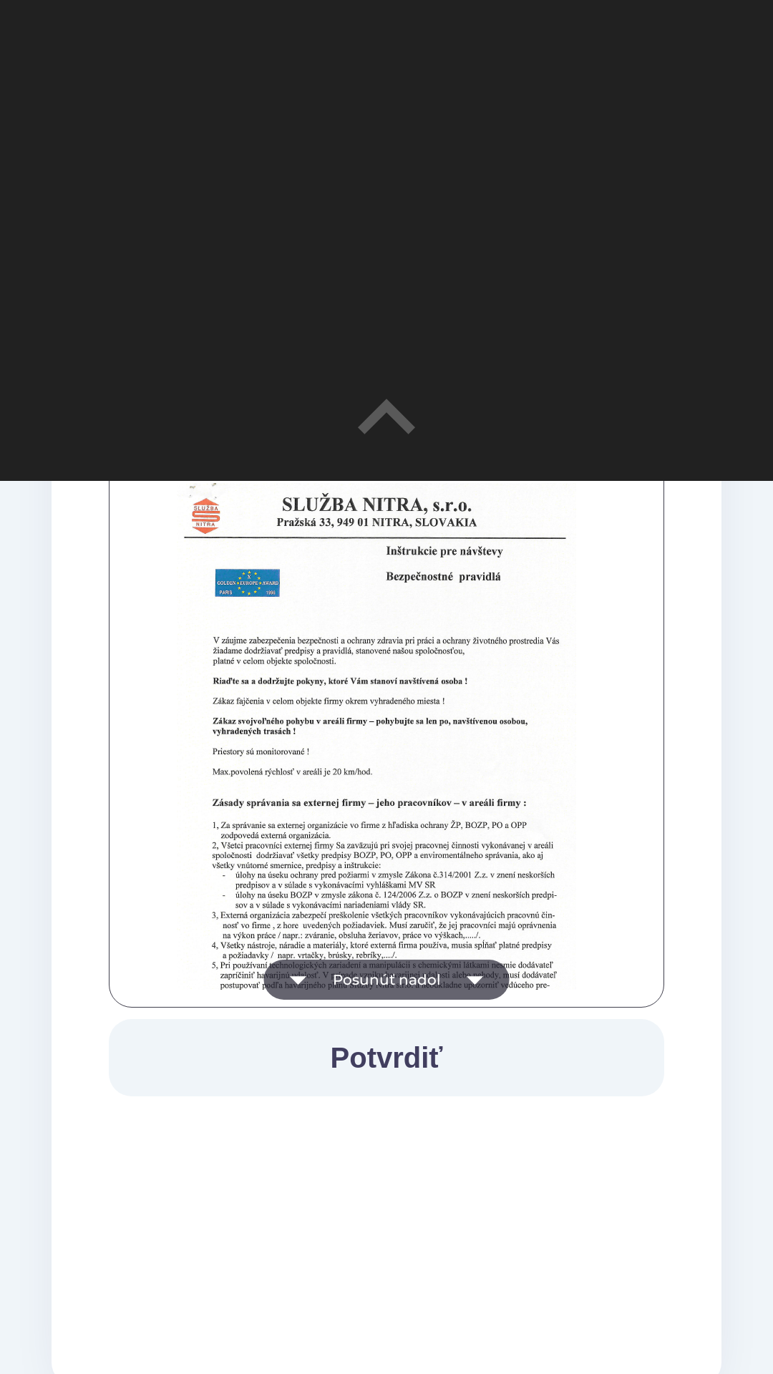
click at [482, 979] on icon "button" at bounding box center [475, 980] width 40 height 40
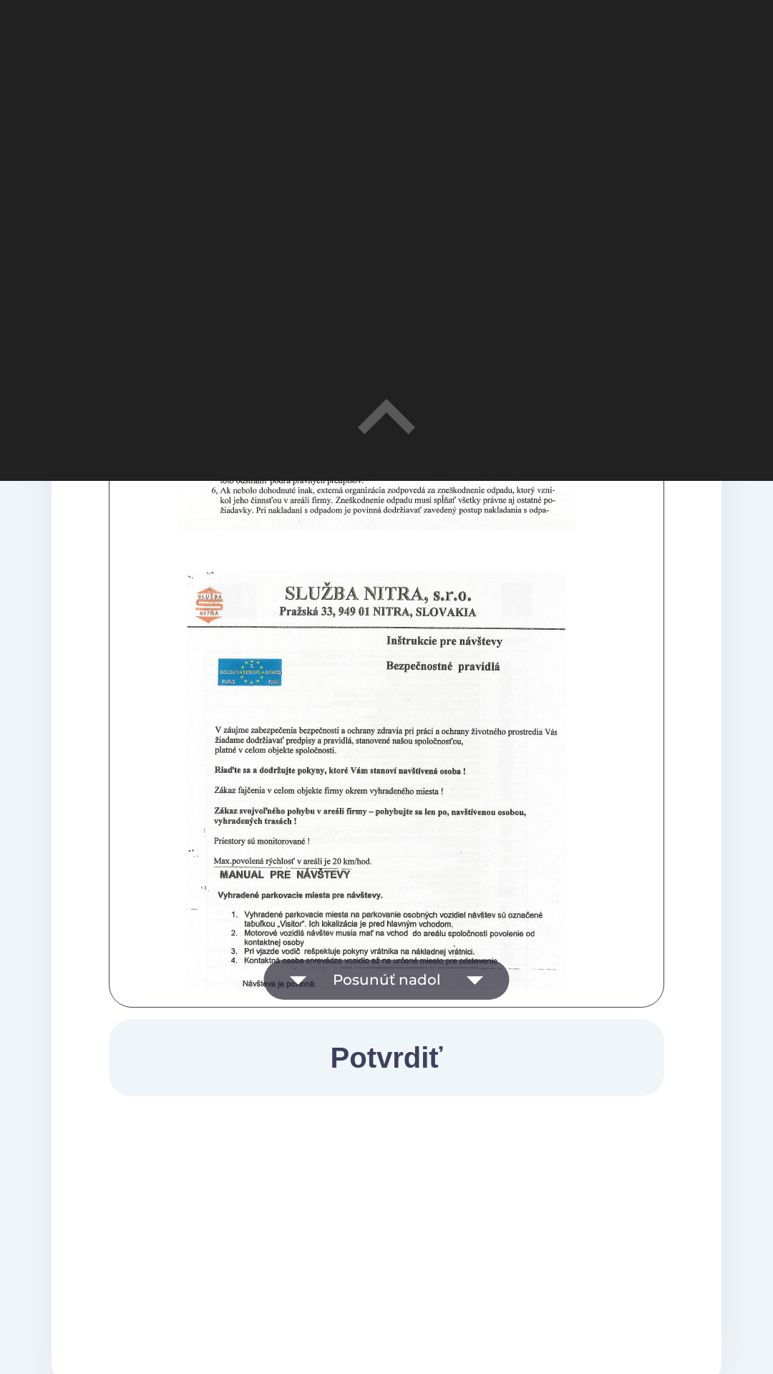
click at [478, 976] on icon "button" at bounding box center [475, 980] width 40 height 40
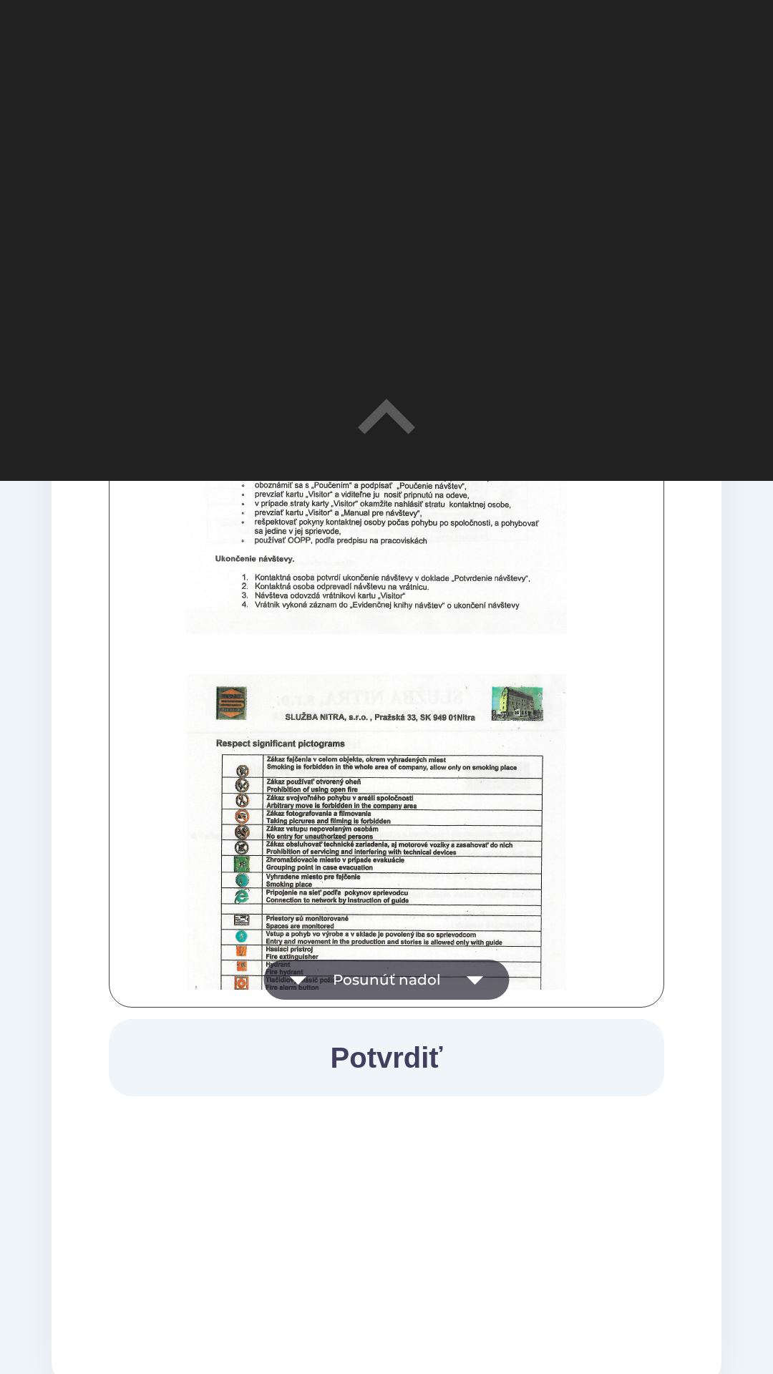
click at [480, 985] on icon "button" at bounding box center [475, 980] width 40 height 40
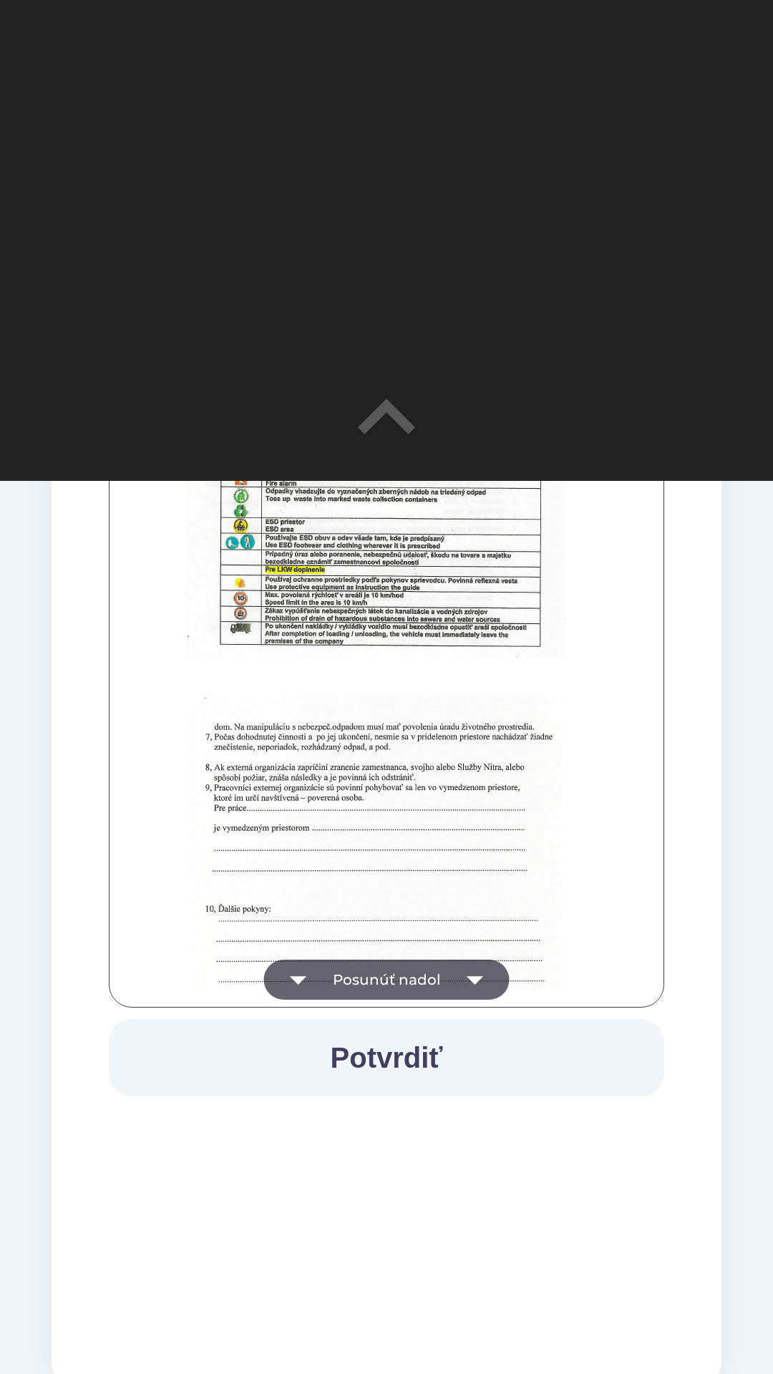
click at [399, 1074] on button "Potvrdiť" at bounding box center [386, 1057] width 555 height 77
click at [485, 971] on icon "button" at bounding box center [475, 980] width 40 height 40
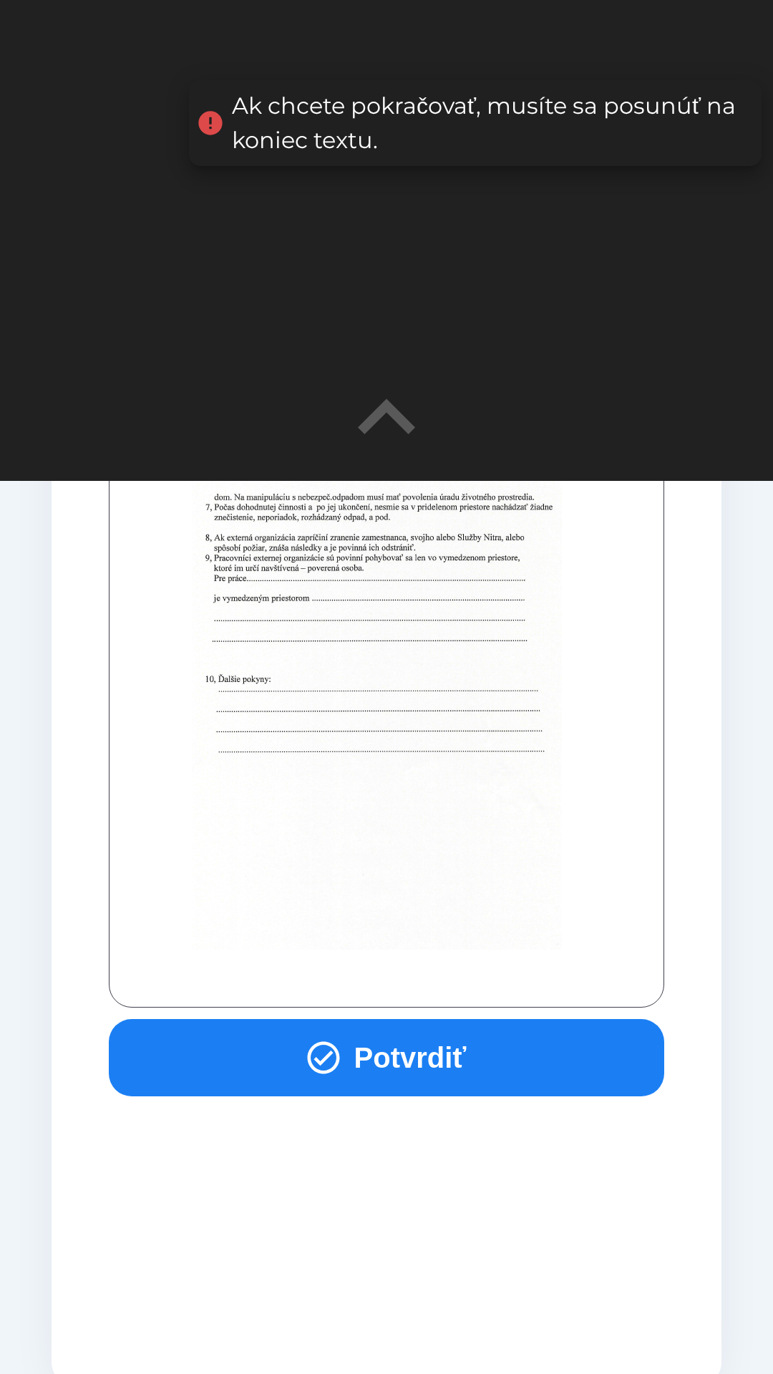
click at [452, 1056] on button "Potvrdiť" at bounding box center [386, 1057] width 555 height 77
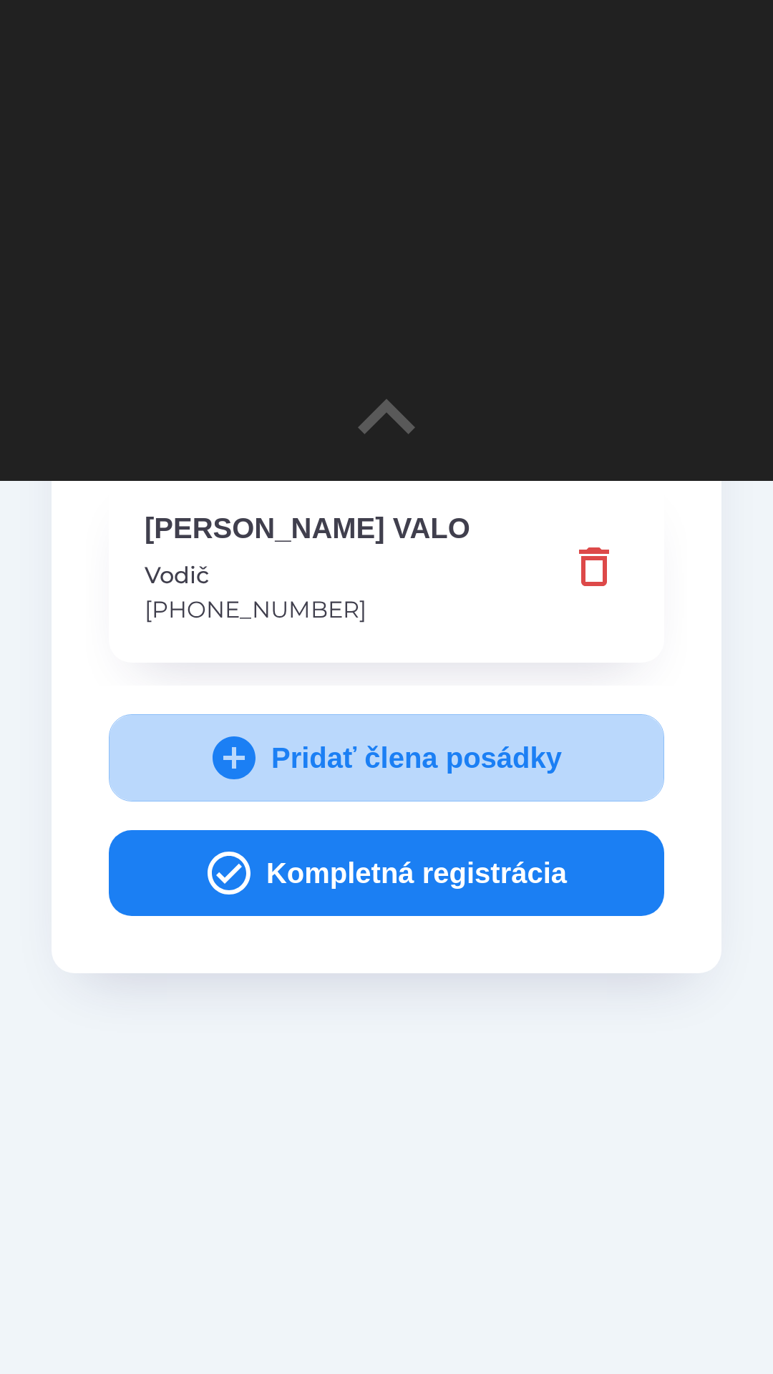
click at [447, 742] on button "Pridať člena posádky" at bounding box center [386, 757] width 555 height 87
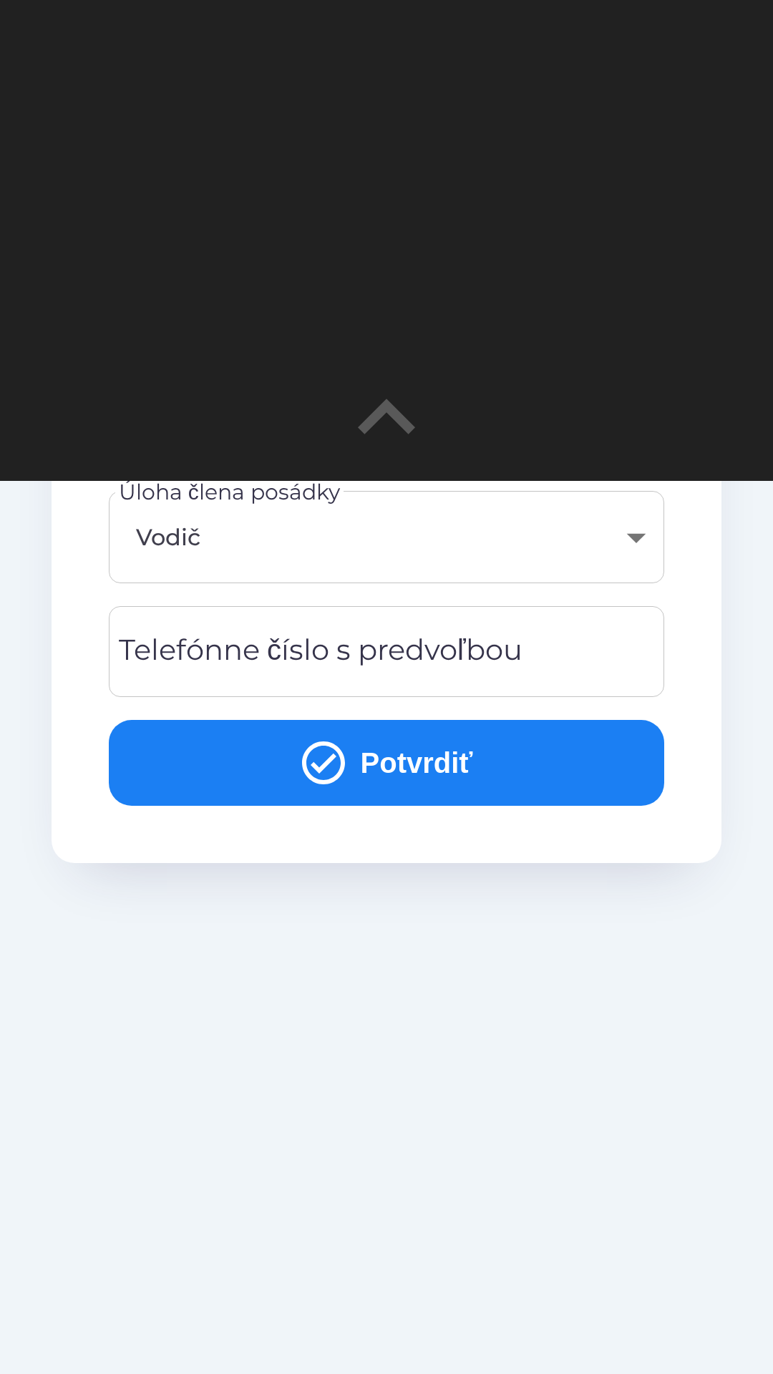
click at [626, 527] on body "[DATE] 12:17 Doplňujúce údaje člena posádkyLUCIADOKTOROVA Úloha člena posádky V…" at bounding box center [386, 333] width 773 height 1374
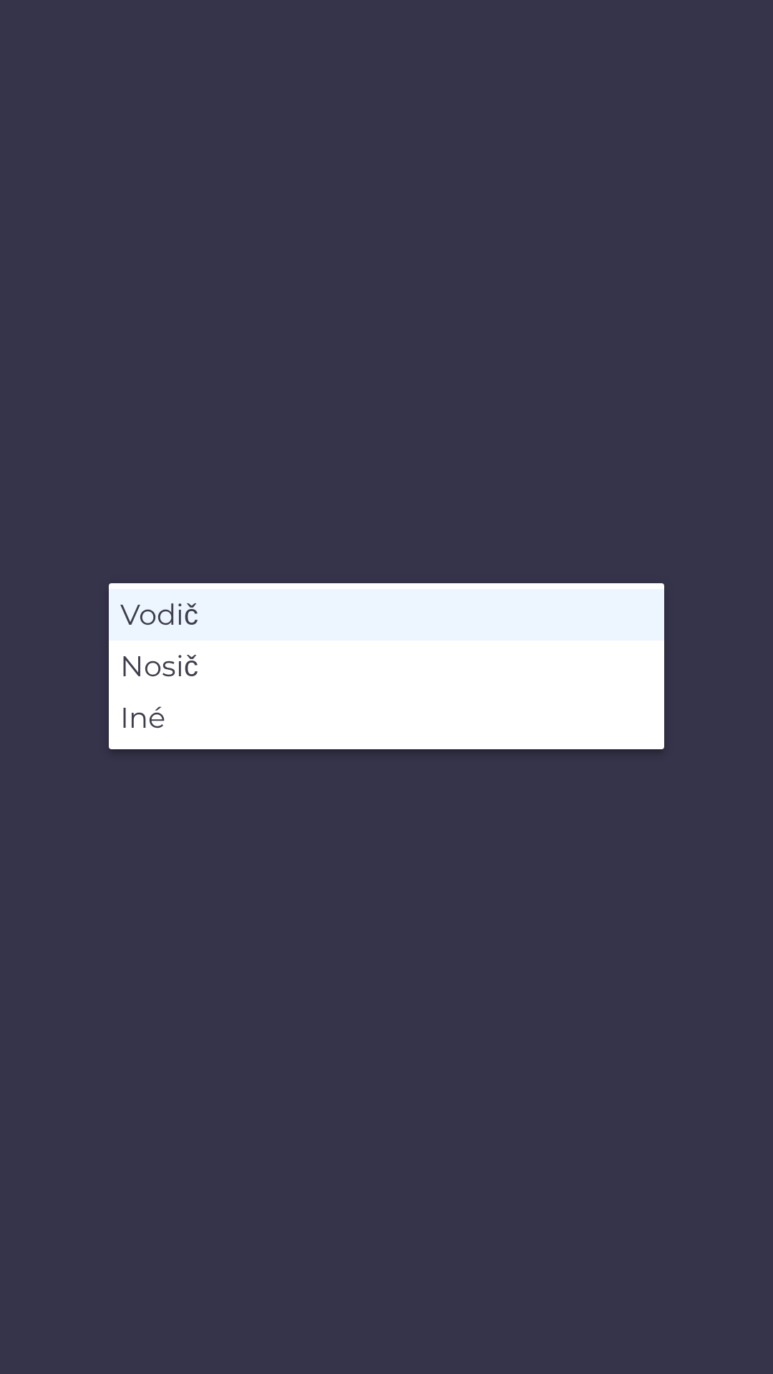
click at [290, 663] on li "Nosič" at bounding box center [386, 667] width 555 height 52
type input "******"
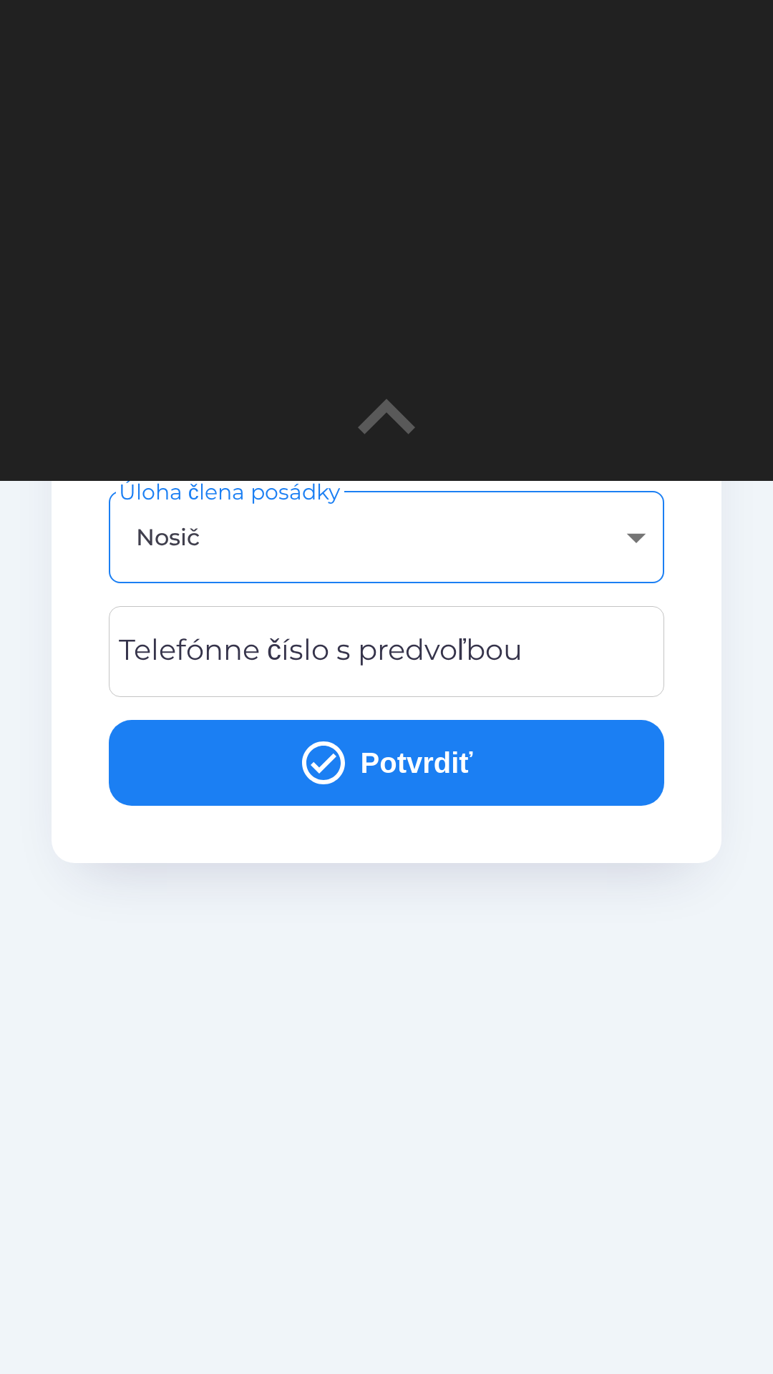
click at [398, 636] on div "Telefónne číslo s predvoľbou Telefónne číslo s predvoľbou" at bounding box center [386, 651] width 555 height 91
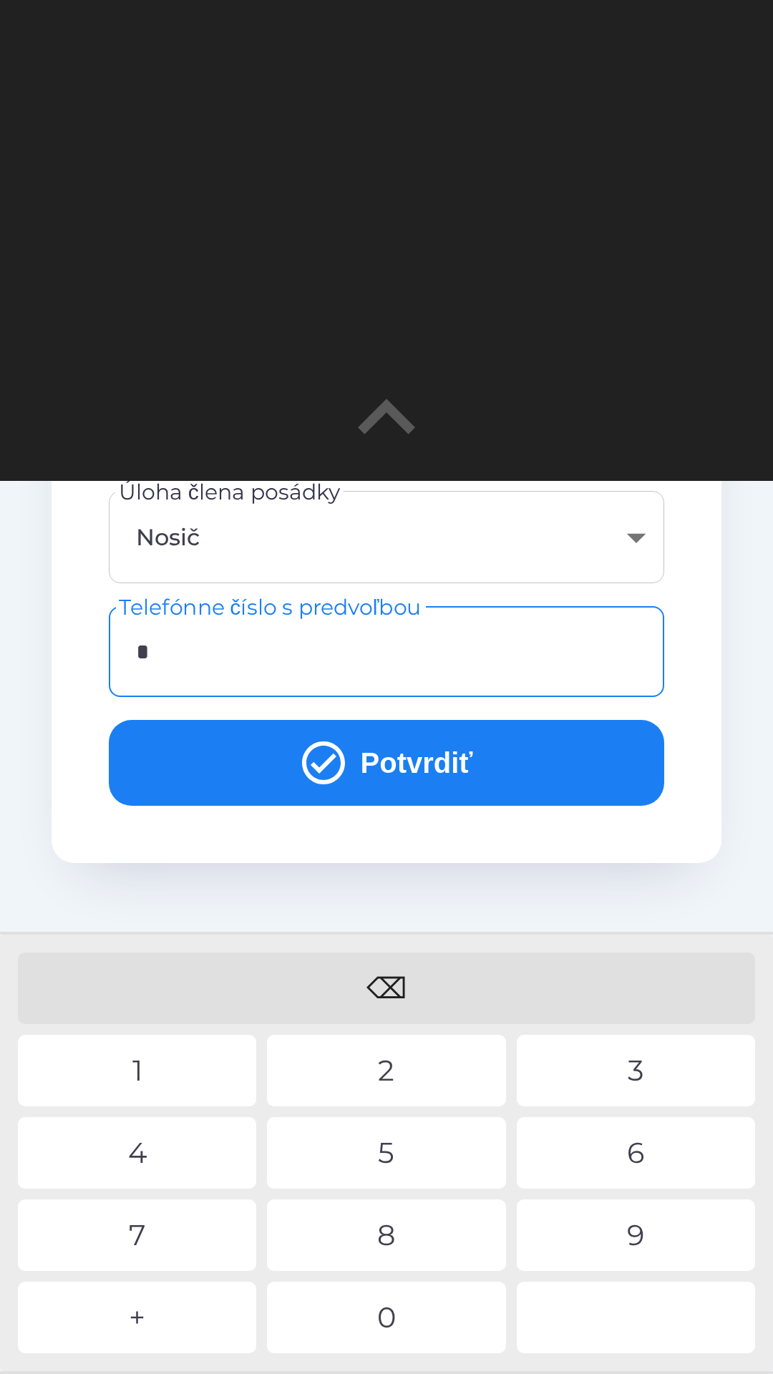
click at [157, 1305] on div "+" at bounding box center [137, 1318] width 238 height 72
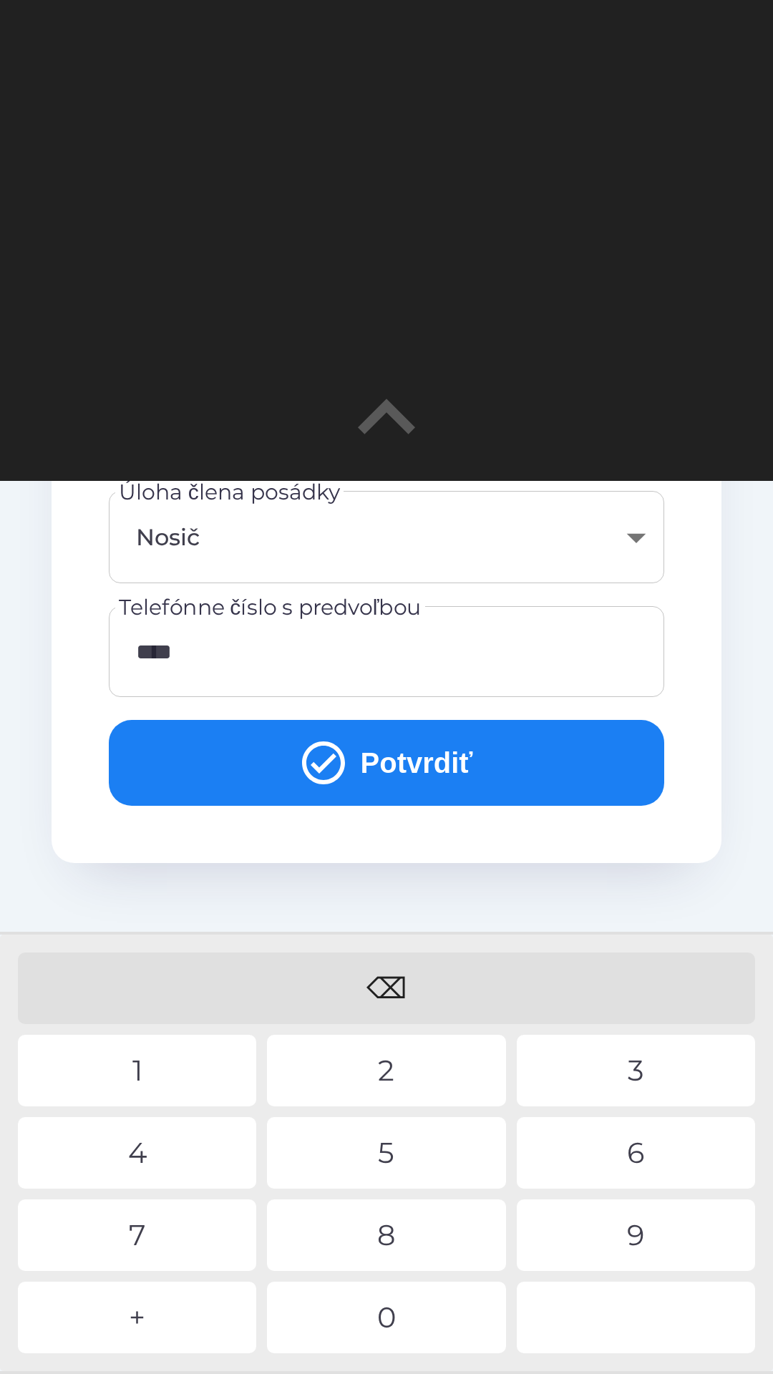
click at [168, 1053] on div "1" at bounding box center [137, 1071] width 238 height 72
click at [416, 1315] on div "0" at bounding box center [386, 1318] width 238 height 72
click at [412, 1220] on div "8" at bounding box center [386, 1235] width 238 height 72
click at [412, 1059] on div "2" at bounding box center [386, 1071] width 238 height 72
click at [393, 1298] on div "0" at bounding box center [386, 1318] width 238 height 72
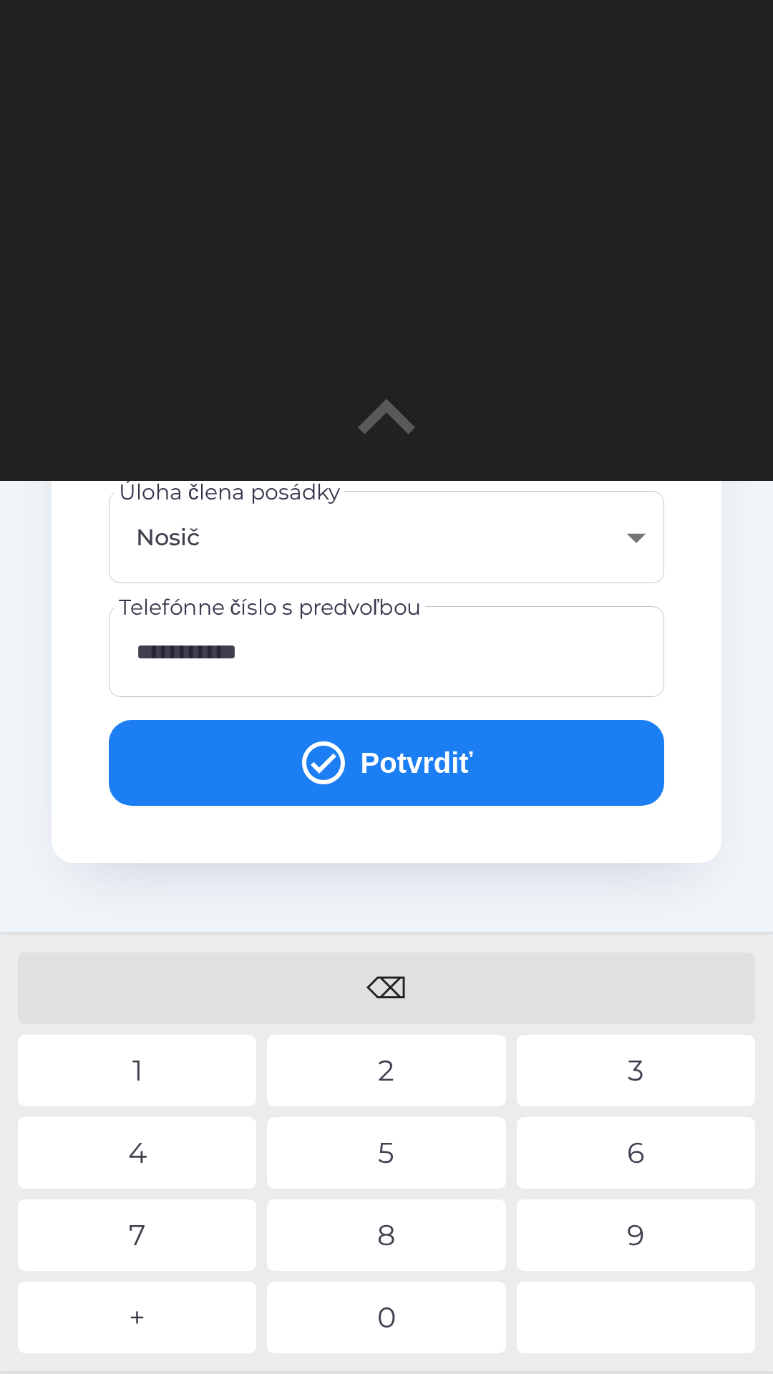
click at [655, 1142] on div "6" at bounding box center [636, 1153] width 238 height 72
type input "**********"
click at [454, 1308] on div "0" at bounding box center [386, 1318] width 238 height 72
click at [451, 751] on button "Potvrdiť" at bounding box center [386, 763] width 555 height 86
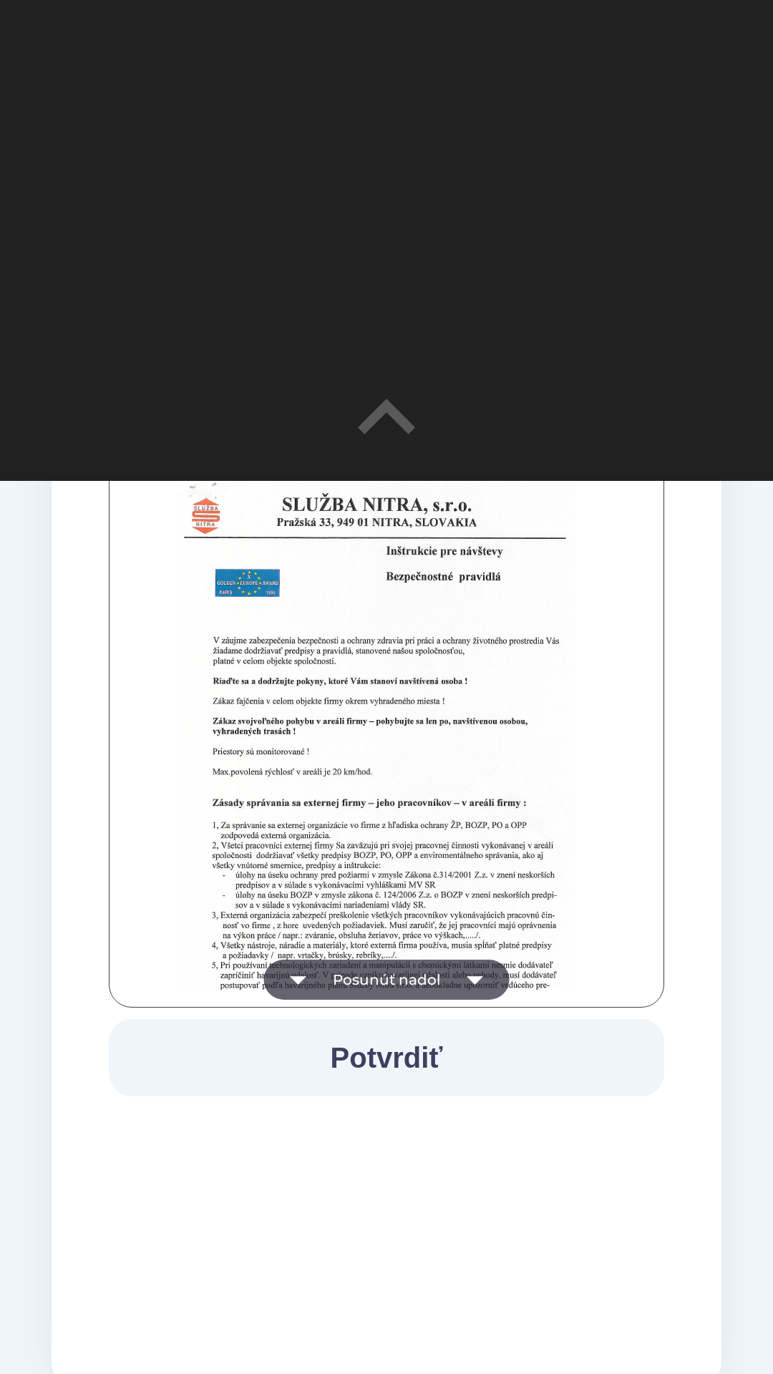
click at [477, 975] on icon "button" at bounding box center [475, 980] width 40 height 40
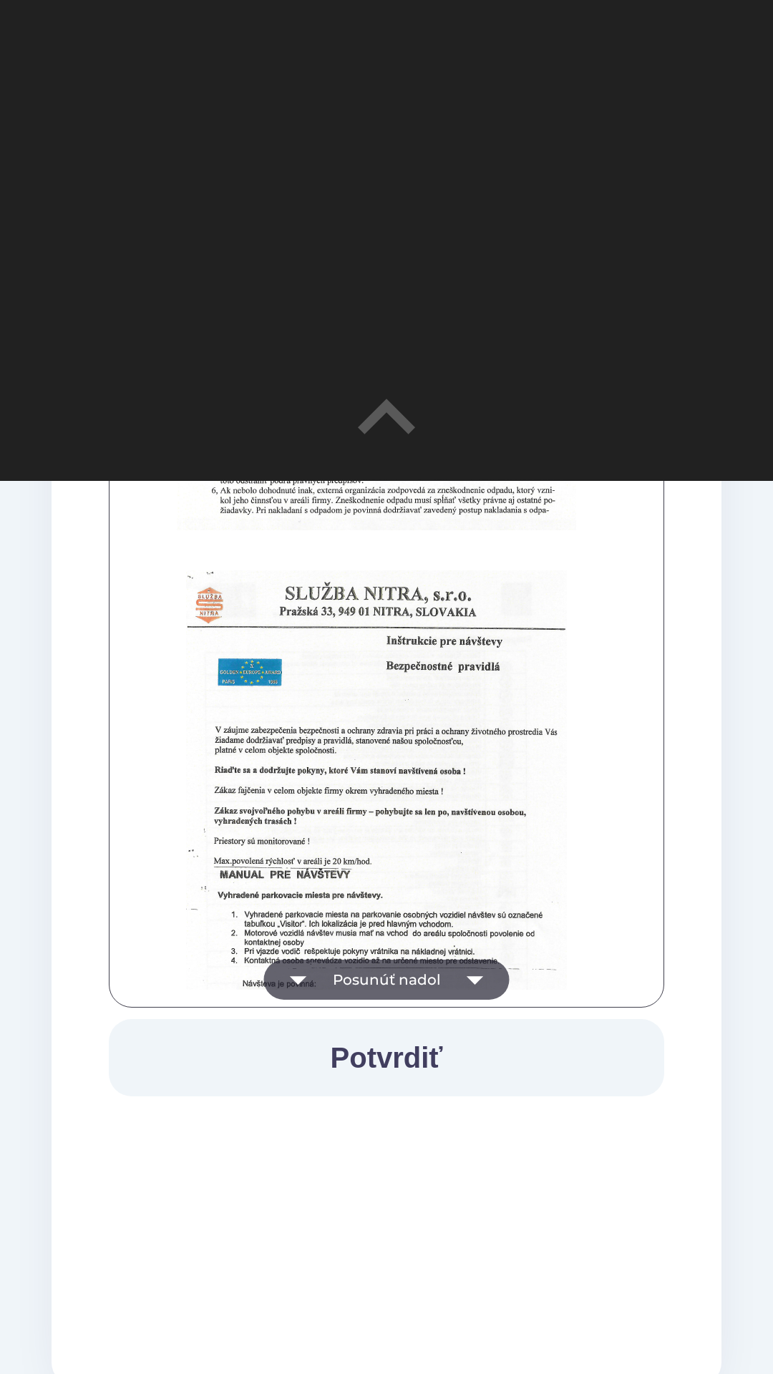
click at [482, 976] on icon "button" at bounding box center [475, 980] width 40 height 40
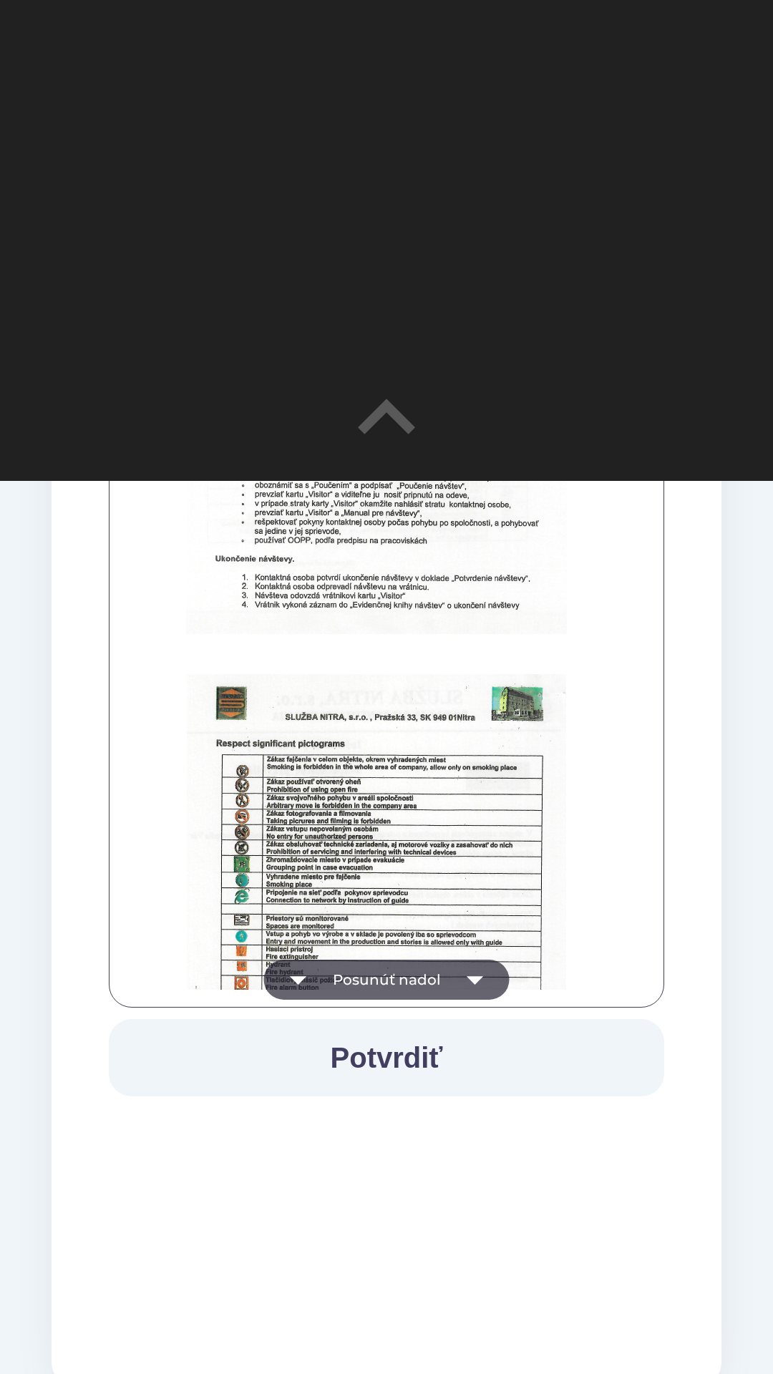
click at [478, 976] on icon "button" at bounding box center [475, 980] width 40 height 40
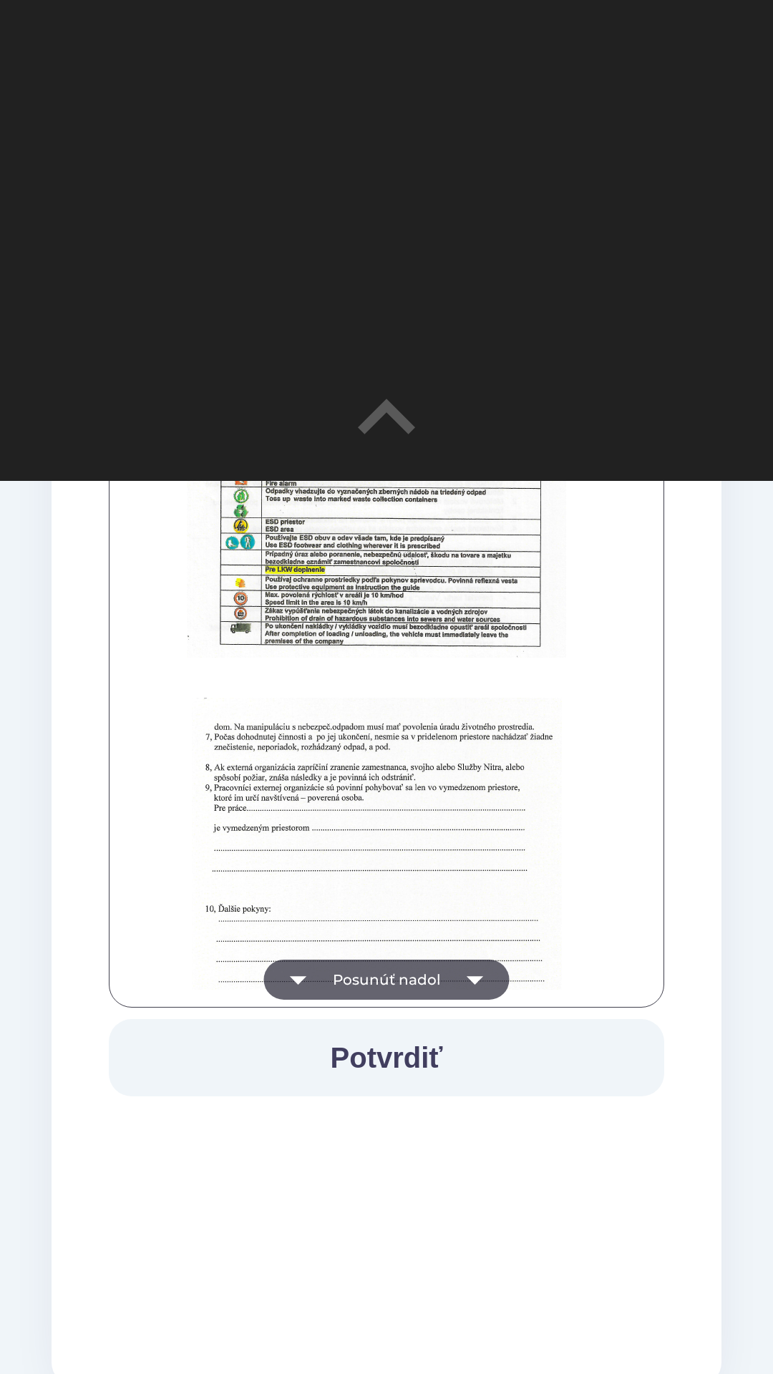
click at [473, 974] on icon "button" at bounding box center [475, 980] width 40 height 40
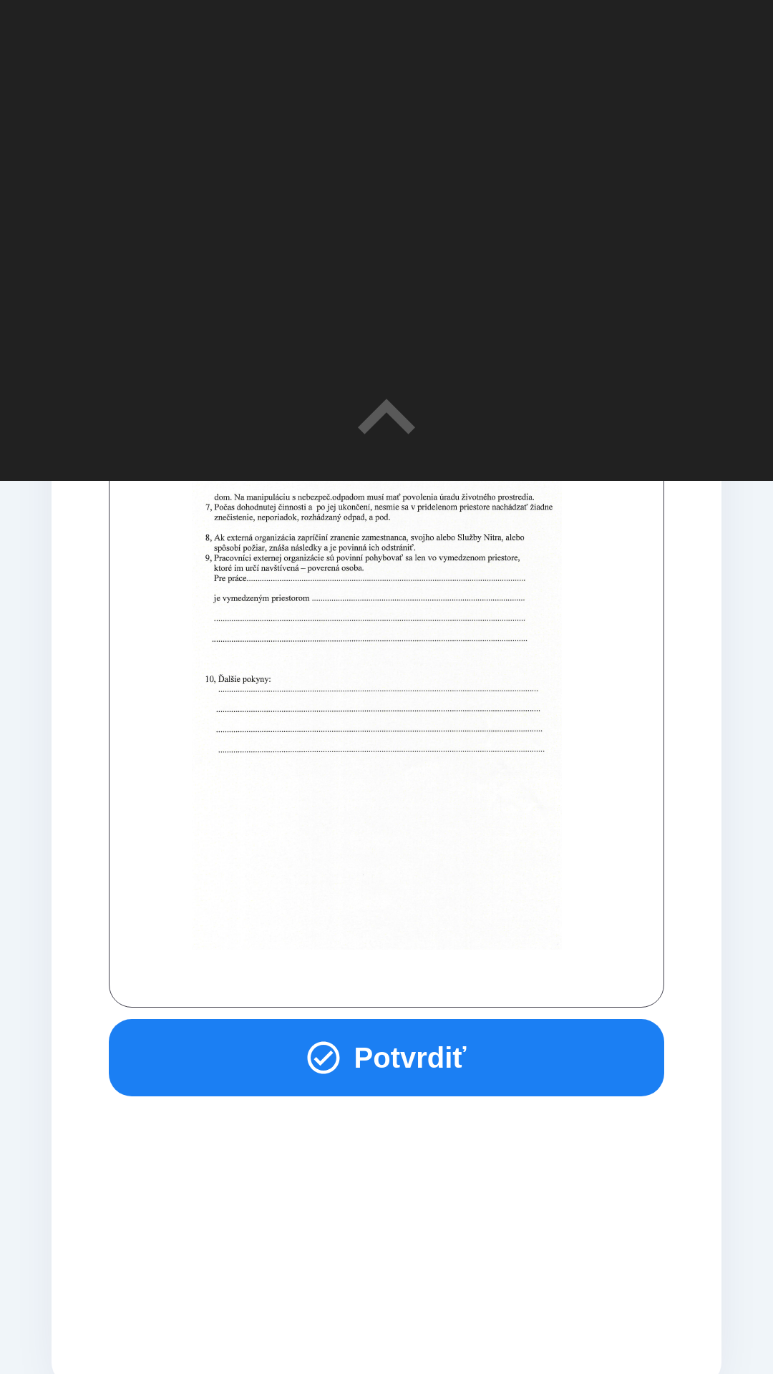
click at [439, 1058] on button "Potvrdiť" at bounding box center [386, 1057] width 555 height 77
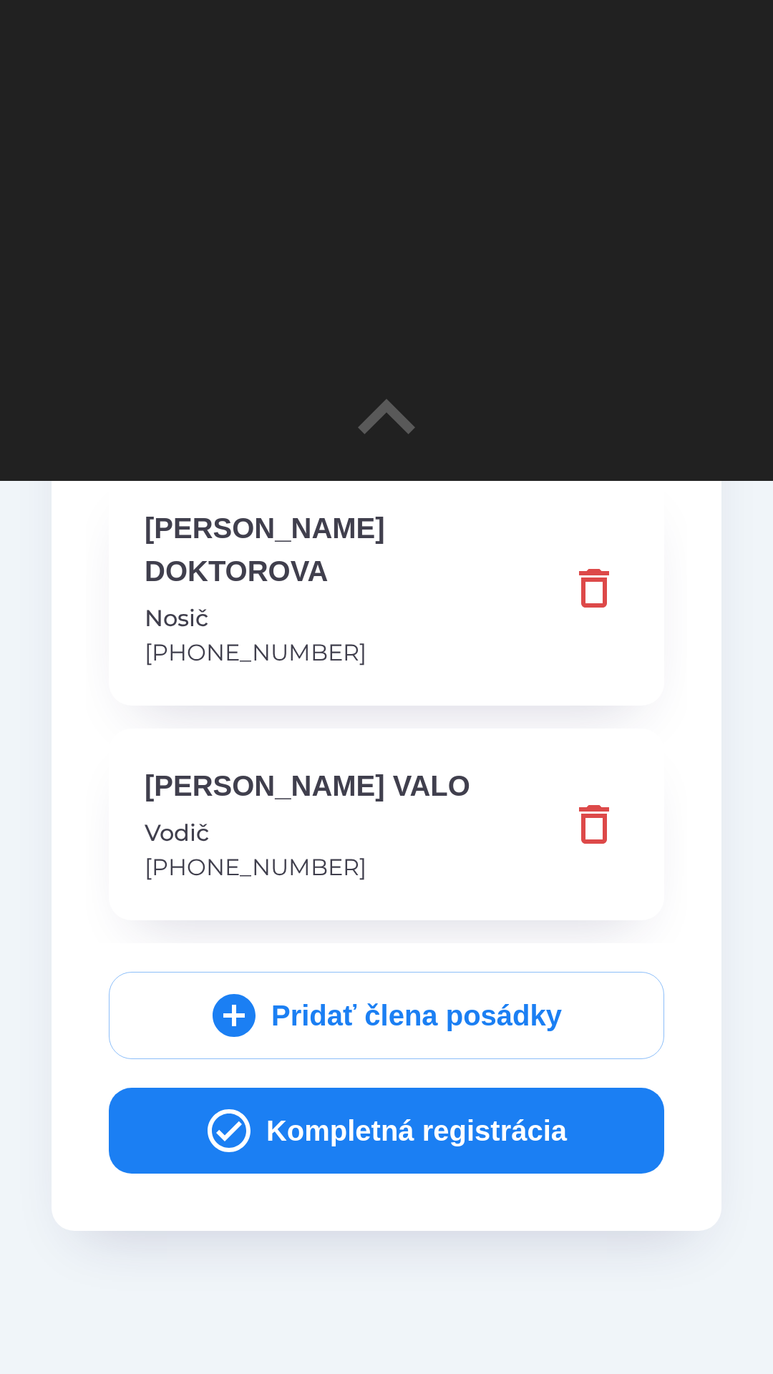
click at [407, 1088] on button "Kompletná registrácia" at bounding box center [386, 1131] width 555 height 86
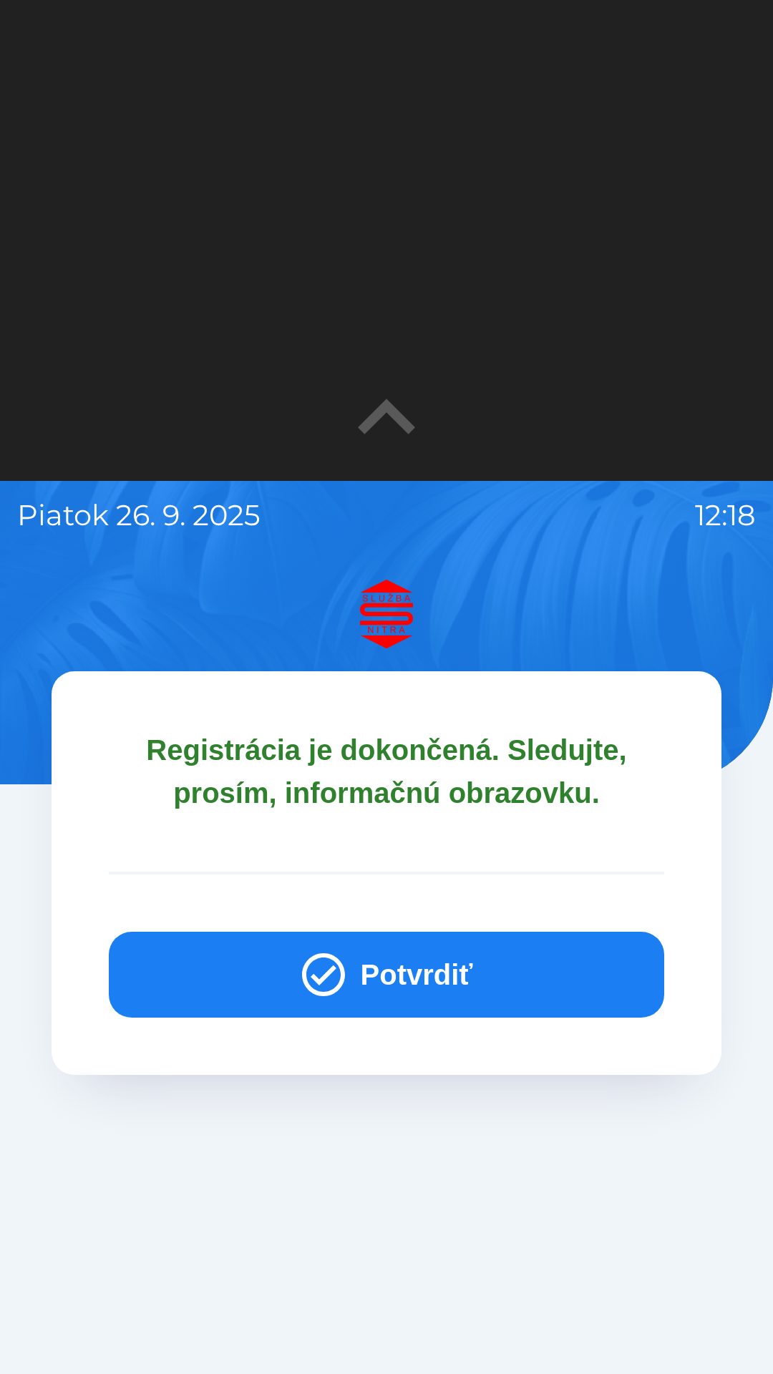
scroll to position [2, 0]
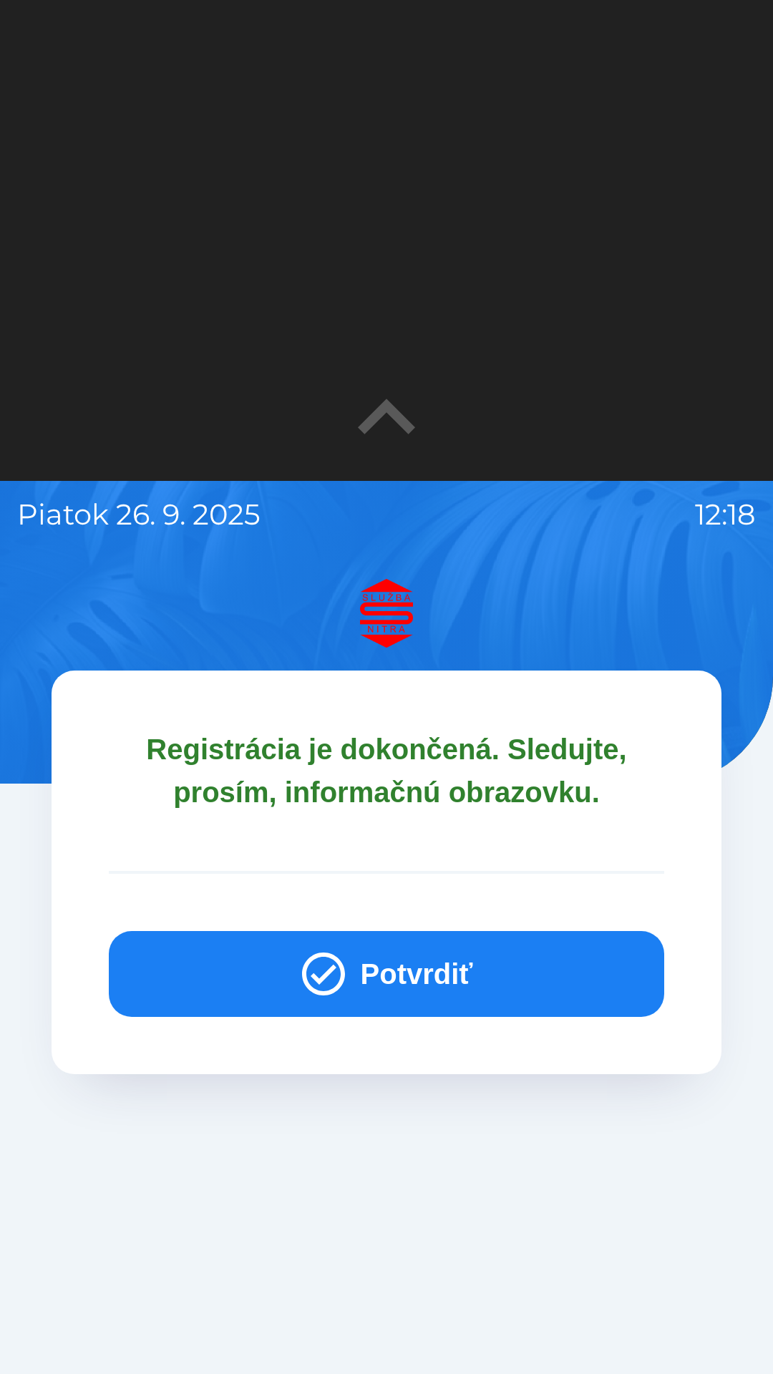
click at [407, 968] on button "Potvrdiť" at bounding box center [386, 974] width 555 height 86
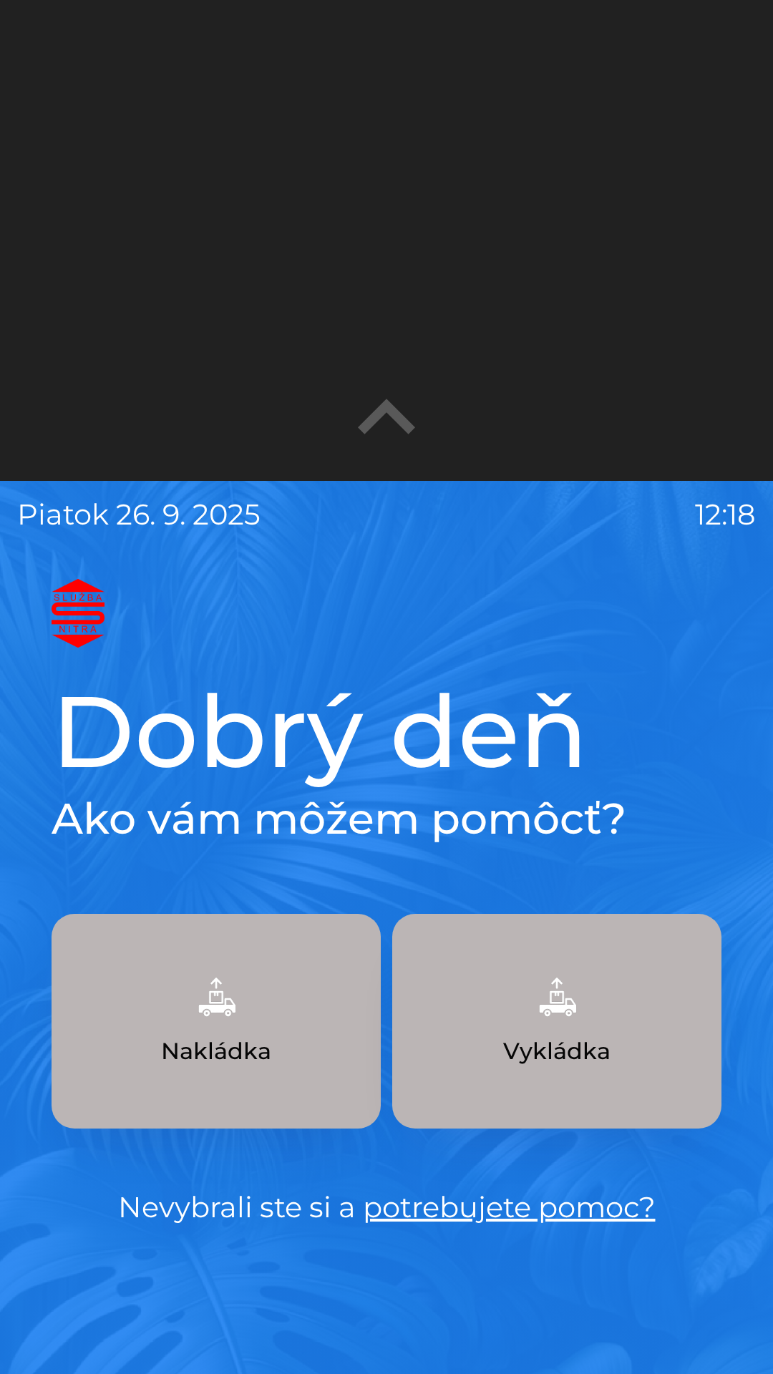
click at [251, 1026] on button "Nakládka" at bounding box center [216, 1021] width 329 height 215
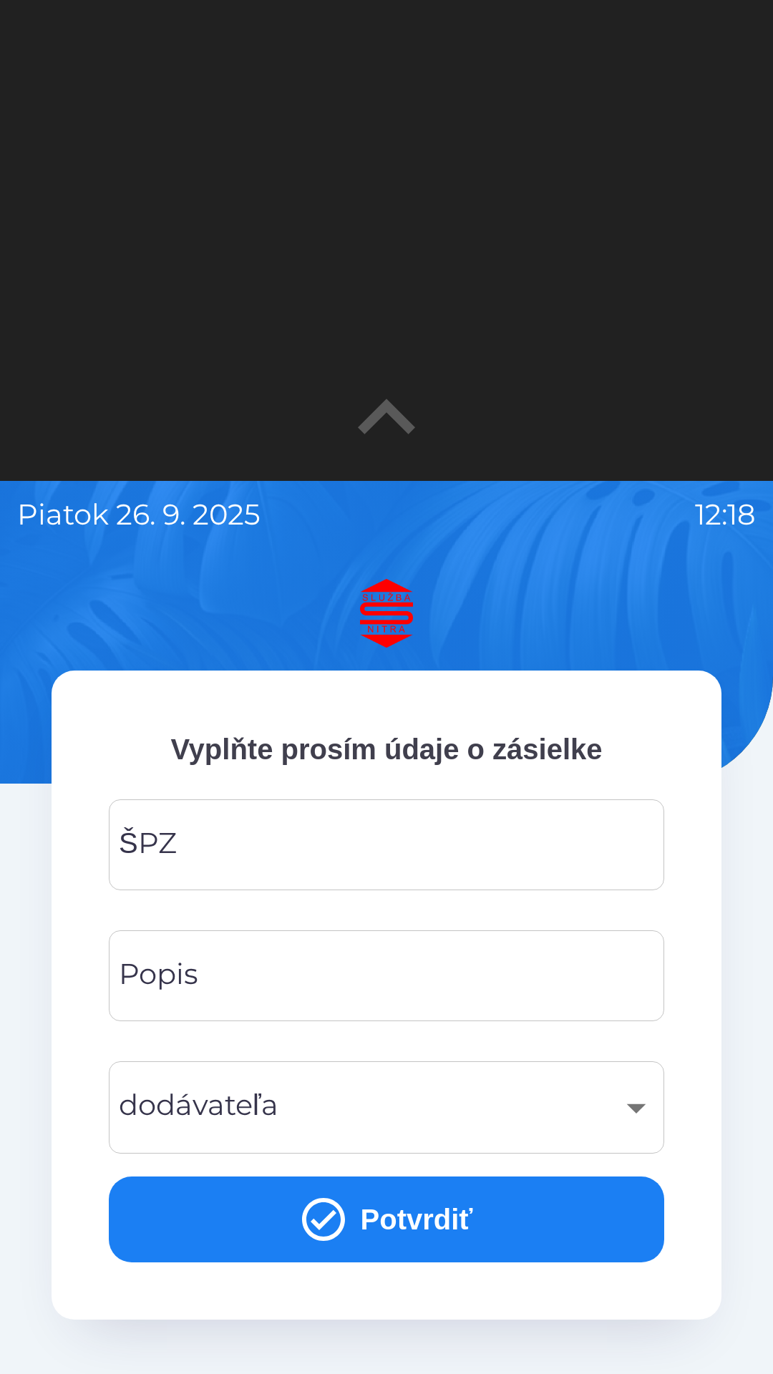
click at [261, 836] on input "ŠPZ" at bounding box center [386, 845] width 521 height 57
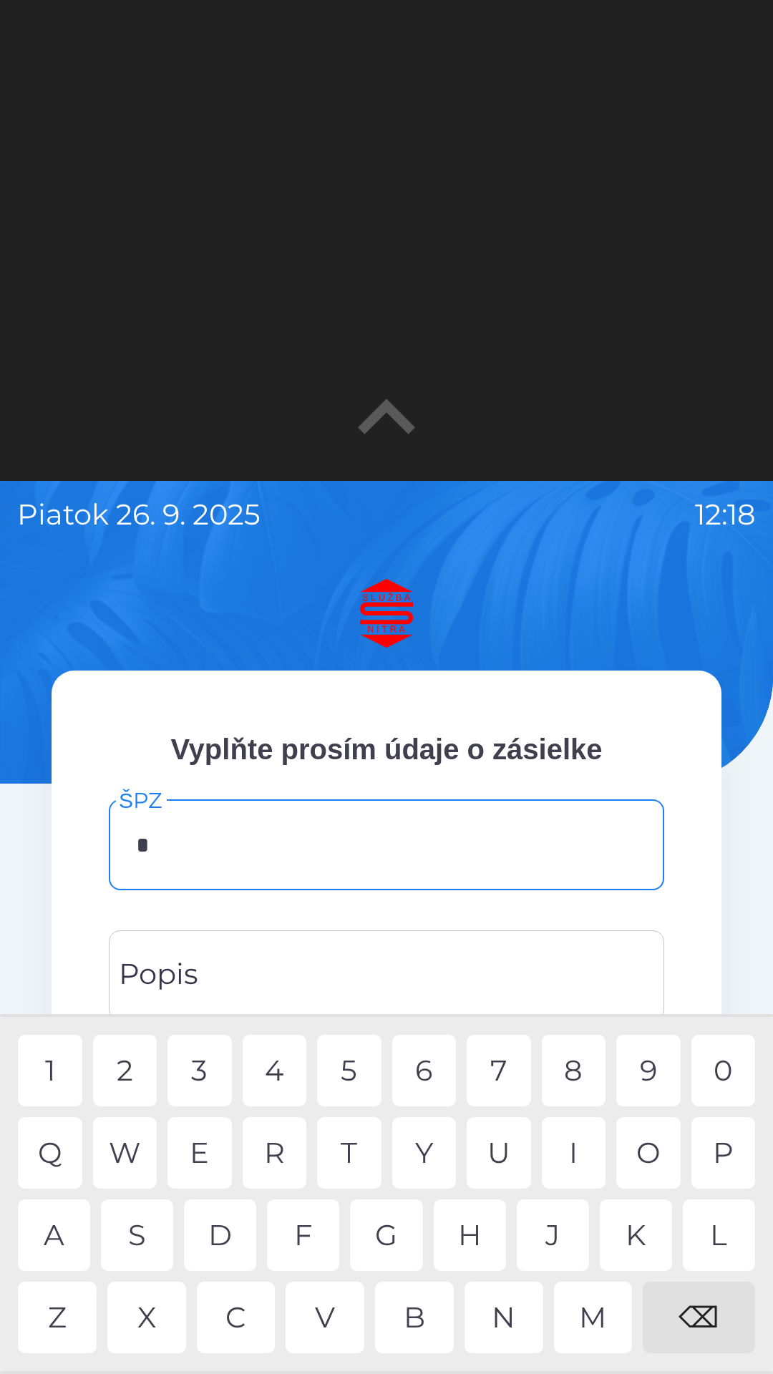
click at [515, 1306] on div "N" at bounding box center [503, 1318] width 79 height 72
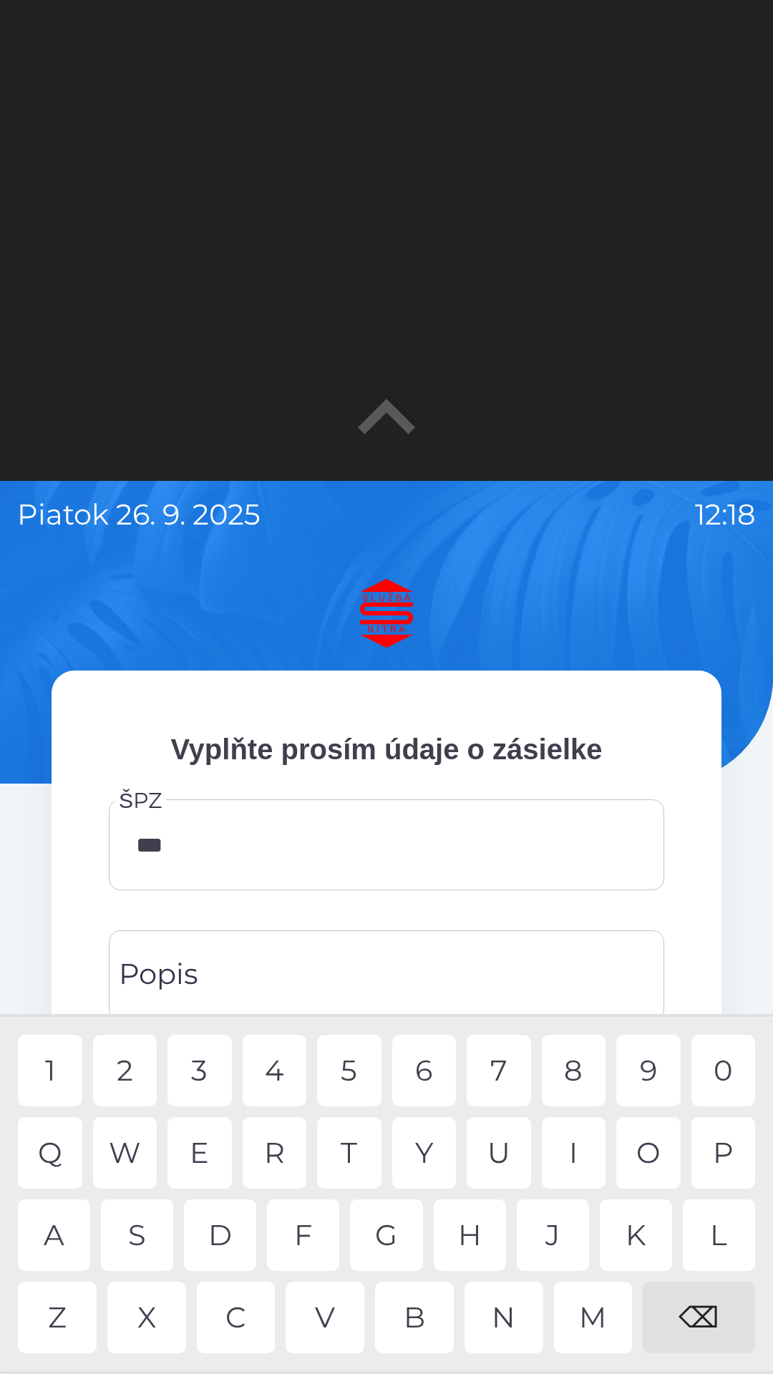
click at [430, 1067] on div "6" at bounding box center [424, 1071] width 64 height 72
click at [721, 1076] on div "0" at bounding box center [723, 1071] width 64 height 72
click at [388, 1237] on div "G" at bounding box center [386, 1235] width 72 height 72
type input "*******"
click at [729, 1242] on div "L" at bounding box center [719, 1235] width 72 height 72
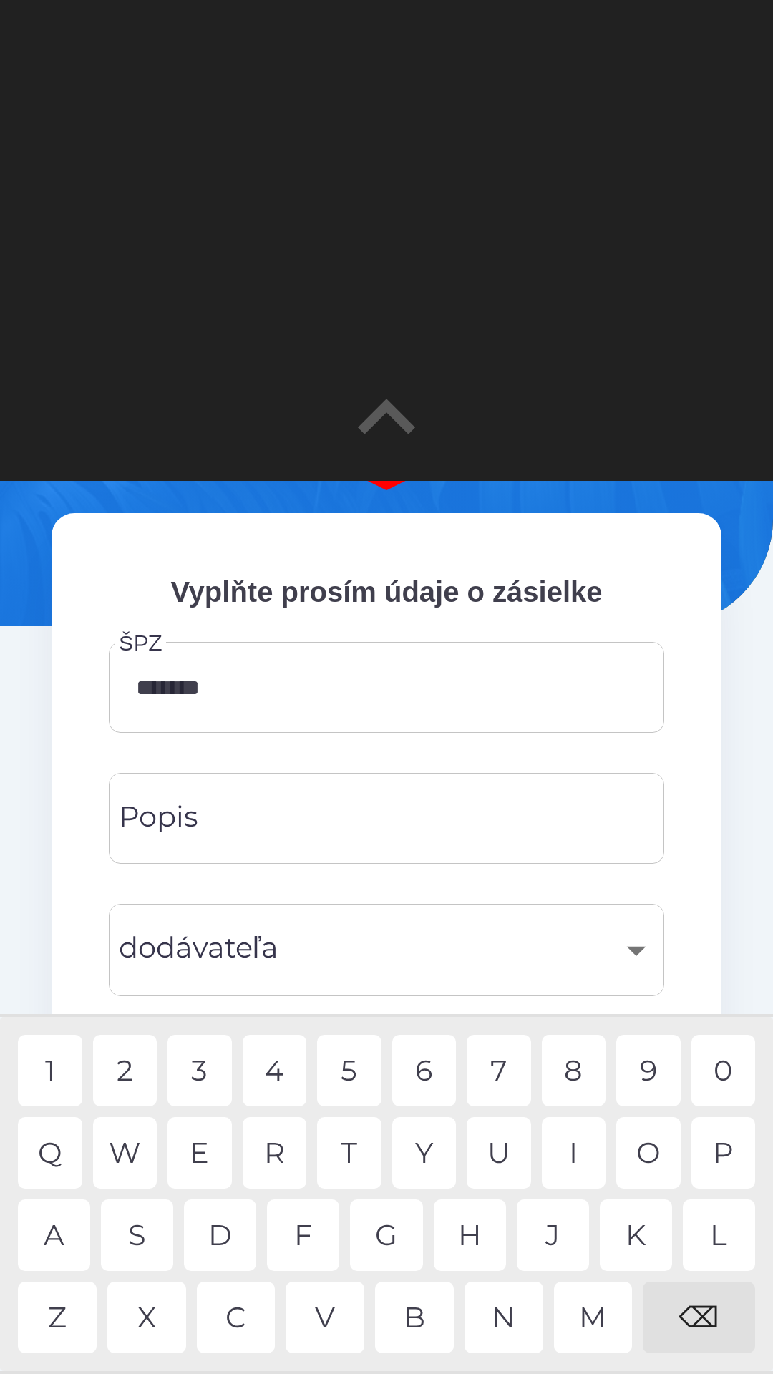
scroll to position [160, 0]
click at [228, 812] on input "Popis" at bounding box center [386, 817] width 521 height 57
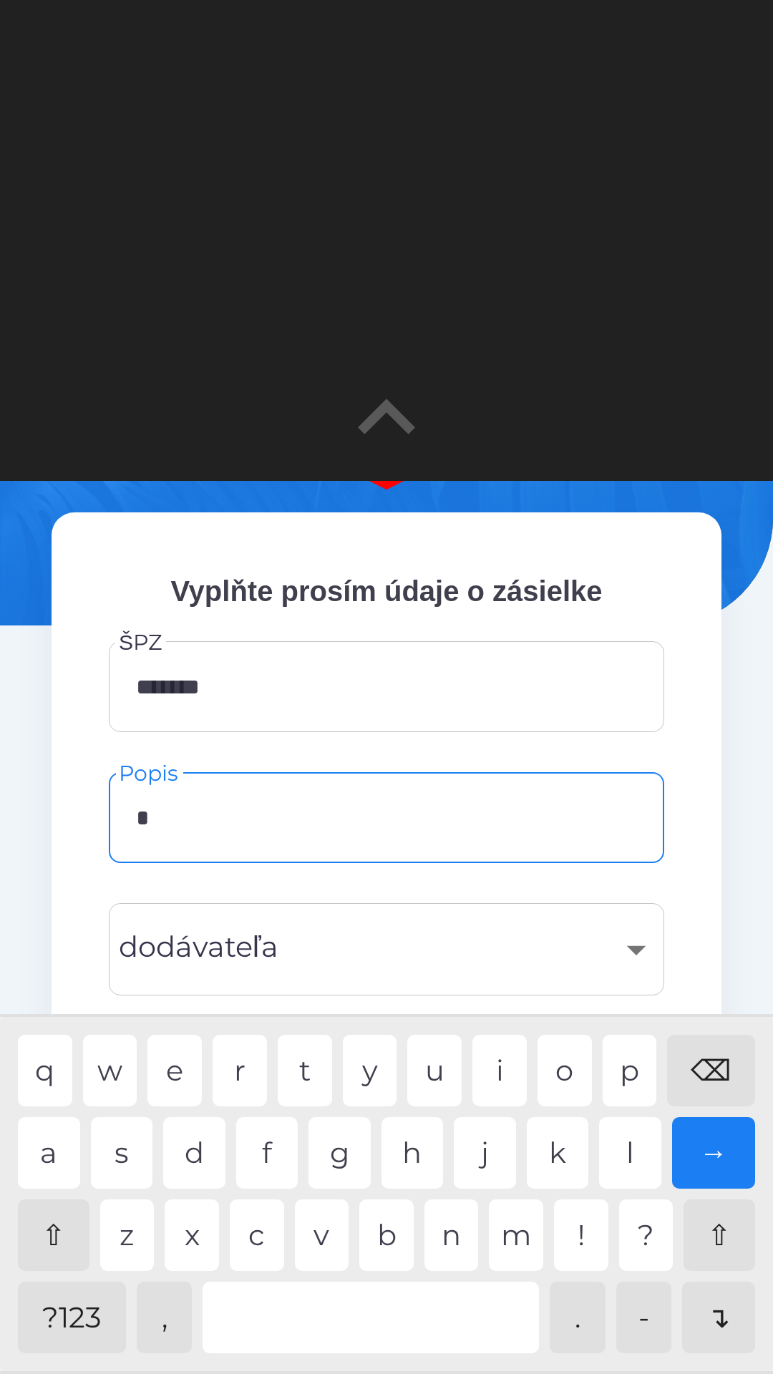
click at [456, 1245] on div "n" at bounding box center [451, 1235] width 54 height 72
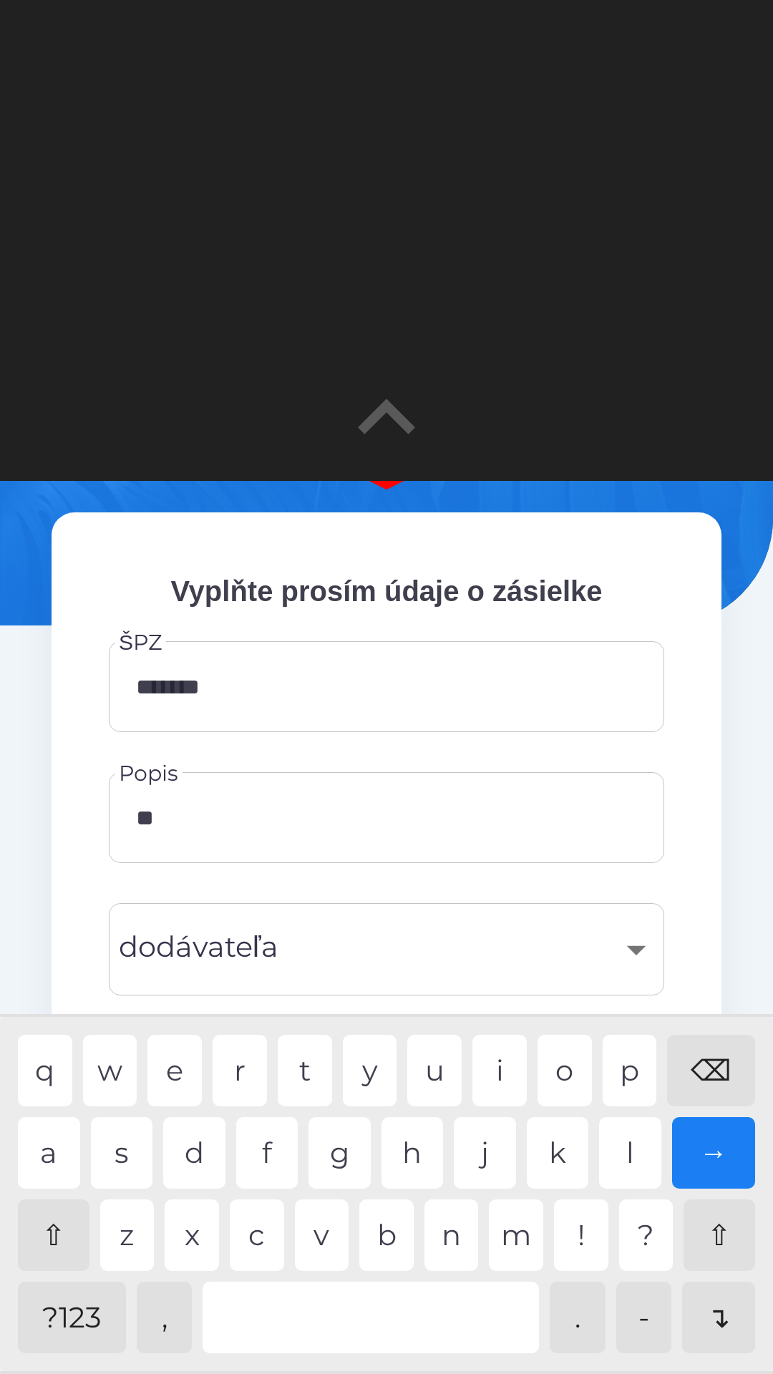
click at [59, 1163] on div "a" at bounding box center [49, 1153] width 62 height 72
click at [626, 1160] on div "l" at bounding box center [630, 1153] width 62 height 72
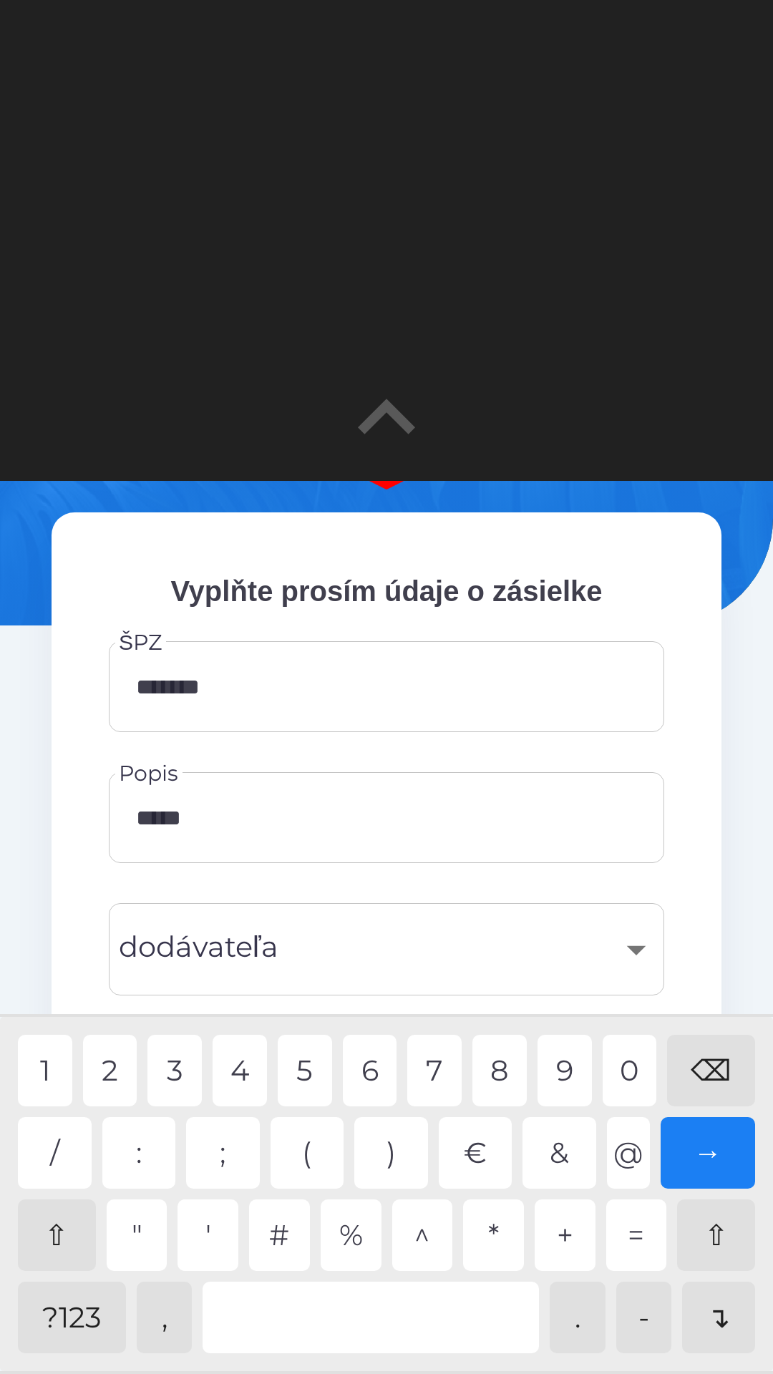
click at [180, 1076] on div "3" at bounding box center [174, 1071] width 54 height 72
click at [631, 1071] on div "0" at bounding box center [630, 1071] width 54 height 72
click at [179, 1070] on div "3" at bounding box center [174, 1071] width 54 height 72
type input "**********"
click at [356, 958] on div "​" at bounding box center [386, 949] width 521 height 58
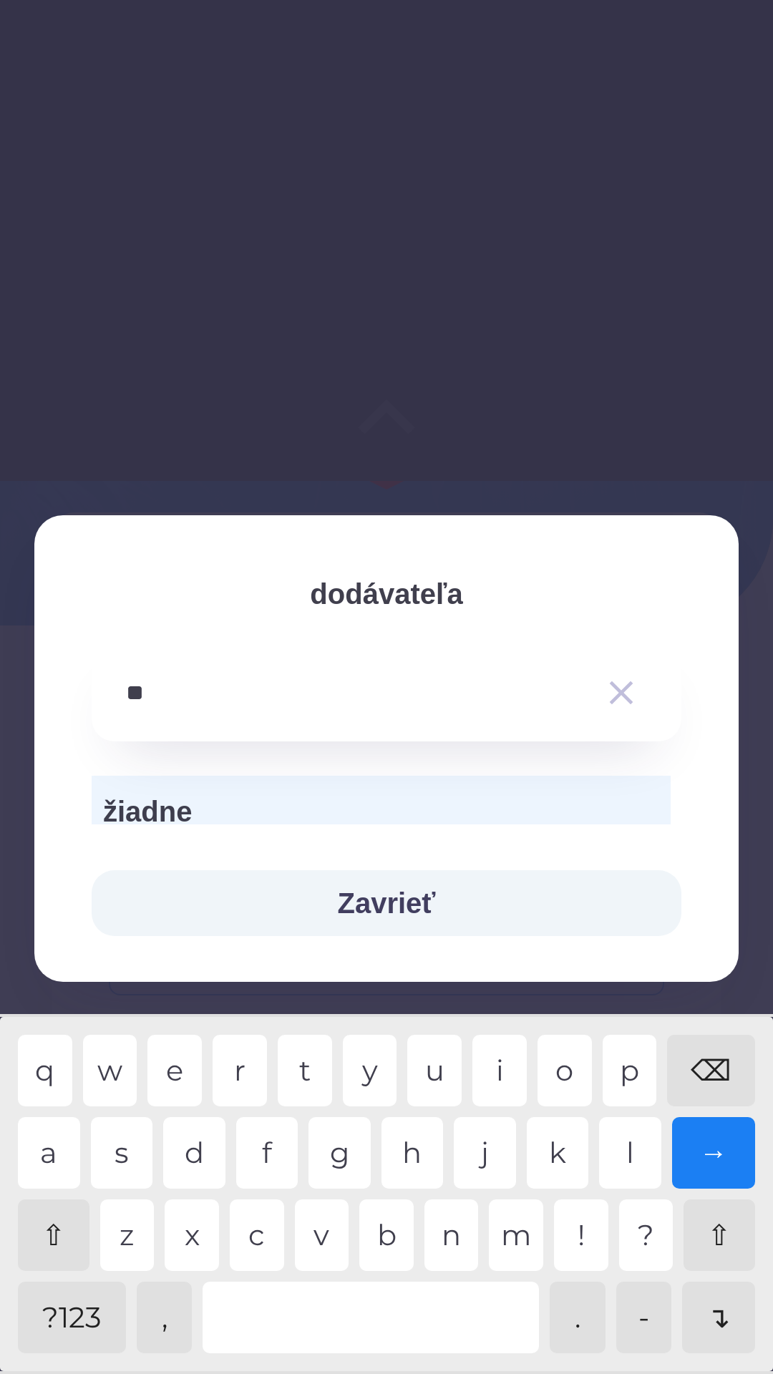
click at [55, 1159] on div "a" at bounding box center [49, 1153] width 62 height 72
click at [354, 1295] on div at bounding box center [371, 1318] width 336 height 72
type input "*******"
click at [585, 892] on button "Zavrieť" at bounding box center [387, 903] width 590 height 66
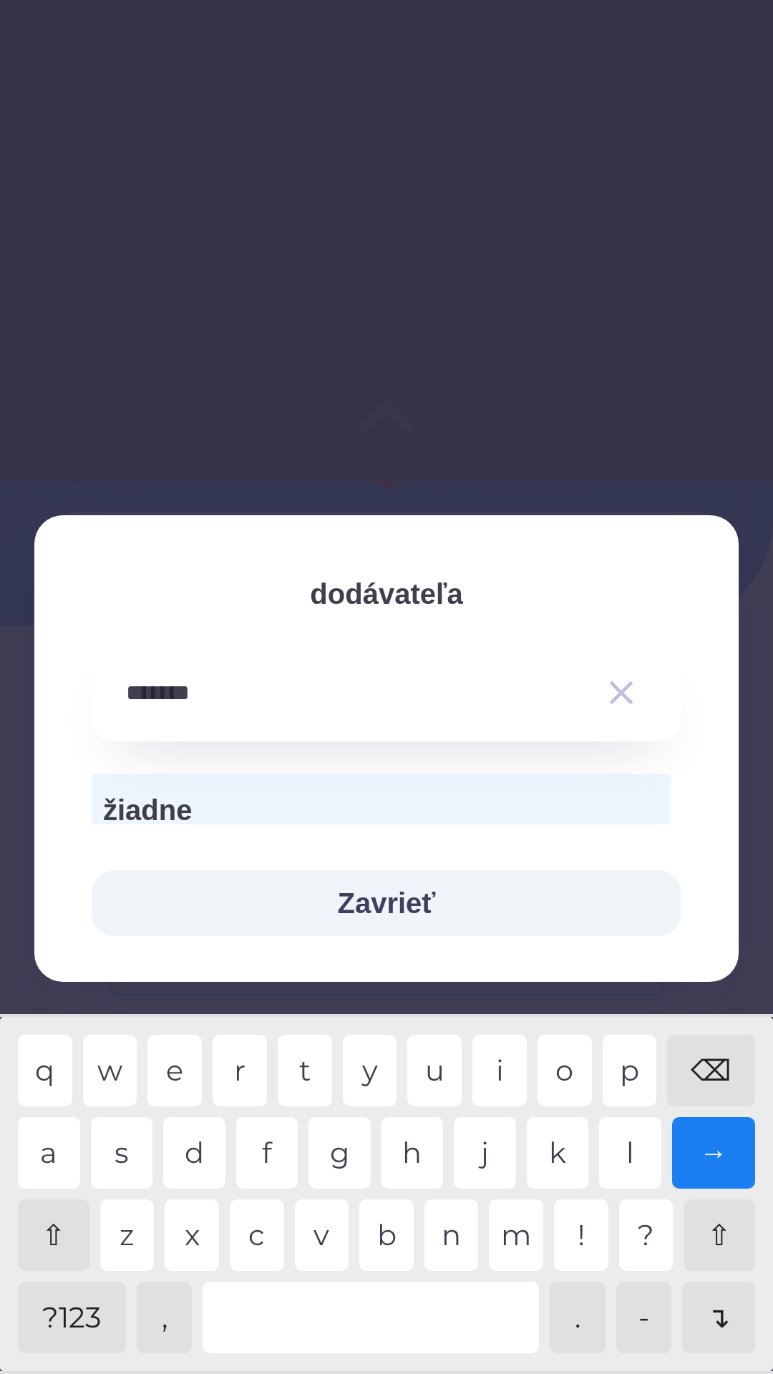
scroll to position [0, 0]
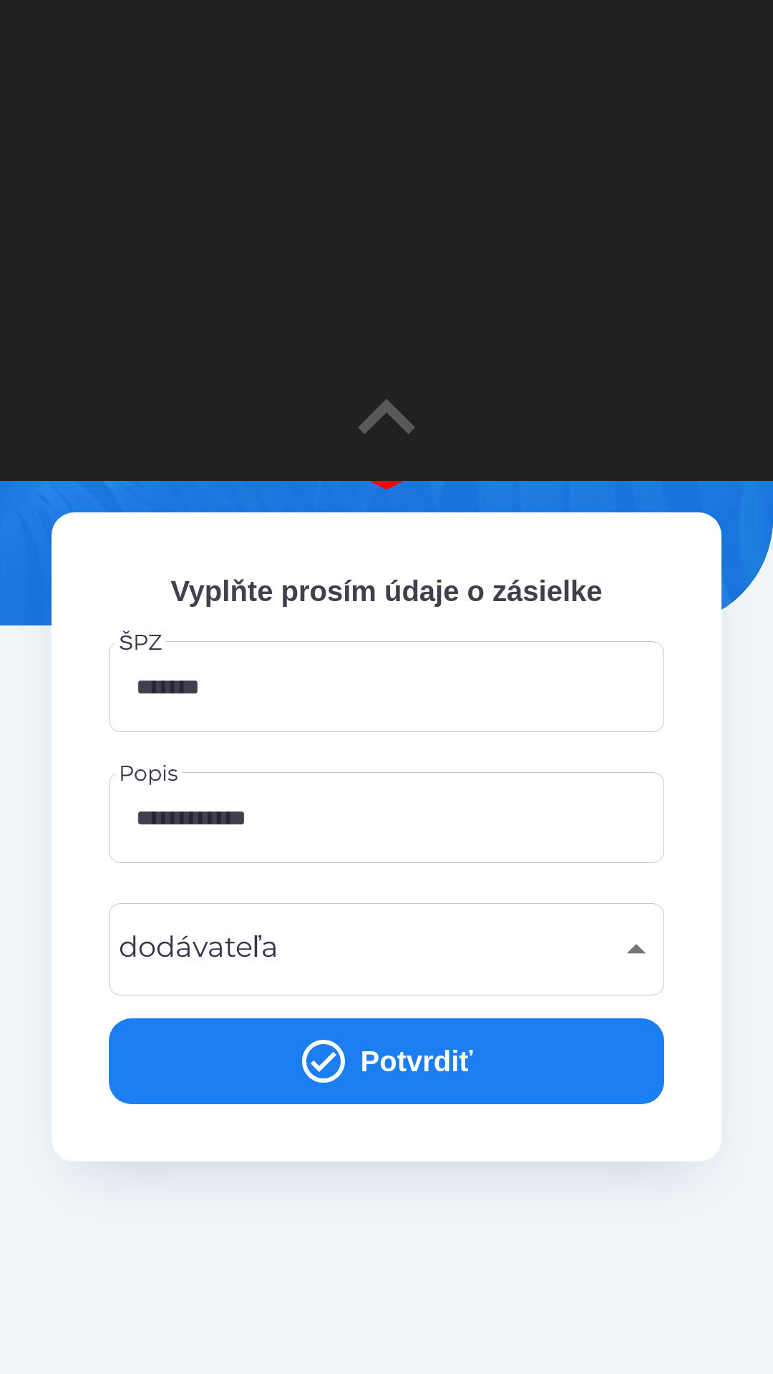
click at [535, 1046] on button "Potvrdiť" at bounding box center [386, 1061] width 555 height 86
